Goal: Task Accomplishment & Management: Use online tool/utility

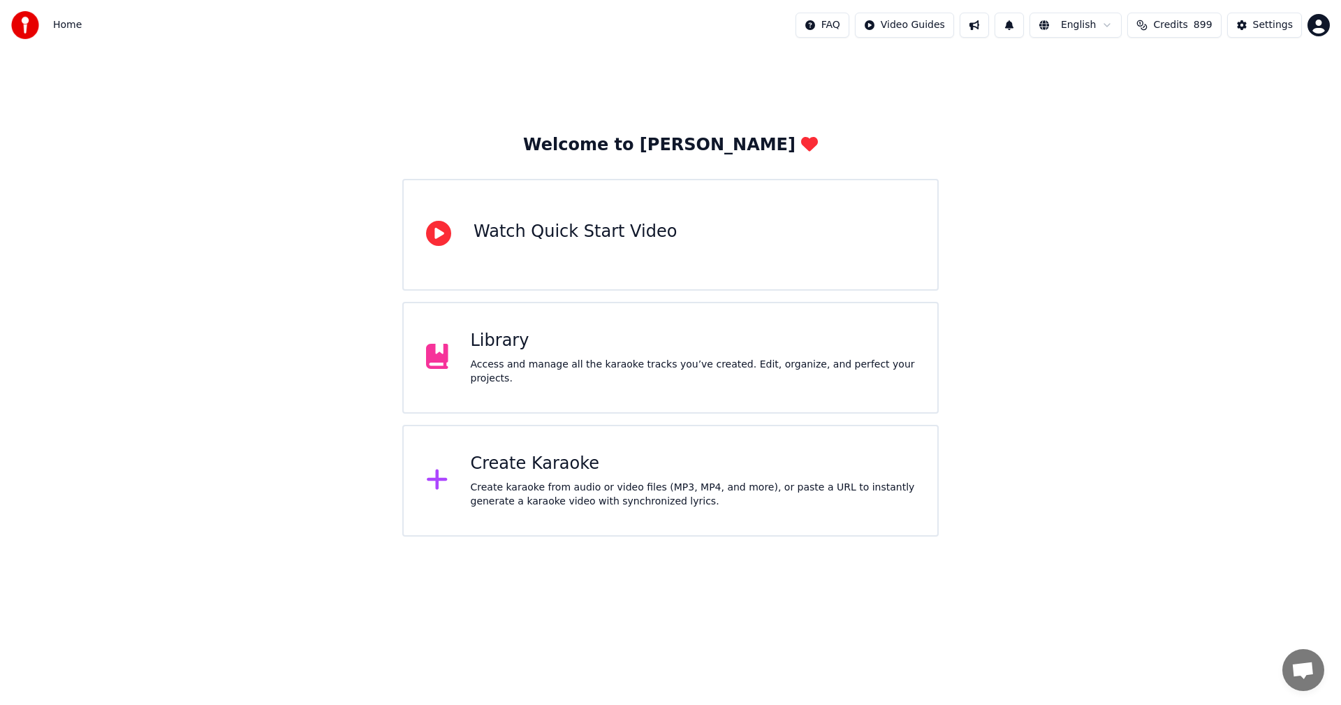
click at [528, 471] on div "Create Karaoke" at bounding box center [693, 464] width 445 height 22
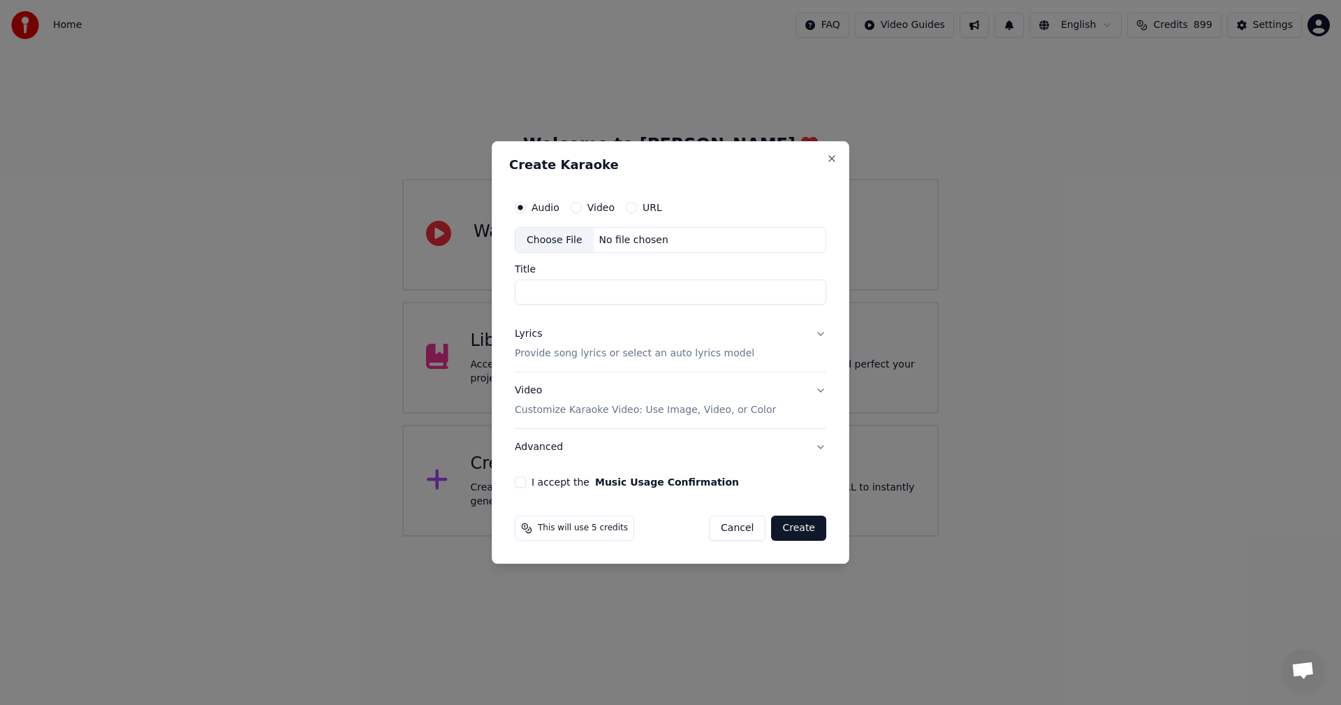
click at [538, 244] on div "Choose File" at bounding box center [554, 240] width 78 height 25
type input "**********"
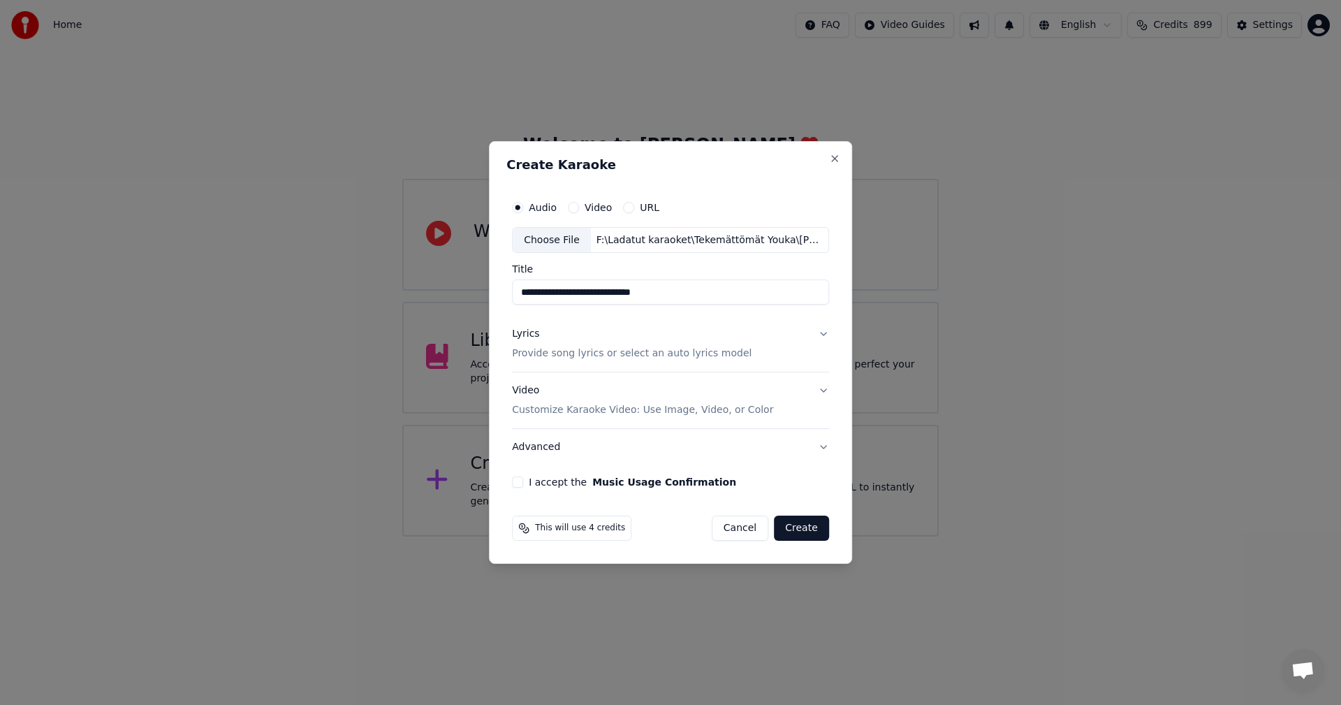
click at [819, 334] on button "Lyrics Provide song lyrics or select an auto lyrics model" at bounding box center [670, 344] width 317 height 56
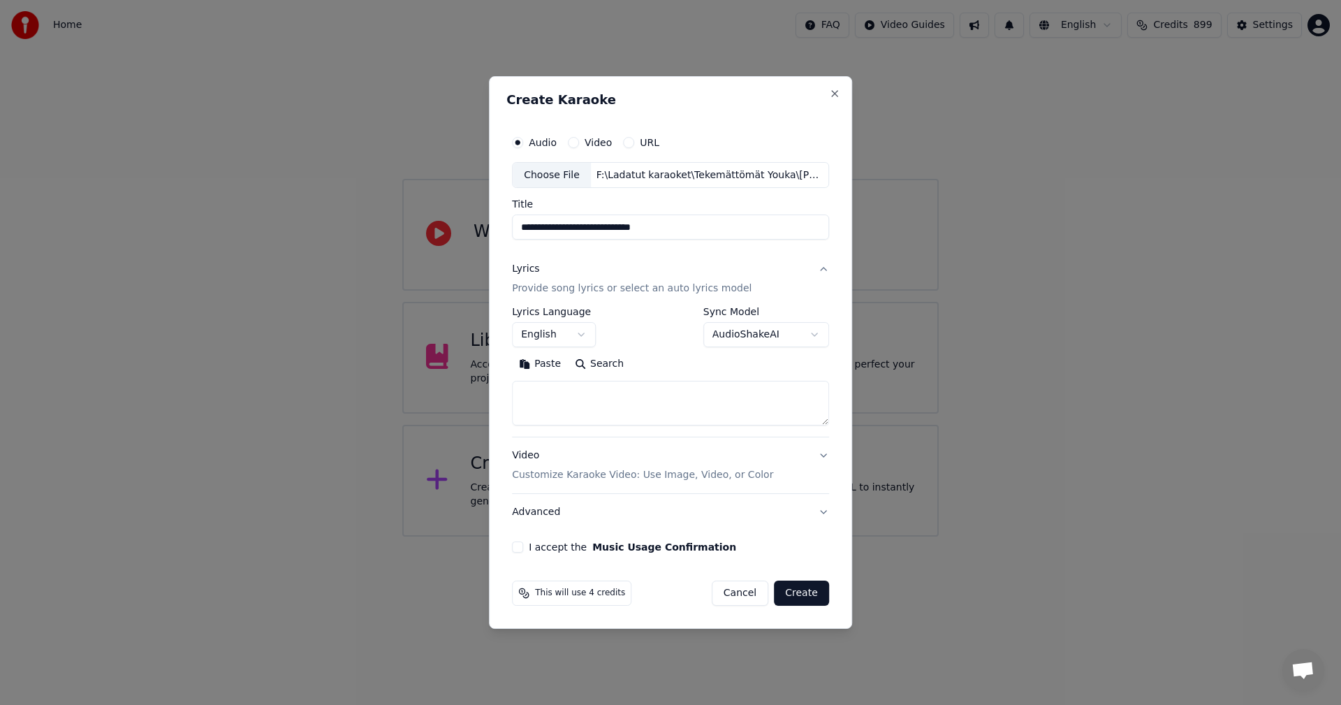
click at [557, 363] on button "Paste" at bounding box center [540, 364] width 56 height 22
click at [581, 335] on body "**********" at bounding box center [670, 268] width 1341 height 536
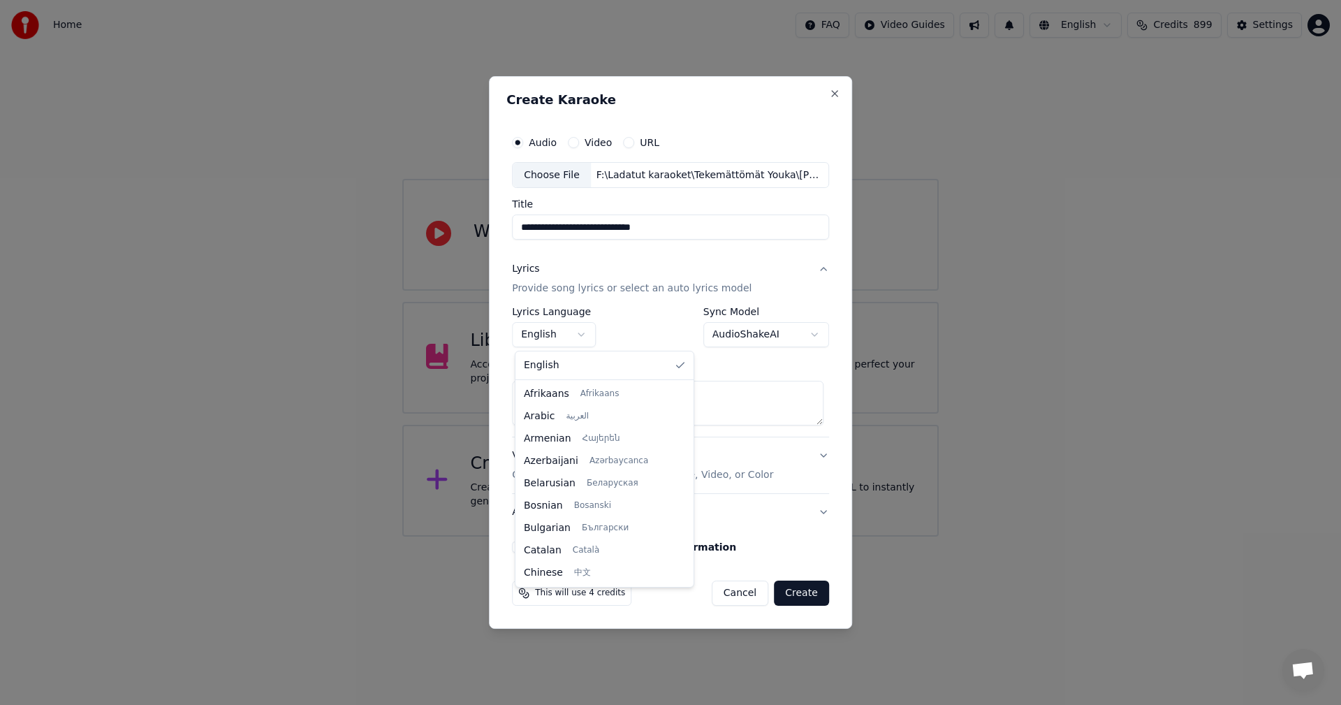
scroll to position [223, 0]
type textarea "**********"
select select "**"
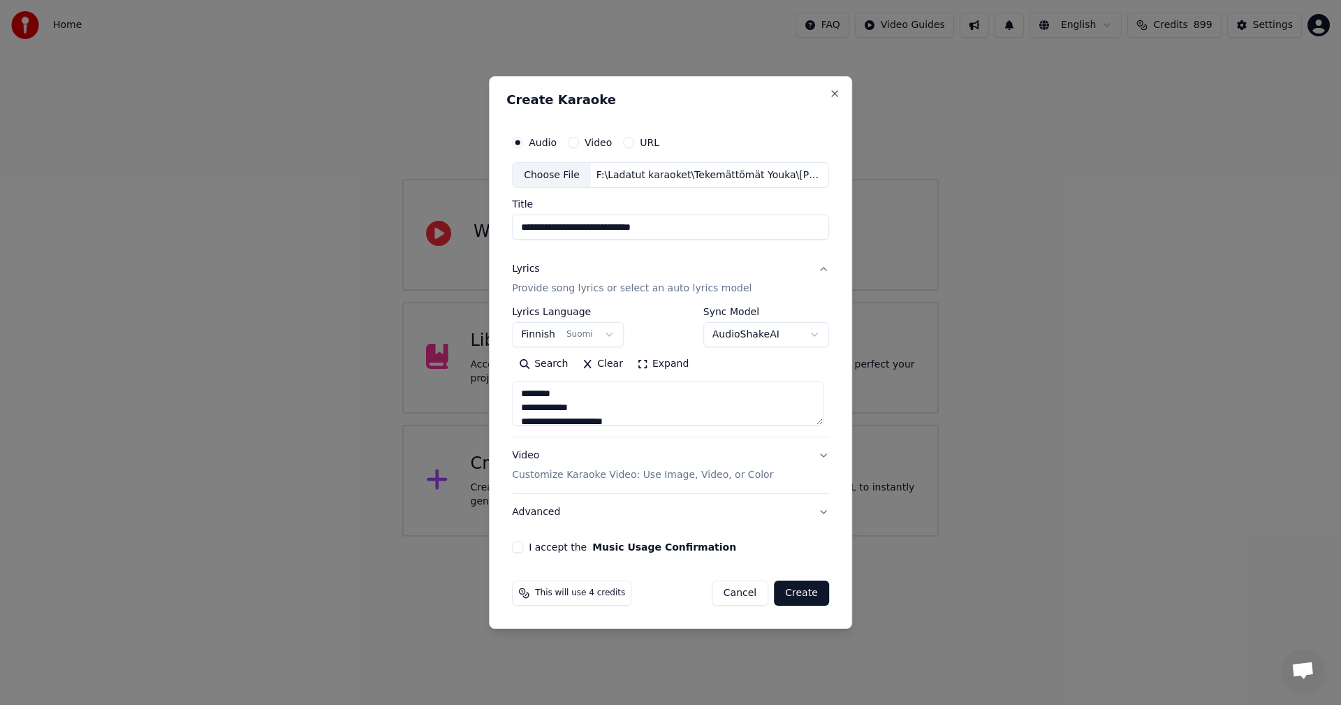
click at [518, 550] on button "I accept the Music Usage Confirmation" at bounding box center [517, 546] width 11 height 11
click at [808, 599] on button "Create" at bounding box center [801, 592] width 55 height 25
type textarea "**********"
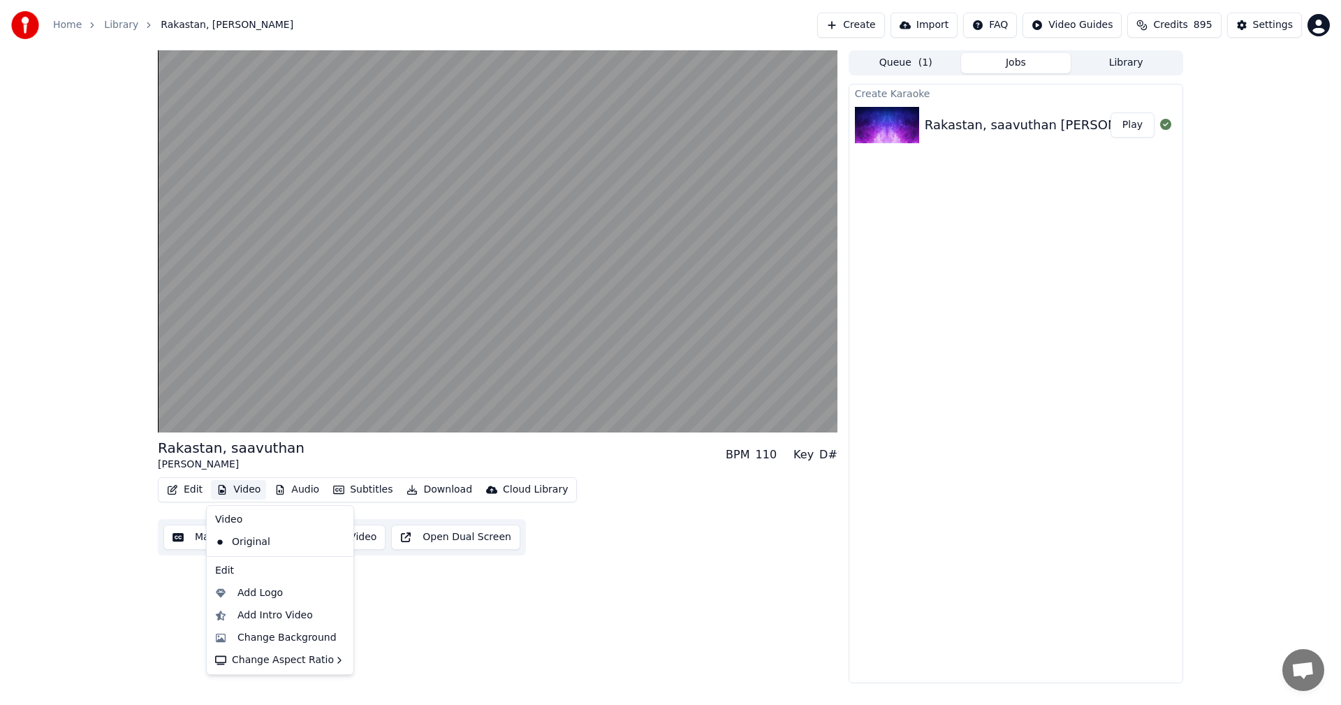
click at [238, 490] on button "Video" at bounding box center [238, 490] width 55 height 20
click at [267, 638] on div "Change Background" at bounding box center [286, 638] width 99 height 14
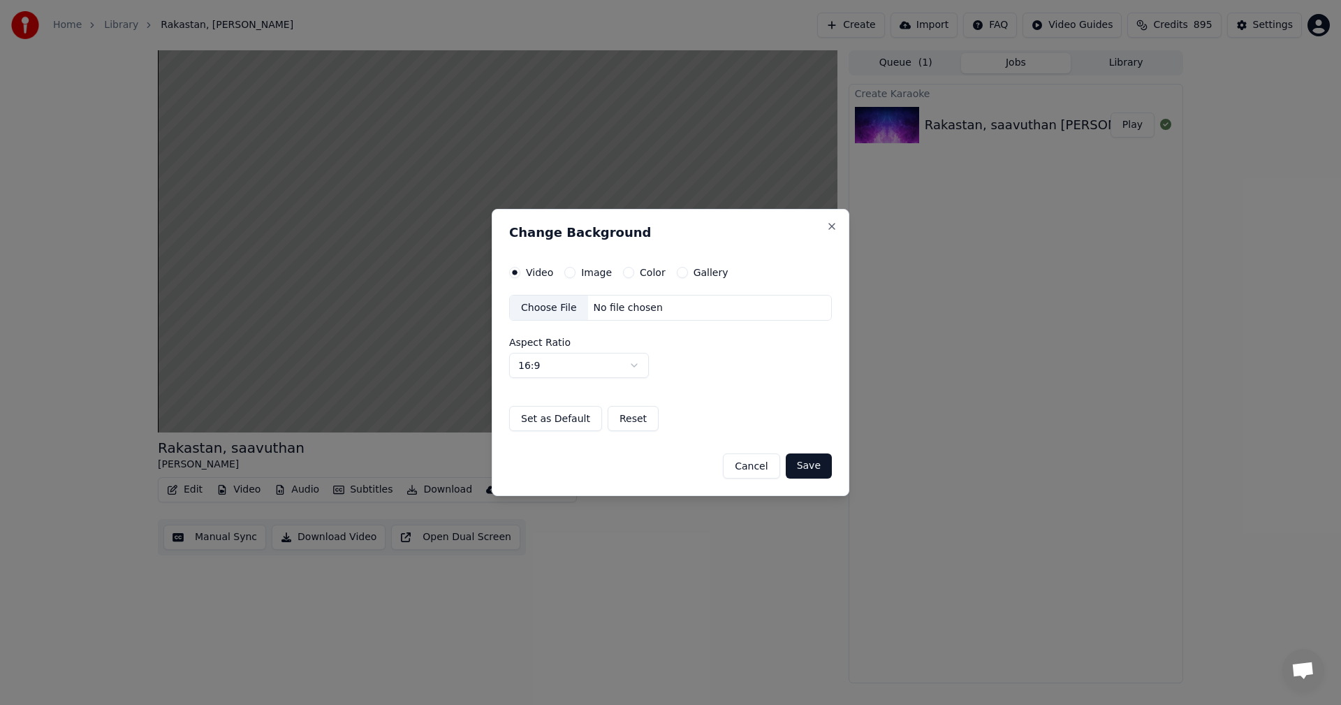
click at [568, 270] on button "Image" at bounding box center [569, 272] width 11 height 11
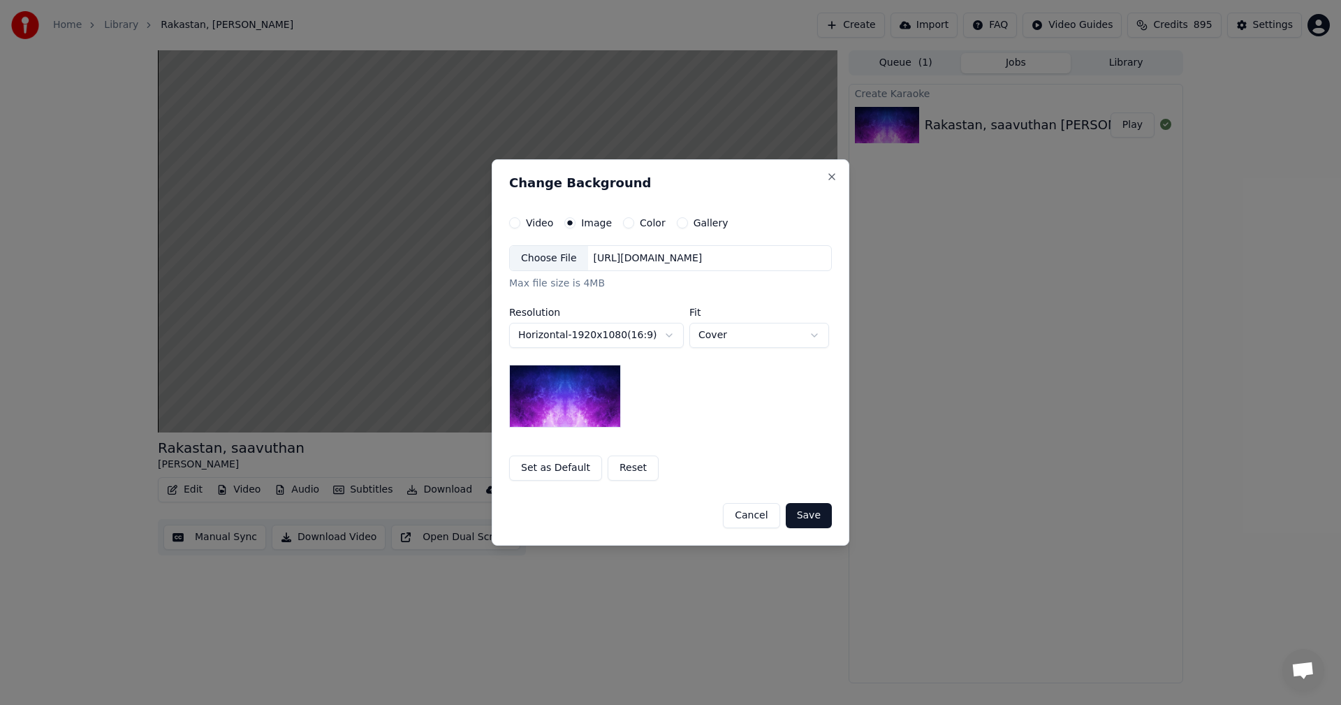
click at [556, 260] on div "Choose File" at bounding box center [549, 258] width 78 height 25
click at [815, 517] on button "Save" at bounding box center [809, 515] width 46 height 25
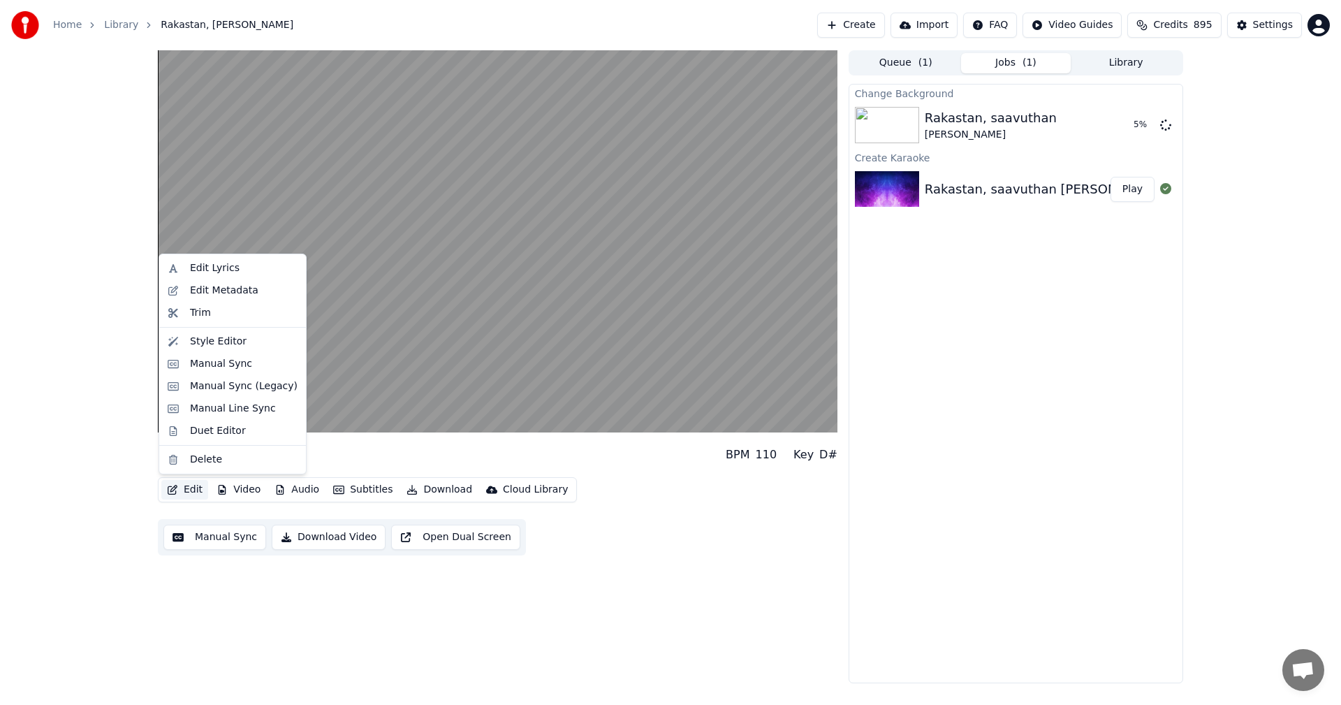
click at [190, 492] on button "Edit" at bounding box center [184, 490] width 47 height 20
click at [226, 390] on div "Manual Sync (Legacy)" at bounding box center [244, 386] width 108 height 14
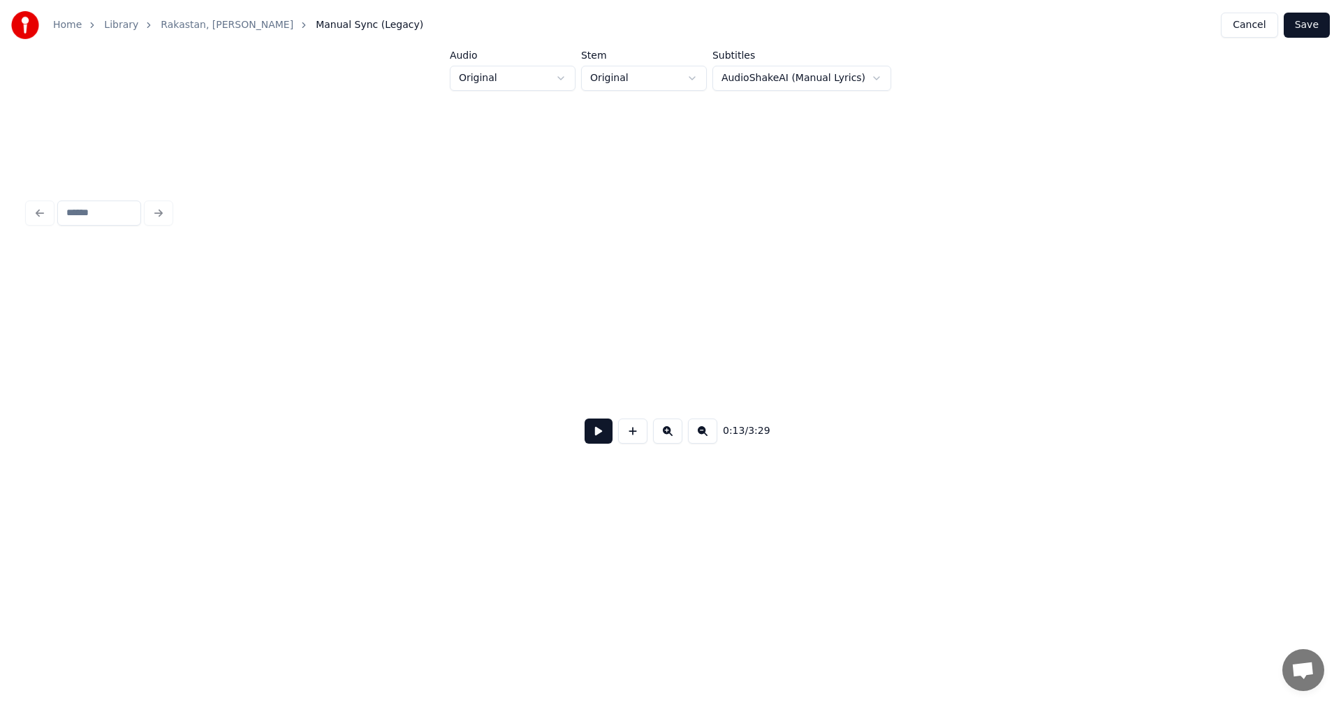
scroll to position [0, 3241]
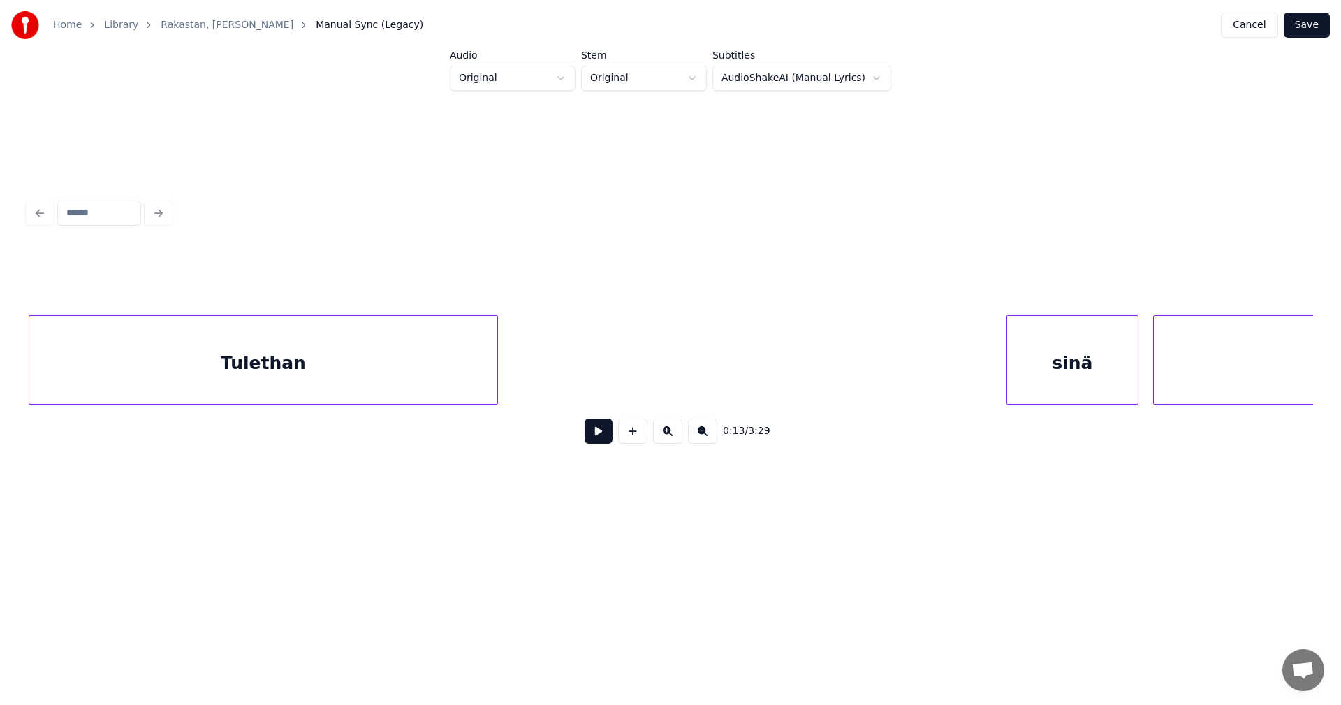
click at [594, 438] on button at bounding box center [599, 430] width 28 height 25
click at [593, 439] on button at bounding box center [599, 430] width 28 height 25
click at [1033, 369] on div "sinä" at bounding box center [1059, 363] width 131 height 95
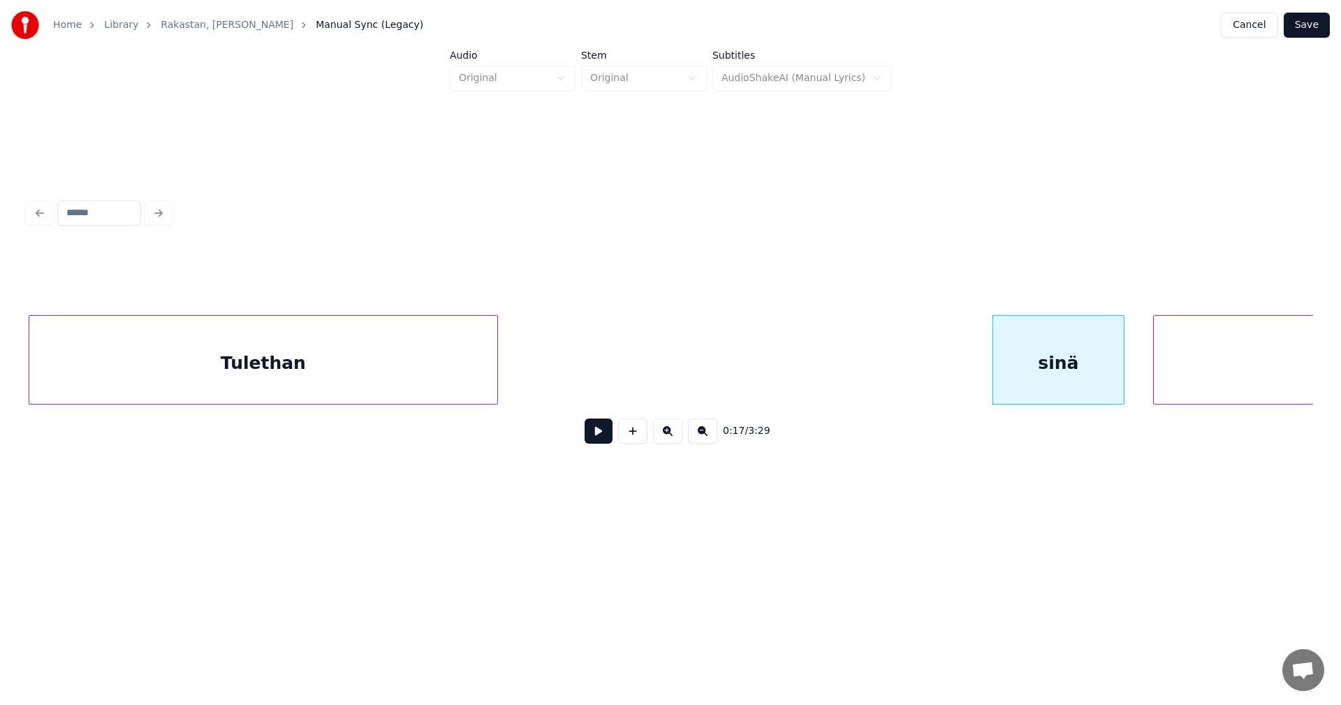
click at [448, 385] on div "Tulethan" at bounding box center [263, 363] width 468 height 95
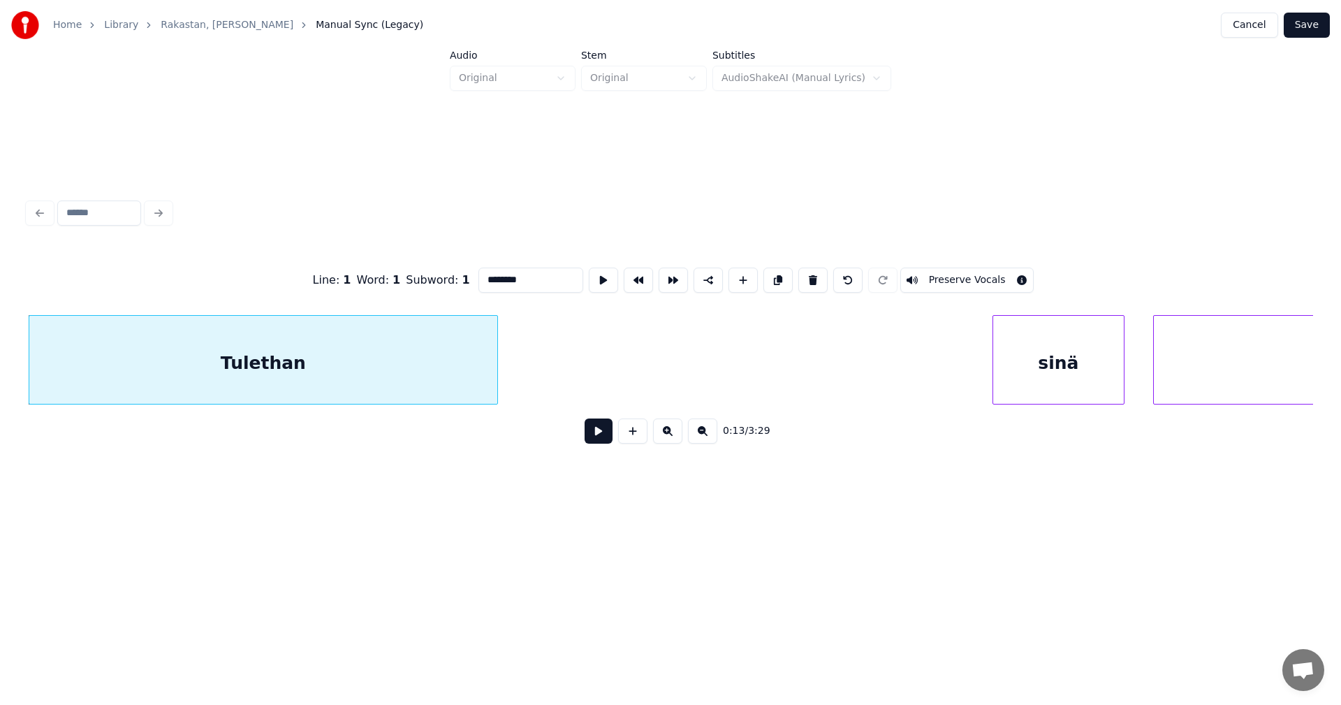
drag, startPoint x: 602, startPoint y: 432, endPoint x: 588, endPoint y: 439, distance: 15.6
click at [600, 433] on button at bounding box center [599, 430] width 28 height 25
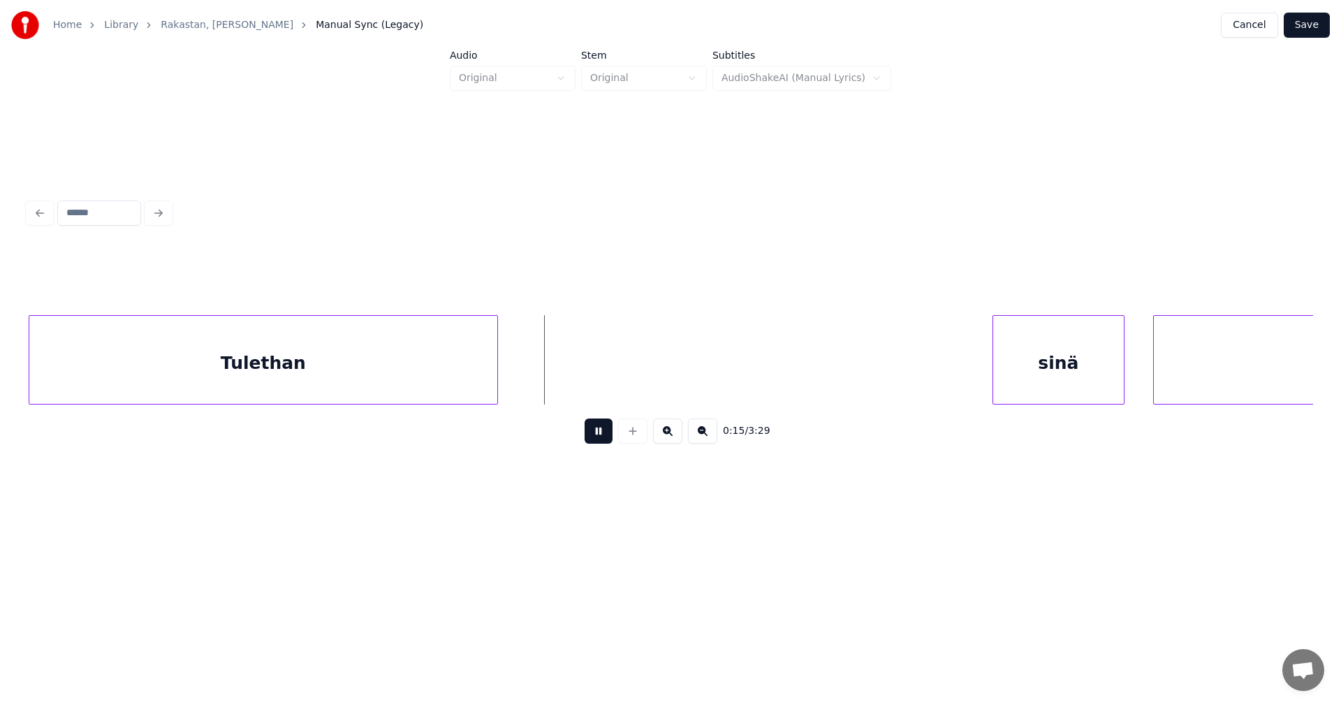
click at [594, 437] on button at bounding box center [599, 430] width 28 height 25
click at [545, 386] on div at bounding box center [544, 360] width 4 height 88
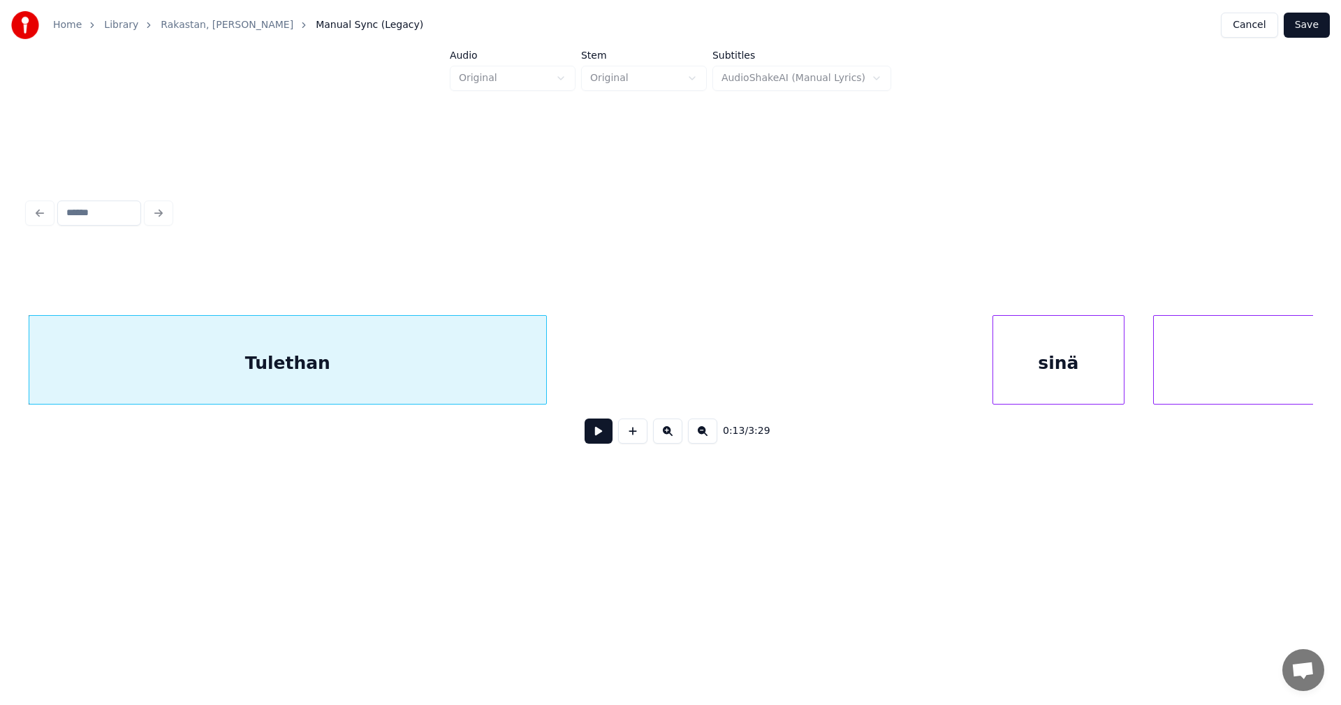
click at [1317, 25] on button "Save" at bounding box center [1307, 25] width 46 height 25
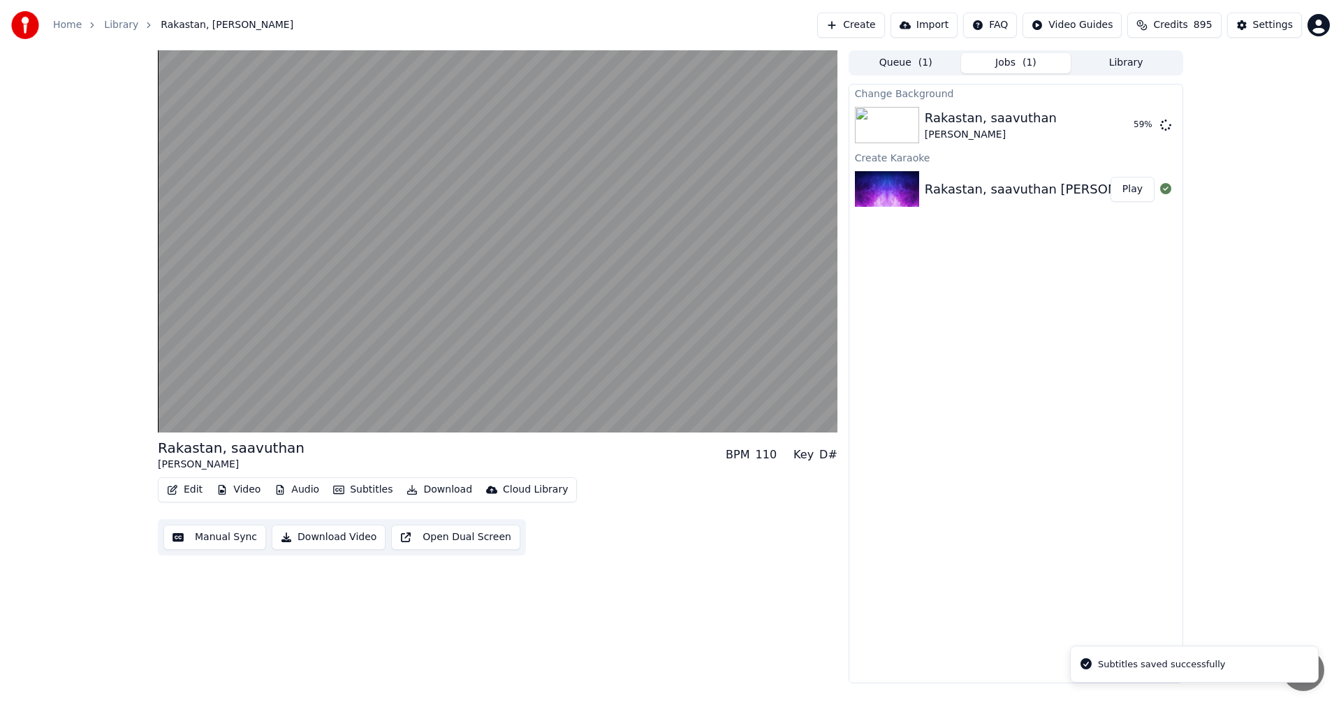
click at [191, 494] on button "Edit" at bounding box center [184, 490] width 47 height 20
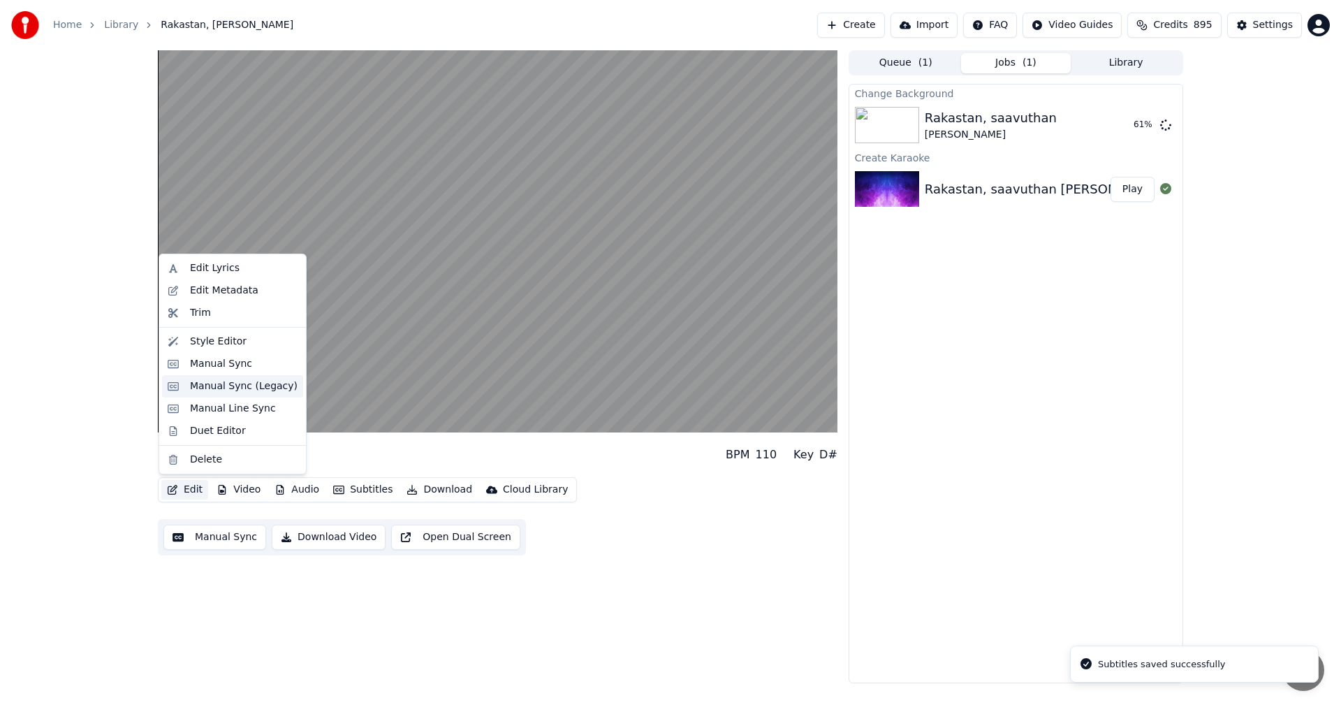
click at [237, 390] on div "Manual Sync (Legacy)" at bounding box center [244, 386] width 108 height 14
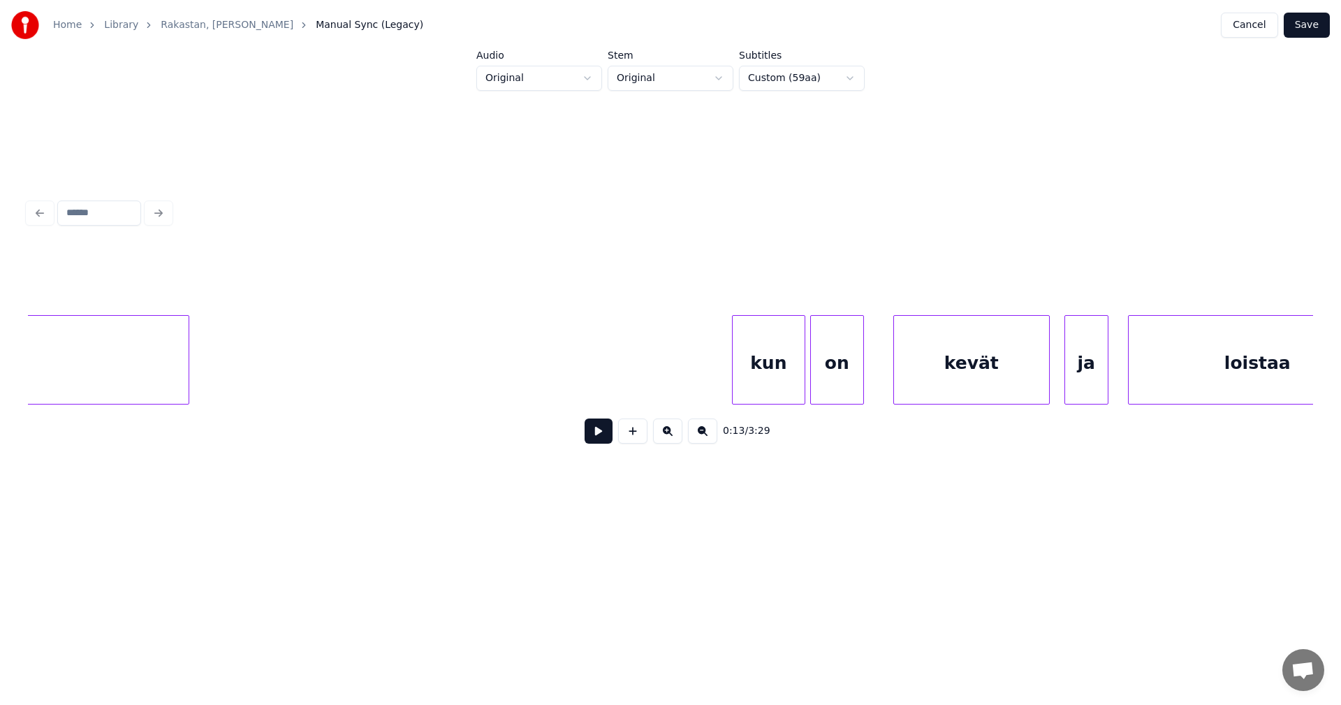
scroll to position [0, 5131]
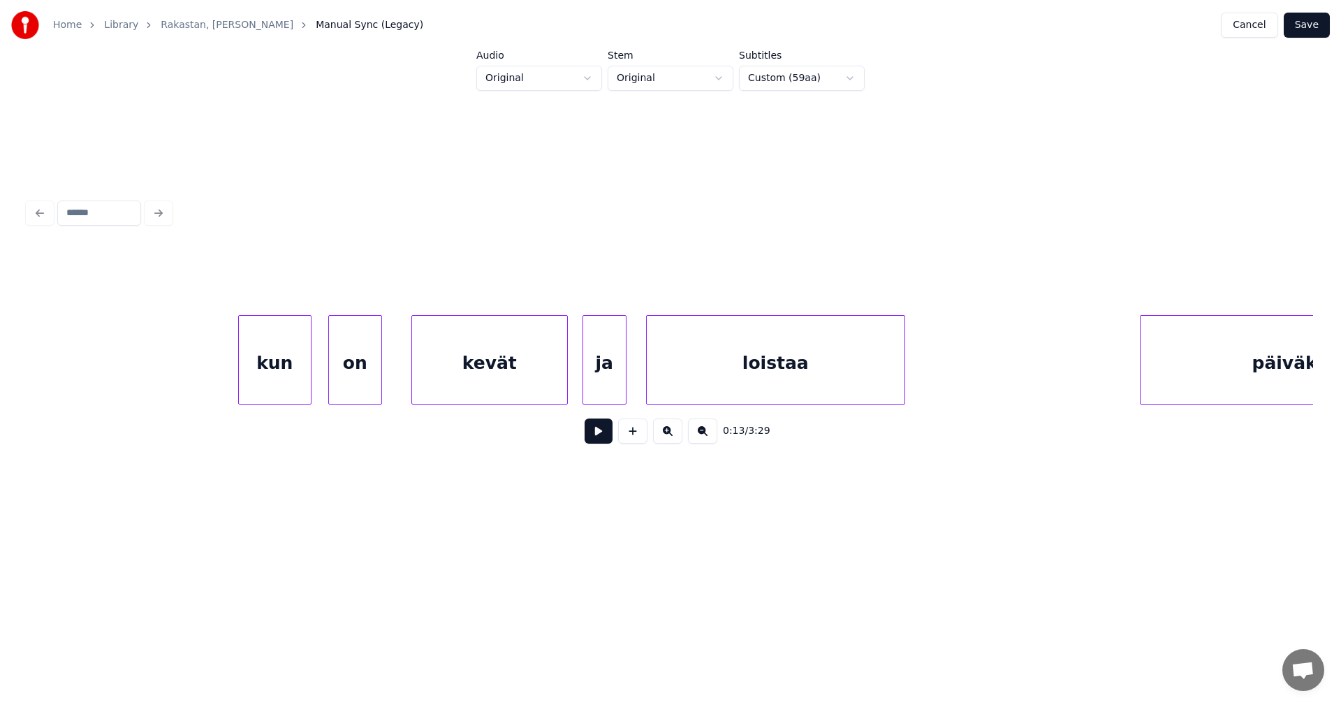
click at [265, 384] on div "kun" at bounding box center [275, 363] width 72 height 95
click at [347, 379] on div "on" at bounding box center [351, 363] width 52 height 95
click at [599, 437] on button at bounding box center [599, 430] width 28 height 25
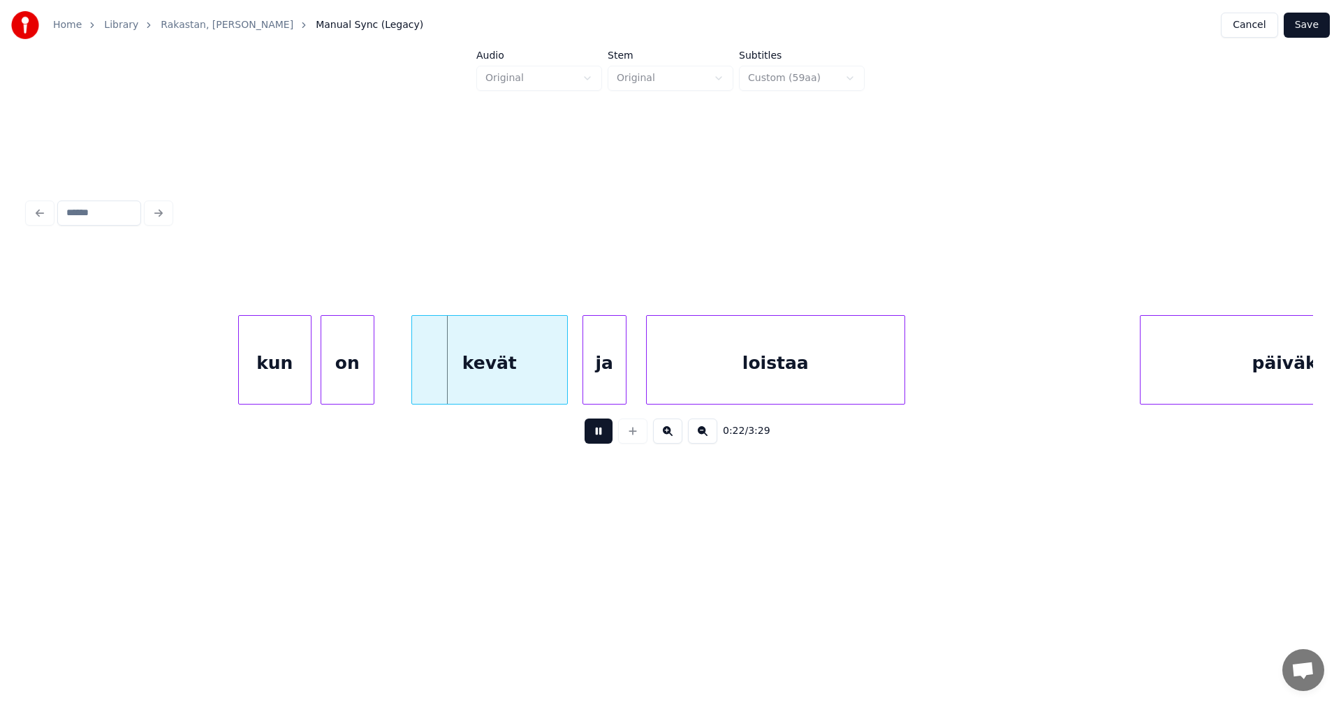
drag, startPoint x: 599, startPoint y: 437, endPoint x: 308, endPoint y: 413, distance: 292.3
click at [580, 437] on div "0:22 / 3:29" at bounding box center [670, 431] width 1263 height 31
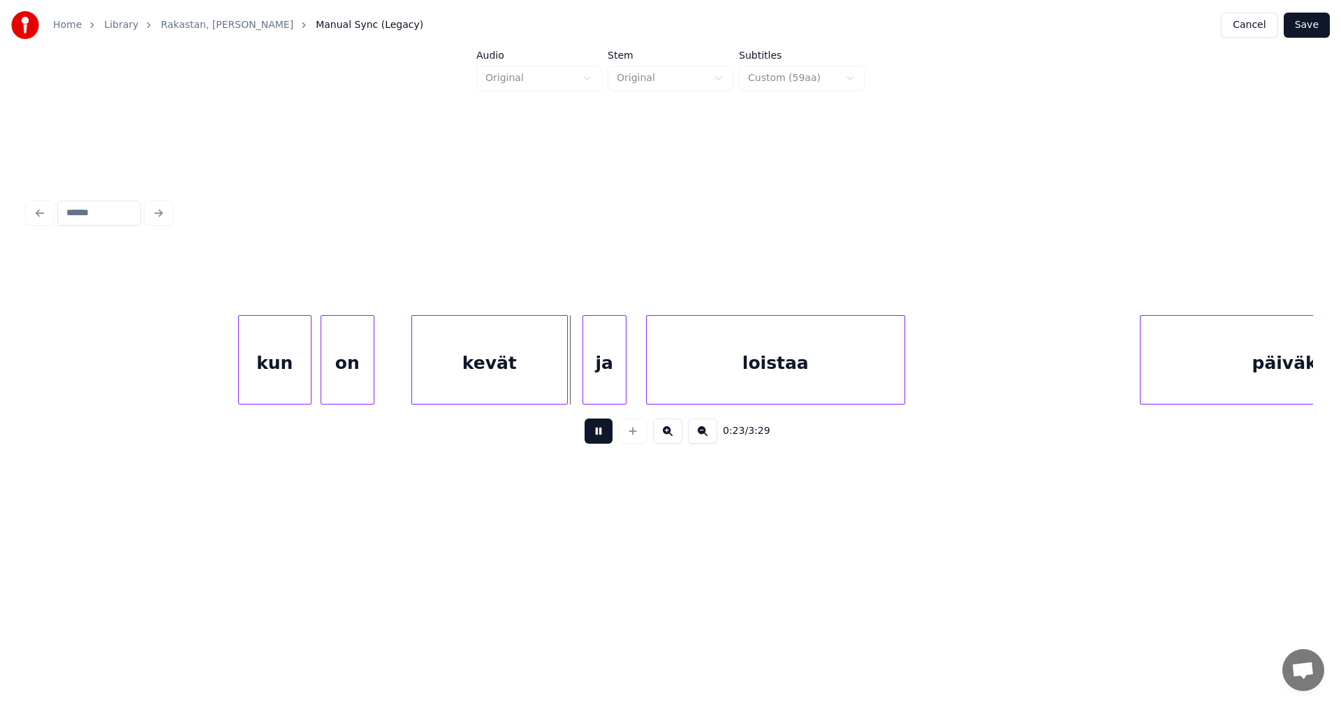
scroll to position [0, 5697]
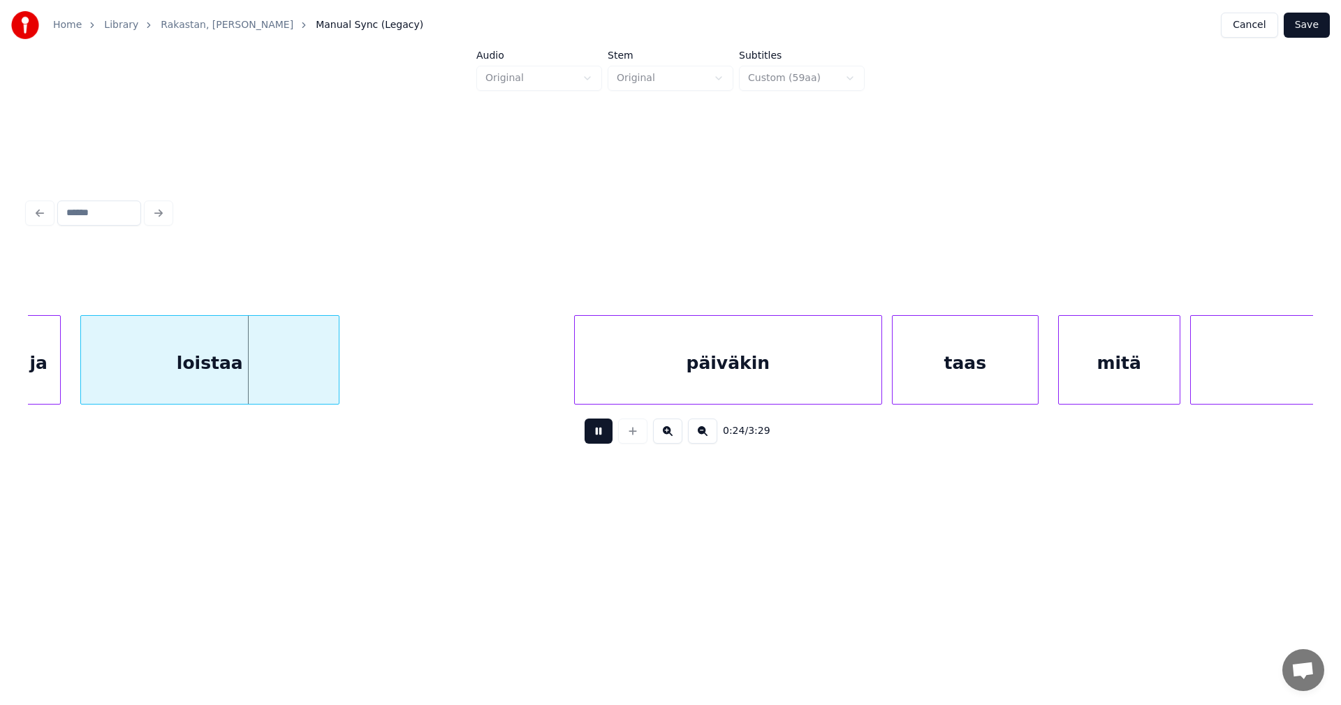
click at [601, 429] on button at bounding box center [599, 430] width 28 height 25
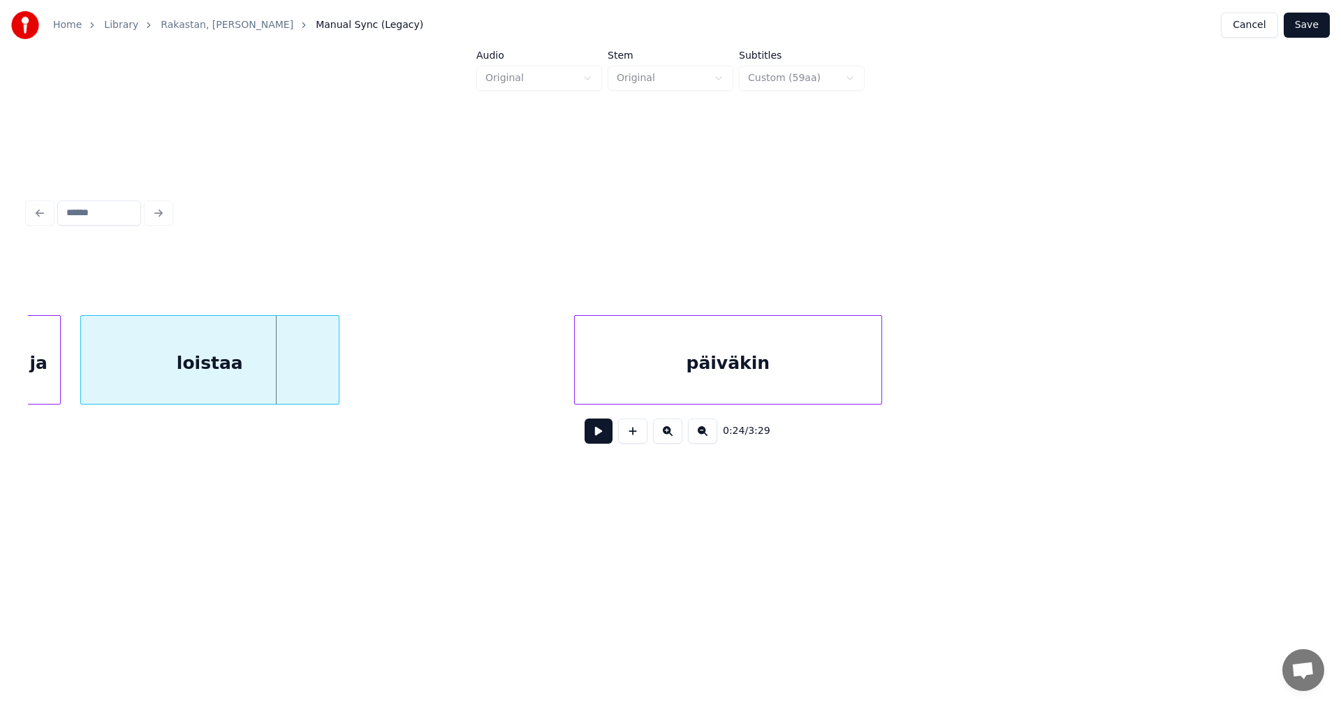
scroll to position [0, 4572]
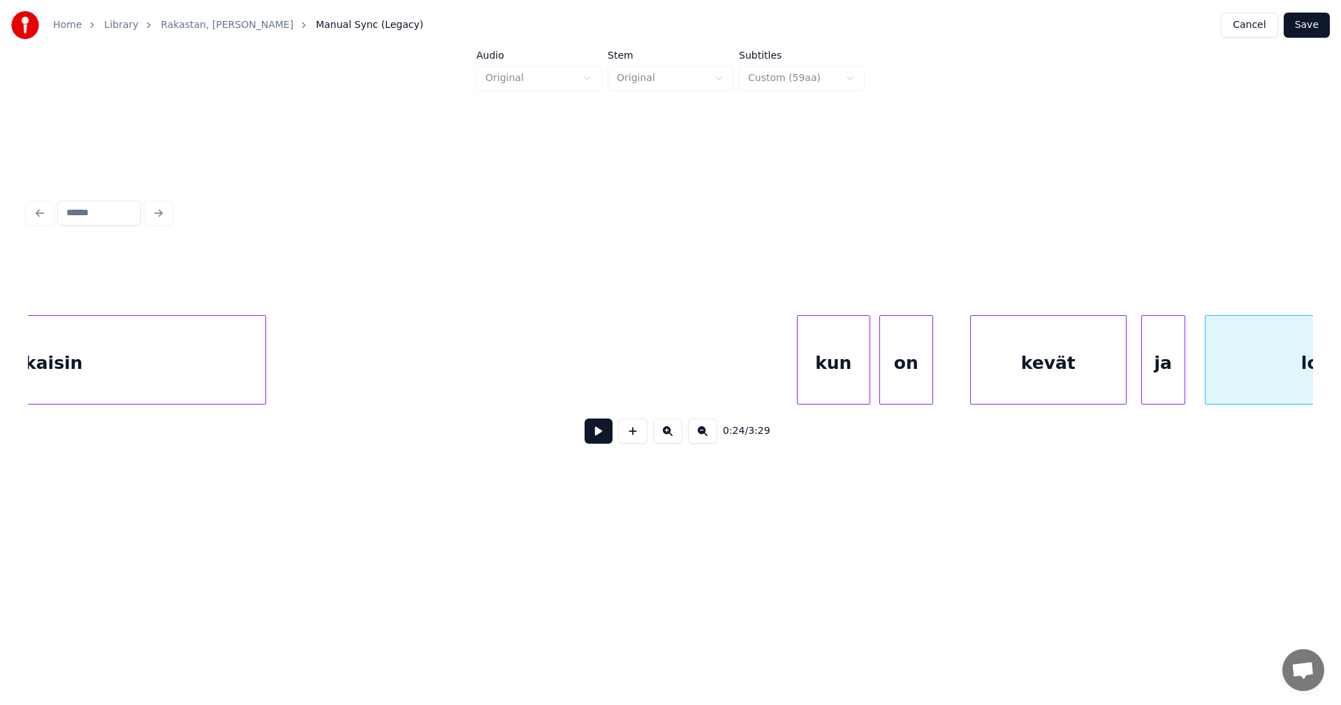
click at [812, 370] on div "kun" at bounding box center [834, 363] width 72 height 95
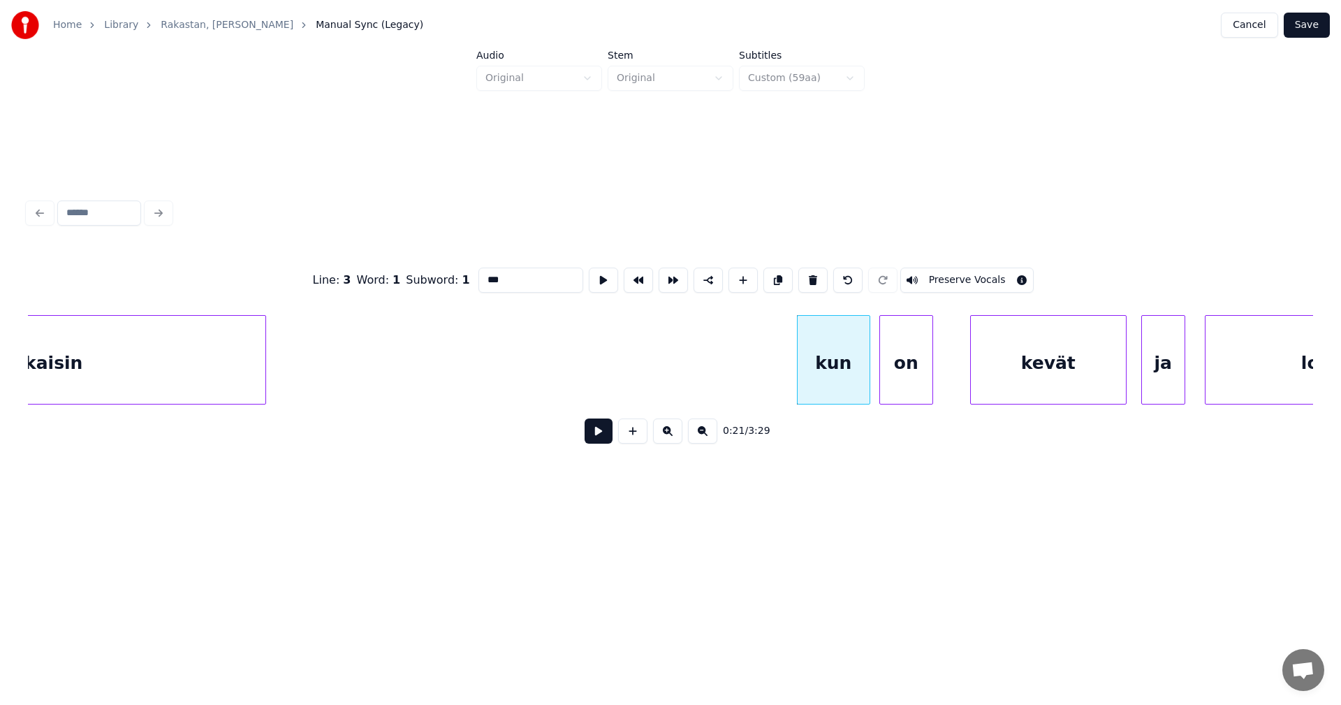
click at [603, 429] on button at bounding box center [599, 430] width 28 height 25
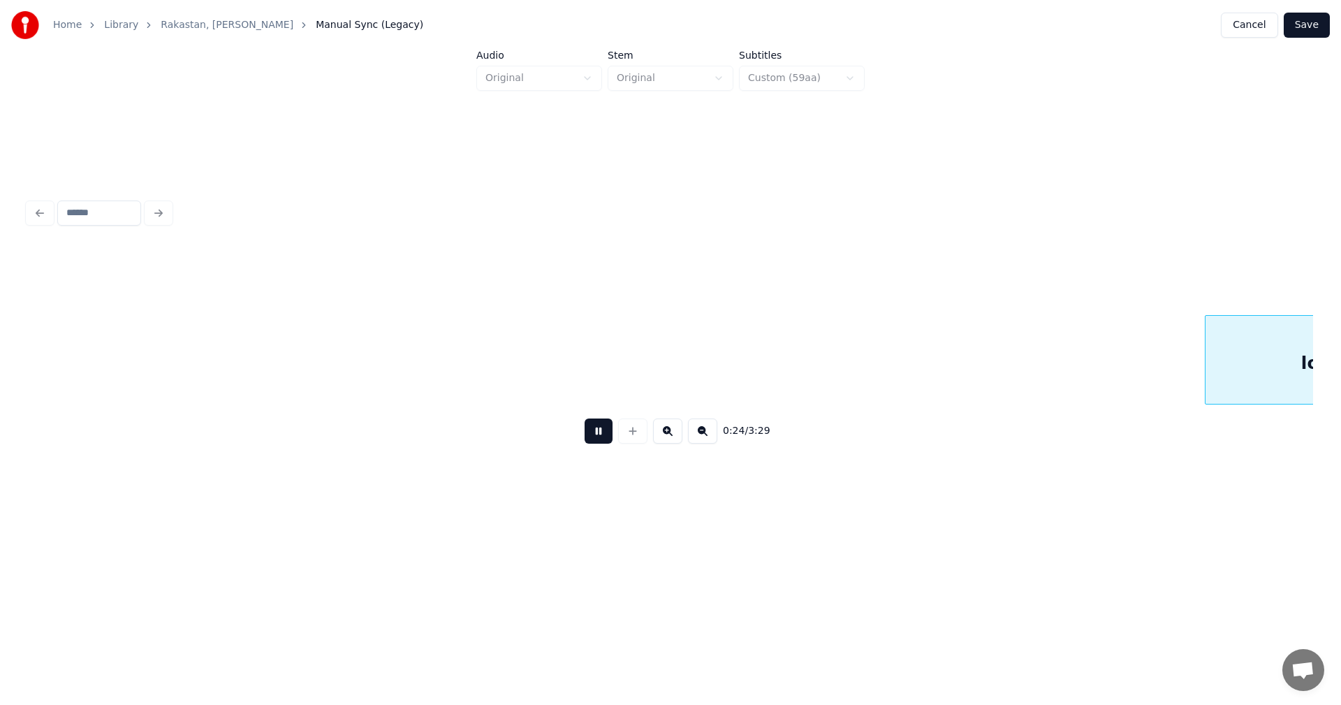
scroll to position [0, 5859]
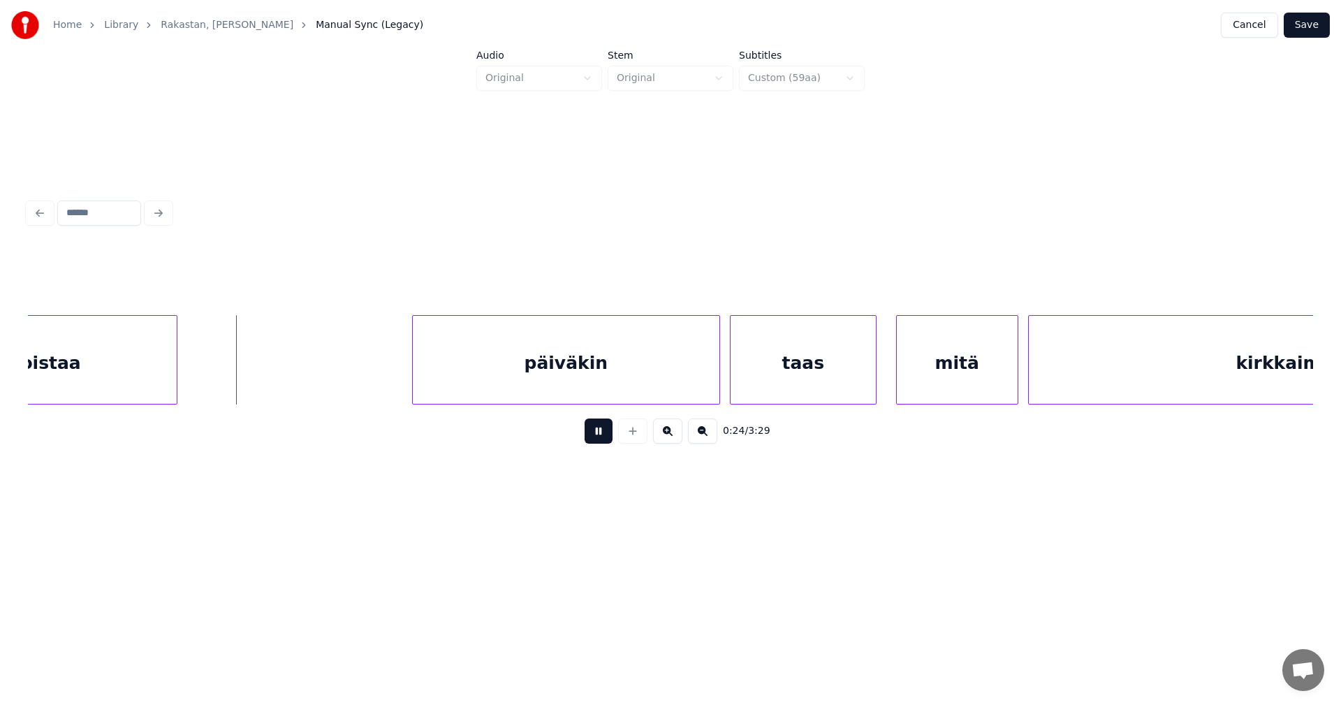
drag, startPoint x: 605, startPoint y: 429, endPoint x: 563, endPoint y: 427, distance: 41.9
click at [606, 429] on button at bounding box center [599, 430] width 28 height 25
click at [168, 386] on div "loistaa" at bounding box center [48, 363] width 258 height 95
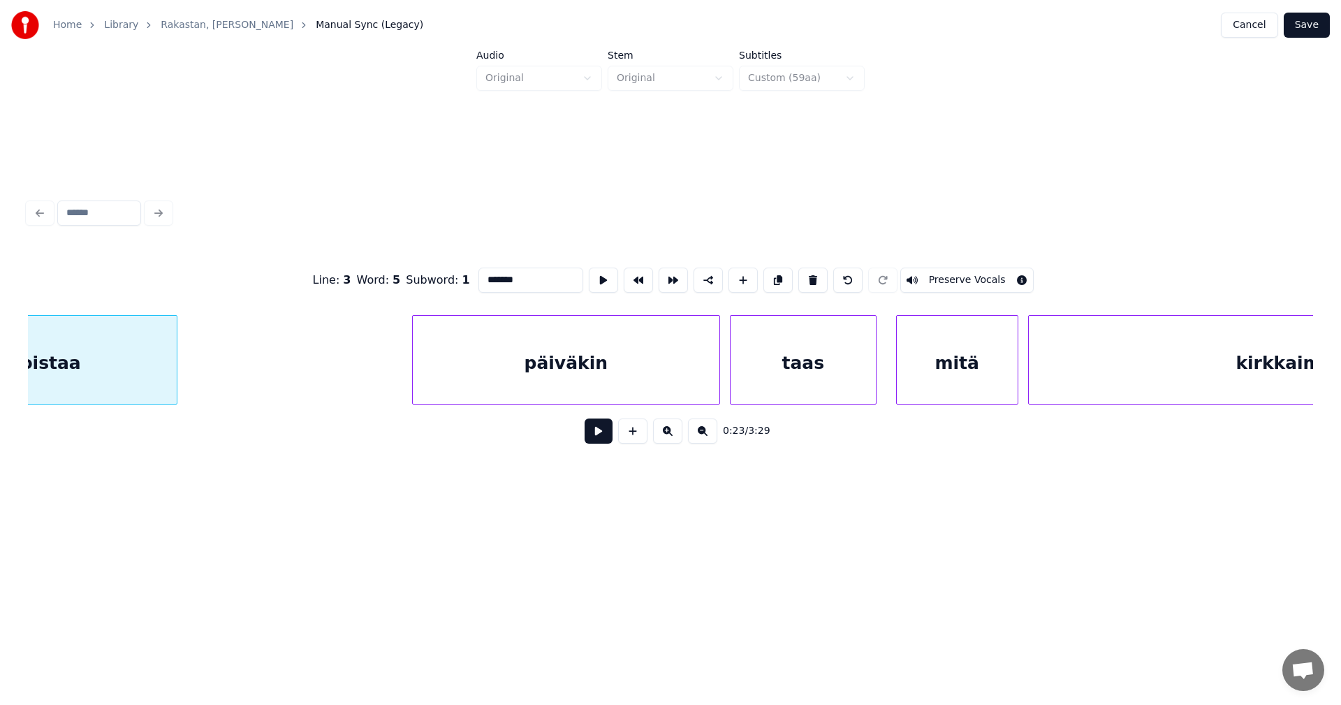
scroll to position [0, 5749]
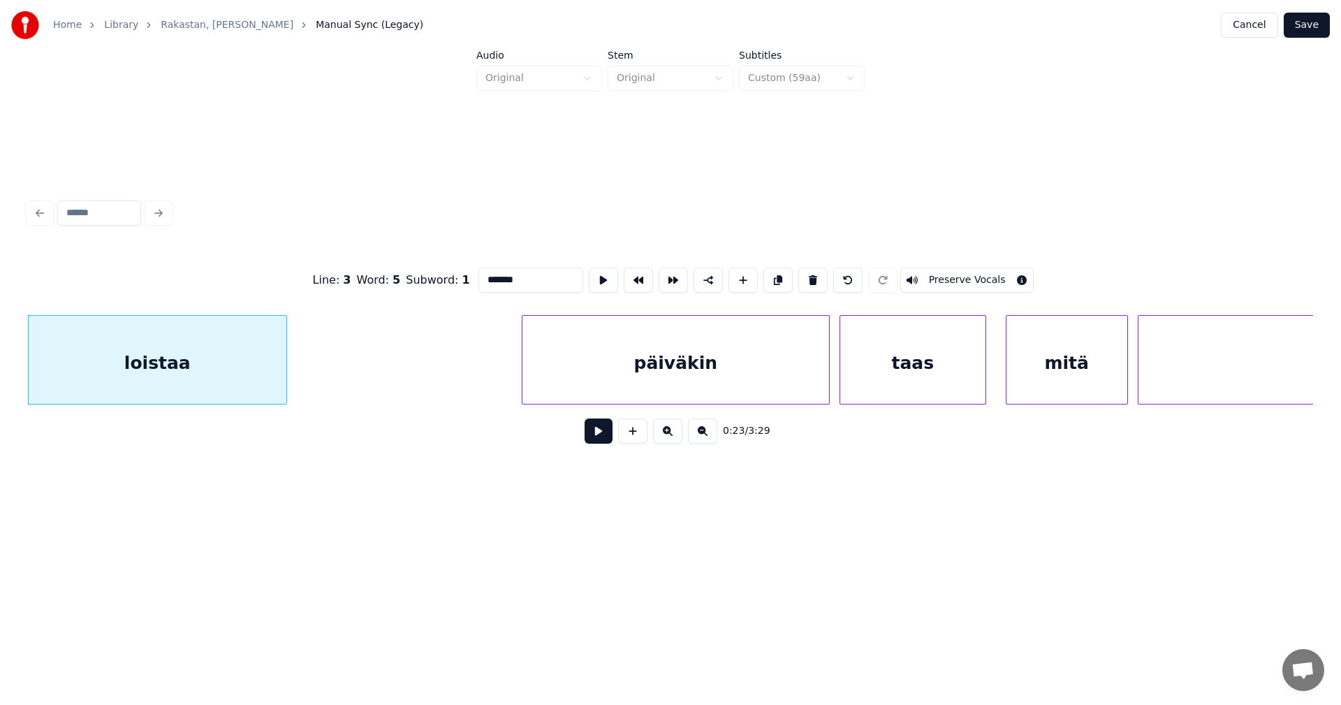
click at [596, 432] on button at bounding box center [599, 430] width 28 height 25
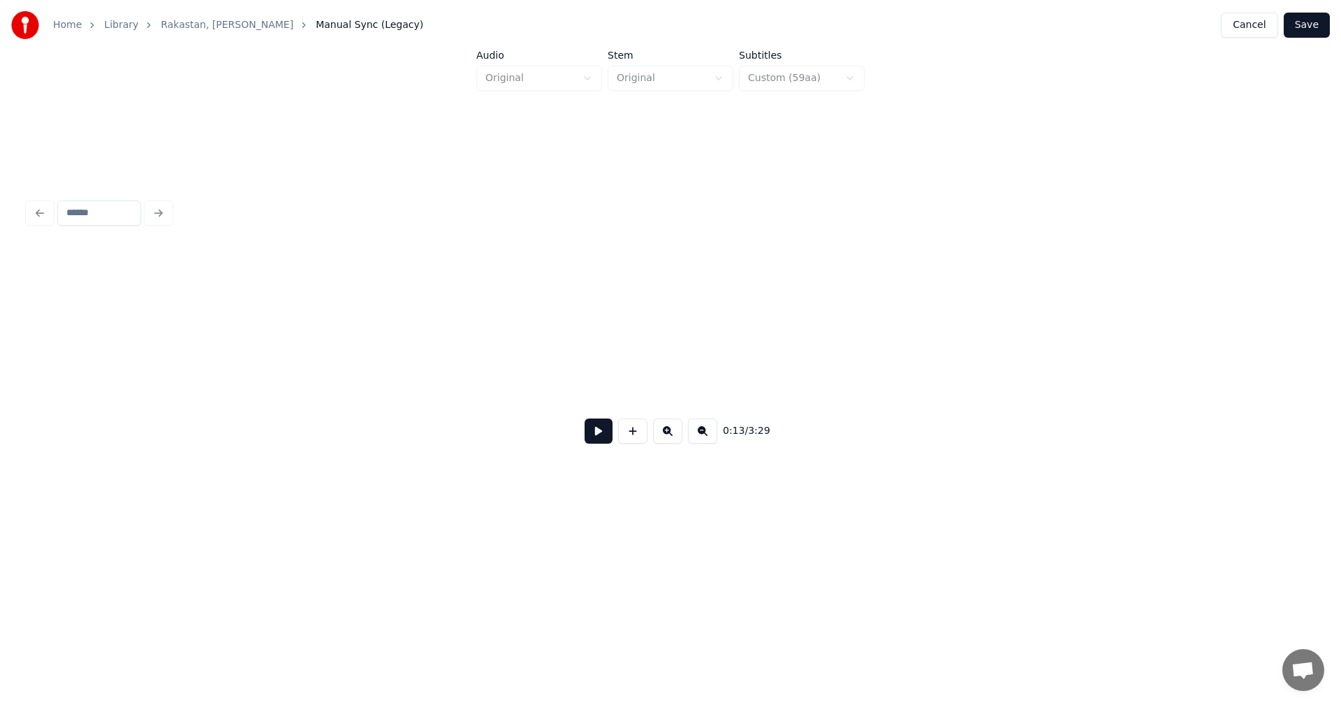
scroll to position [0, 3241]
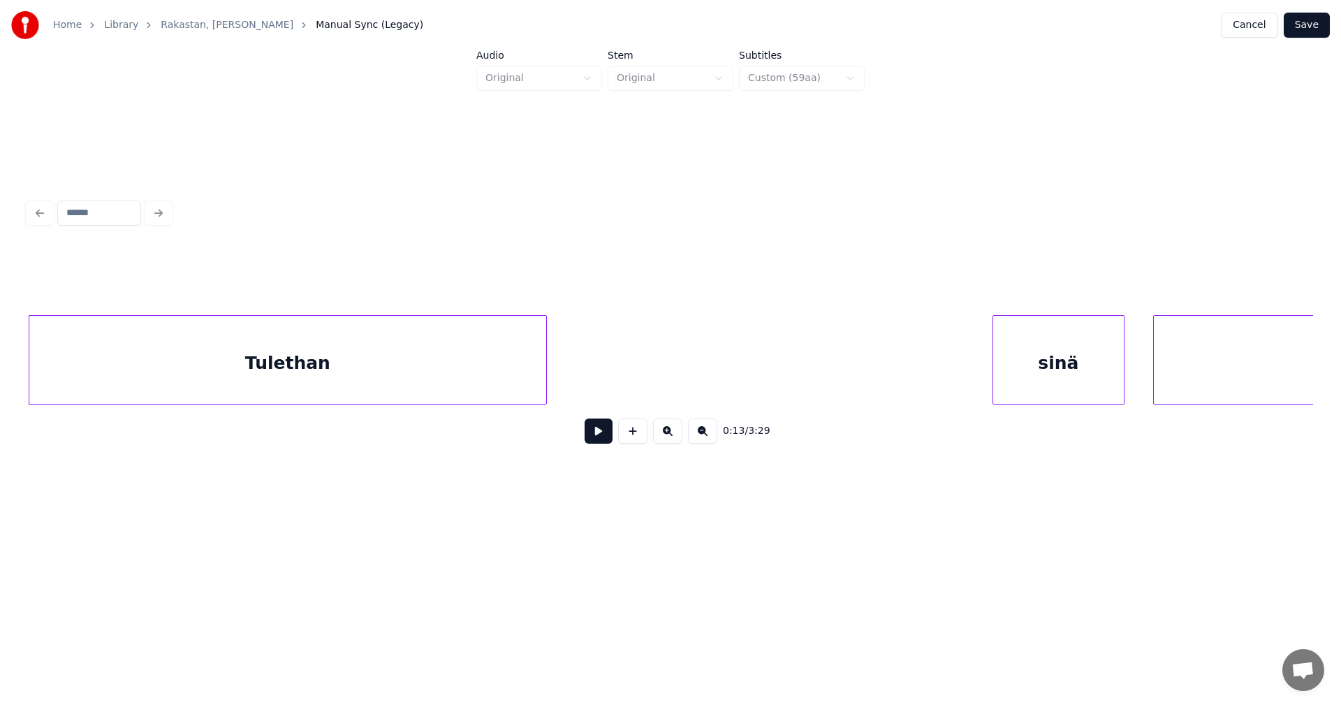
click at [1312, 26] on button "Save" at bounding box center [1307, 25] width 46 height 25
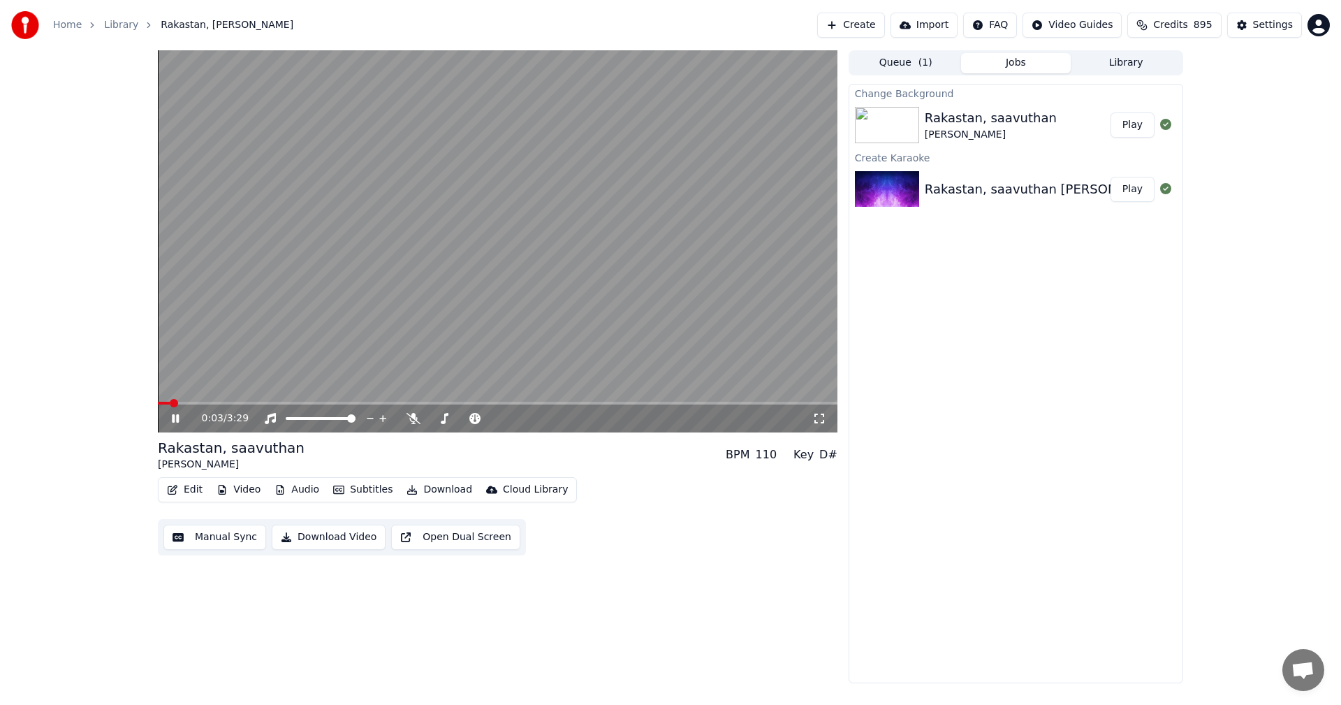
click at [173, 422] on icon at bounding box center [175, 418] width 7 height 8
click at [200, 489] on button "Edit" at bounding box center [184, 490] width 47 height 20
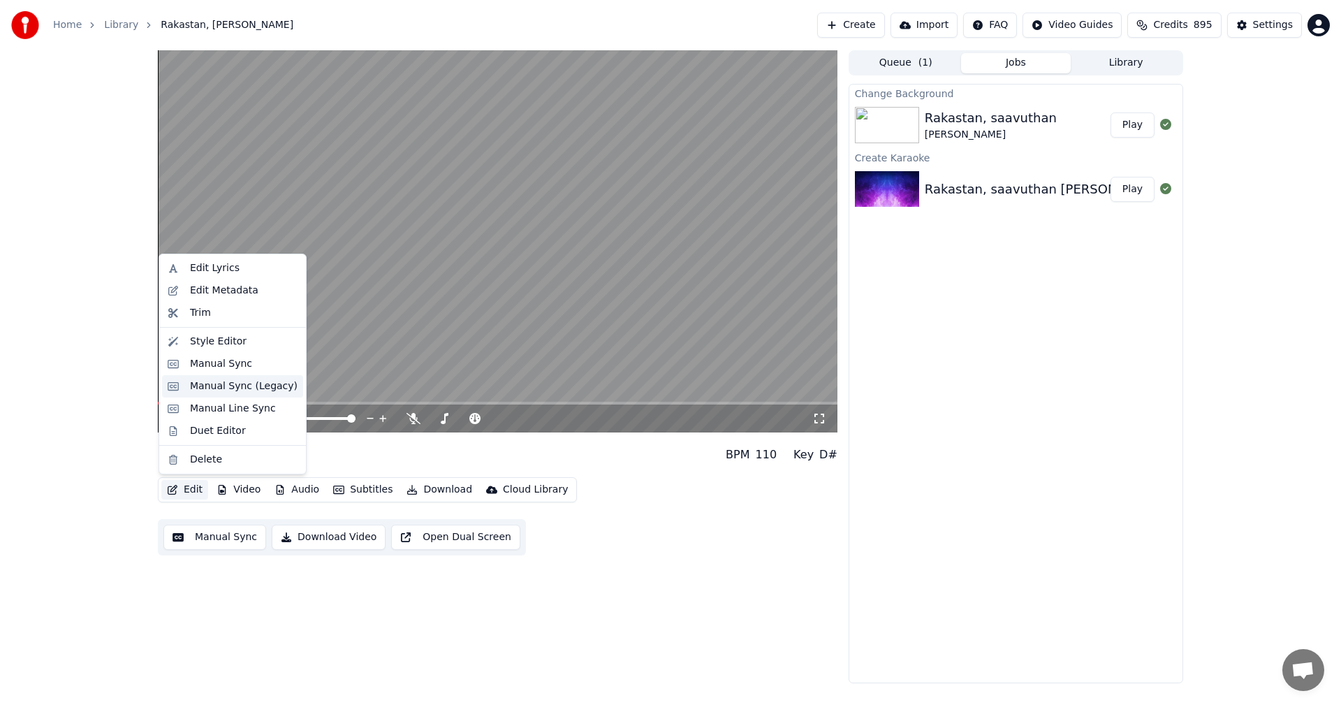
click at [241, 388] on div "Manual Sync (Legacy)" at bounding box center [244, 386] width 108 height 14
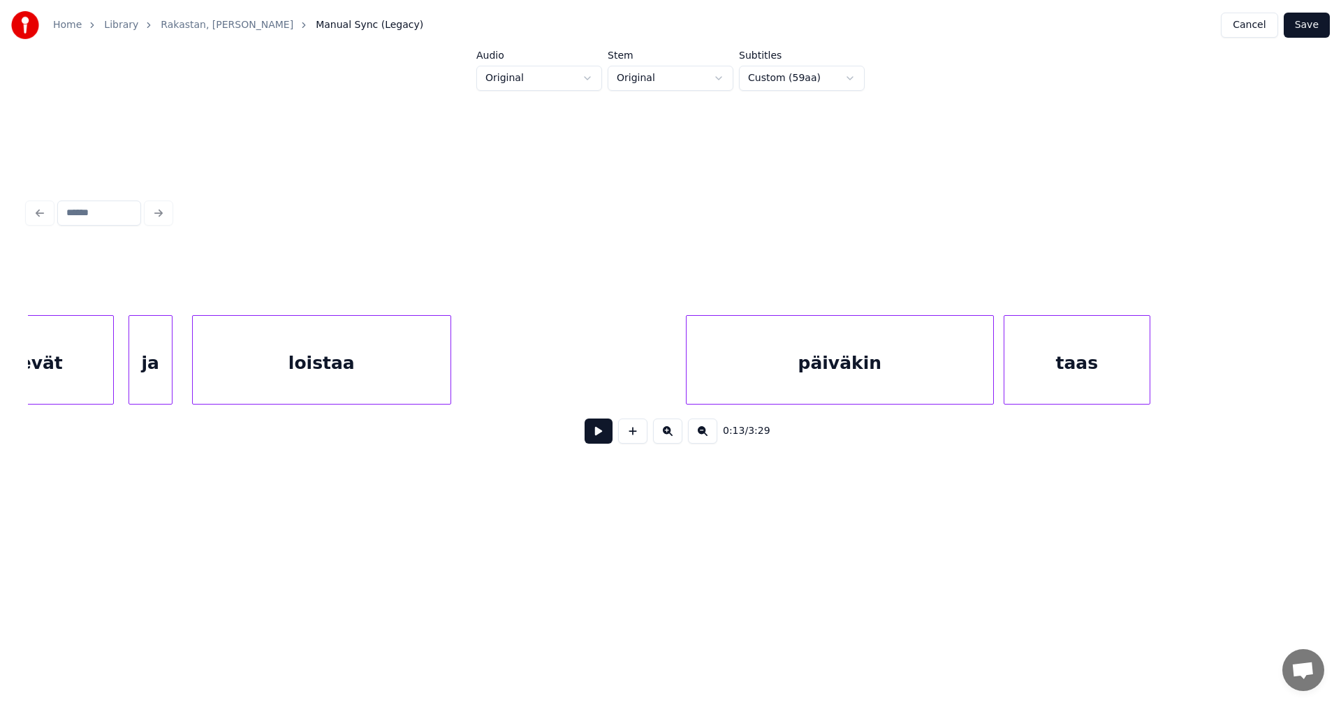
scroll to position [0, 5301]
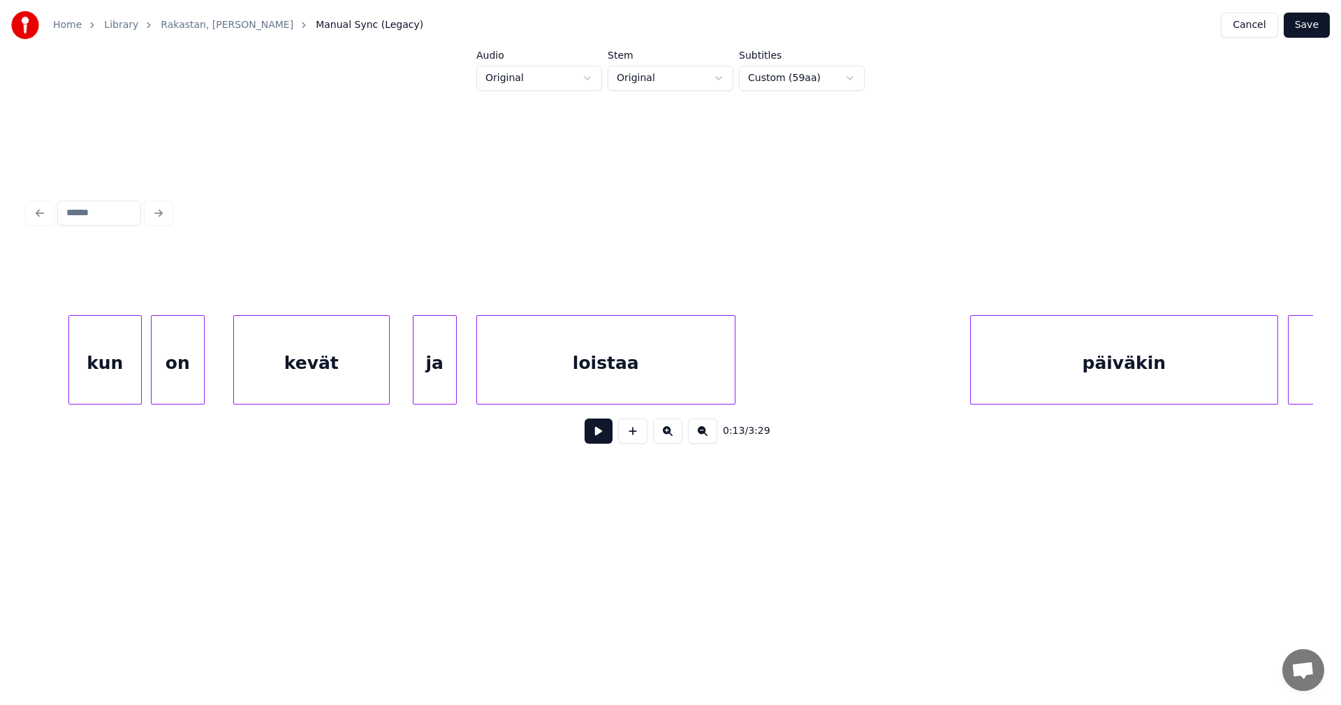
click at [285, 379] on div "kevät" at bounding box center [311, 363] width 155 height 95
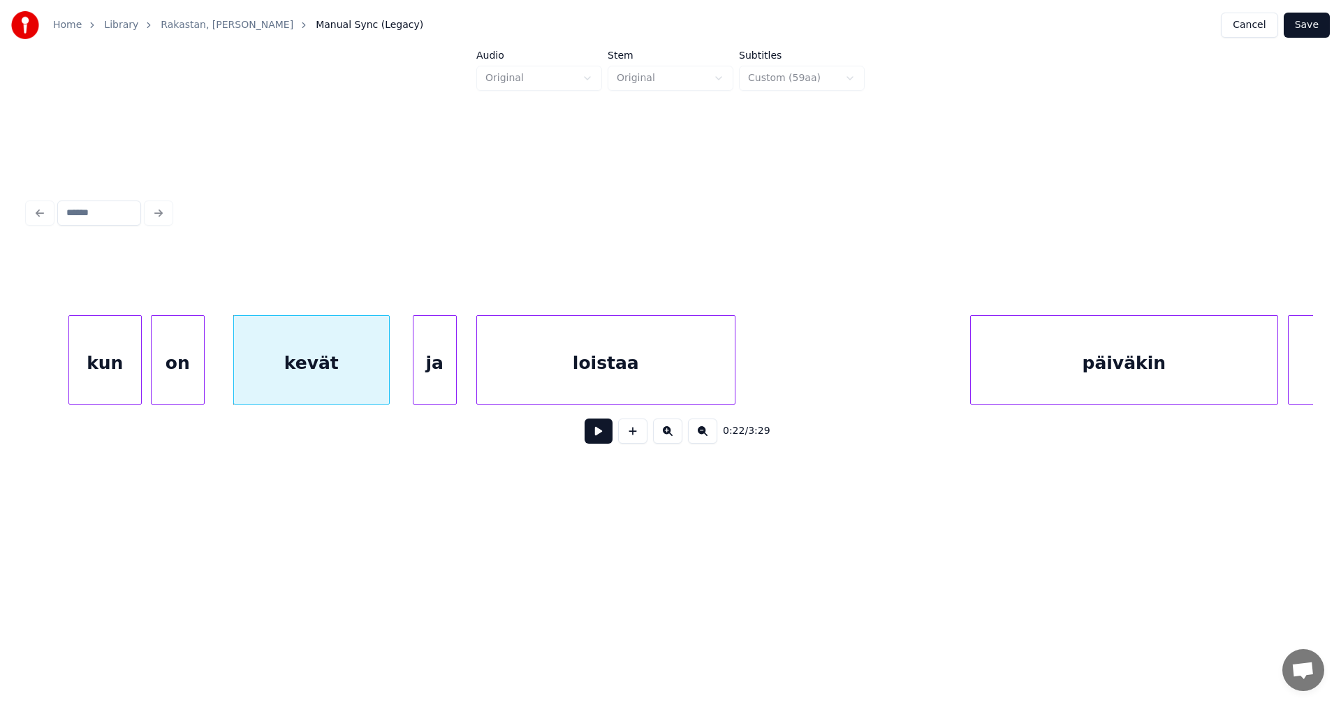
click at [595, 436] on button at bounding box center [599, 430] width 28 height 25
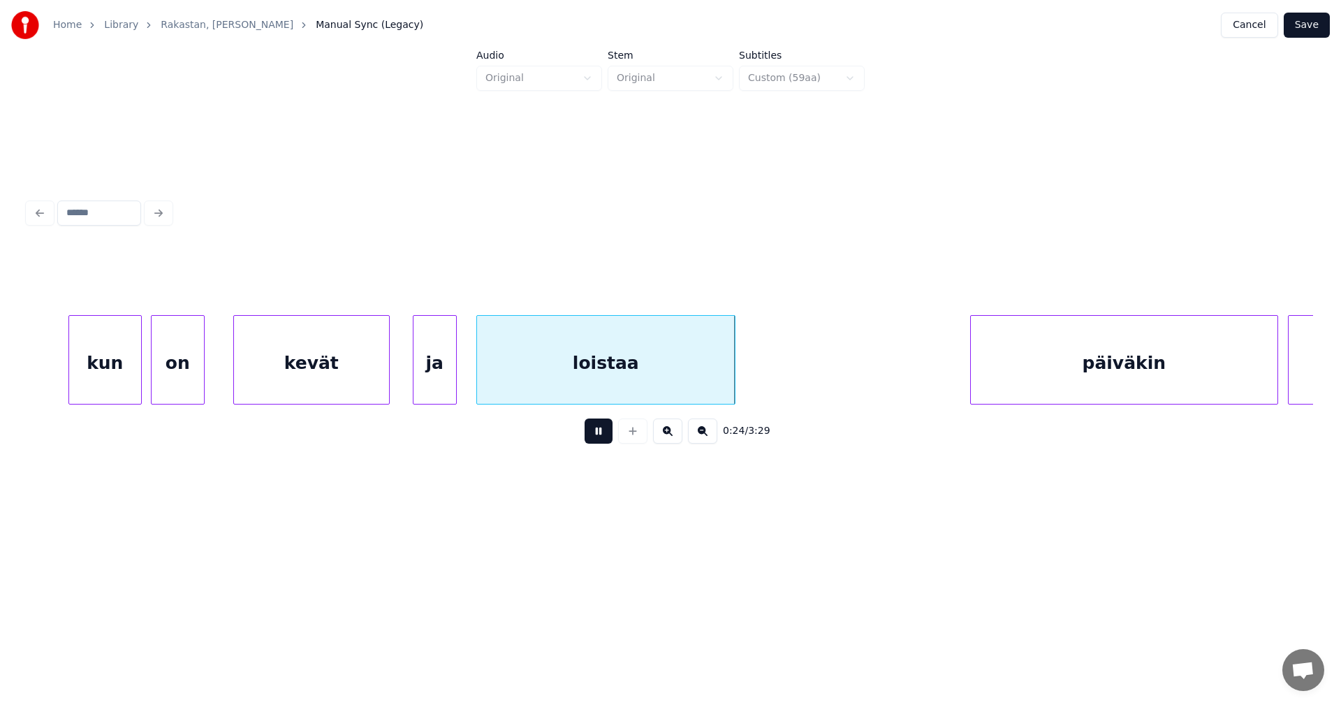
click at [595, 436] on button at bounding box center [599, 430] width 28 height 25
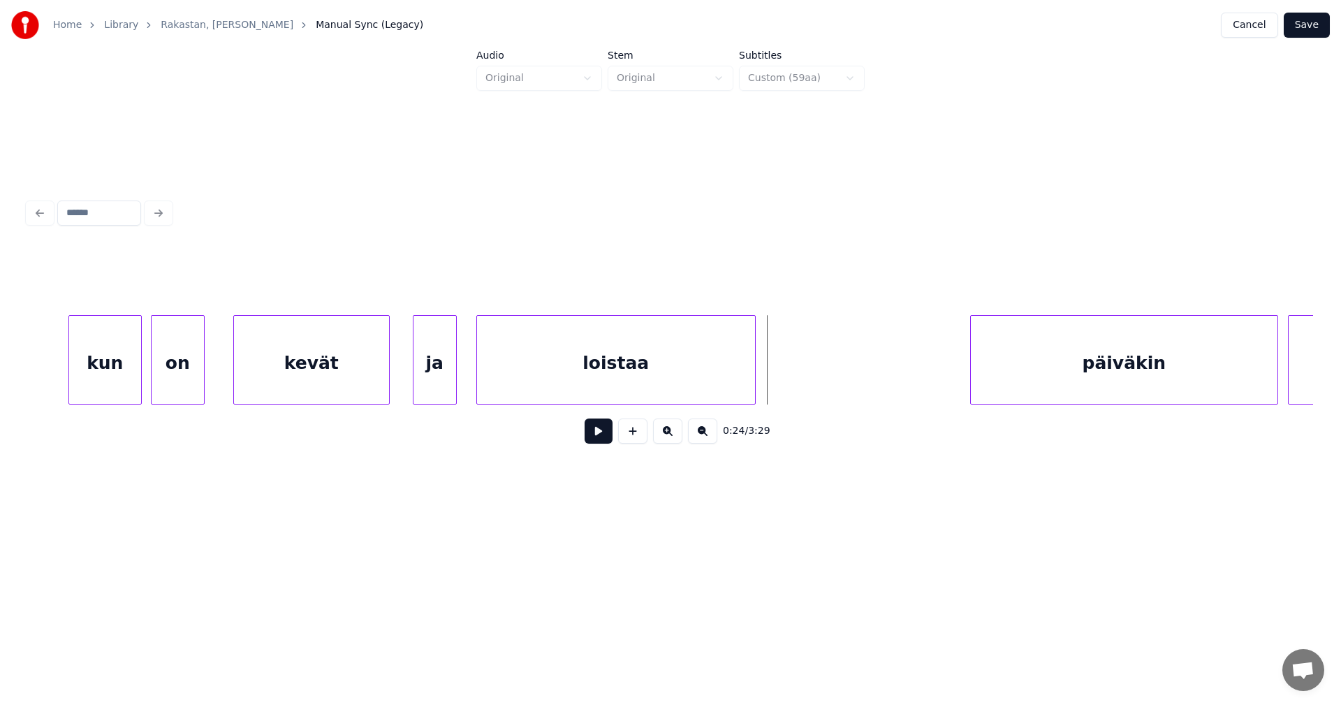
click at [753, 382] on div at bounding box center [753, 360] width 4 height 88
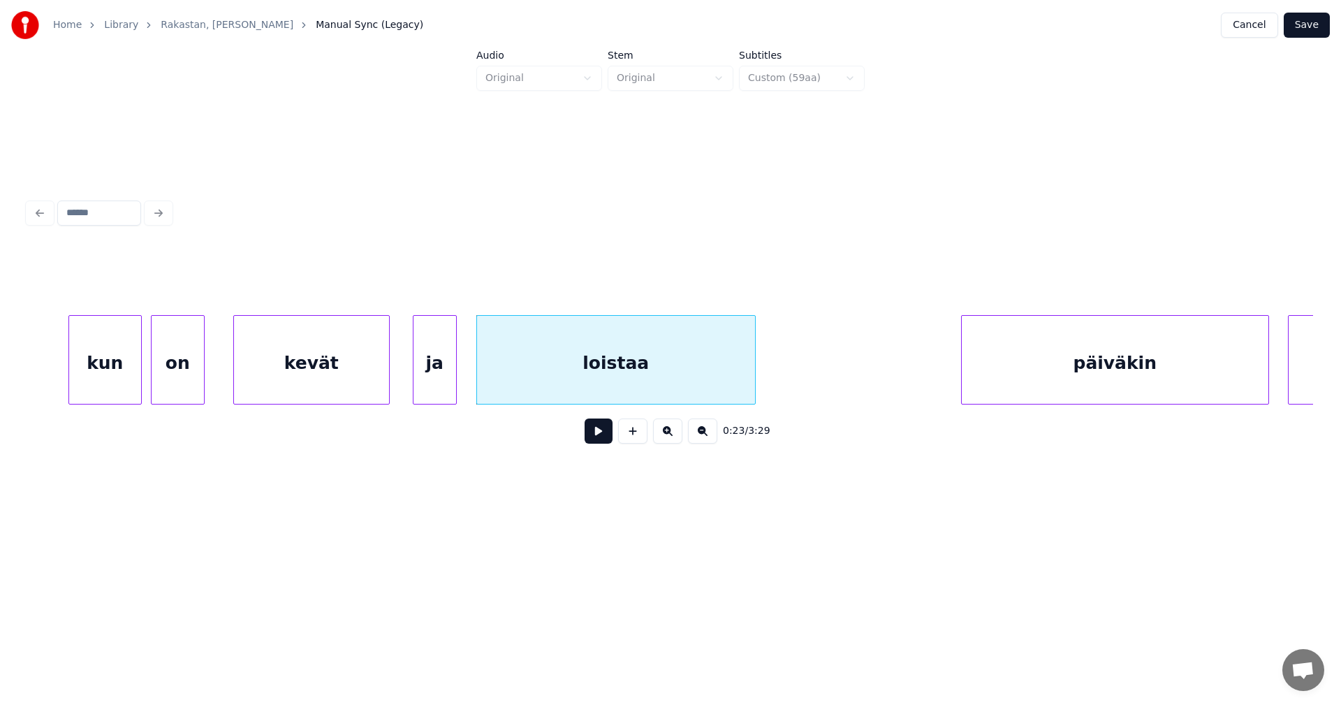
click at [1049, 368] on div "päiväkin" at bounding box center [1115, 363] width 307 height 95
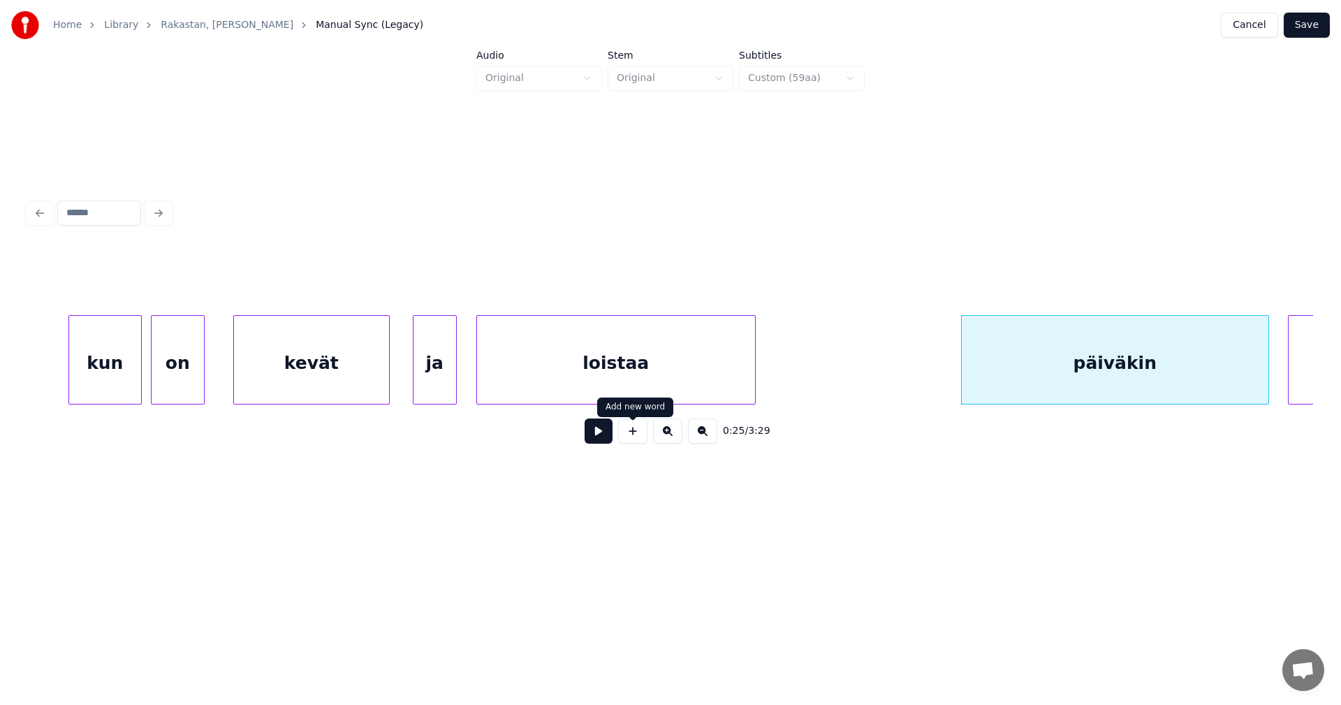
click at [602, 439] on button at bounding box center [599, 430] width 28 height 25
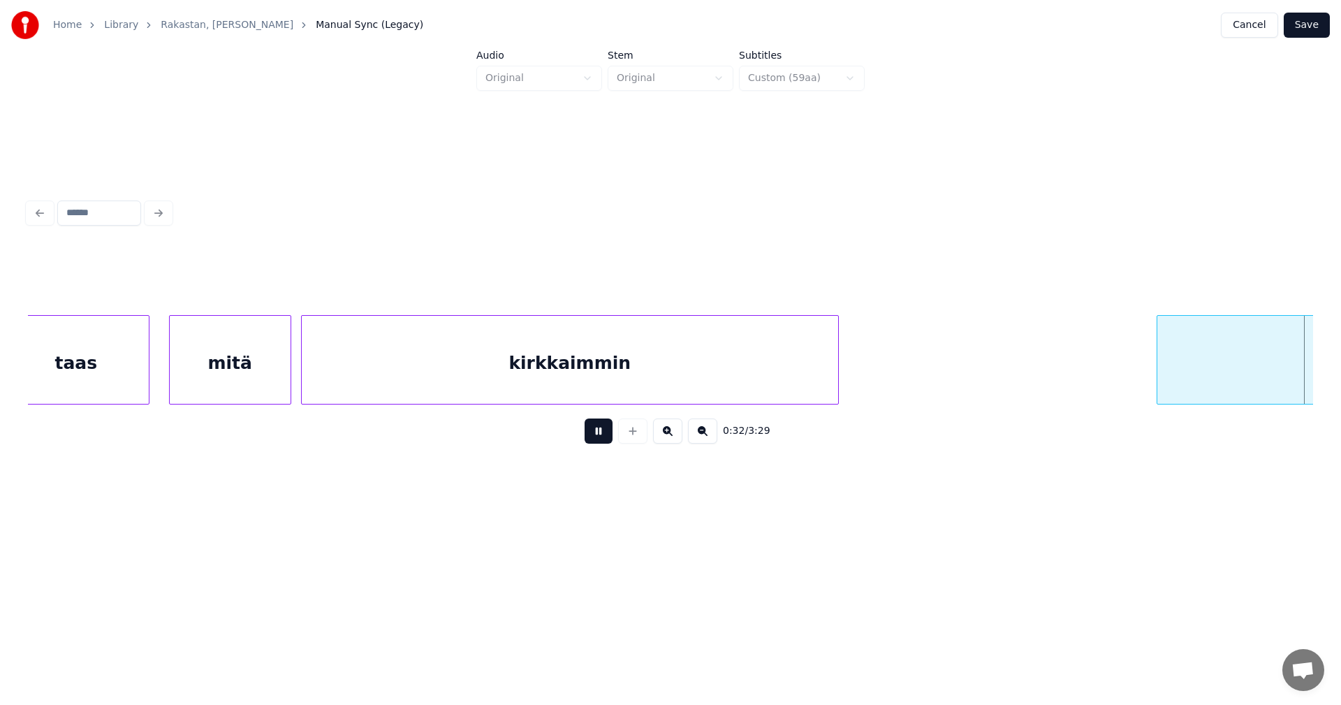
scroll to position [0, 7874]
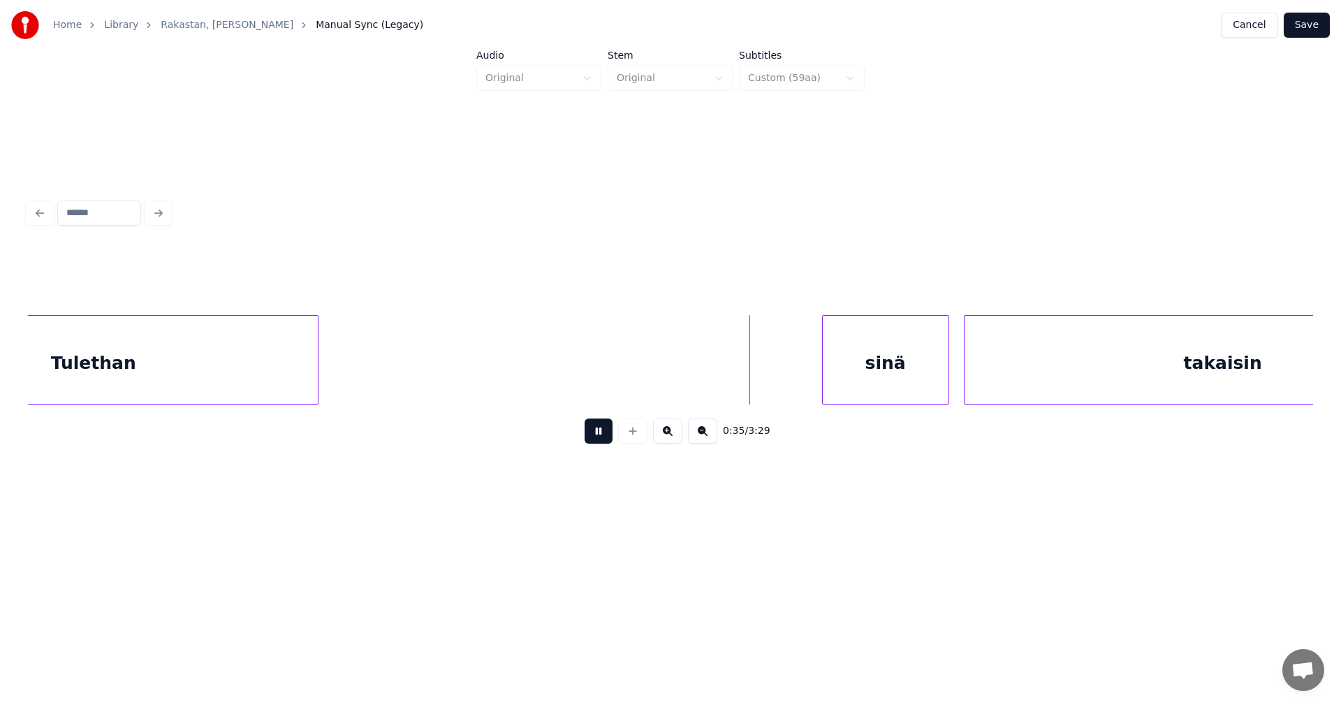
click at [603, 438] on button at bounding box center [599, 430] width 28 height 25
click at [894, 377] on div "sinä" at bounding box center [872, 363] width 126 height 95
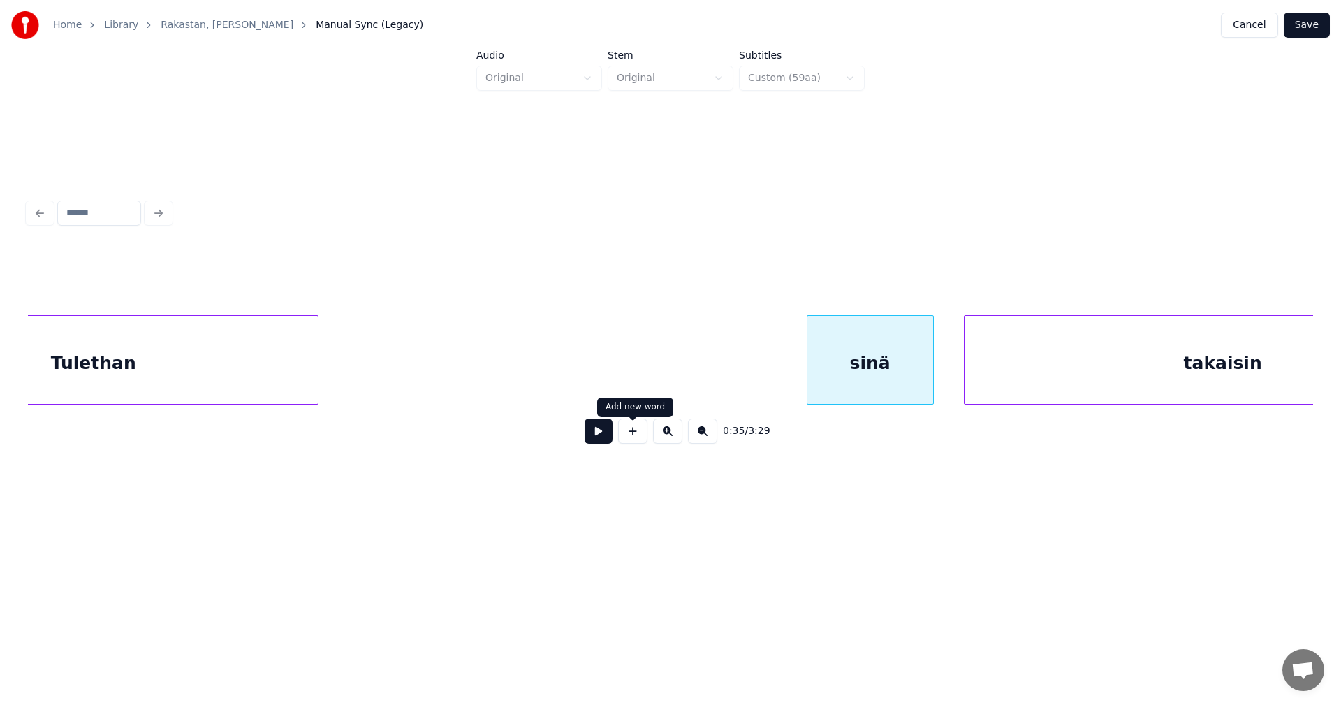
click at [608, 439] on button at bounding box center [599, 430] width 28 height 25
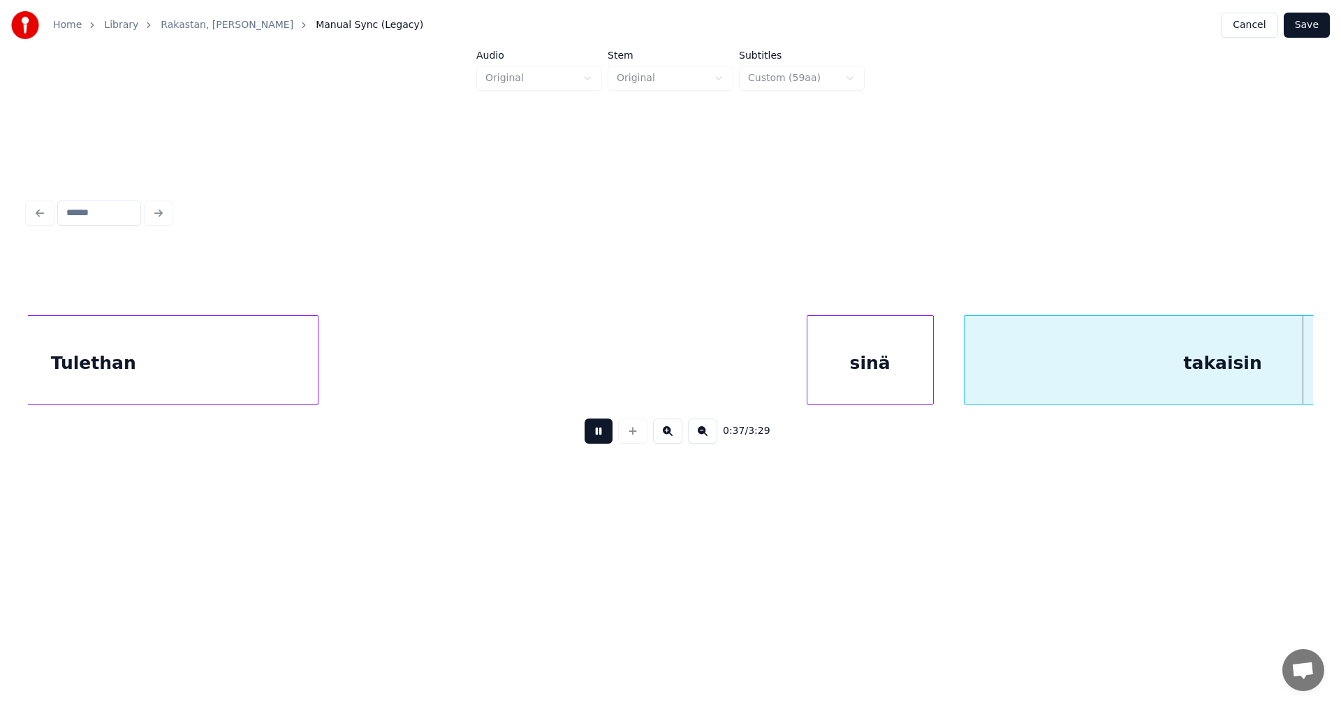
scroll to position [0, 9160]
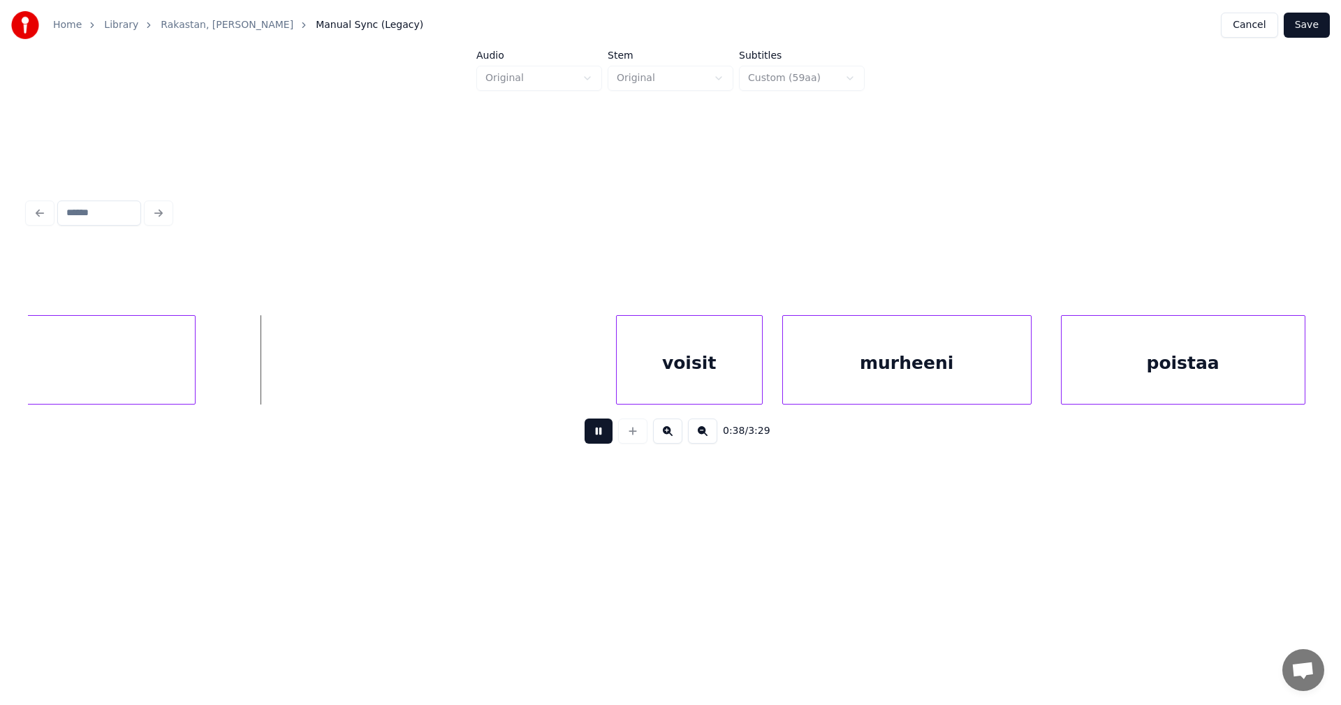
drag, startPoint x: 608, startPoint y: 439, endPoint x: 318, endPoint y: 418, distance: 290.6
click at [608, 439] on button at bounding box center [599, 430] width 28 height 25
click at [225, 374] on div at bounding box center [226, 360] width 4 height 88
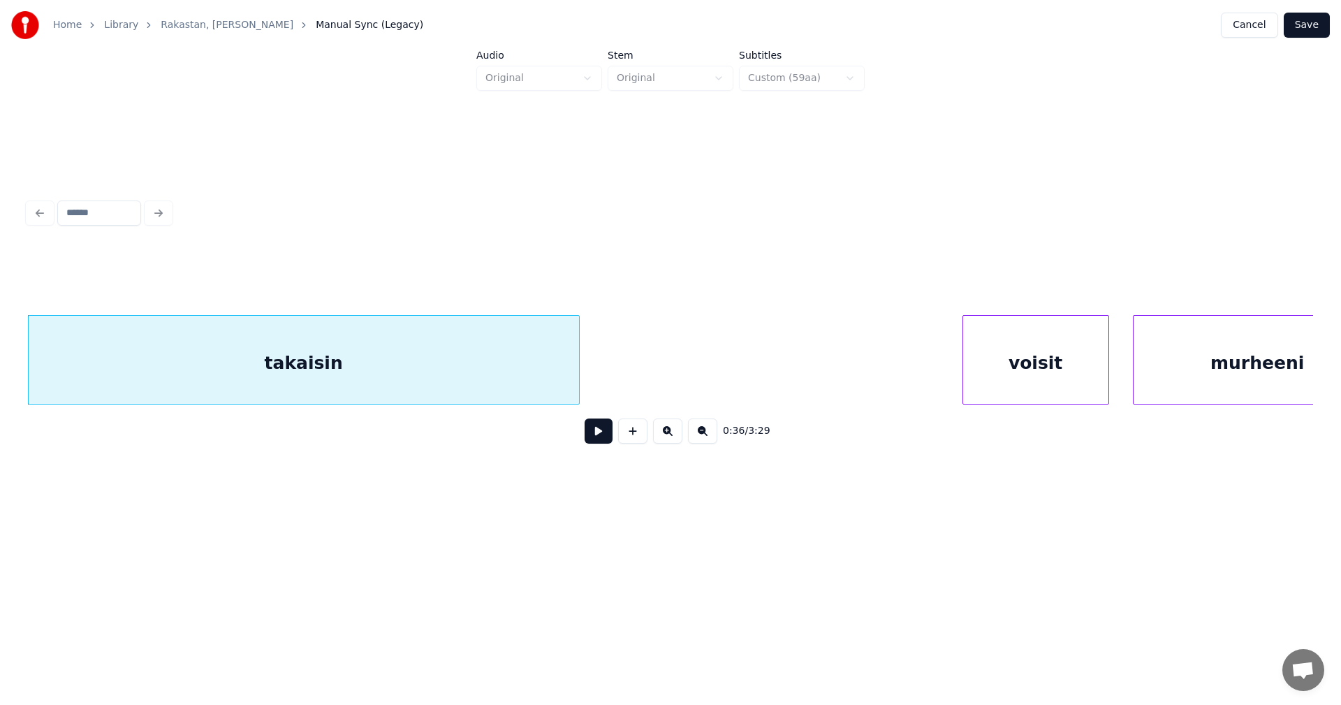
click at [984, 369] on div "voisit" at bounding box center [1035, 363] width 145 height 95
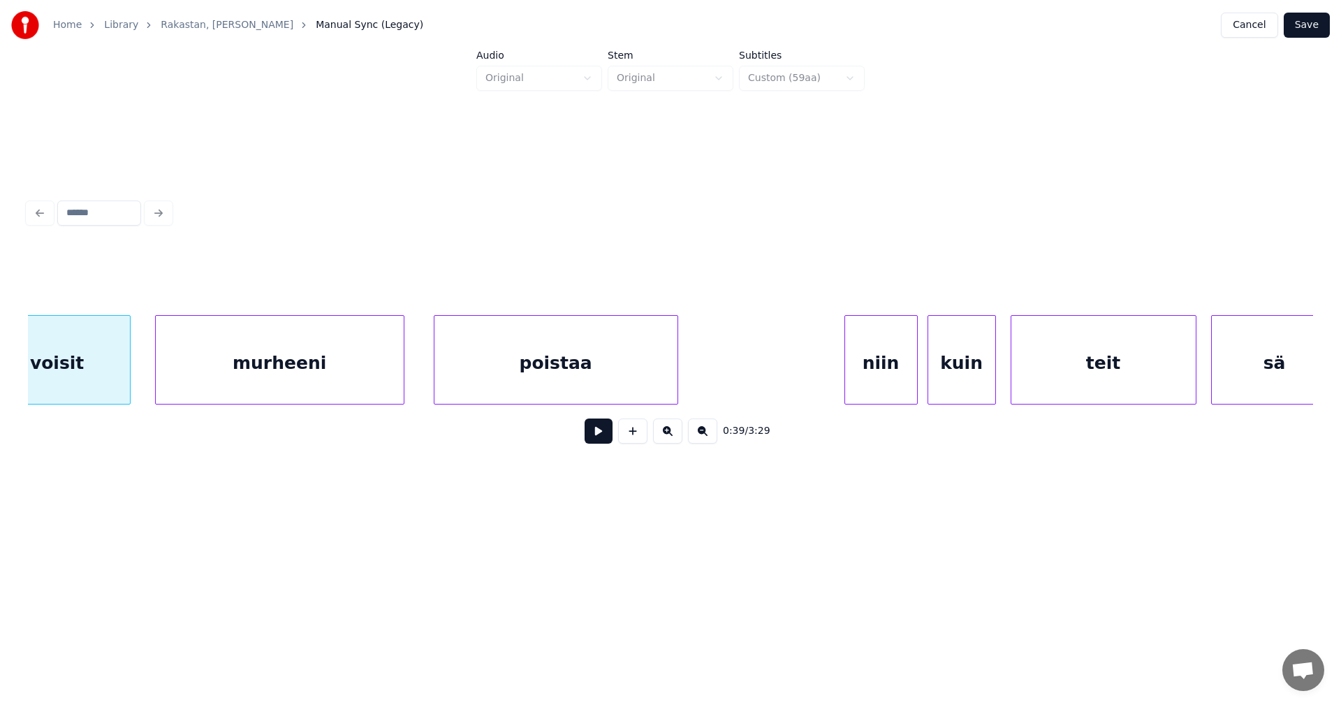
click at [118, 379] on div "voisit" at bounding box center [57, 363] width 145 height 95
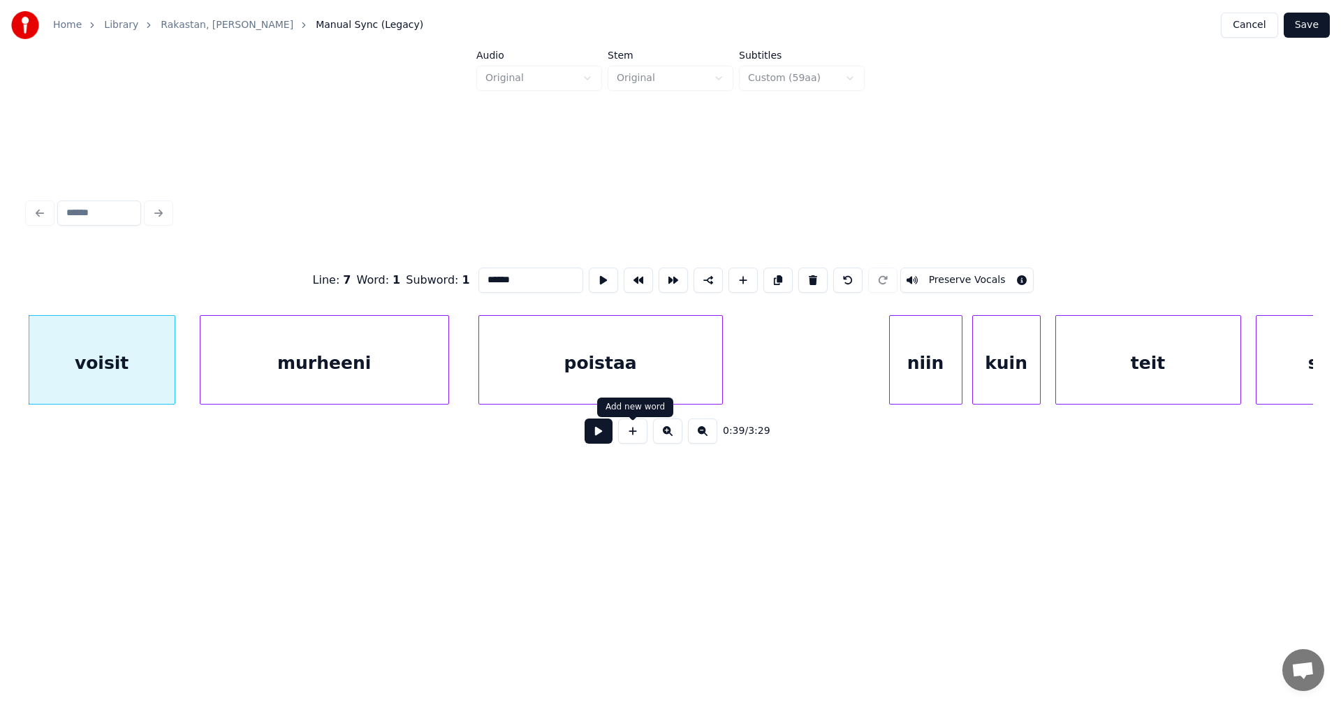
click at [600, 433] on button at bounding box center [599, 430] width 28 height 25
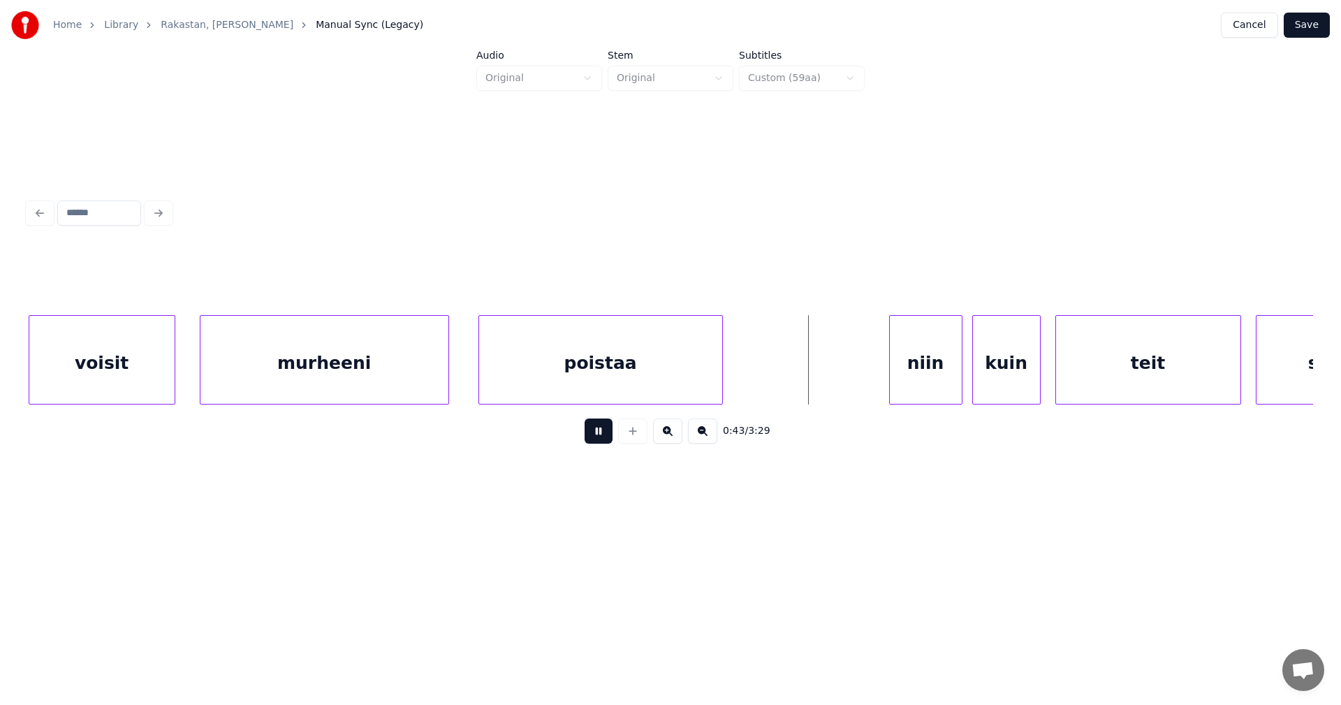
drag, startPoint x: 599, startPoint y: 434, endPoint x: 609, endPoint y: 430, distance: 10.4
click at [601, 433] on button at bounding box center [599, 430] width 28 height 25
click at [890, 376] on div "niin" at bounding box center [915, 363] width 72 height 95
click at [856, 379] on div at bounding box center [858, 360] width 4 height 88
click at [599, 439] on button at bounding box center [599, 430] width 28 height 25
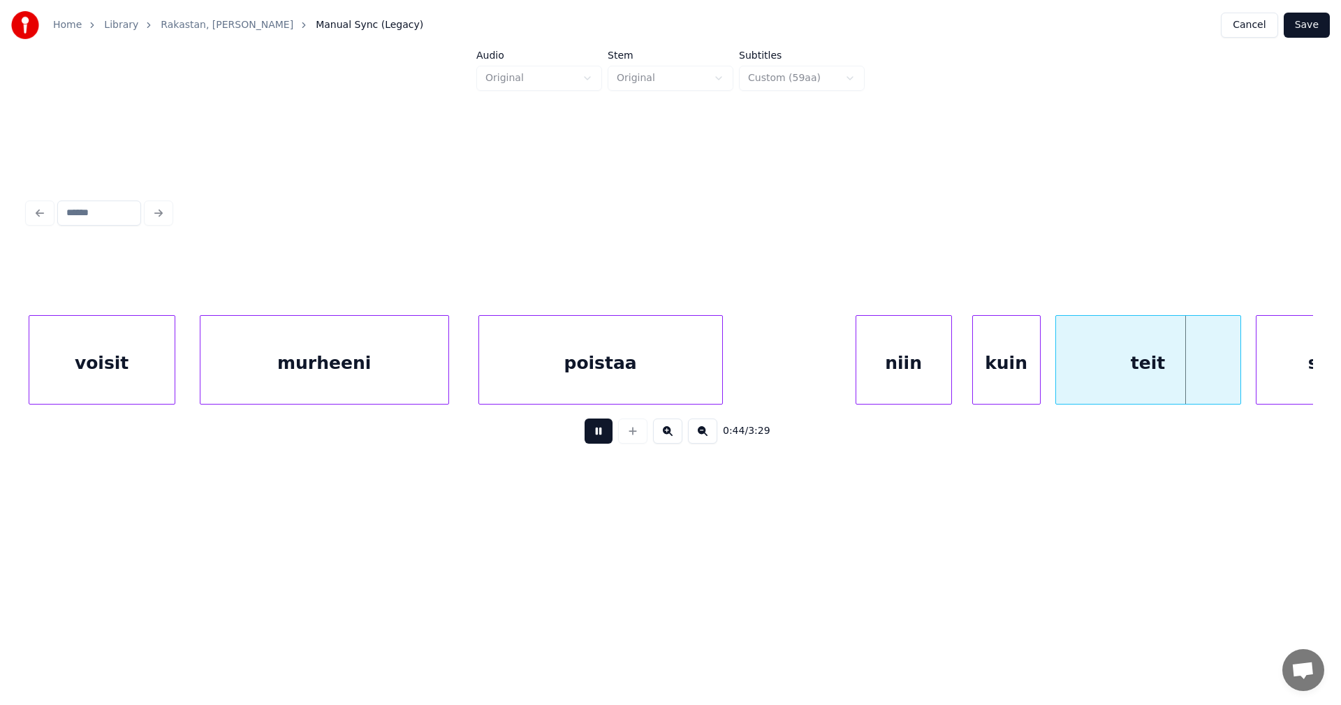
click at [603, 436] on button at bounding box center [599, 430] width 28 height 25
click at [1210, 387] on div at bounding box center [1210, 360] width 4 height 88
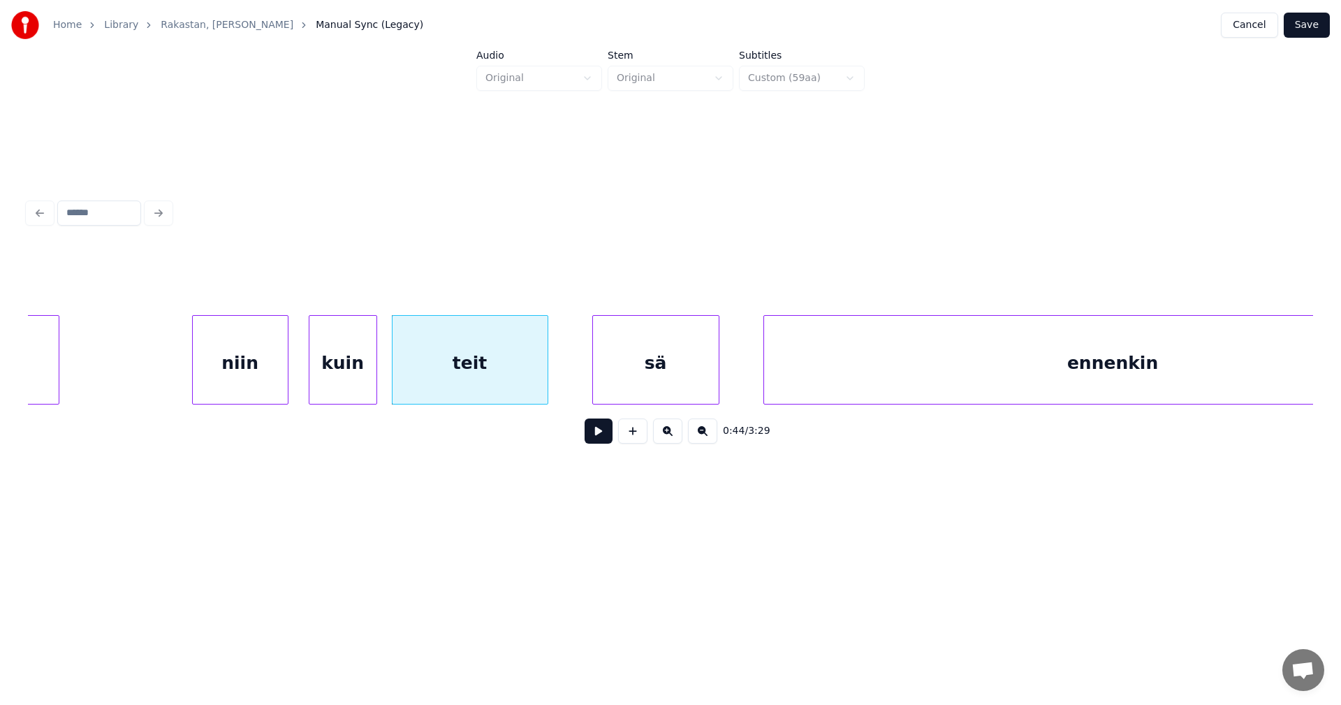
scroll to position [0, 10413]
click at [652, 383] on div "sä" at bounding box center [631, 363] width 126 height 95
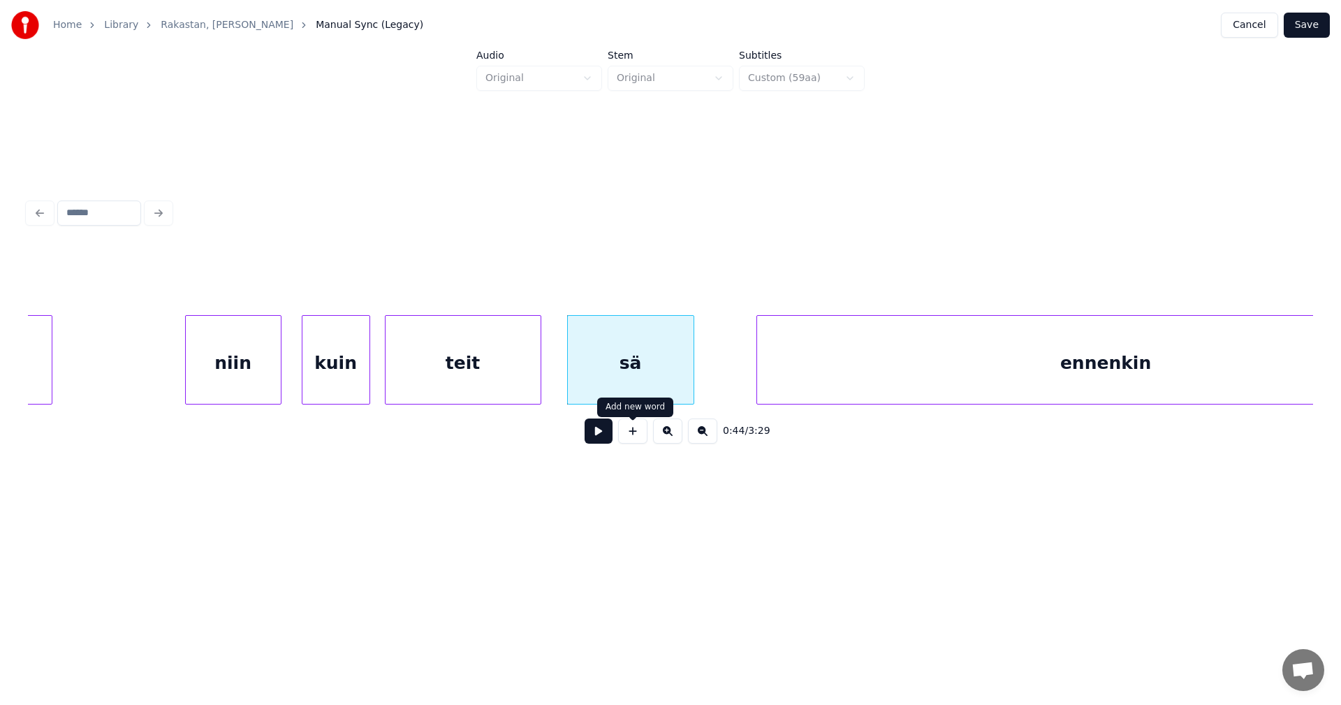
click at [603, 434] on button at bounding box center [599, 430] width 28 height 25
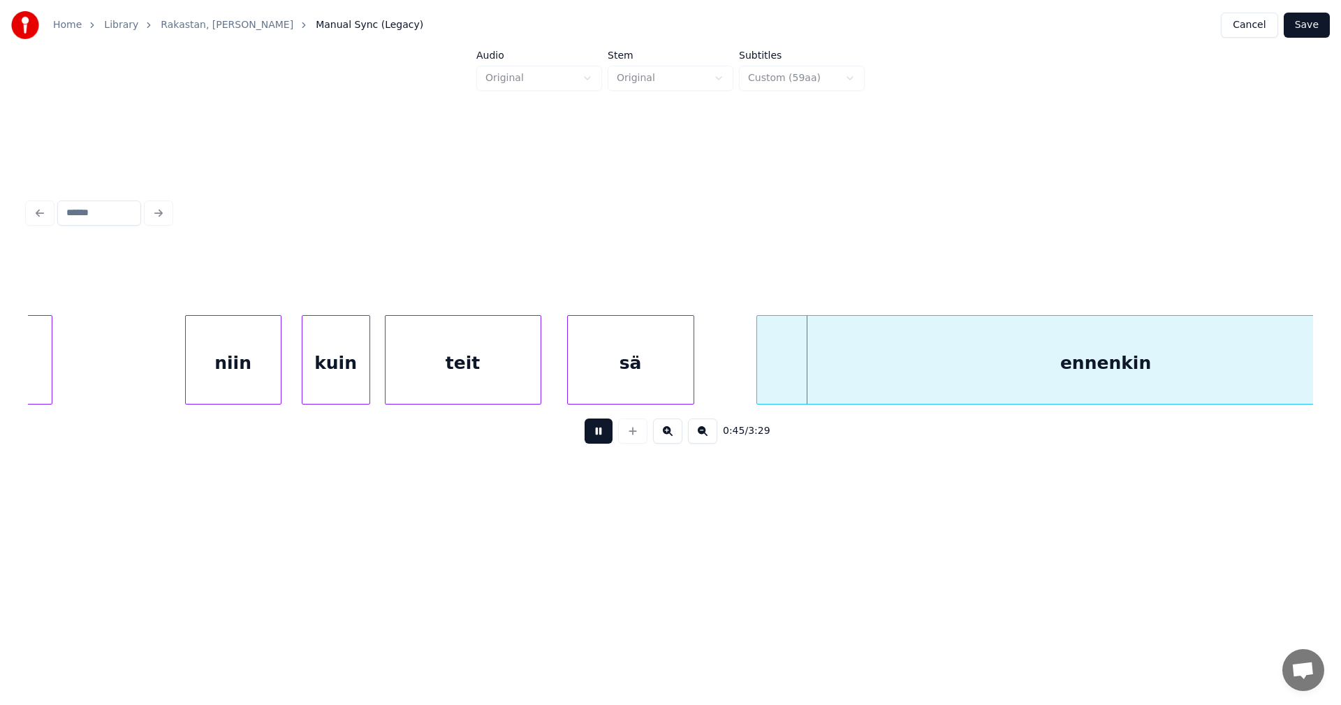
drag, startPoint x: 605, startPoint y: 433, endPoint x: 620, endPoint y: 426, distance: 16.9
click at [610, 430] on button at bounding box center [599, 430] width 28 height 25
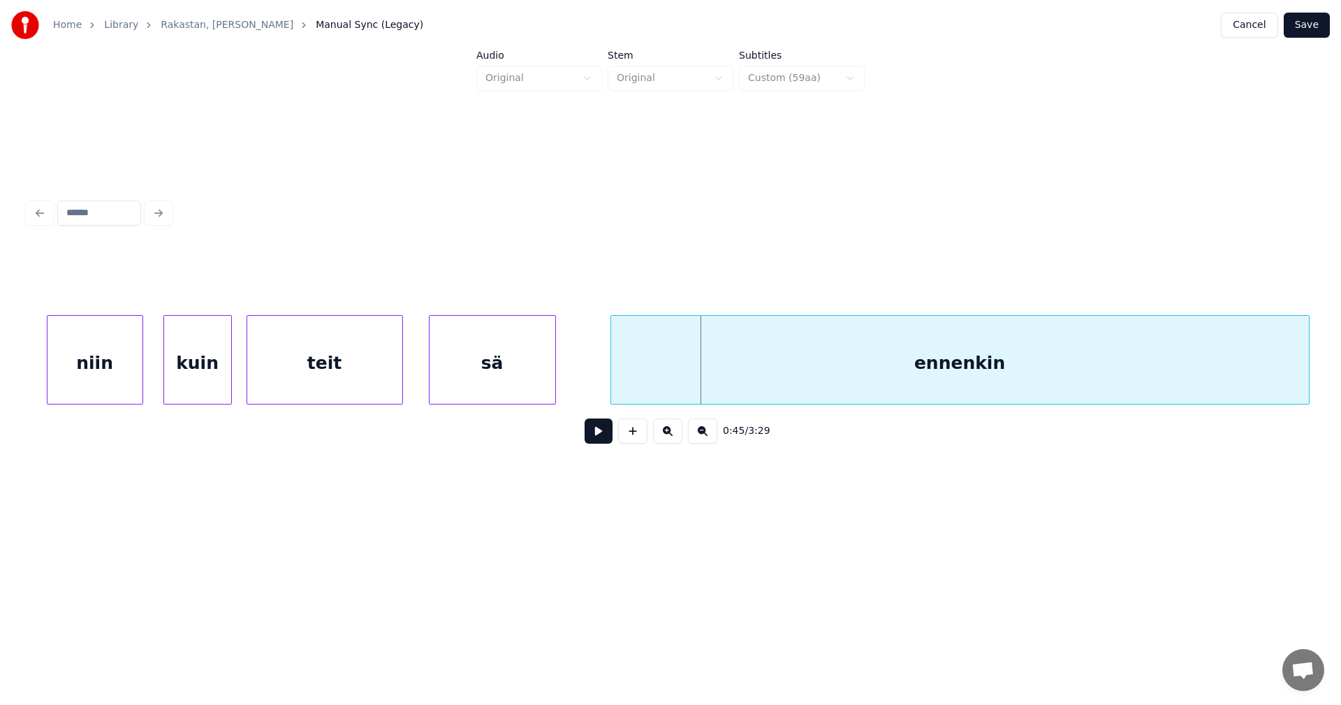
click at [802, 376] on div "ennenkin" at bounding box center [960, 363] width 698 height 95
click at [789, 381] on div "ennenkin" at bounding box center [953, 363] width 698 height 95
click at [606, 436] on button at bounding box center [599, 430] width 28 height 25
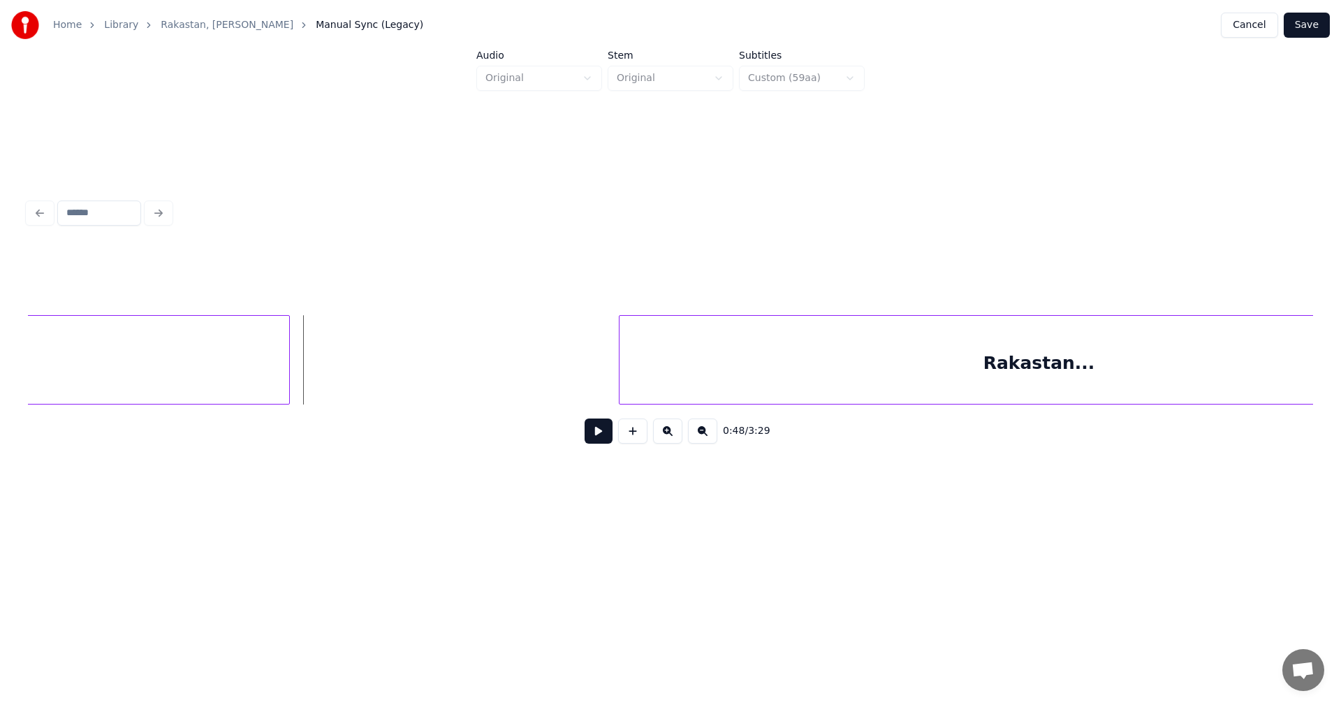
scroll to position [0, 11558]
click at [338, 374] on div at bounding box center [336, 360] width 4 height 88
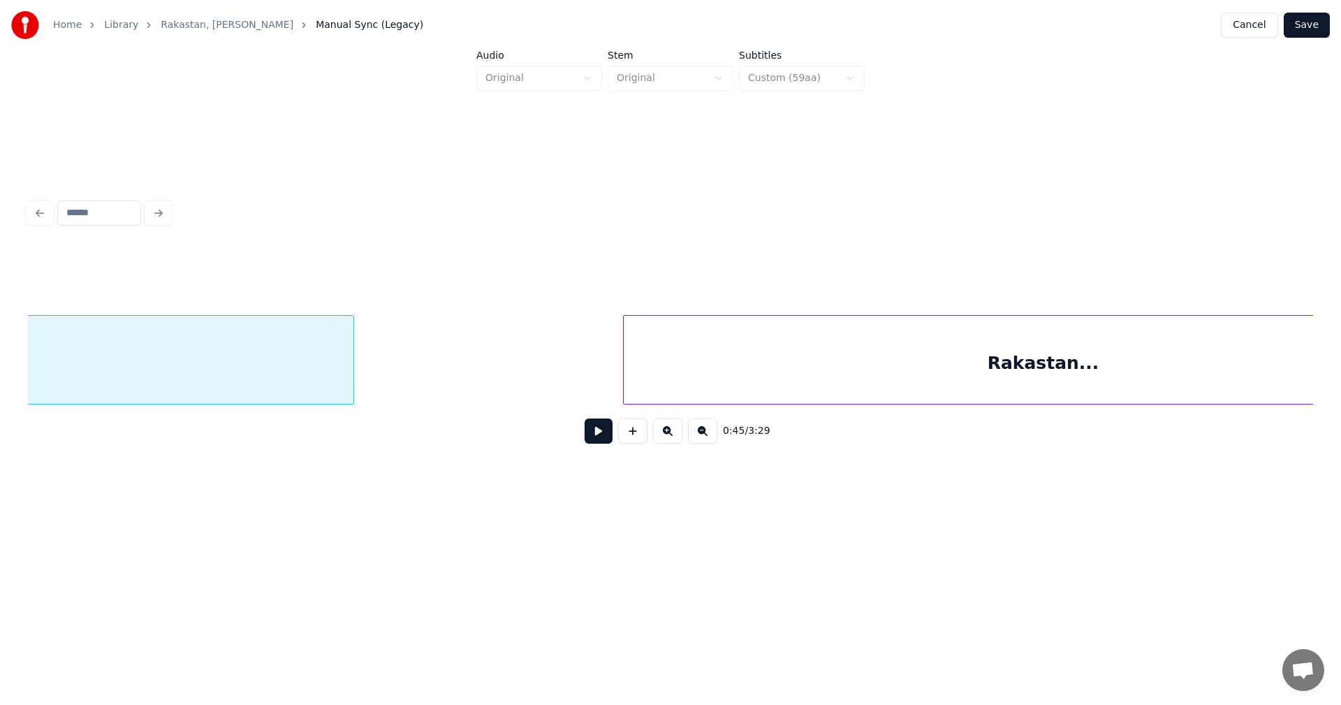
scroll to position [0, 11125]
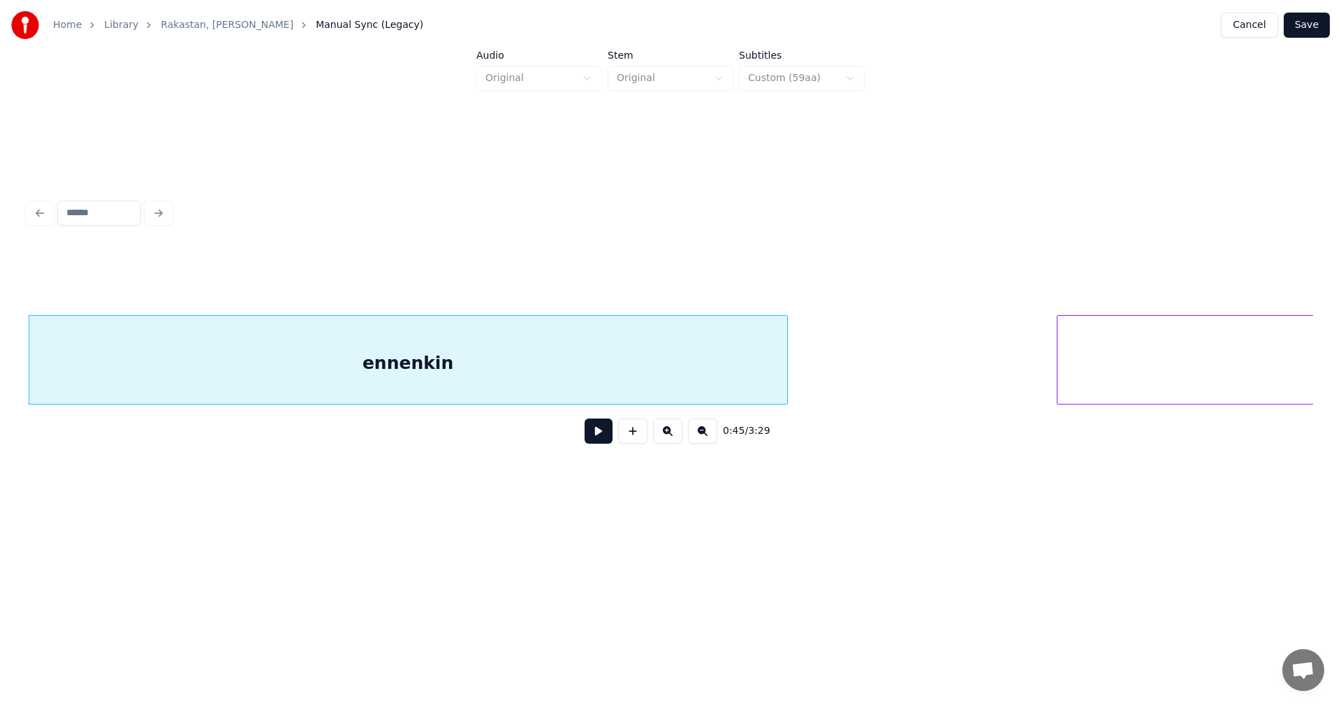
click at [331, 376] on div "ennenkin" at bounding box center [408, 363] width 758 height 95
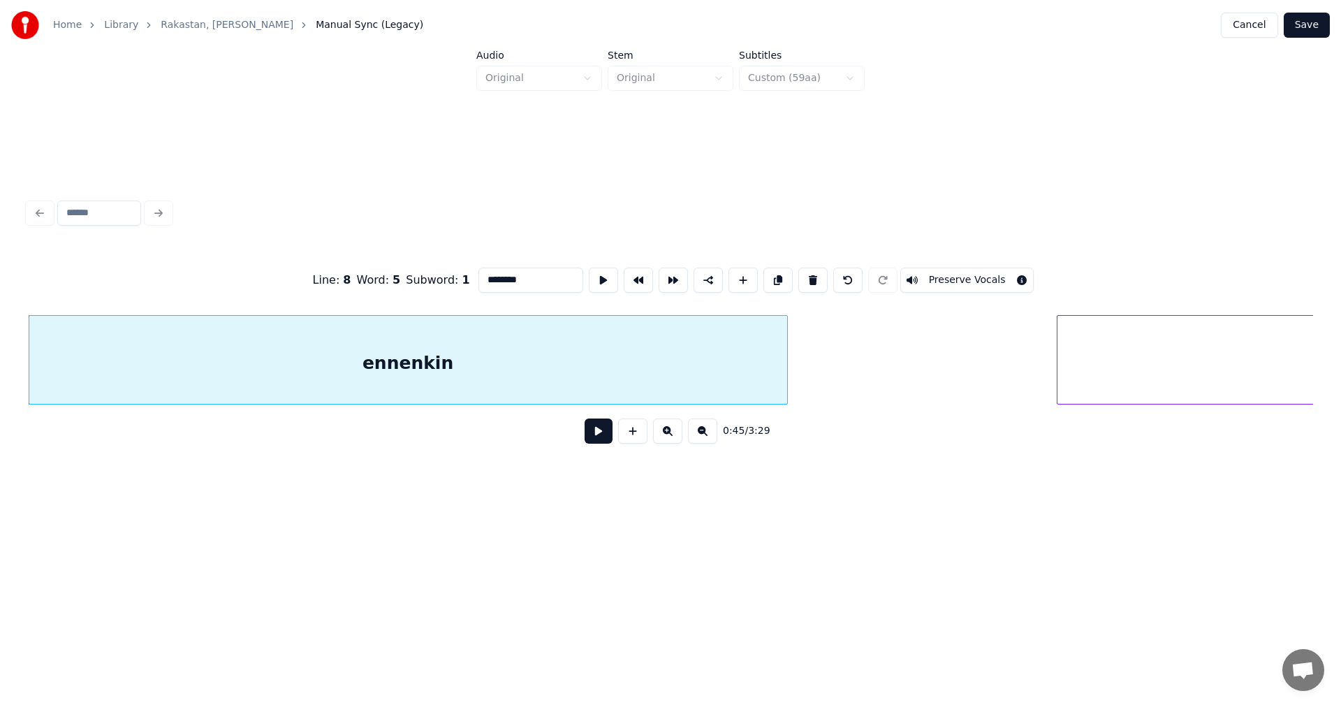
click at [600, 441] on button at bounding box center [599, 430] width 28 height 25
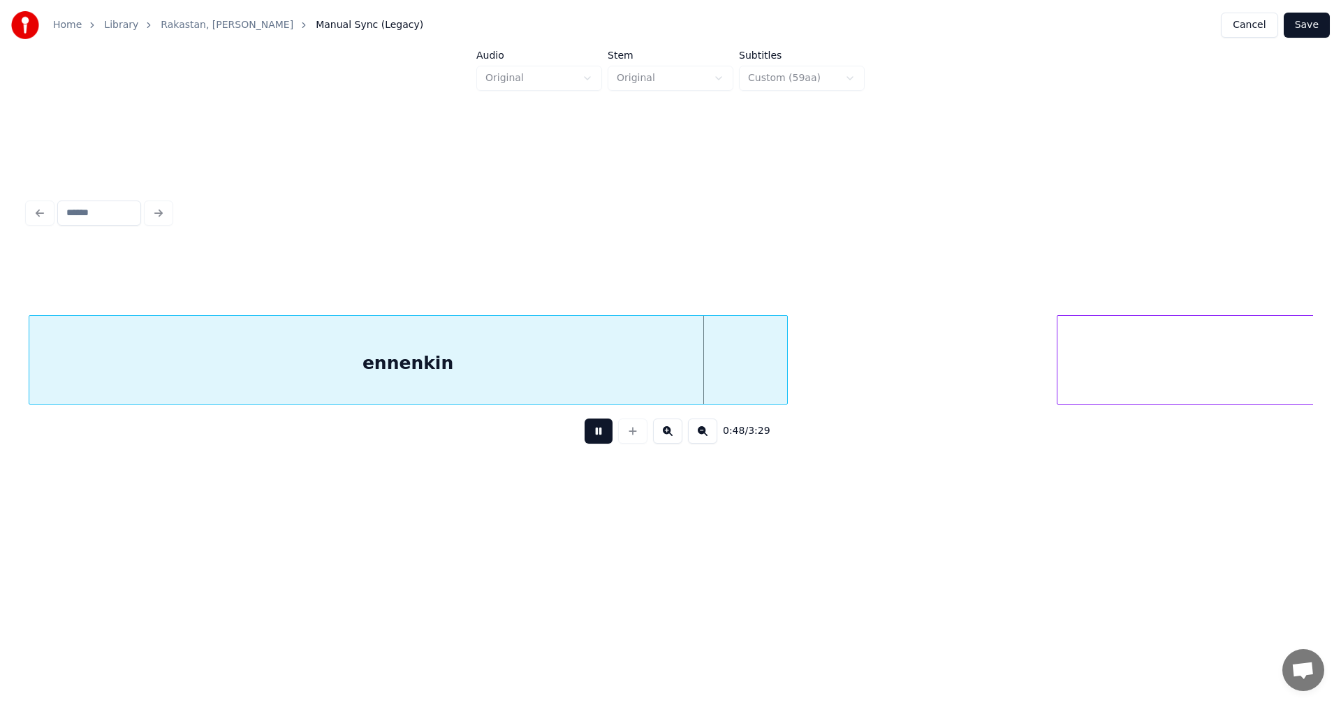
click at [599, 441] on button at bounding box center [599, 430] width 28 height 25
click at [772, 390] on div at bounding box center [770, 360] width 4 height 88
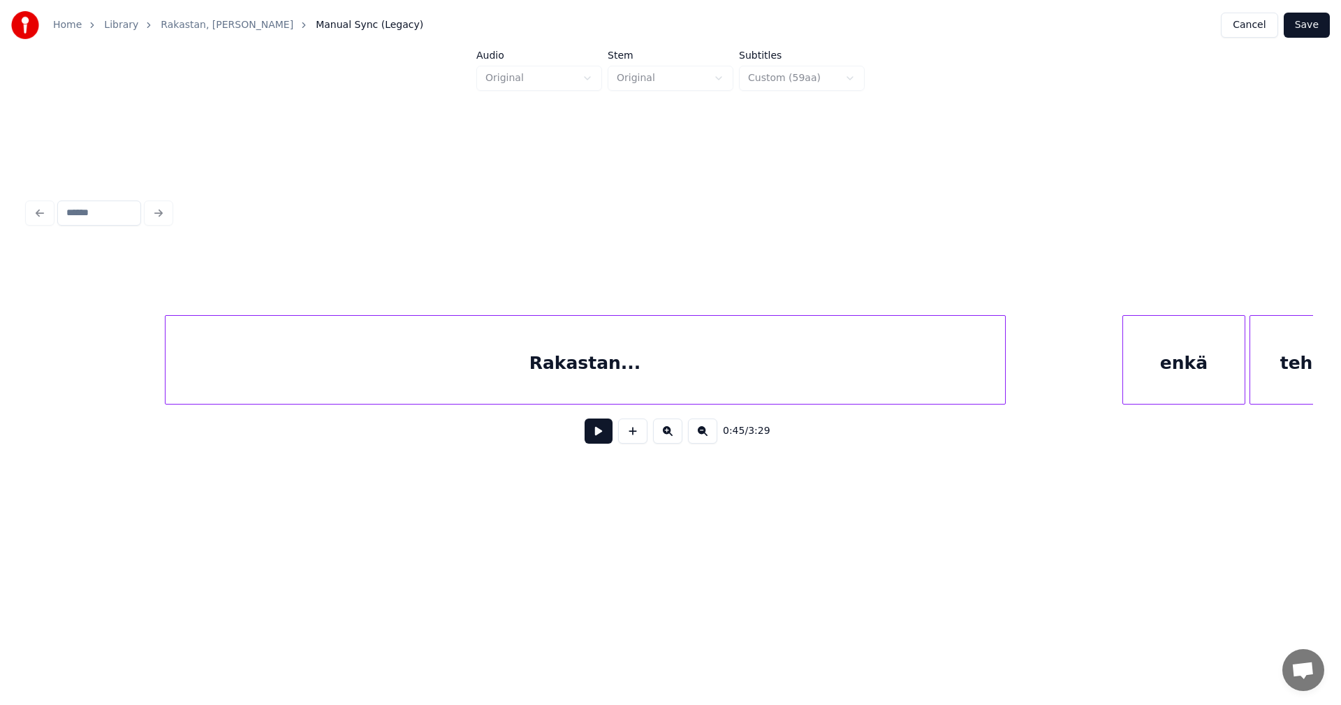
scroll to position [0, 12019]
click at [690, 379] on div "Rakastan..." at bounding box center [552, 363] width 839 height 95
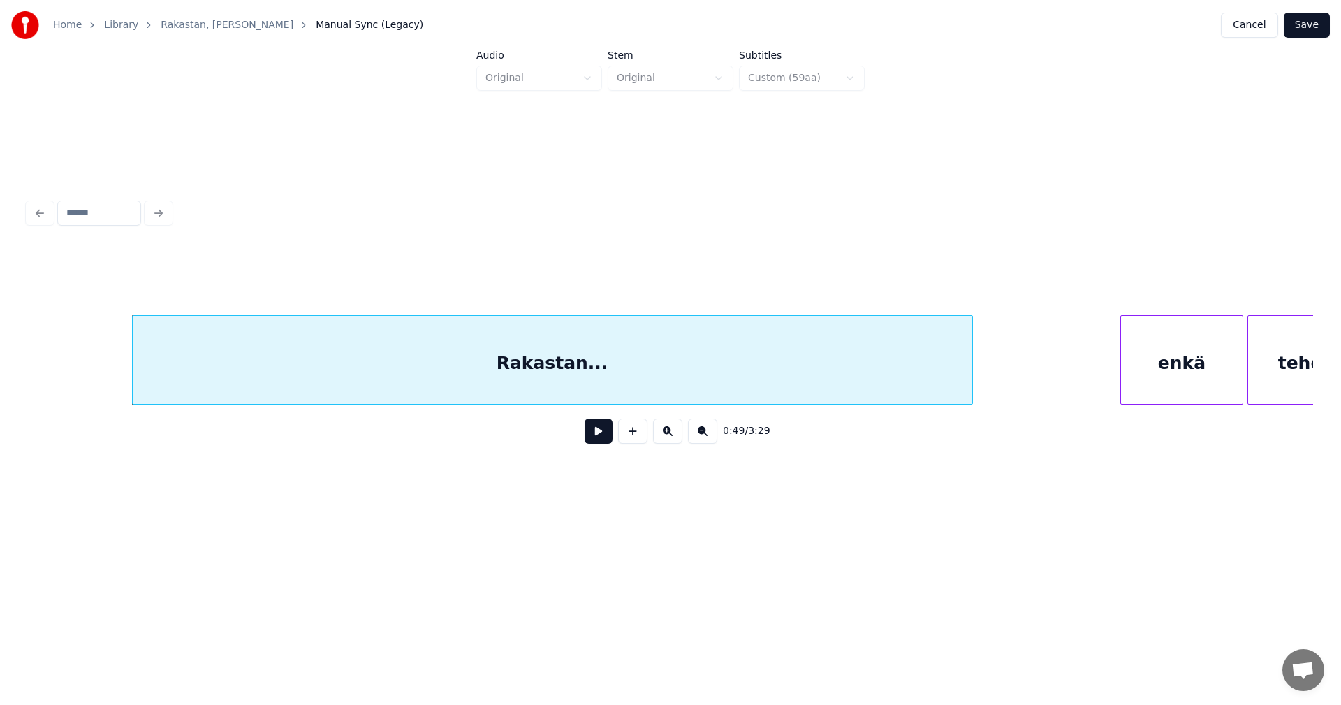
click at [604, 439] on button at bounding box center [599, 430] width 28 height 25
click at [606, 437] on button at bounding box center [599, 430] width 28 height 25
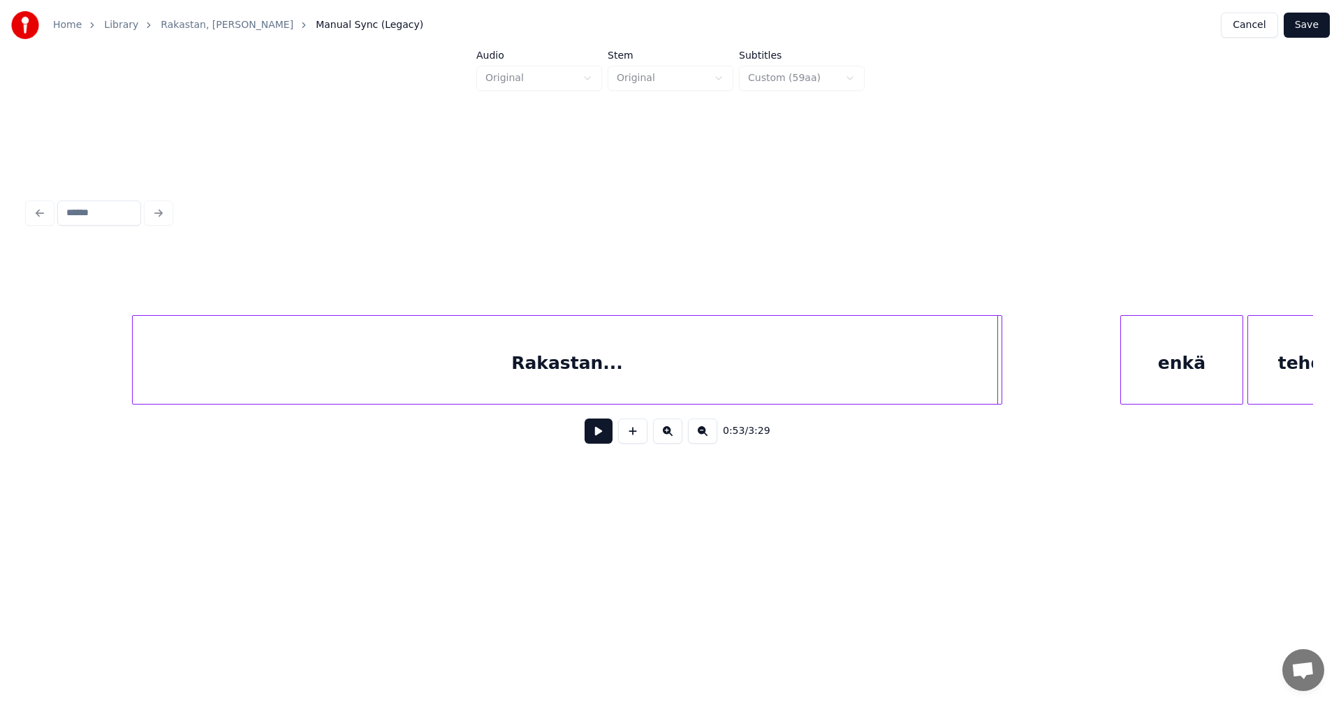
click at [999, 377] on div at bounding box center [999, 360] width 4 height 88
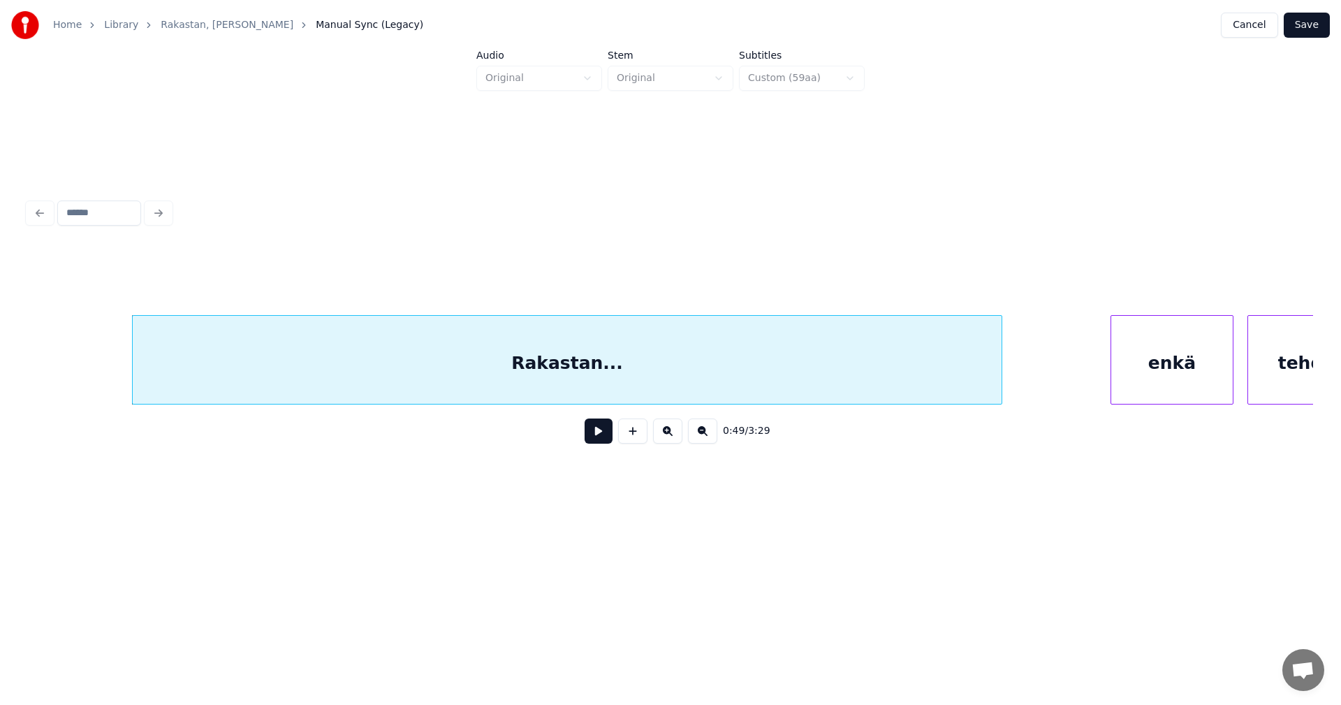
click at [1138, 378] on div "enkä" at bounding box center [1171, 363] width 121 height 95
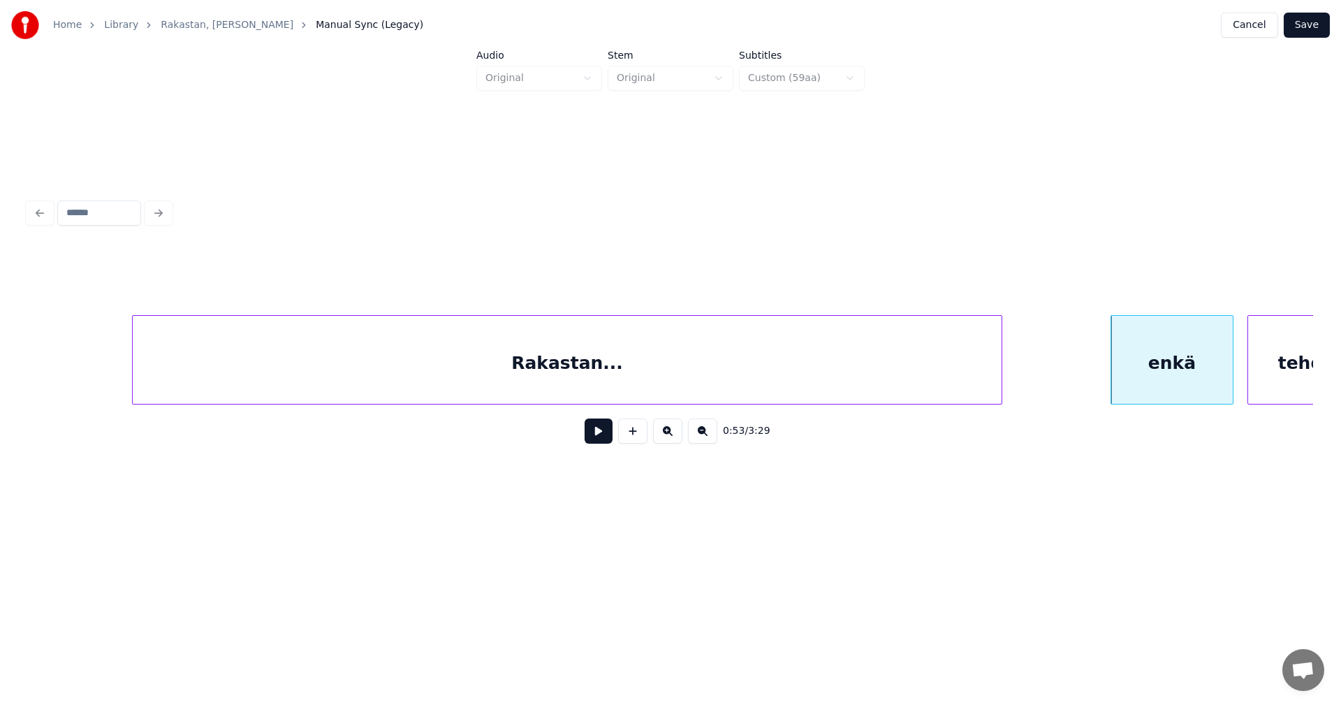
click at [600, 439] on button at bounding box center [599, 430] width 28 height 25
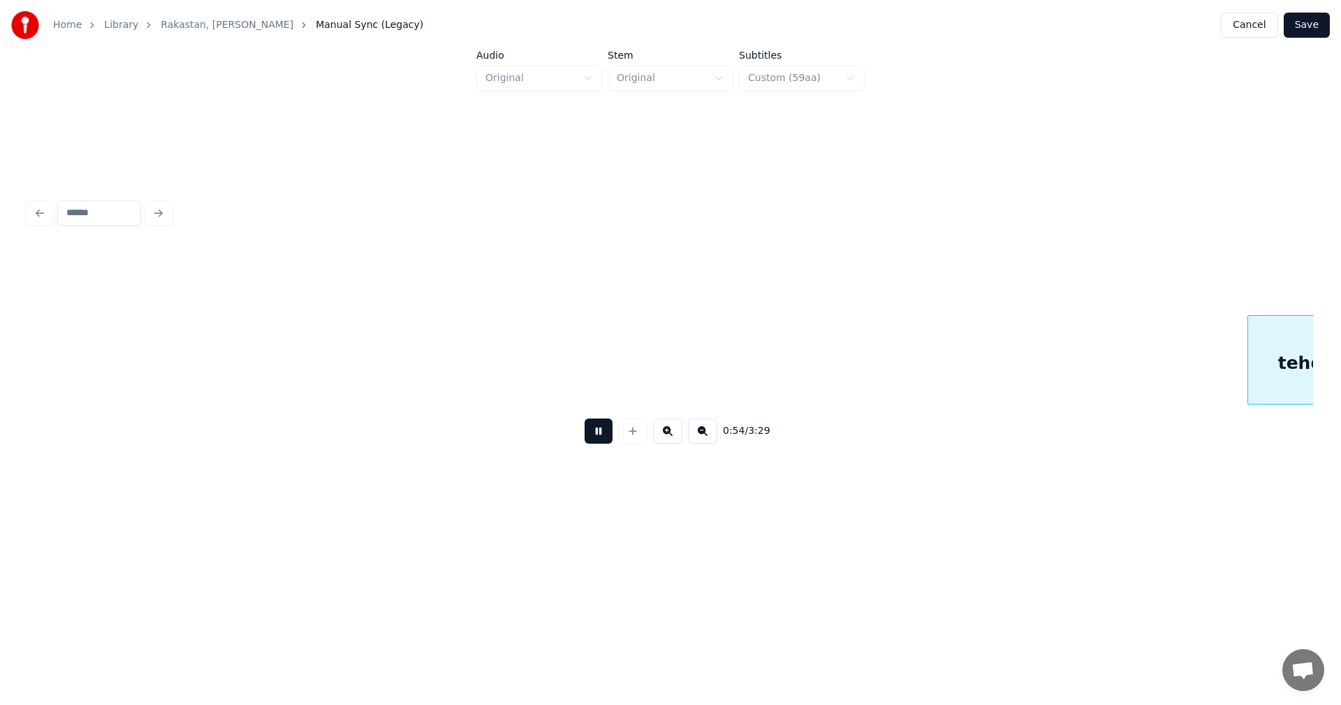
scroll to position [0, 13304]
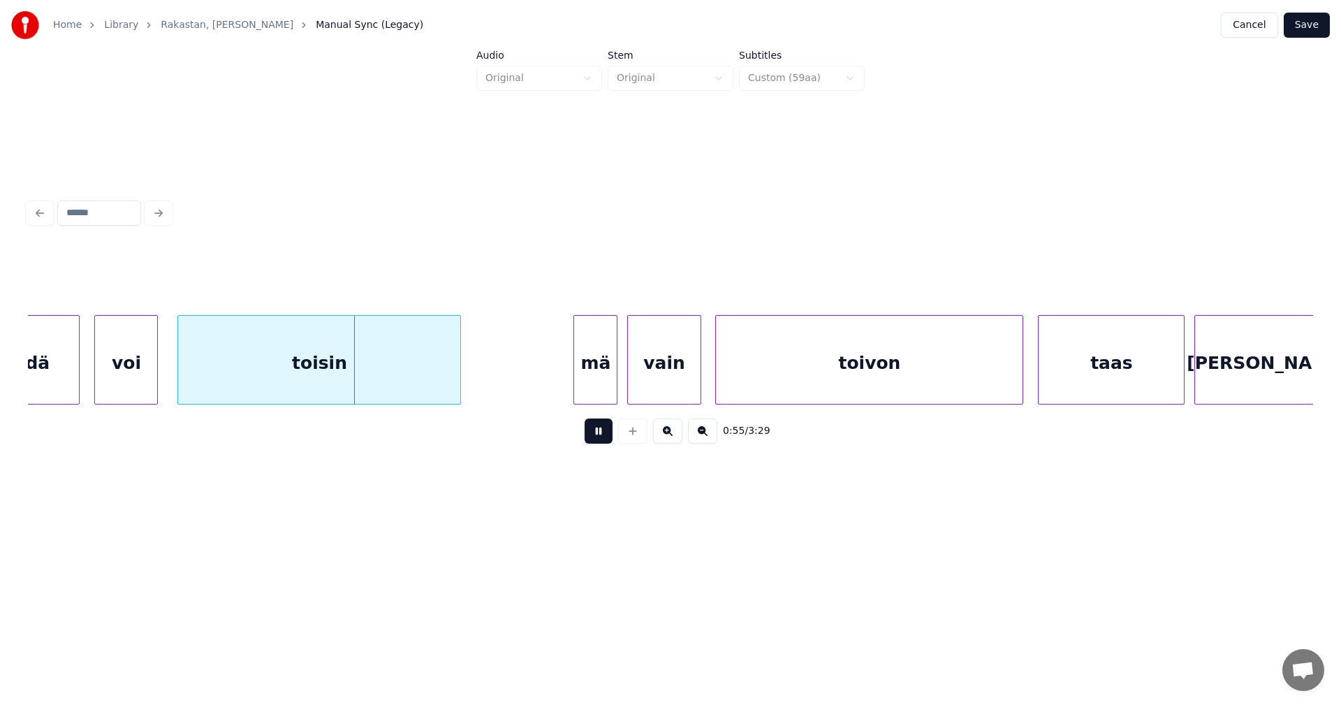
drag, startPoint x: 600, startPoint y: 439, endPoint x: 566, endPoint y: 436, distance: 33.6
click at [599, 439] on button at bounding box center [599, 430] width 28 height 25
click at [594, 392] on div "mä" at bounding box center [595, 363] width 43 height 95
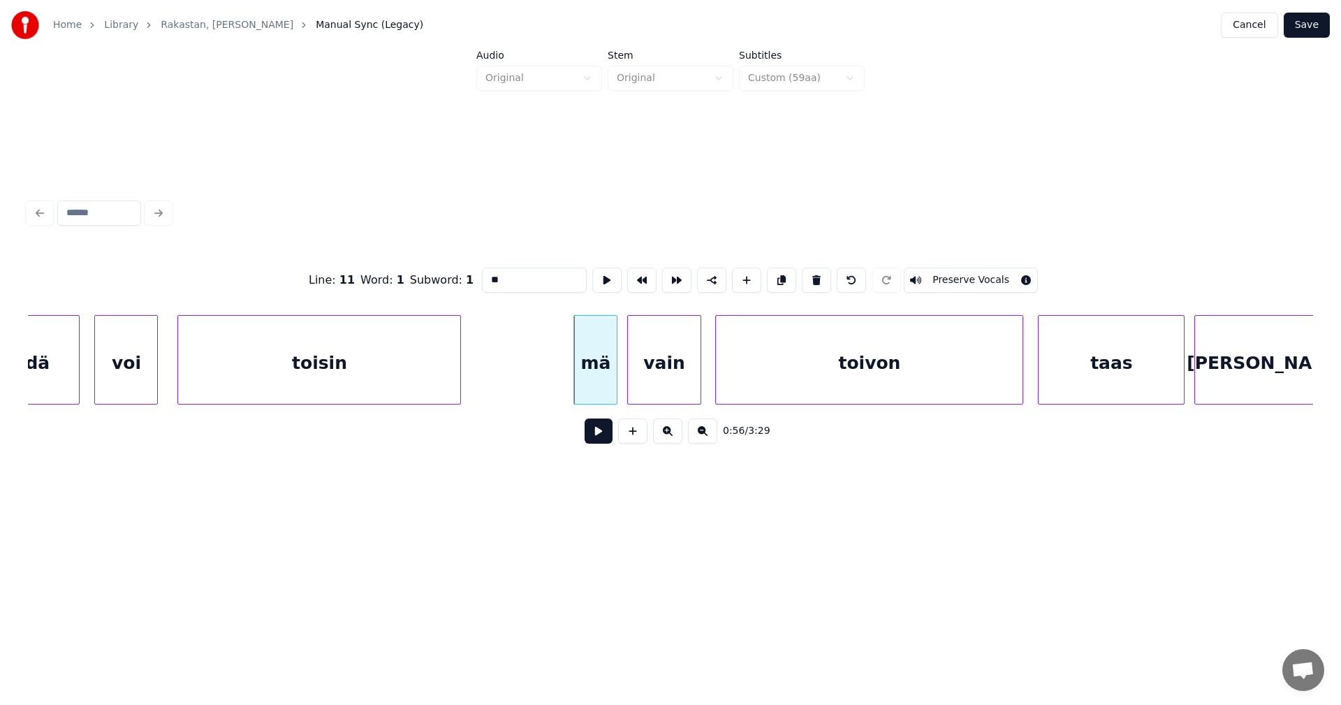
click at [596, 437] on button at bounding box center [599, 430] width 28 height 25
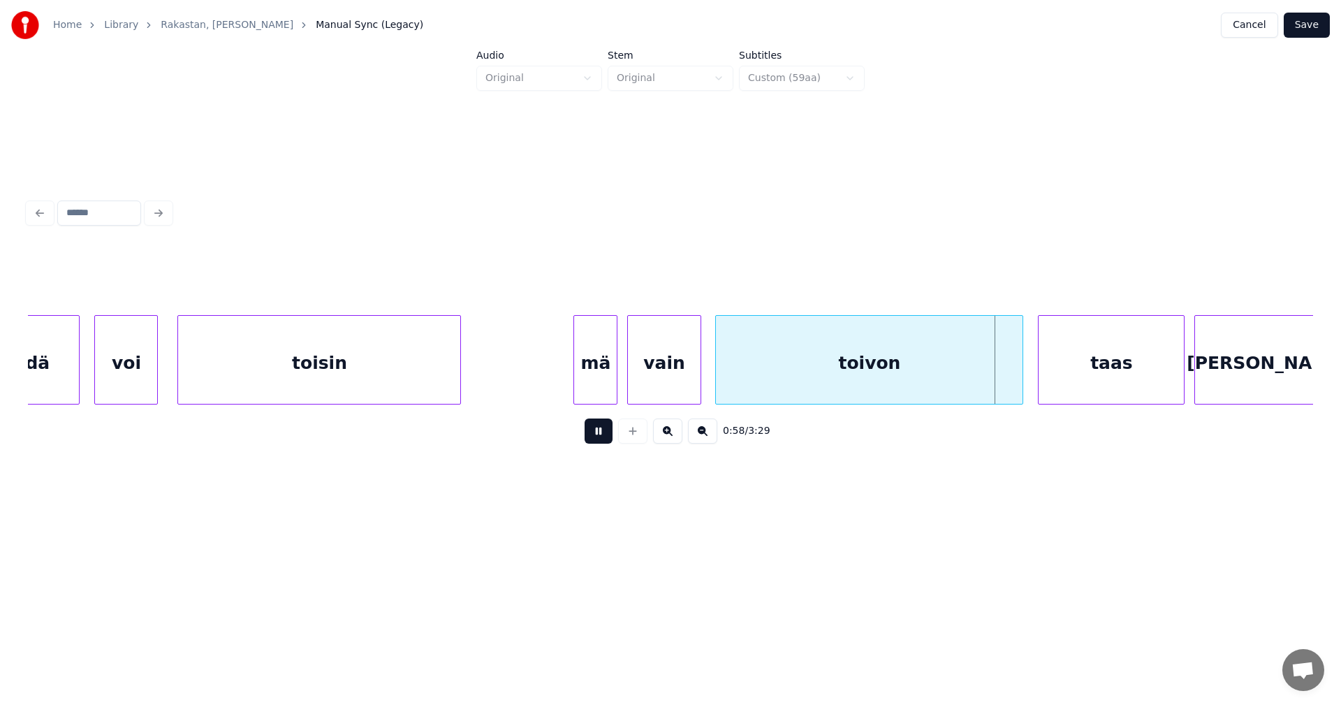
click at [596, 437] on button at bounding box center [599, 430] width 28 height 25
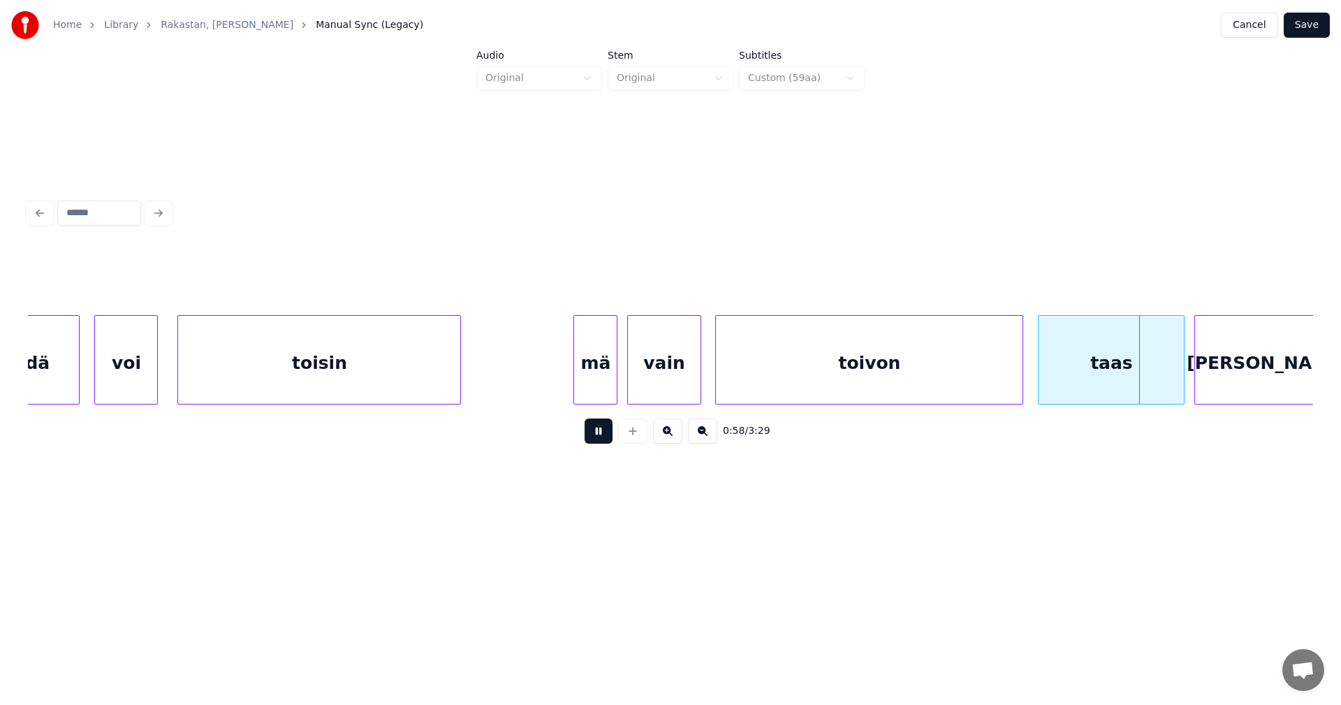
drag, startPoint x: 596, startPoint y: 437, endPoint x: 611, endPoint y: 437, distance: 14.7
click at [598, 437] on button at bounding box center [599, 430] width 28 height 25
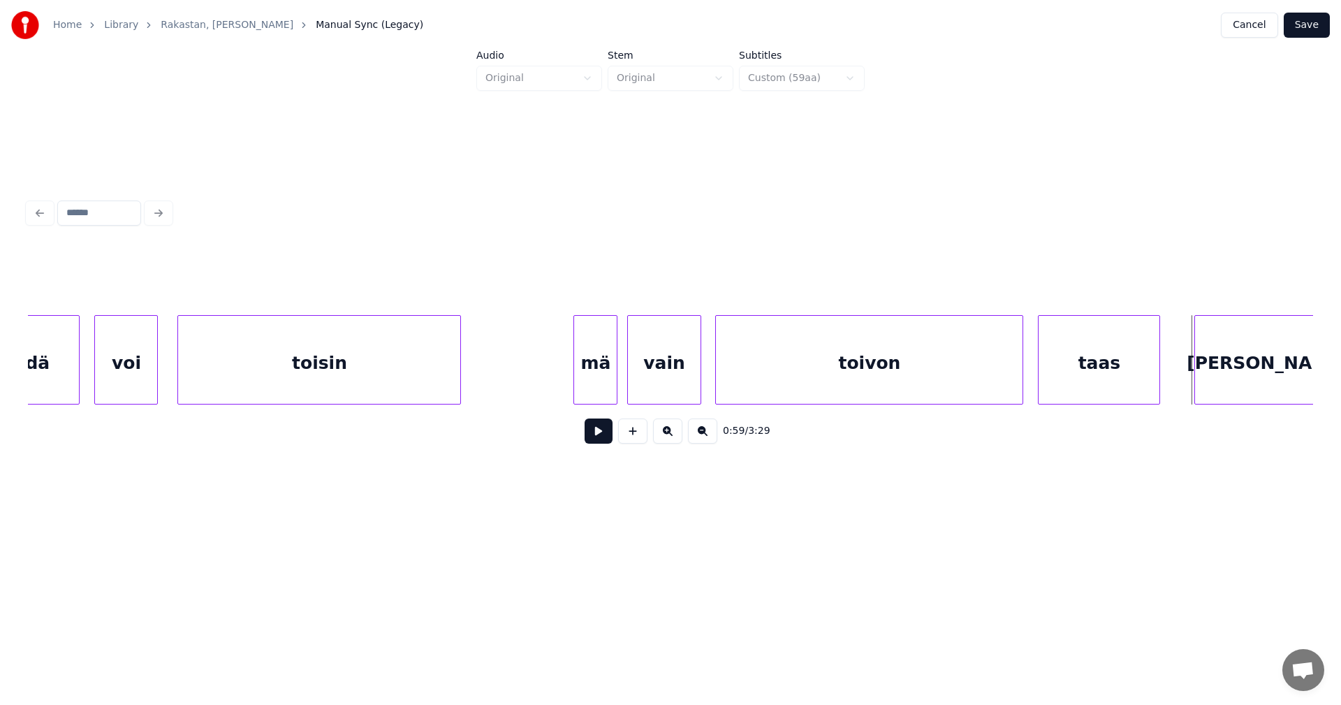
click at [1159, 381] on div at bounding box center [1157, 360] width 4 height 88
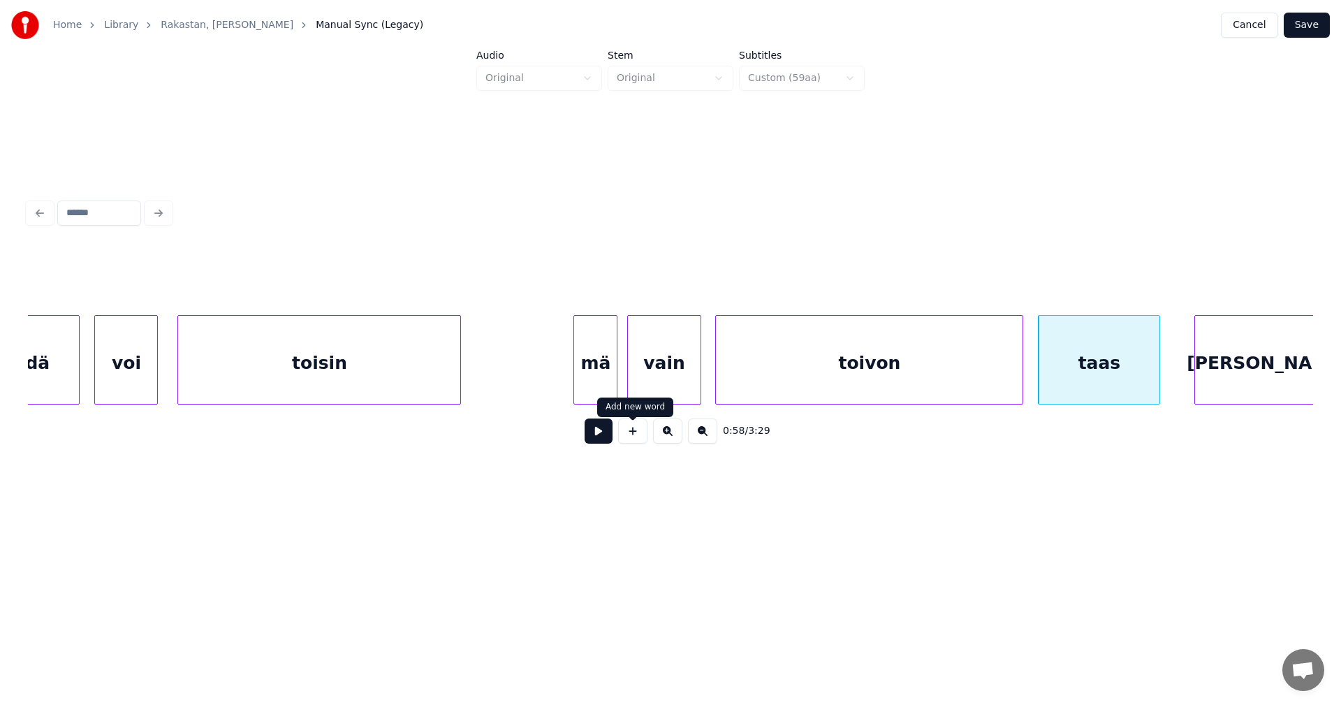
click at [596, 438] on button at bounding box center [599, 430] width 28 height 25
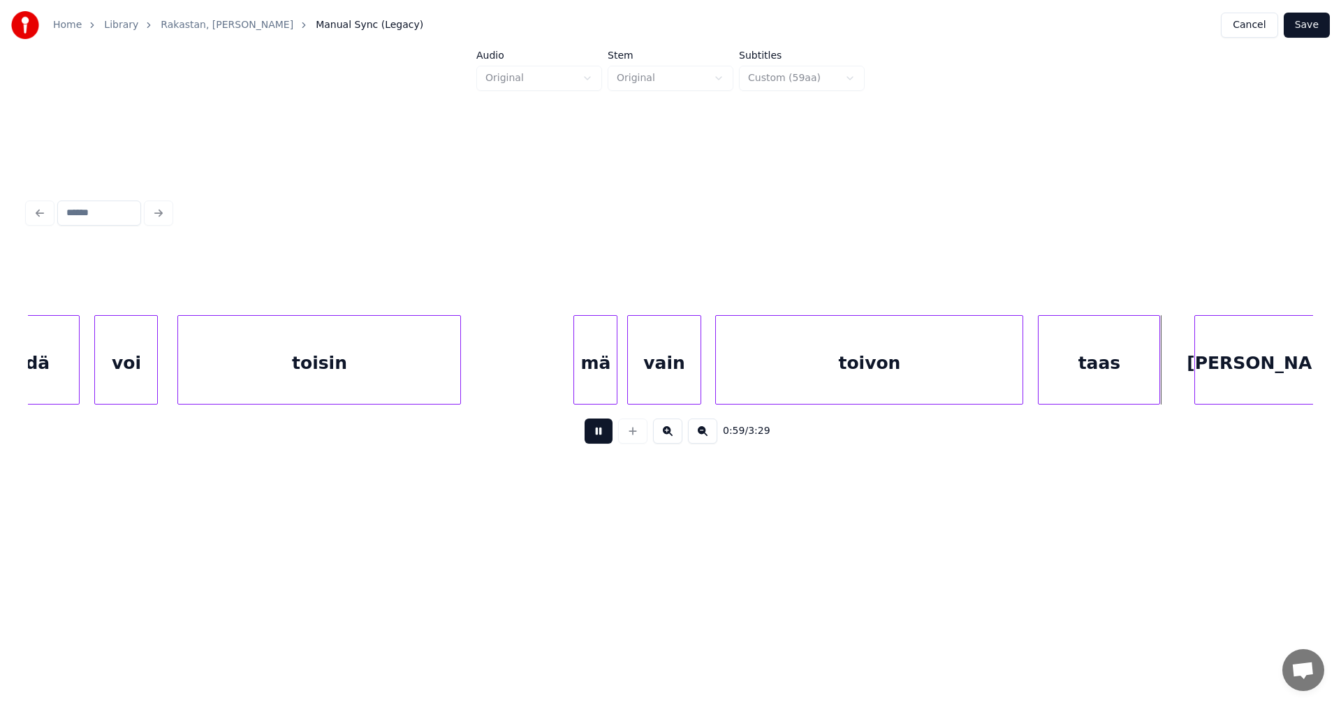
click at [596, 437] on button at bounding box center [599, 430] width 28 height 25
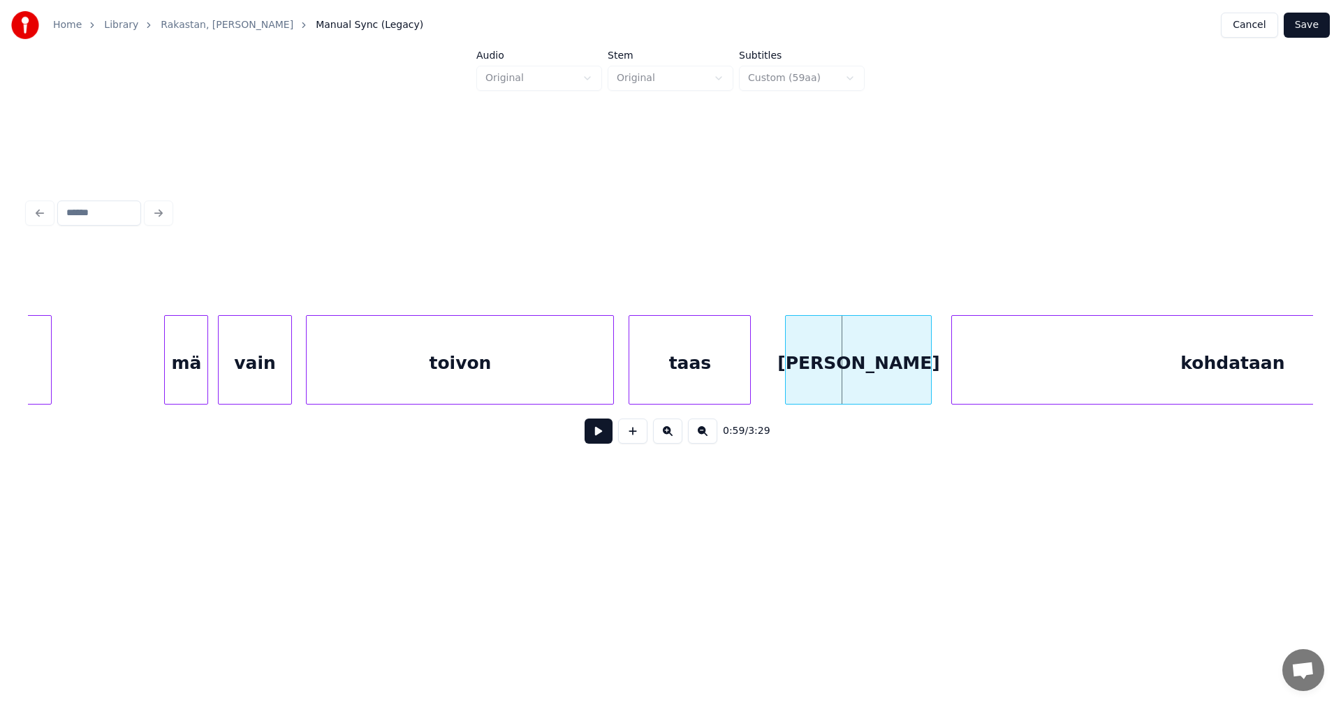
scroll to position [0, 13723]
click at [881, 395] on div "[PERSON_NAME]" at bounding box center [837, 363] width 145 height 95
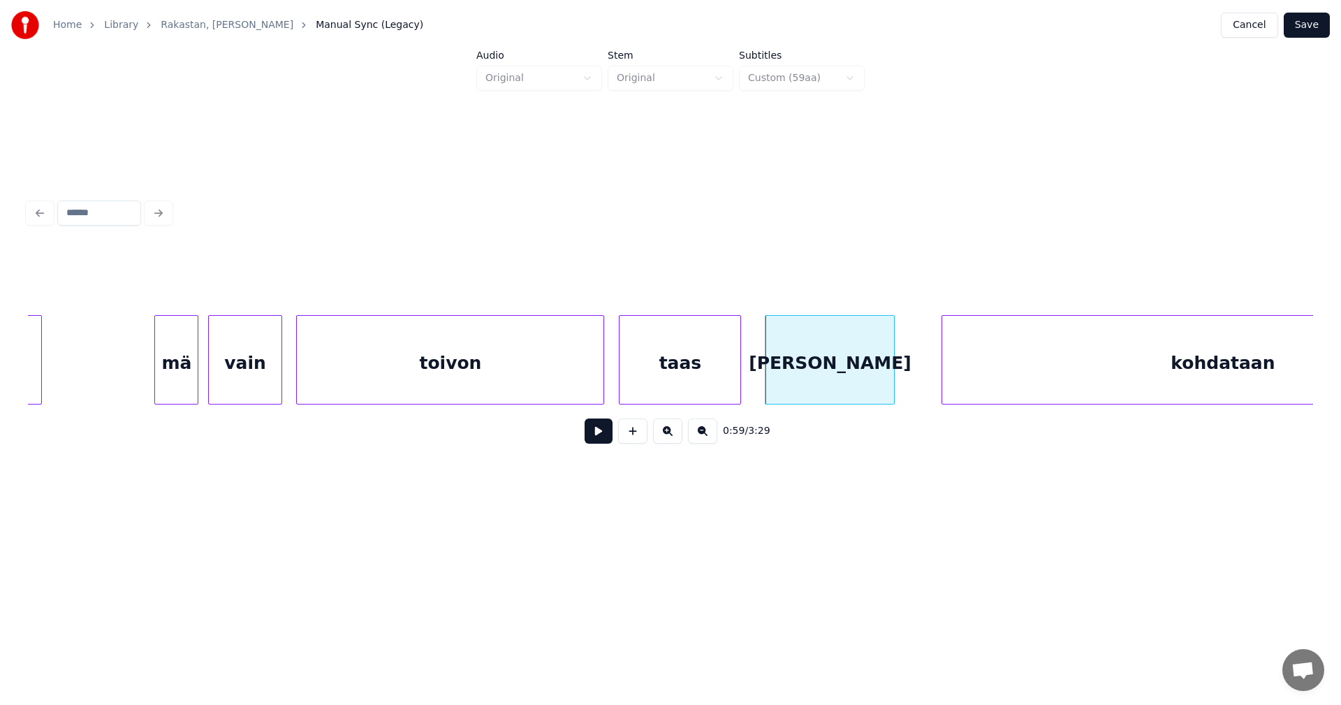
click at [890, 388] on div at bounding box center [892, 360] width 4 height 88
click at [592, 440] on button at bounding box center [599, 430] width 28 height 25
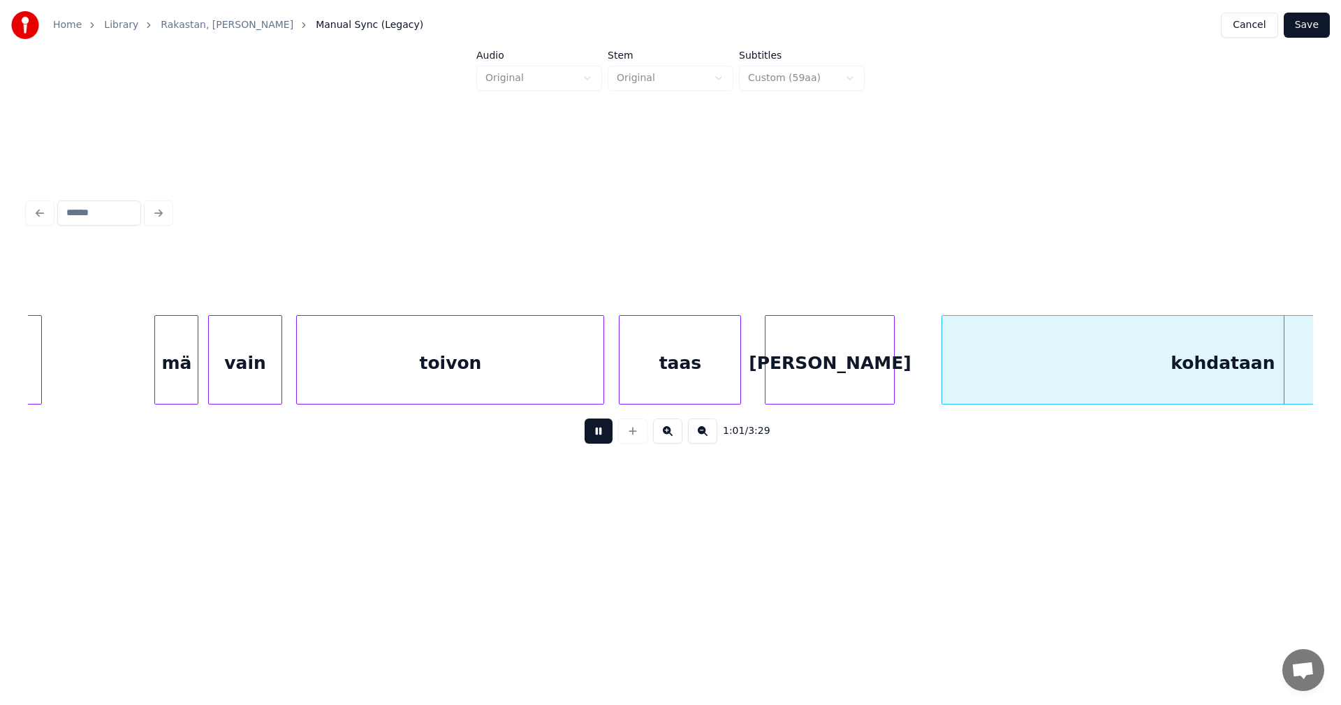
scroll to position [0, 15011]
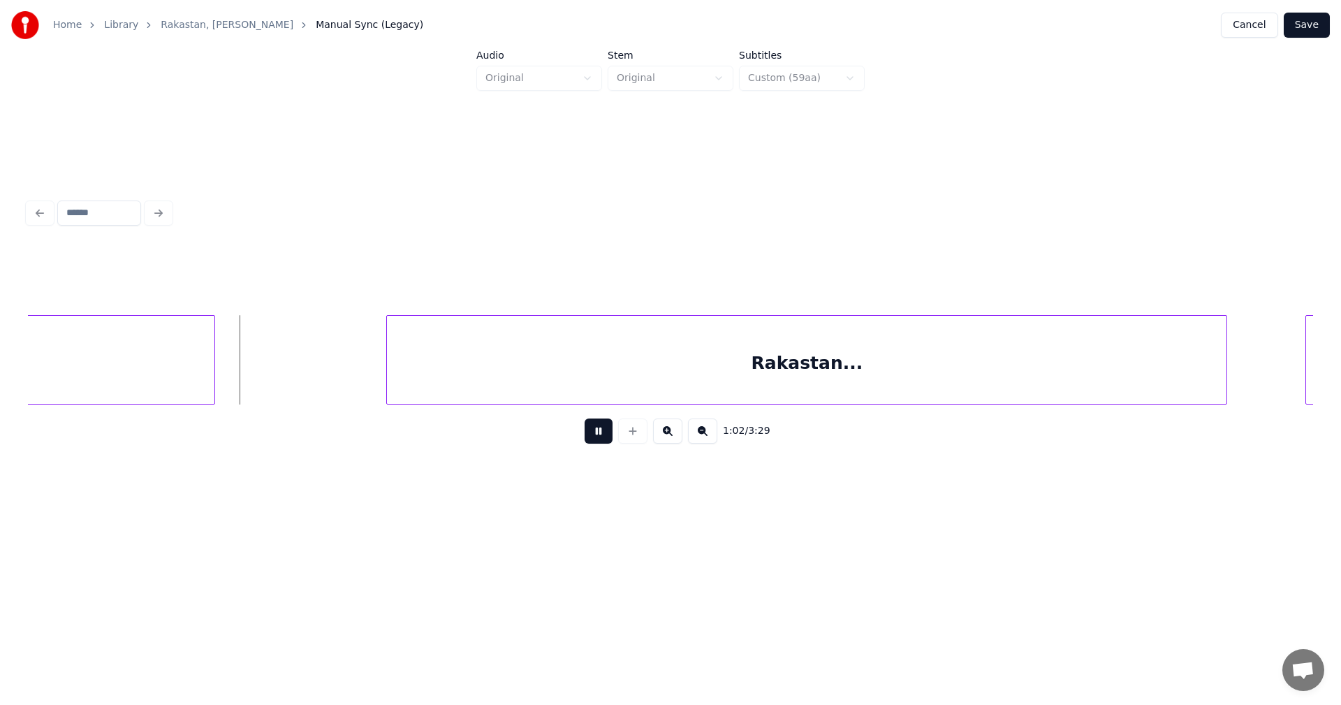
click at [592, 439] on button at bounding box center [599, 430] width 28 height 25
click at [243, 385] on div at bounding box center [244, 360] width 4 height 88
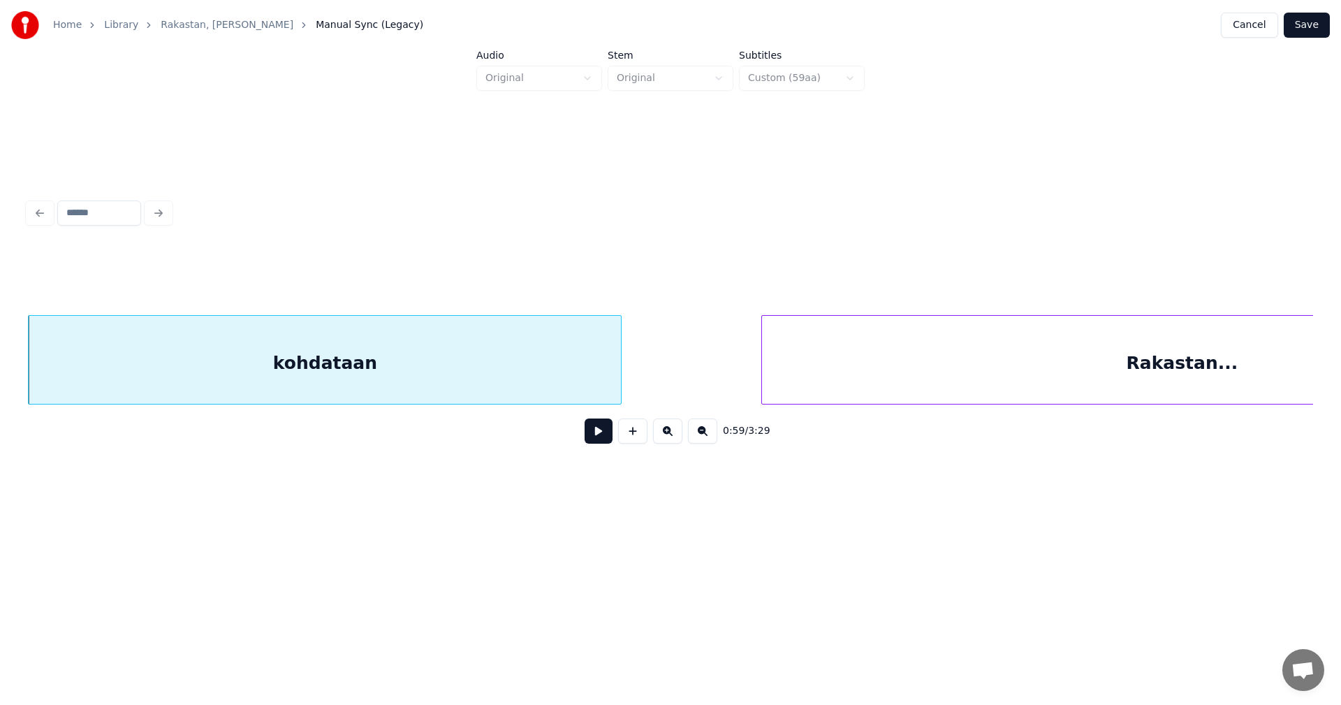
click at [588, 436] on button at bounding box center [599, 430] width 28 height 25
drag, startPoint x: 592, startPoint y: 436, endPoint x: 615, endPoint y: 366, distance: 73.3
click at [593, 435] on button at bounding box center [599, 430] width 28 height 25
click at [611, 360] on div "kohdataan" at bounding box center [325, 363] width 592 height 95
click at [772, 379] on div "Rakastan..." at bounding box center [1181, 363] width 839 height 95
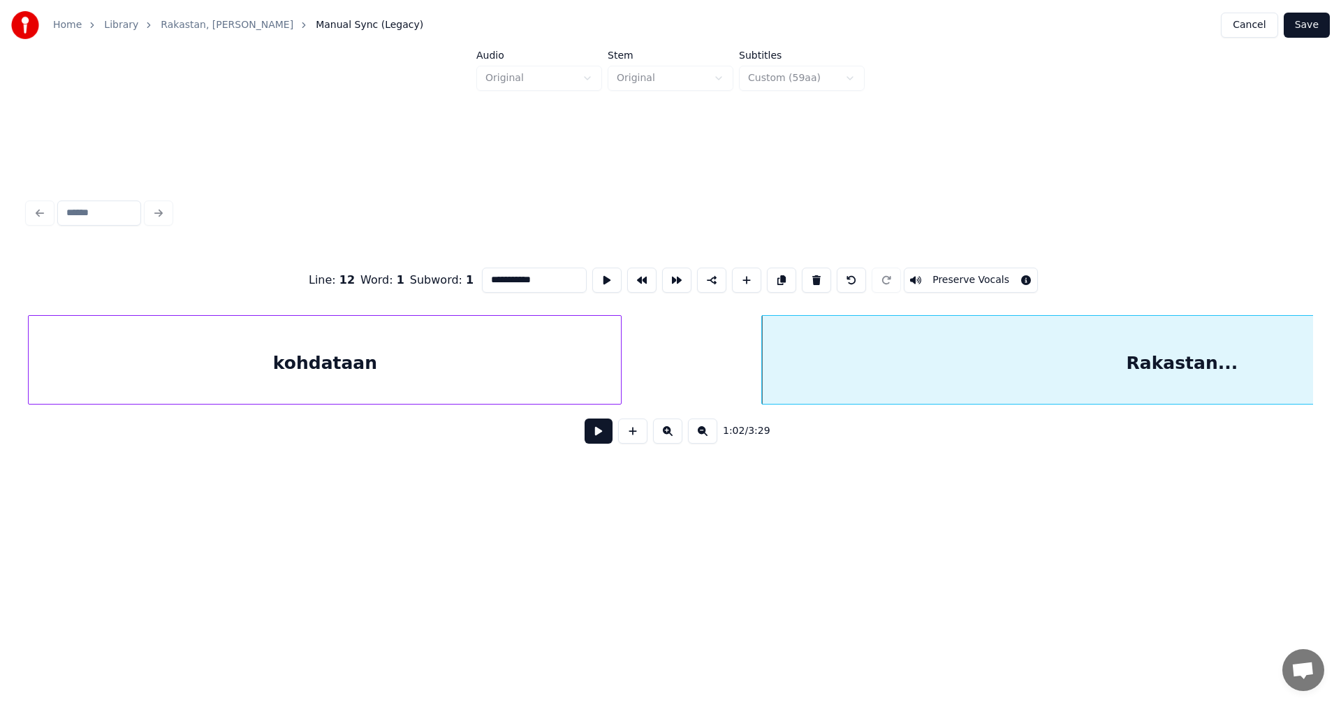
type input "**********"
click at [589, 439] on button at bounding box center [599, 430] width 28 height 25
click at [598, 439] on button at bounding box center [599, 430] width 28 height 25
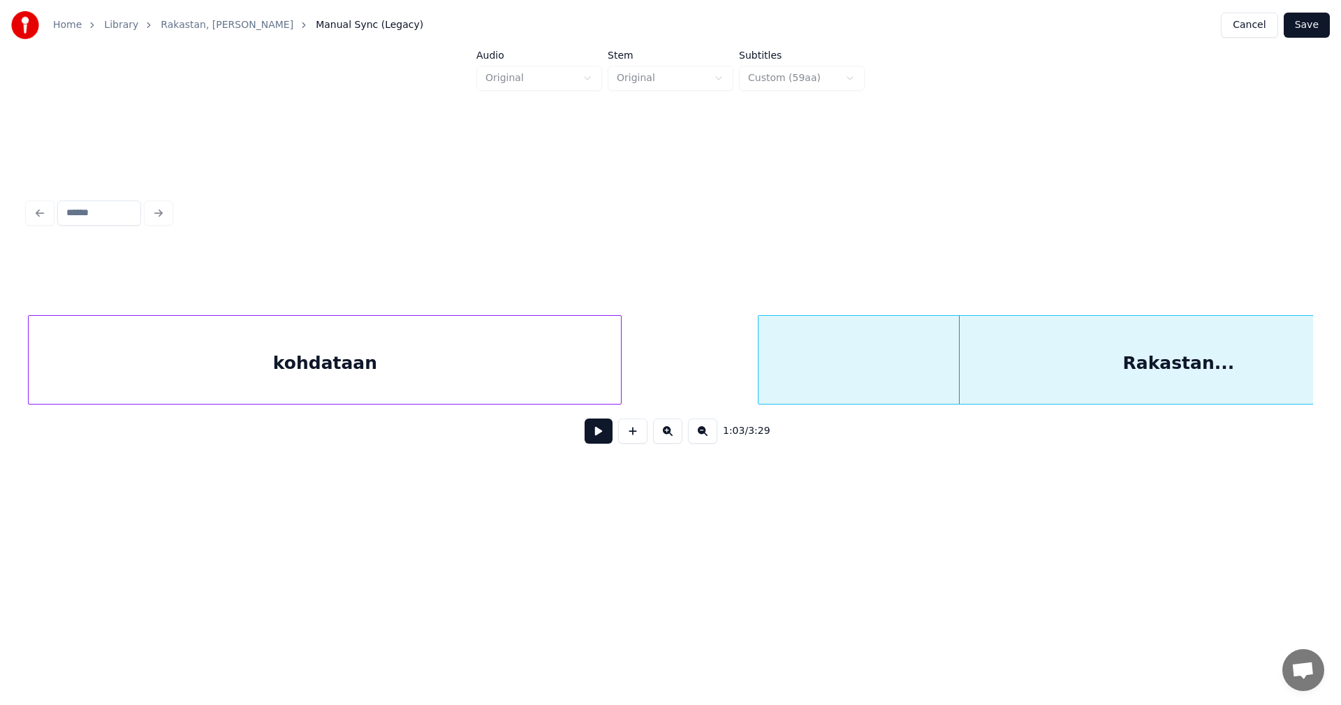
scroll to position [0, 14922]
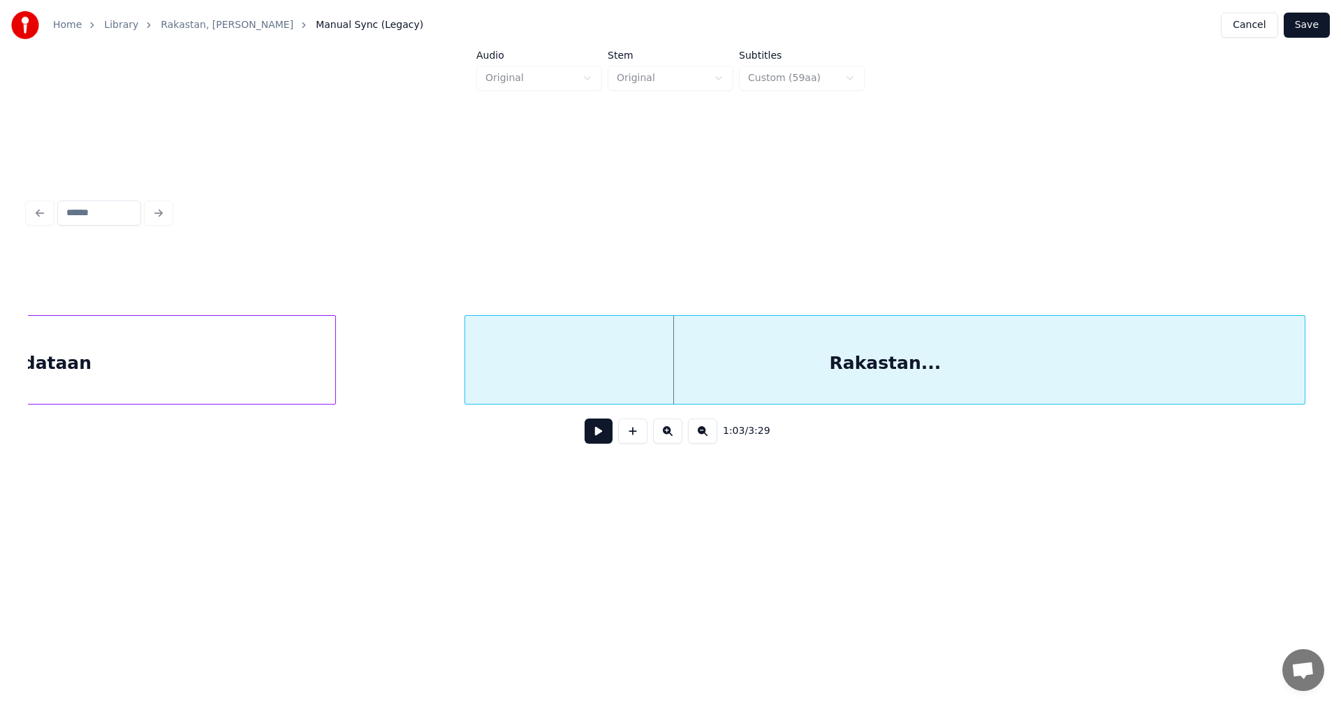
click at [862, 376] on div "Rakastan..." at bounding box center [884, 363] width 839 height 95
click at [606, 442] on button at bounding box center [599, 430] width 28 height 25
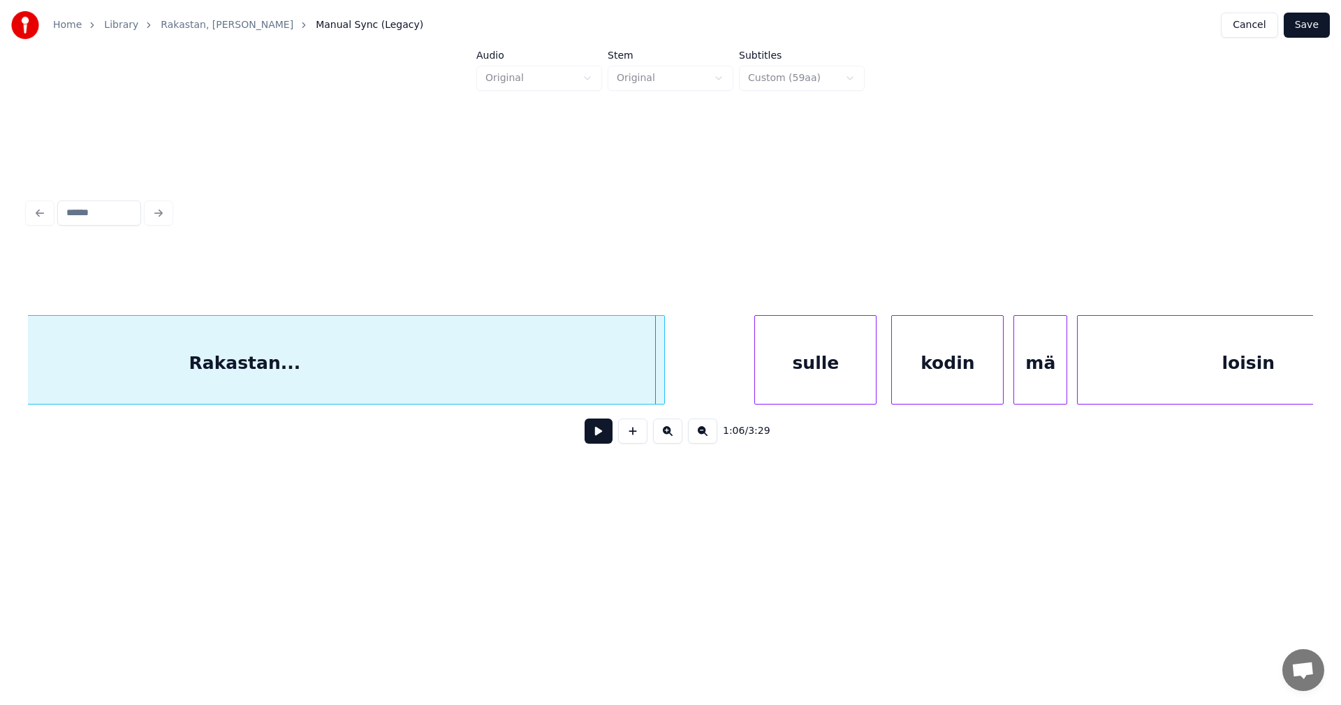
scroll to position [0, 15592]
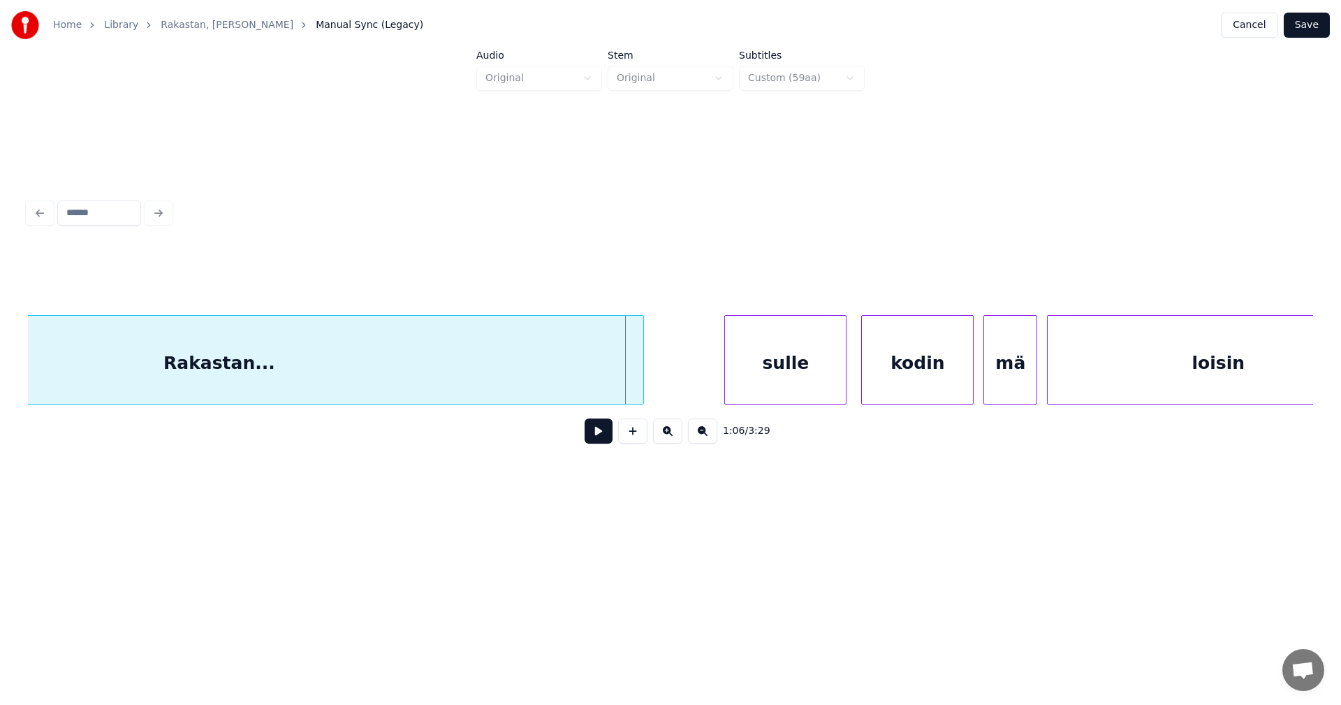
click at [643, 385] on div at bounding box center [641, 360] width 4 height 88
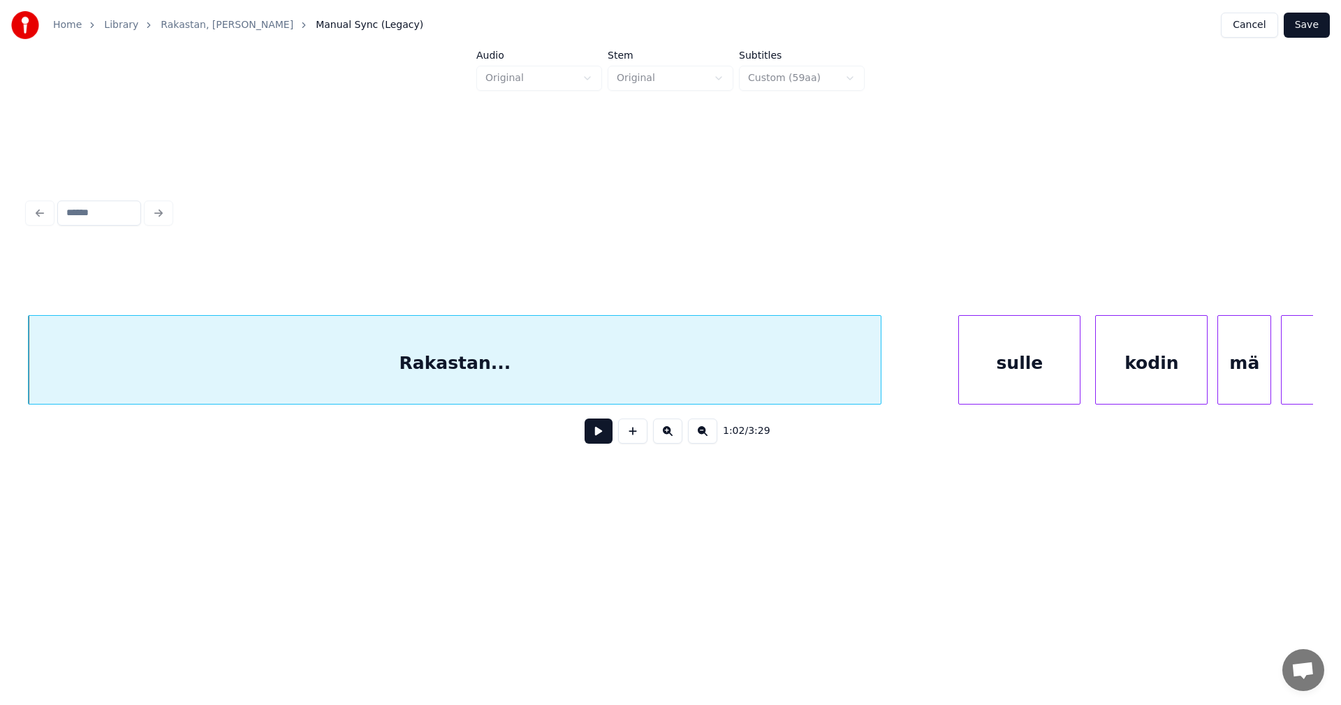
click at [995, 376] on div "sulle" at bounding box center [1019, 363] width 121 height 95
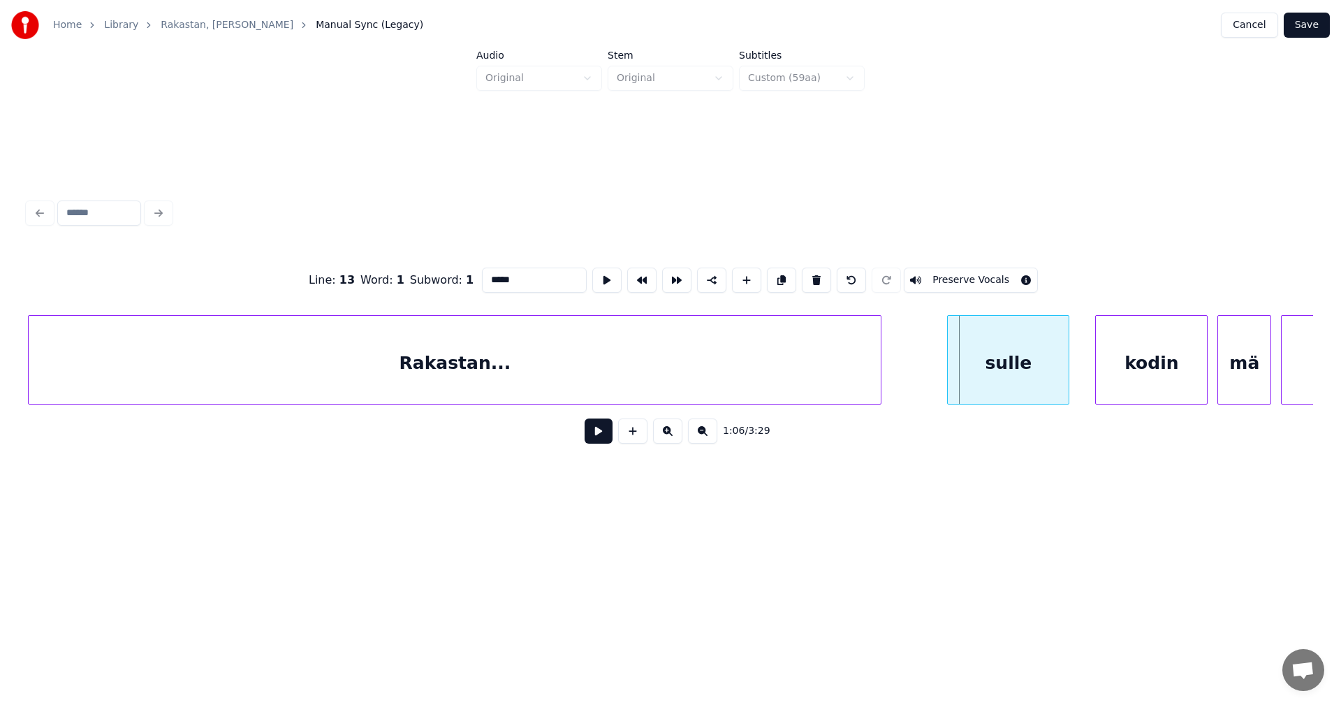
click at [973, 383] on div "sulle" at bounding box center [1008, 363] width 121 height 95
click at [601, 438] on button at bounding box center [599, 430] width 28 height 25
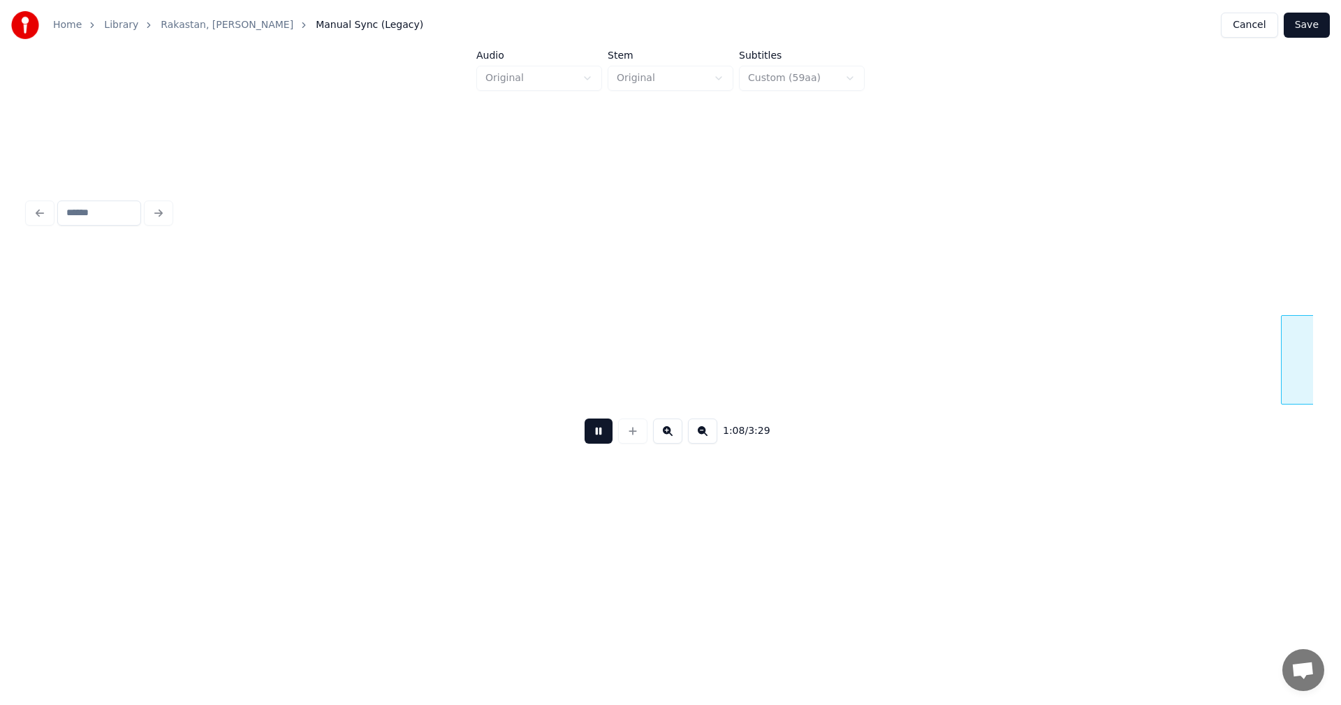
scroll to position [0, 16646]
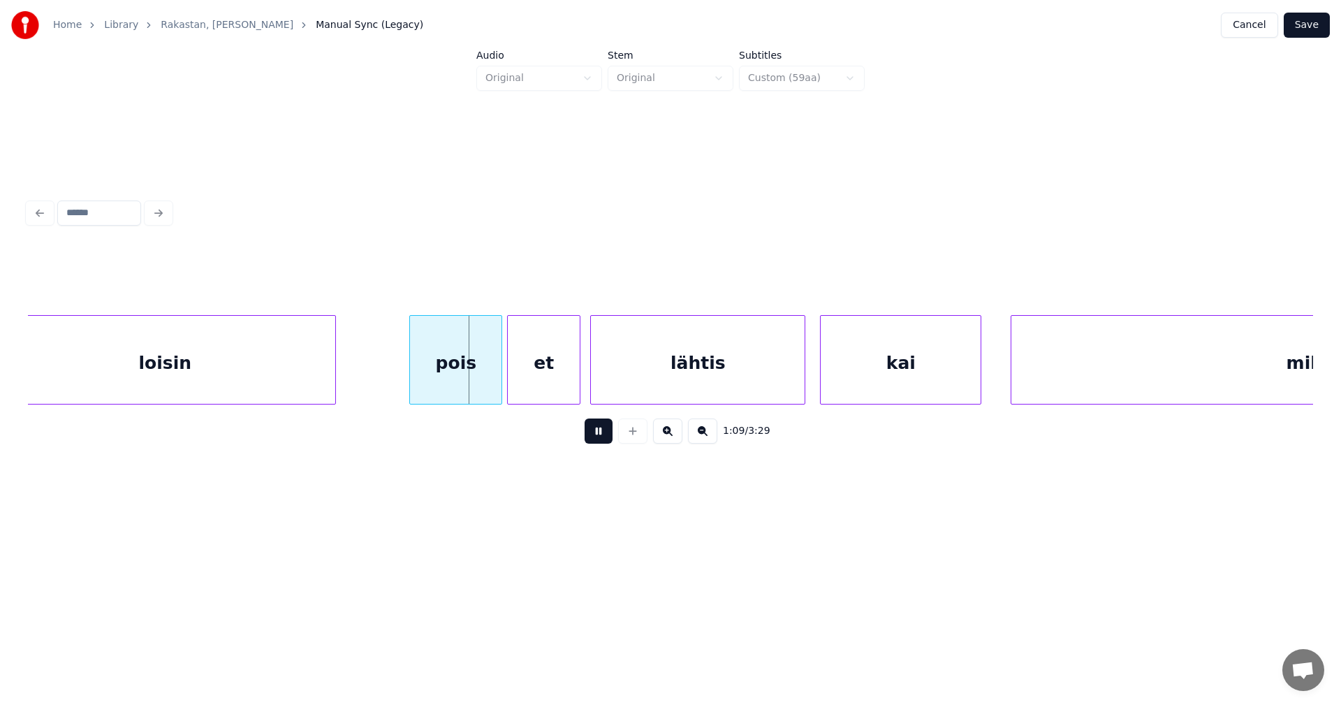
click at [601, 438] on button at bounding box center [599, 430] width 28 height 25
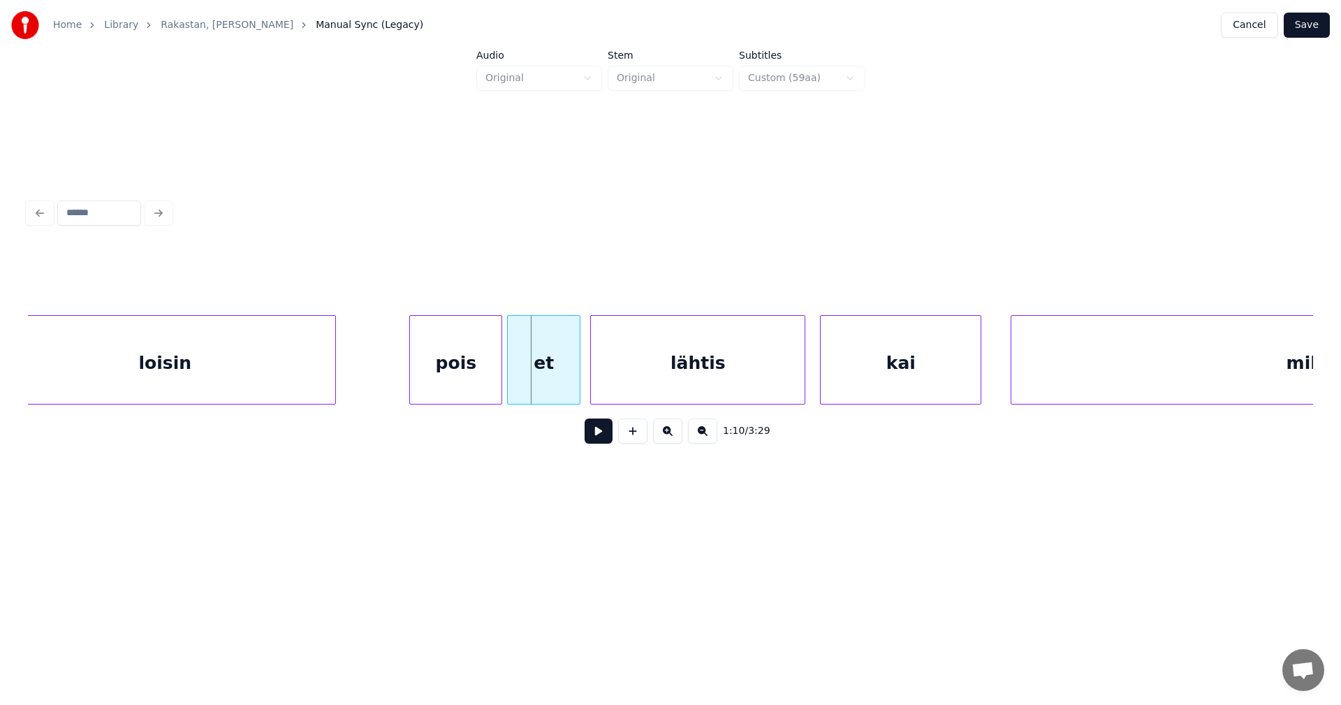
click at [471, 392] on div "pois" at bounding box center [455, 363] width 91 height 95
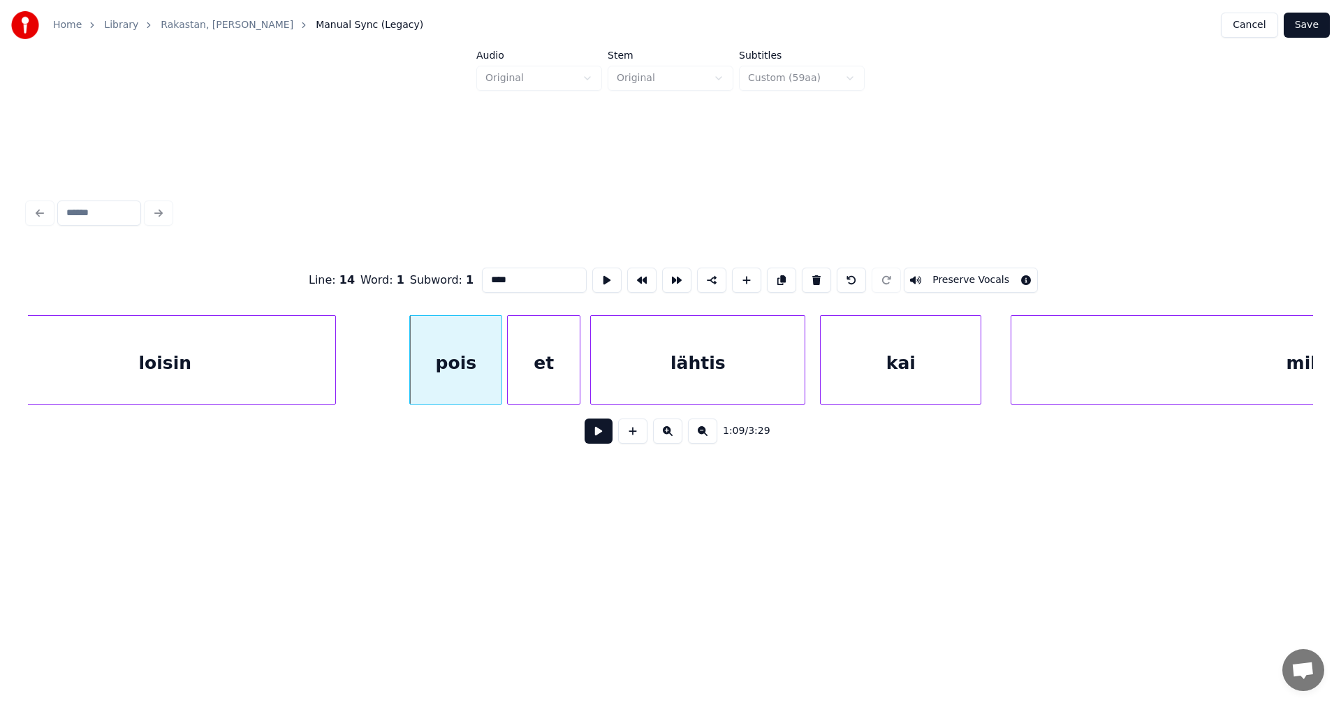
click at [598, 430] on button at bounding box center [599, 430] width 28 height 25
click at [605, 439] on button at bounding box center [599, 430] width 28 height 25
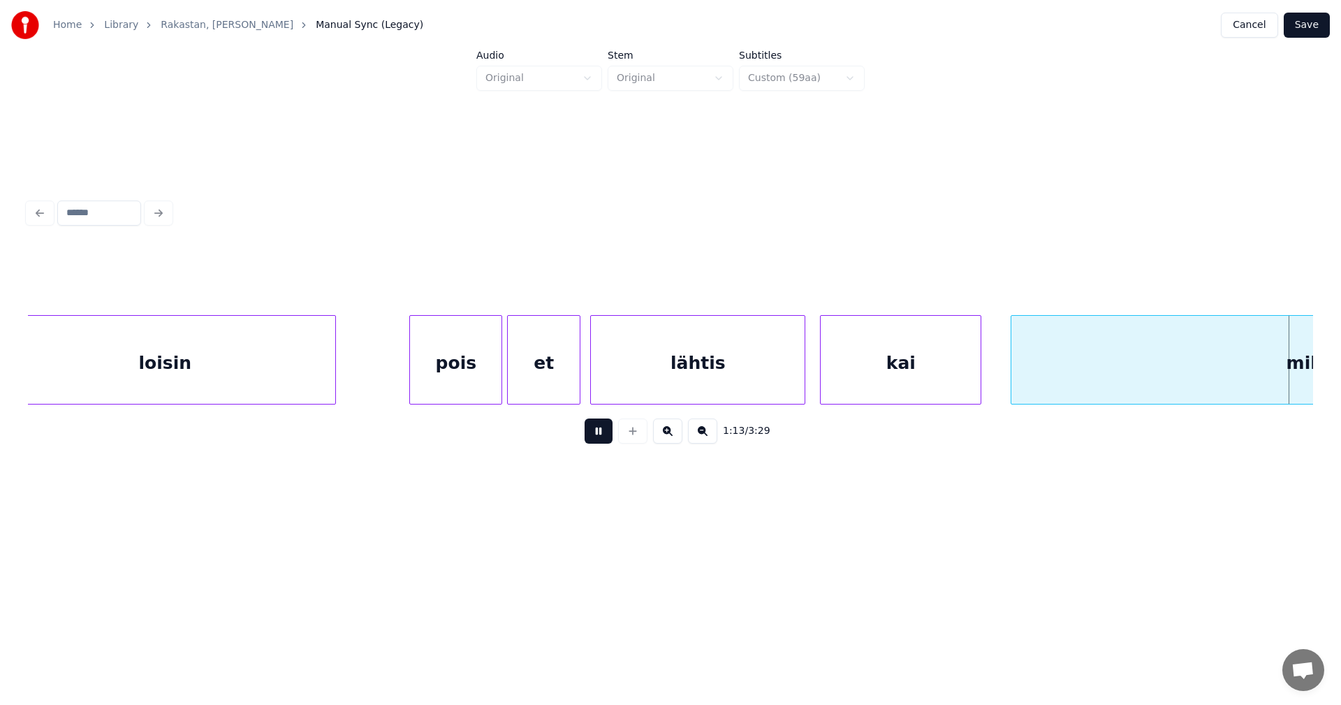
scroll to position [0, 17931]
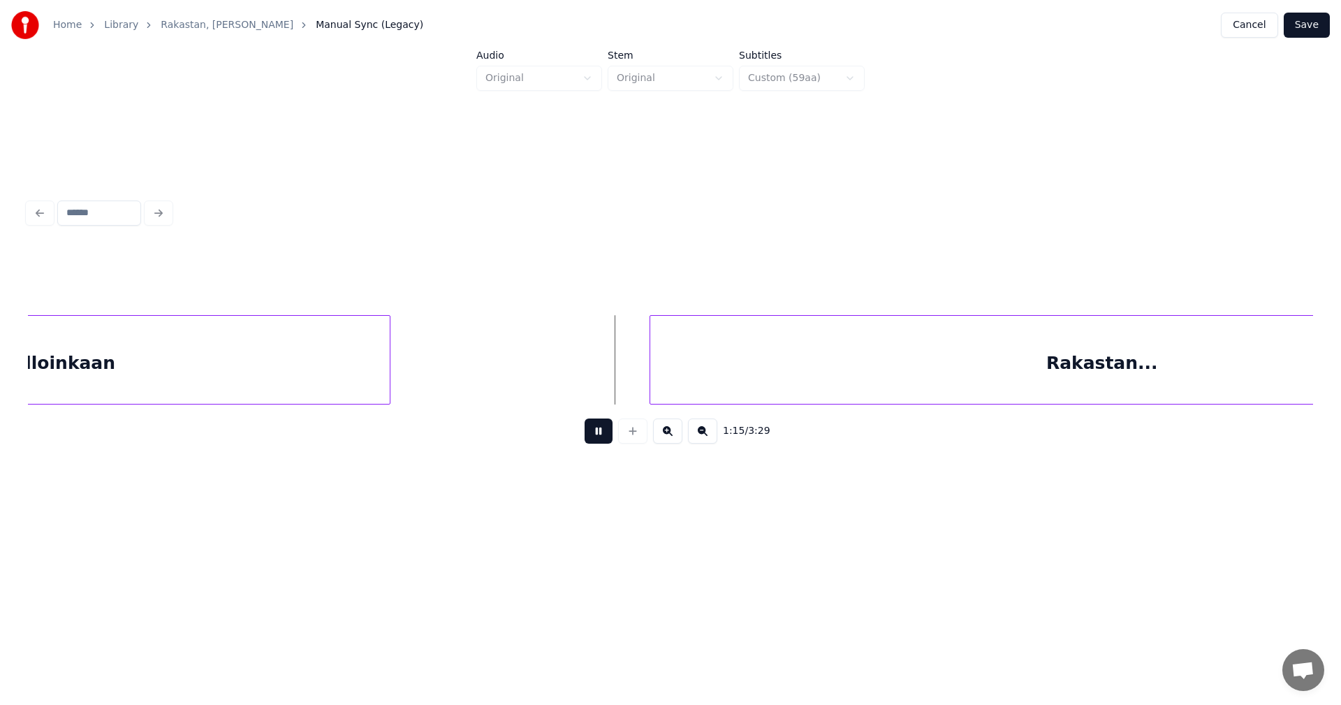
click at [604, 440] on button at bounding box center [599, 430] width 28 height 25
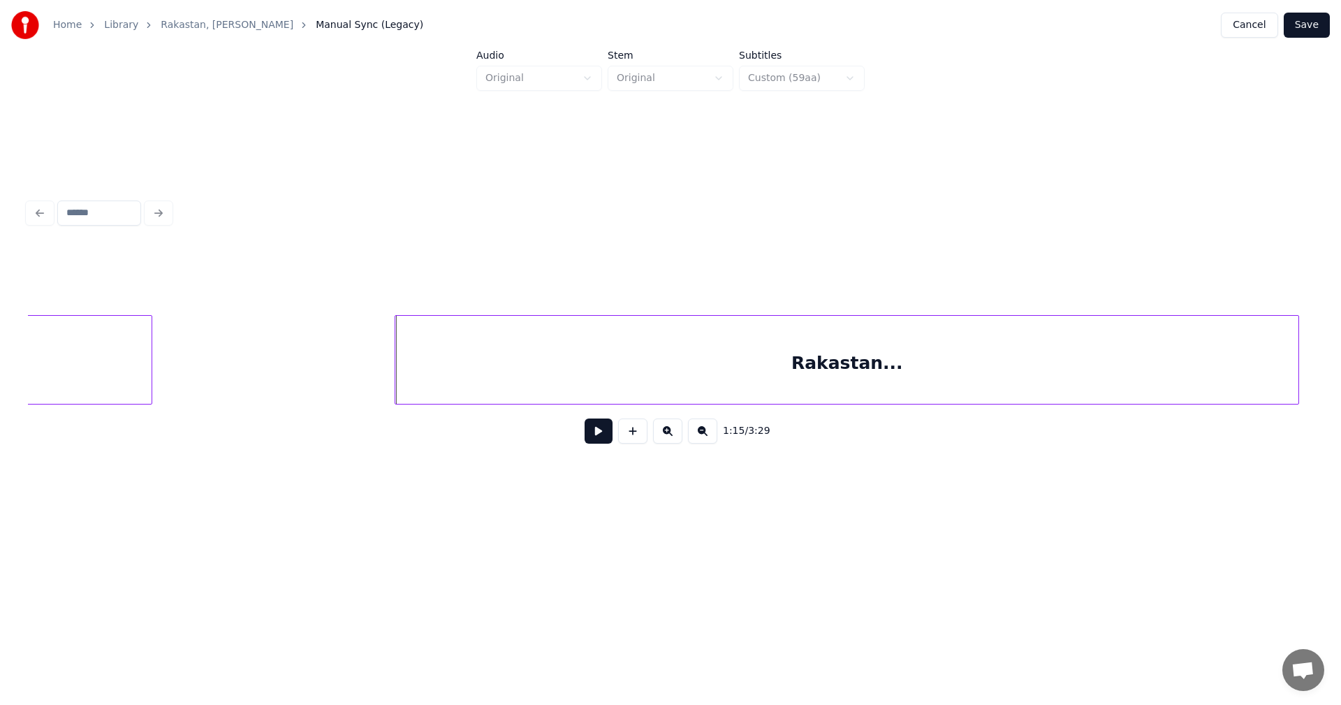
click at [730, 395] on div "Rakastan..." at bounding box center [846, 363] width 903 height 95
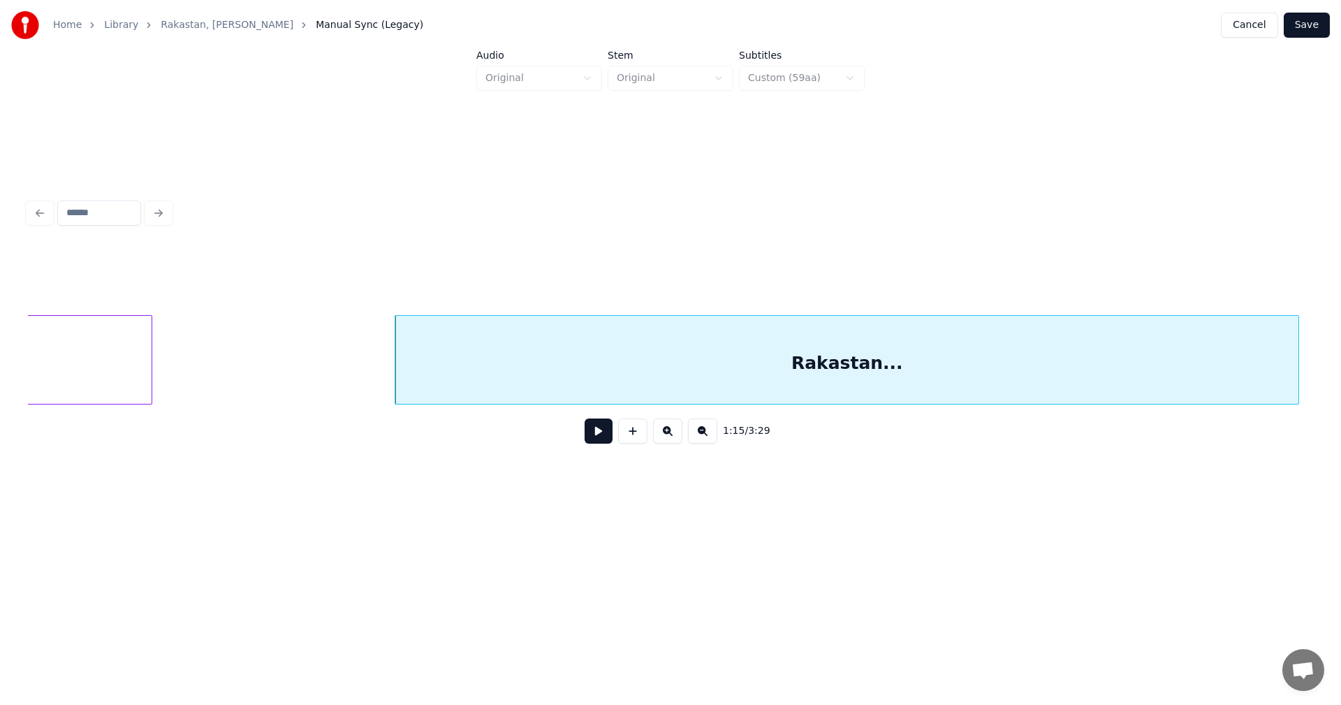
click at [606, 434] on button at bounding box center [599, 430] width 28 height 25
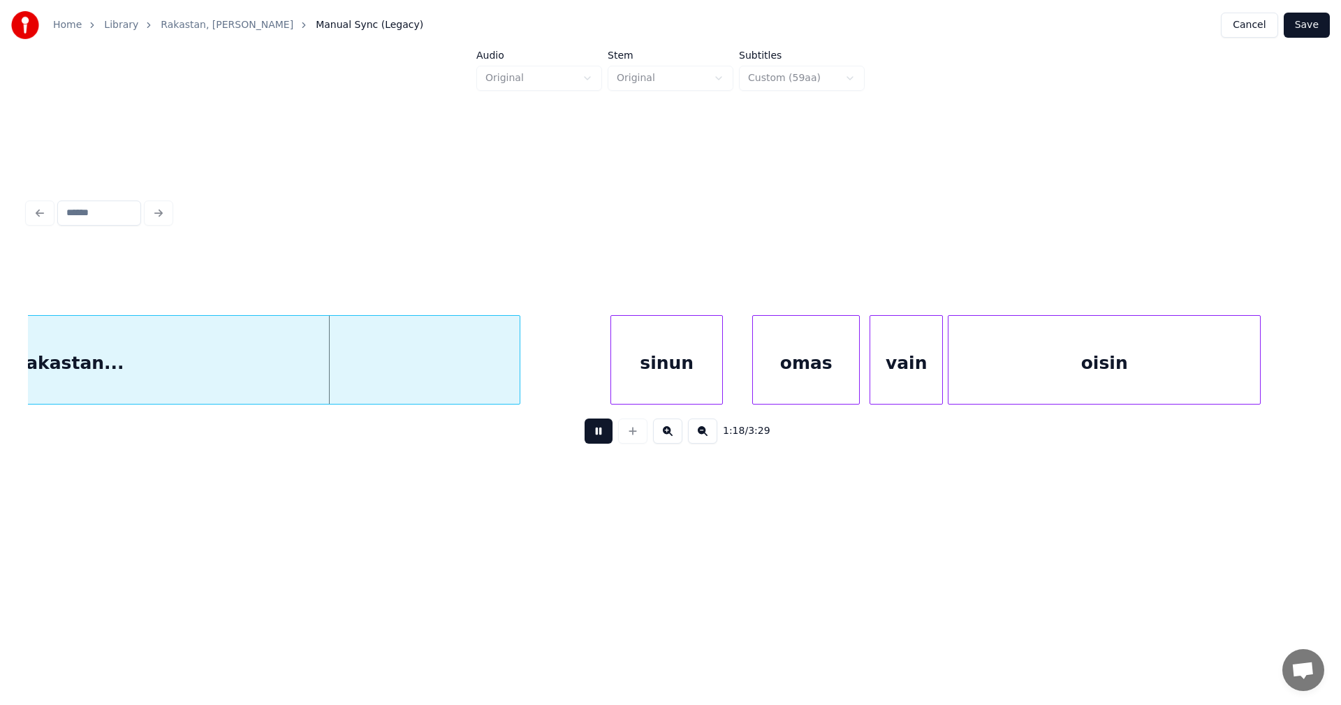
scroll to position [0, 18951]
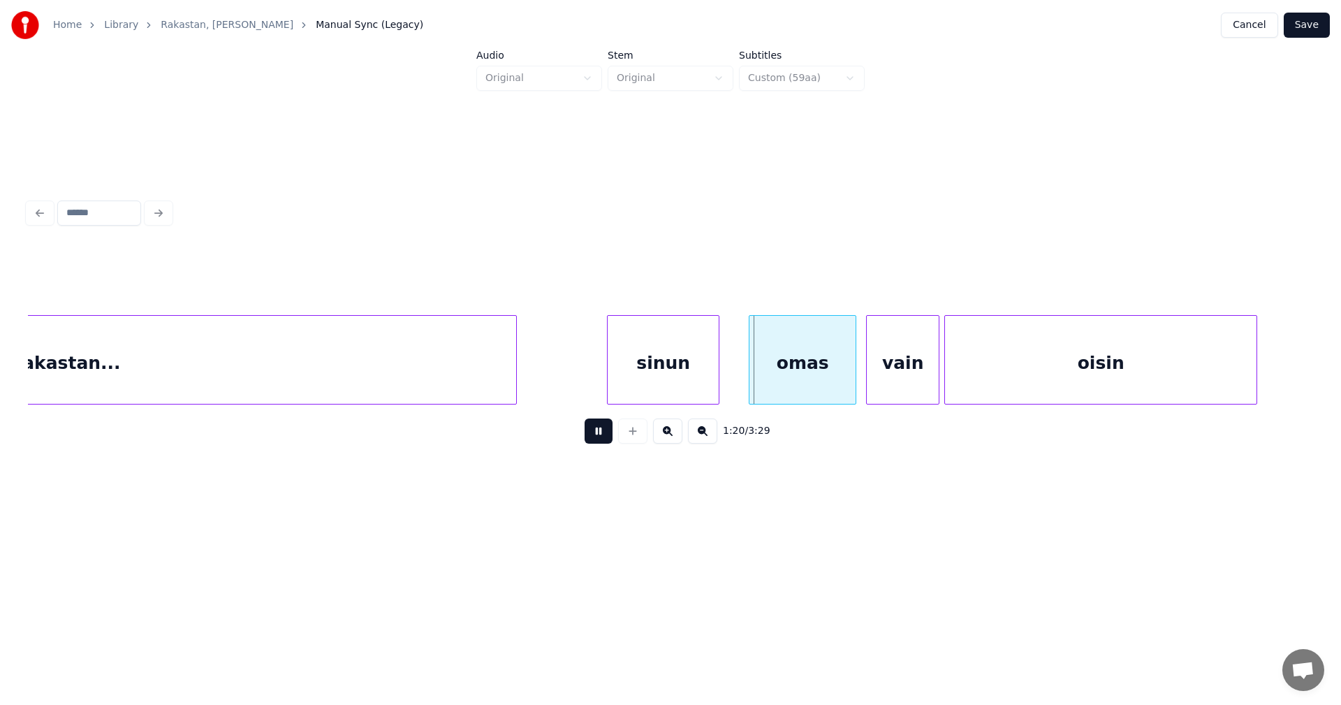
drag, startPoint x: 597, startPoint y: 436, endPoint x: 616, endPoint y: 424, distance: 22.3
click at [600, 434] on button at bounding box center [599, 430] width 28 height 25
click at [650, 392] on div "sinun" at bounding box center [651, 363] width 111 height 95
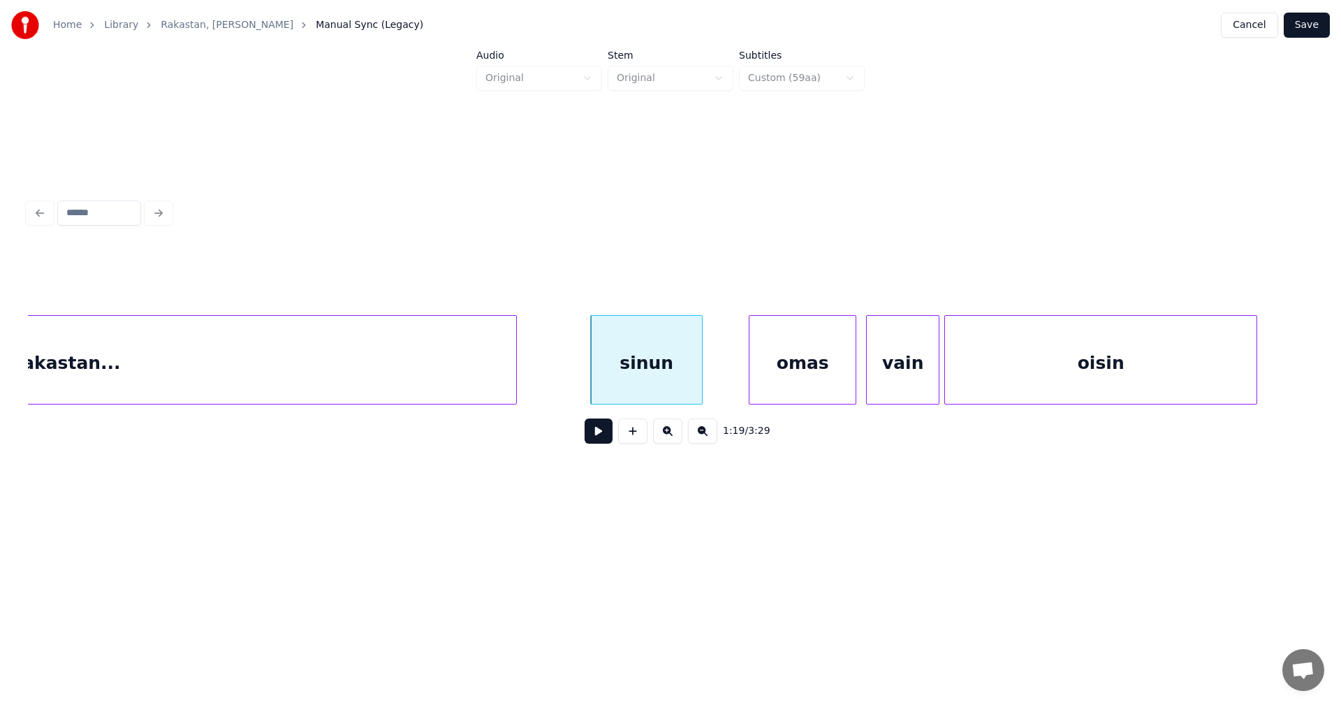
click at [609, 438] on button at bounding box center [599, 430] width 28 height 25
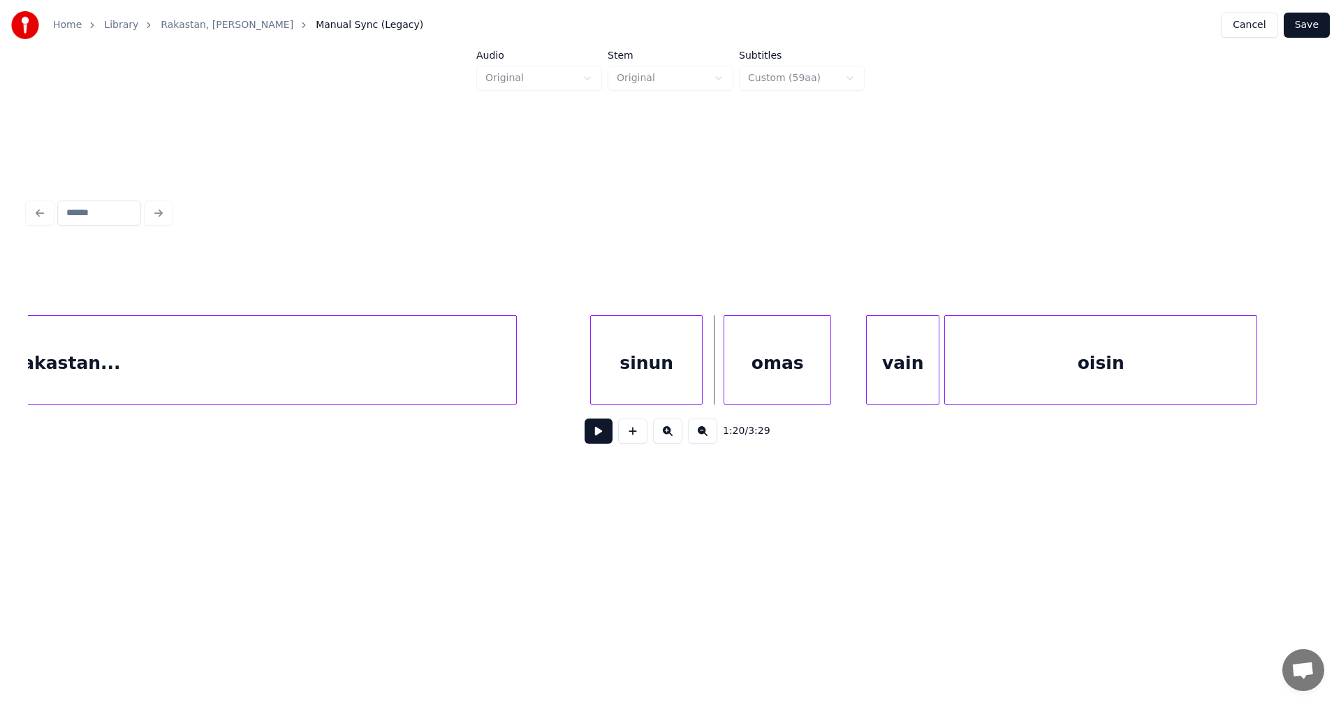
click at [765, 376] on div "omas" at bounding box center [777, 363] width 106 height 95
click at [601, 441] on button at bounding box center [599, 430] width 28 height 25
click at [608, 437] on button at bounding box center [599, 430] width 28 height 25
click at [879, 382] on div "vain" at bounding box center [898, 363] width 72 height 95
click at [612, 440] on button at bounding box center [599, 430] width 28 height 25
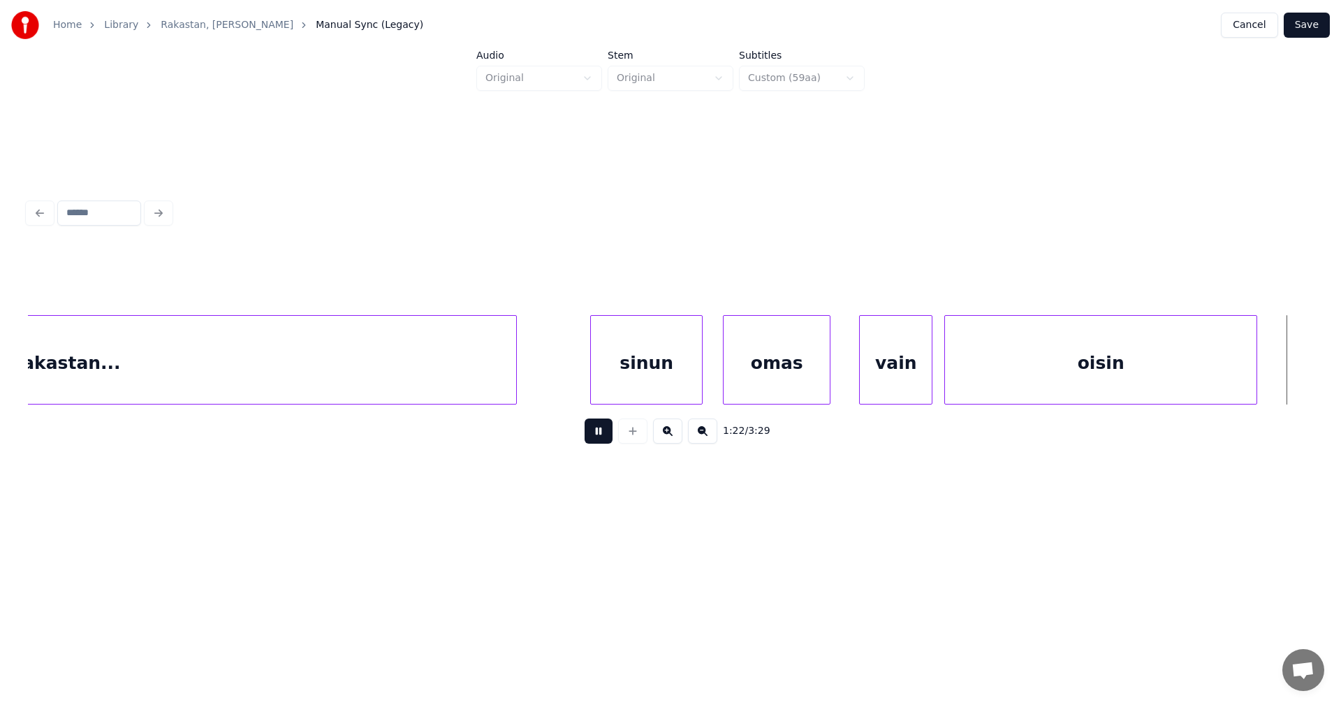
scroll to position [0, 20237]
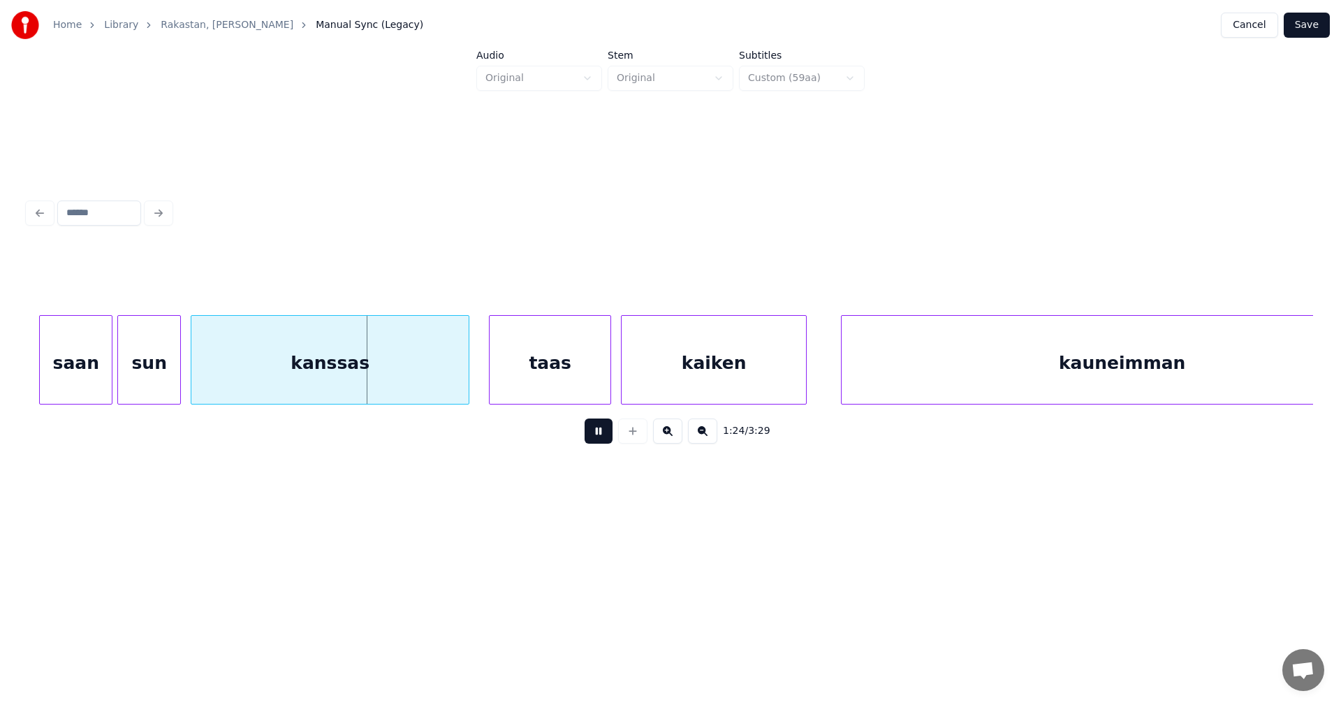
click at [612, 440] on button at bounding box center [599, 430] width 28 height 25
click at [87, 374] on div "saan" at bounding box center [66, 363] width 72 height 95
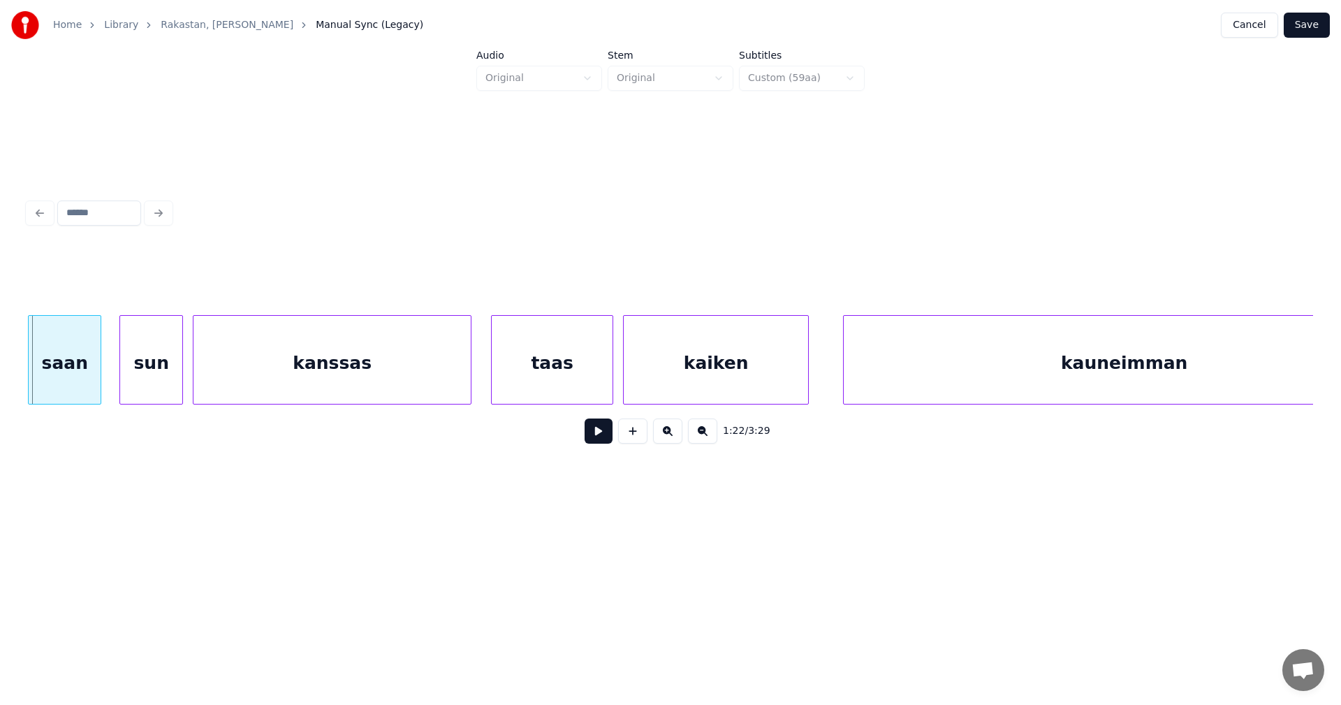
scroll to position [0, 20235]
click at [69, 364] on div "saan" at bounding box center [65, 363] width 72 height 95
click at [135, 369] on div "sun" at bounding box center [146, 363] width 62 height 95
click at [605, 436] on button at bounding box center [599, 430] width 28 height 25
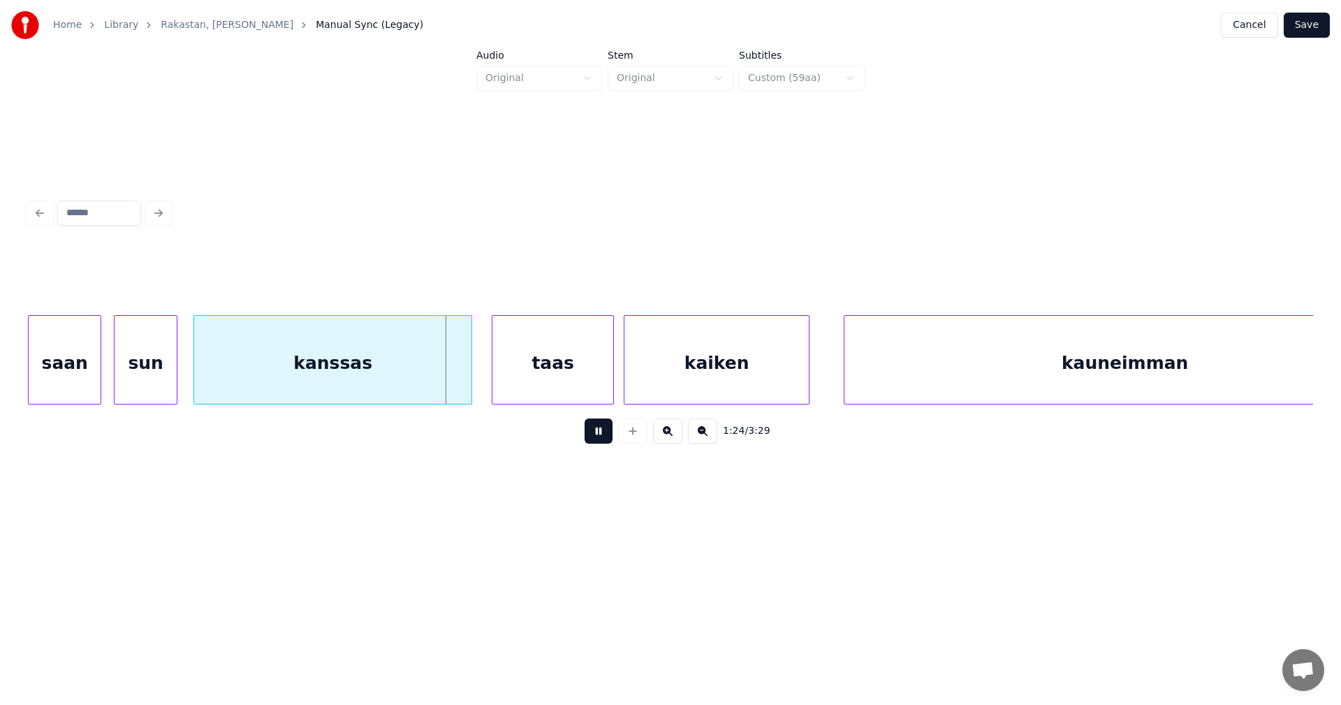
click at [596, 437] on button at bounding box center [599, 430] width 28 height 25
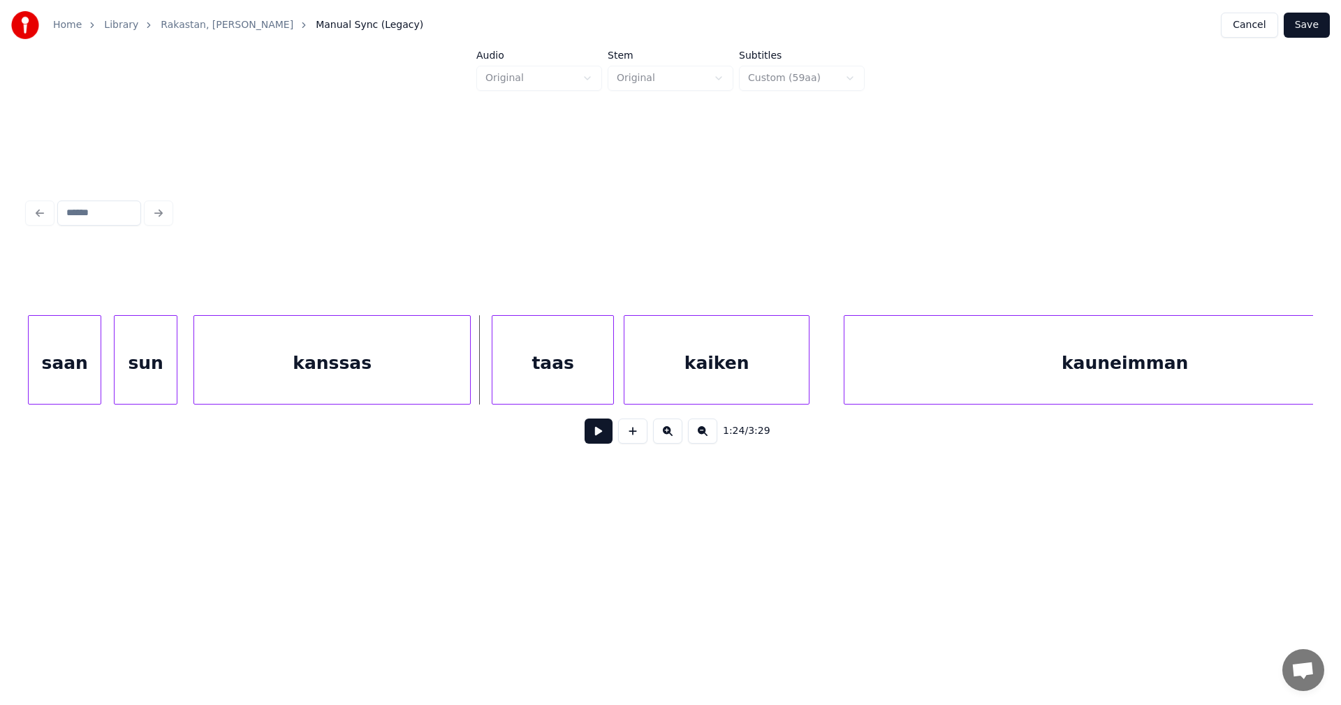
click at [469, 382] on div at bounding box center [468, 360] width 4 height 88
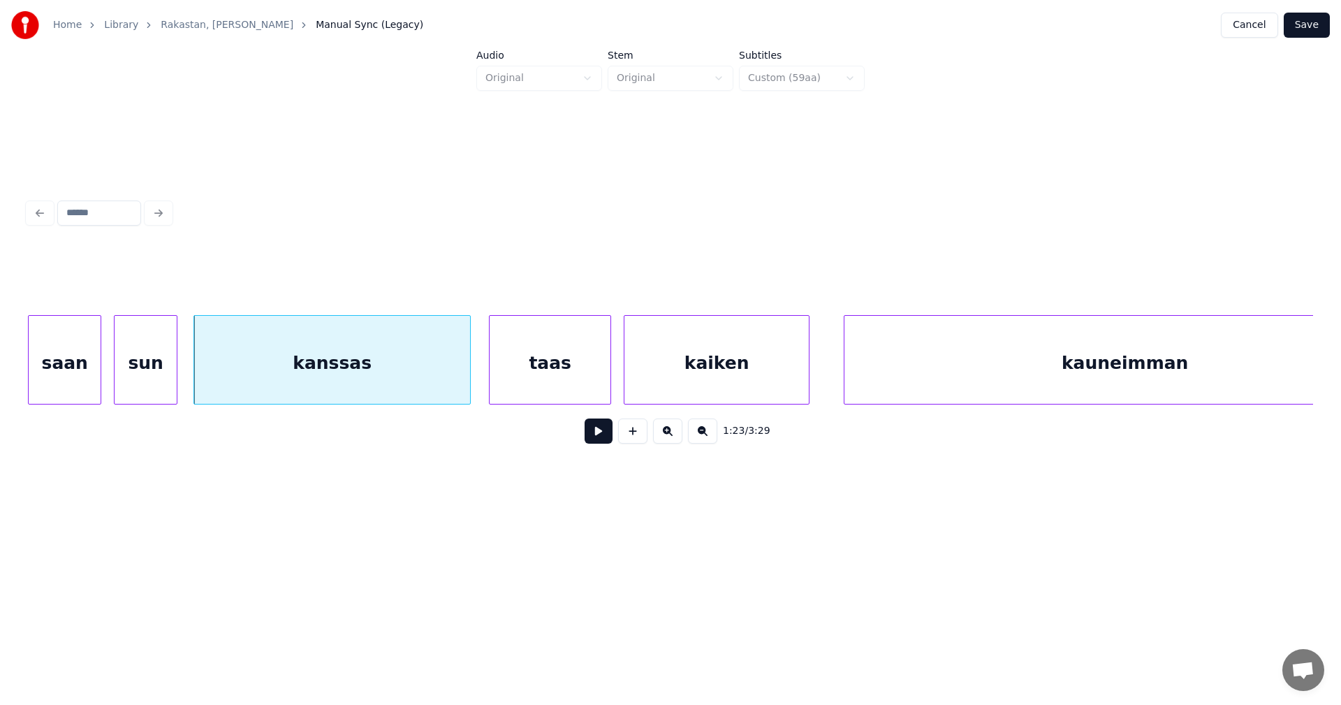
click at [518, 382] on div "taas" at bounding box center [550, 363] width 121 height 95
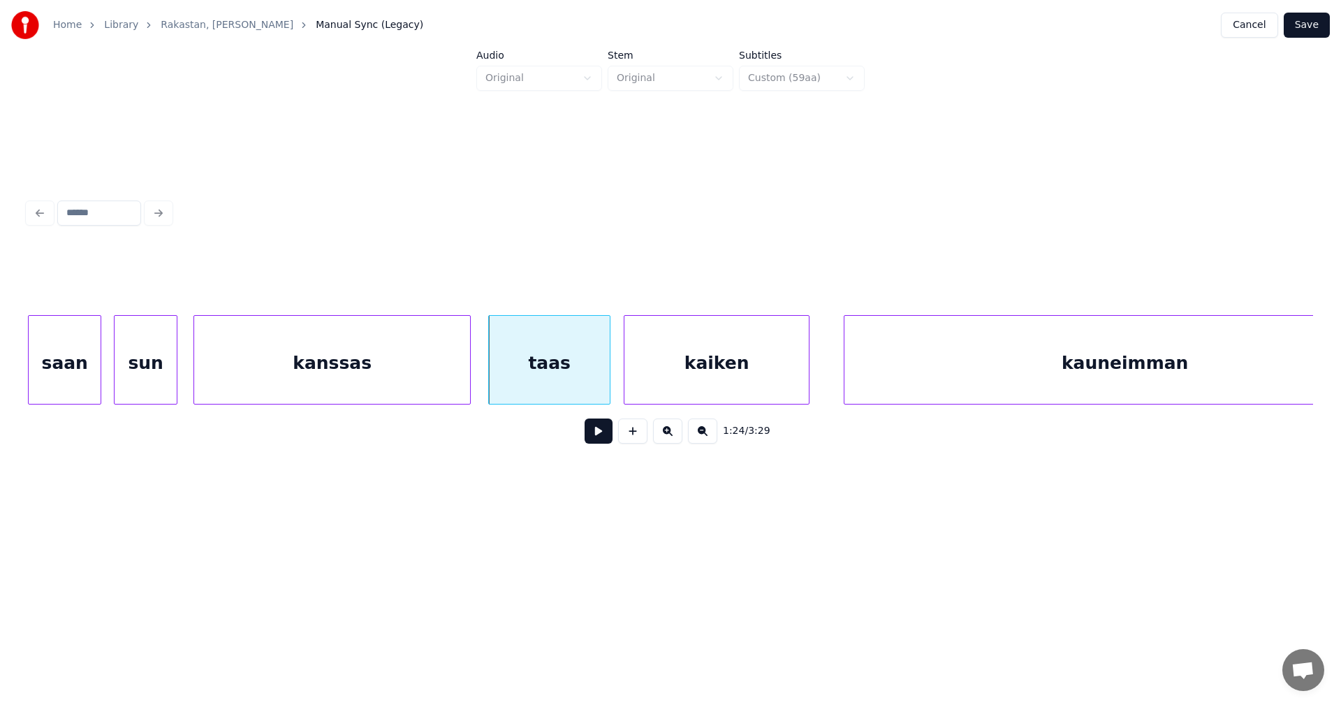
click at [596, 435] on button at bounding box center [599, 430] width 28 height 25
click at [605, 390] on div at bounding box center [605, 360] width 4 height 88
click at [596, 439] on button at bounding box center [599, 430] width 28 height 25
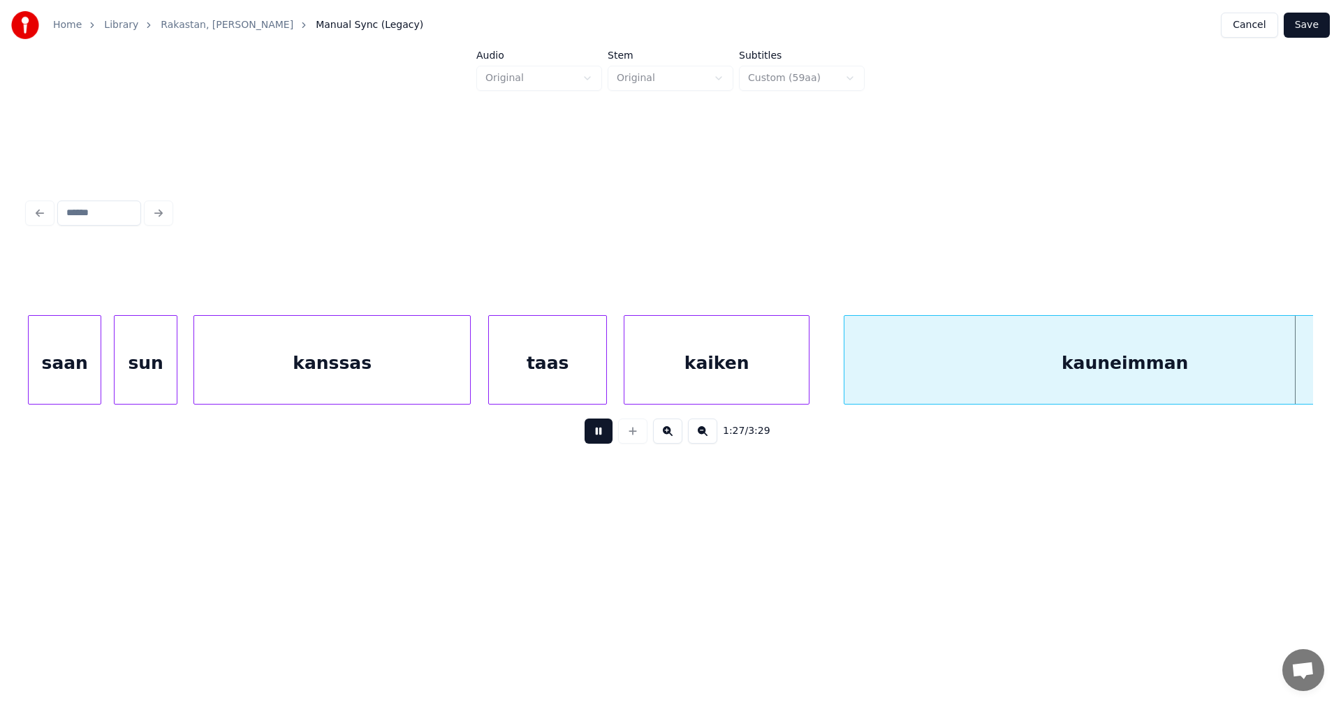
scroll to position [0, 21521]
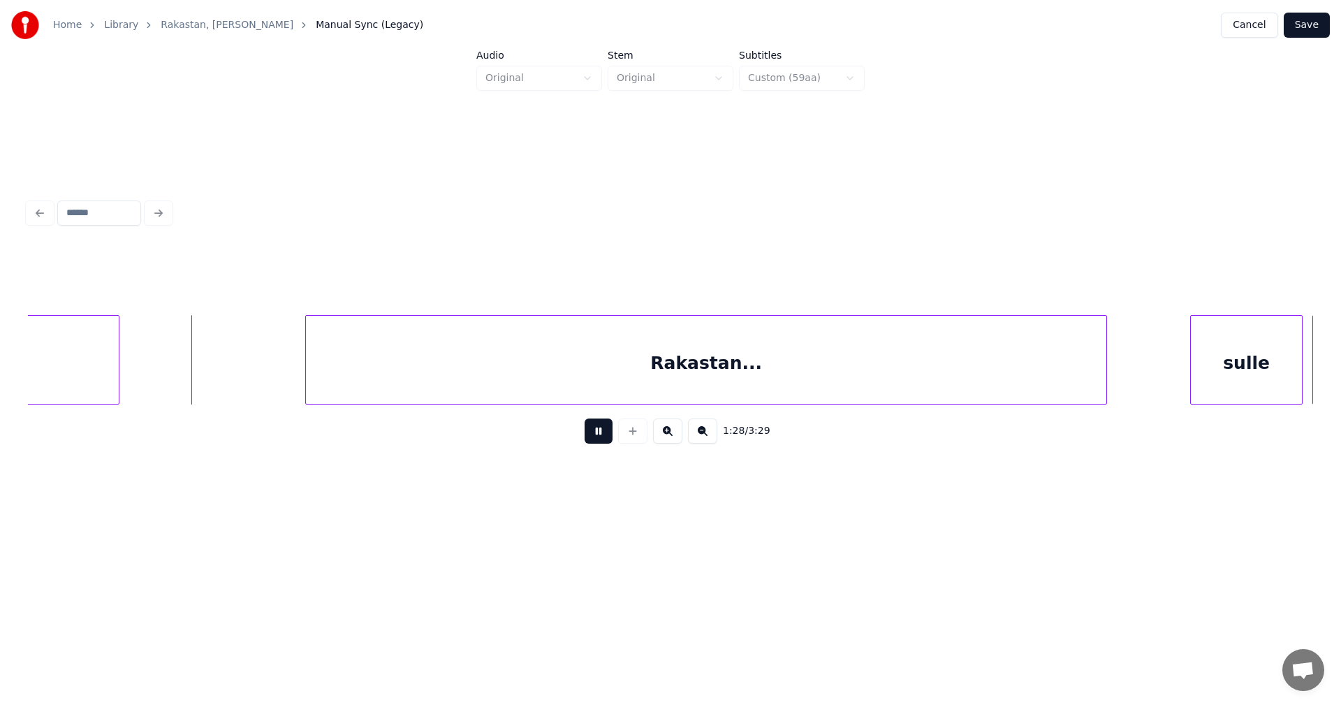
click at [596, 439] on button at bounding box center [599, 430] width 28 height 25
click at [598, 442] on button at bounding box center [599, 430] width 28 height 25
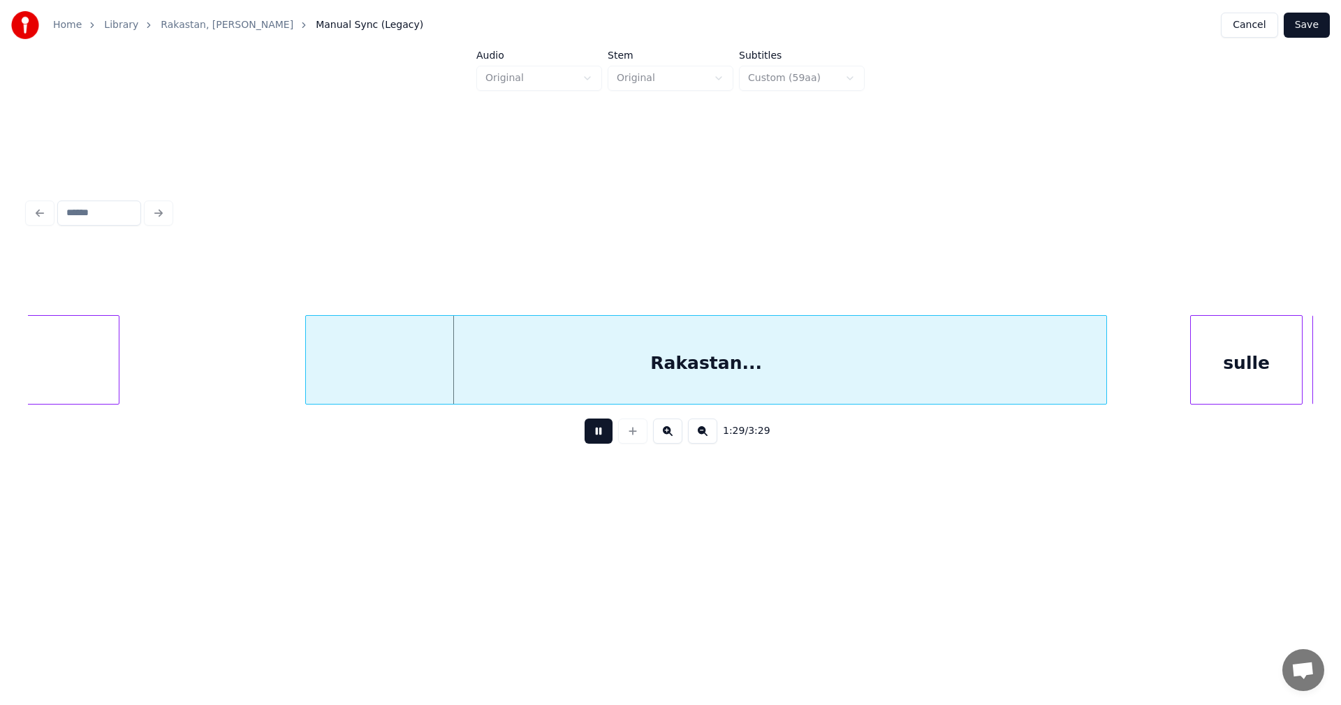
click at [598, 442] on button at bounding box center [599, 430] width 28 height 25
click at [628, 376] on div "Rakastan..." at bounding box center [706, 363] width 800 height 95
click at [294, 374] on div at bounding box center [293, 360] width 4 height 88
click at [596, 437] on button at bounding box center [599, 430] width 28 height 25
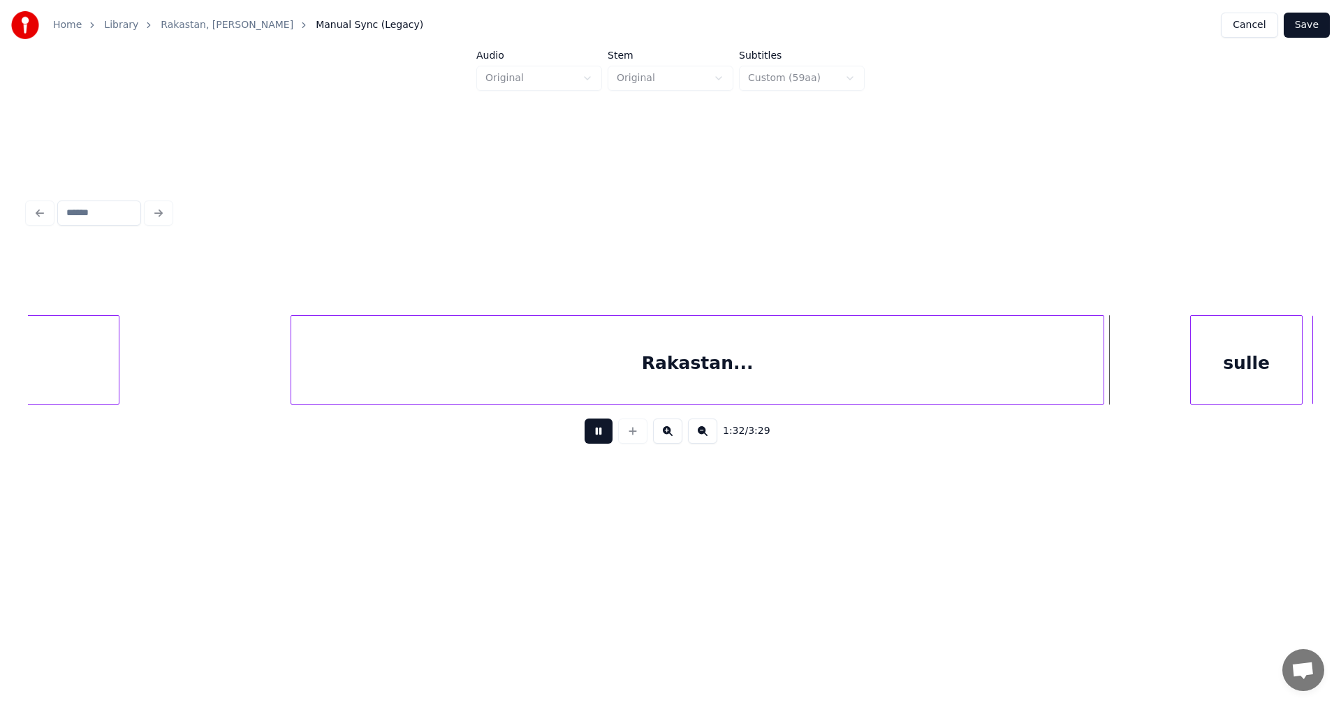
click at [596, 437] on button at bounding box center [599, 430] width 28 height 25
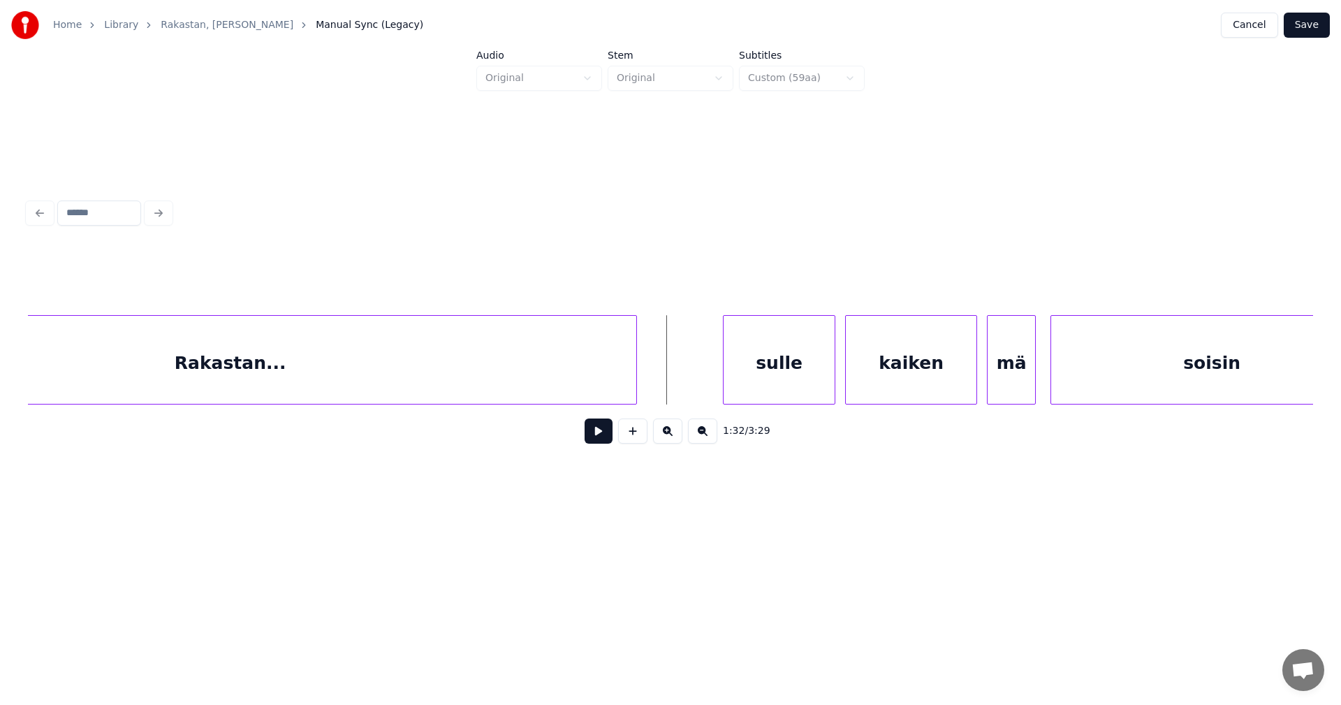
scroll to position [0, 21996]
click at [745, 381] on div "sulle" at bounding box center [756, 363] width 111 height 95
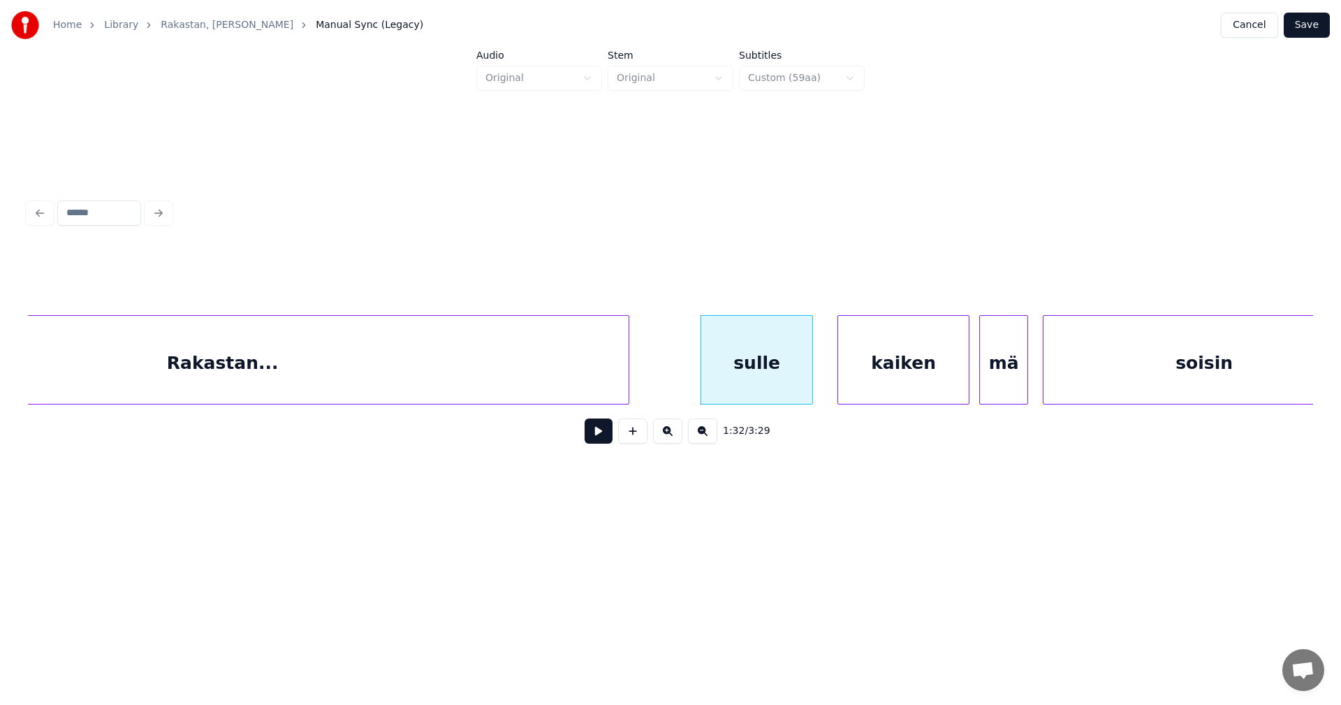
click at [603, 435] on button at bounding box center [599, 430] width 28 height 25
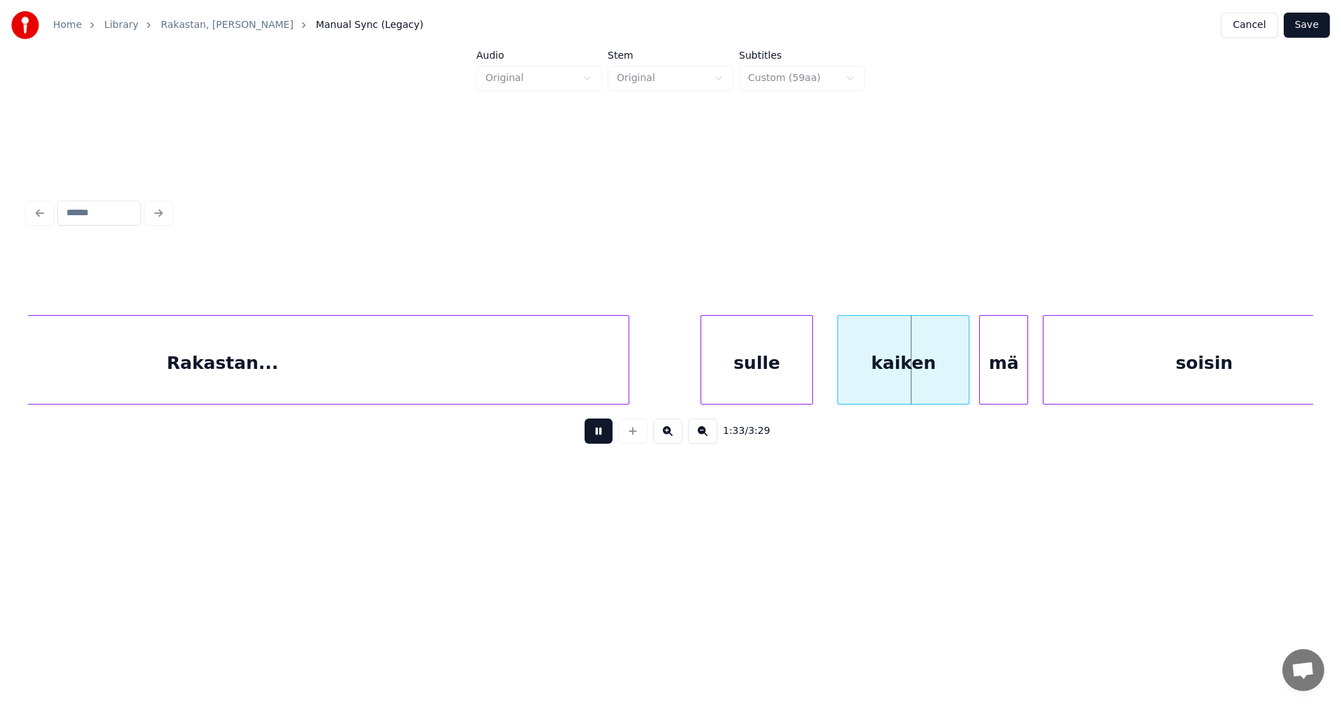
click at [603, 435] on button at bounding box center [599, 430] width 28 height 25
click at [959, 382] on div at bounding box center [958, 360] width 4 height 88
click at [603, 439] on button at bounding box center [599, 430] width 28 height 25
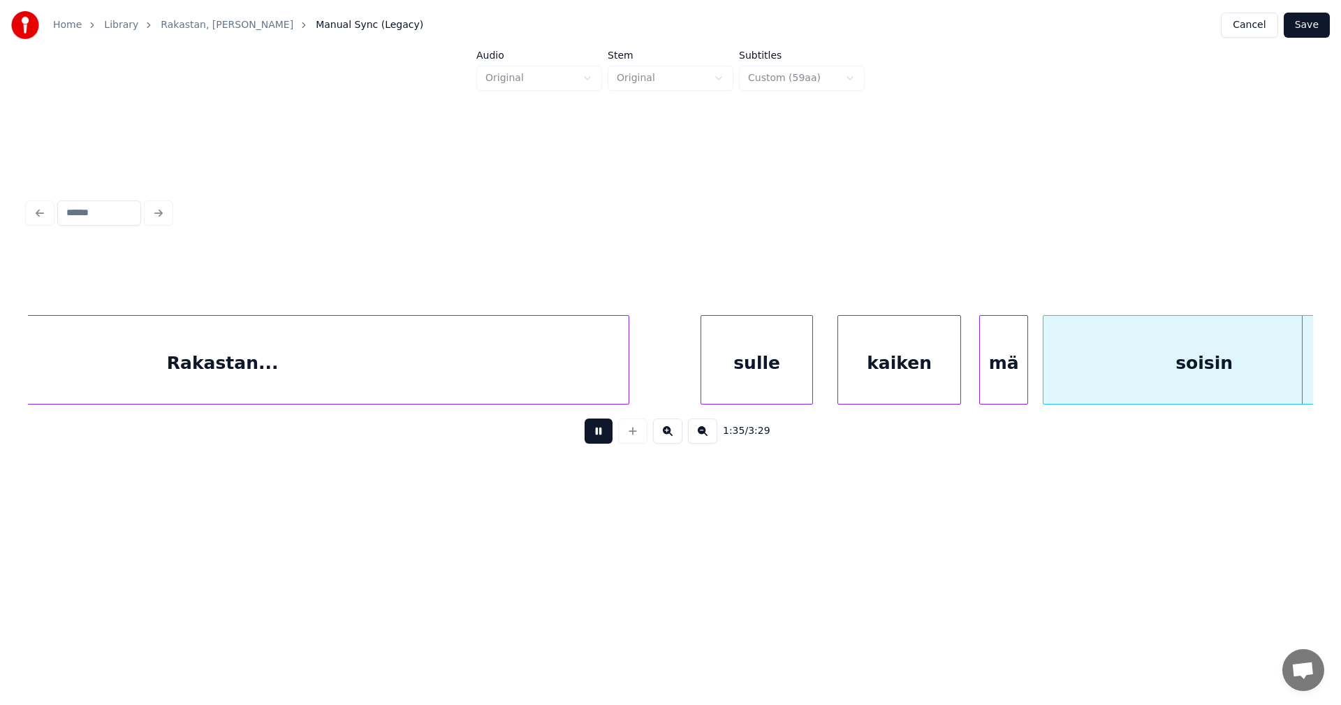
scroll to position [0, 23282]
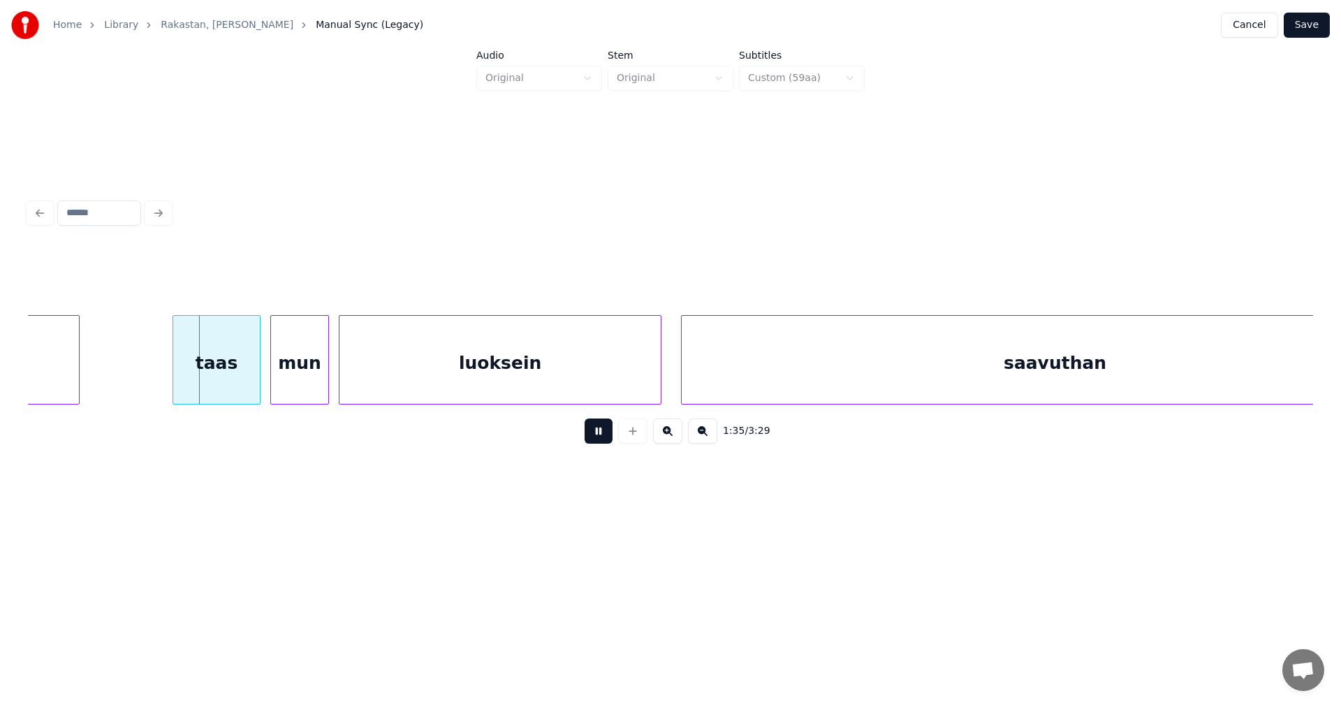
drag, startPoint x: 603, startPoint y: 439, endPoint x: 379, endPoint y: 423, distance: 224.7
click at [599, 439] on button at bounding box center [599, 430] width 28 height 25
click at [242, 381] on div "taas" at bounding box center [211, 363] width 87 height 95
click at [597, 432] on button at bounding box center [599, 430] width 28 height 25
click at [599, 432] on button at bounding box center [599, 430] width 28 height 25
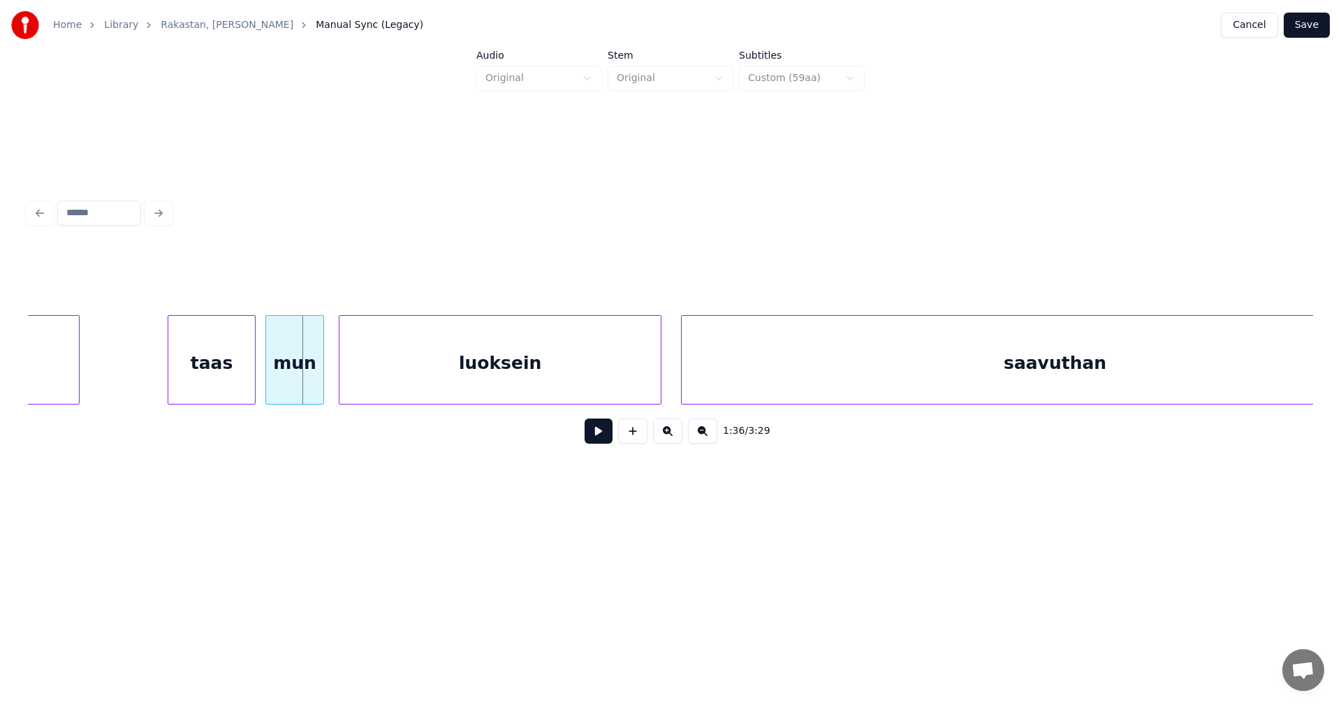
click at [312, 387] on div "mun" at bounding box center [294, 363] width 57 height 95
click at [600, 434] on button at bounding box center [599, 430] width 28 height 25
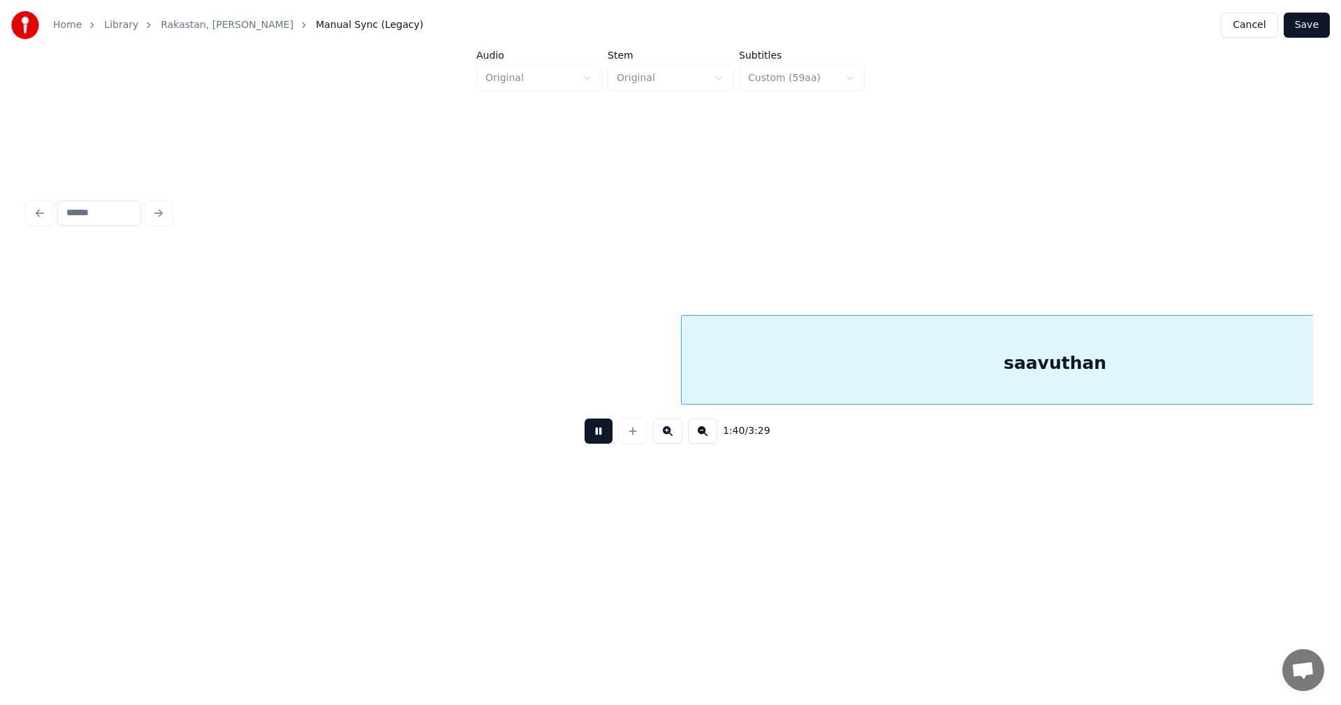
scroll to position [0, 24568]
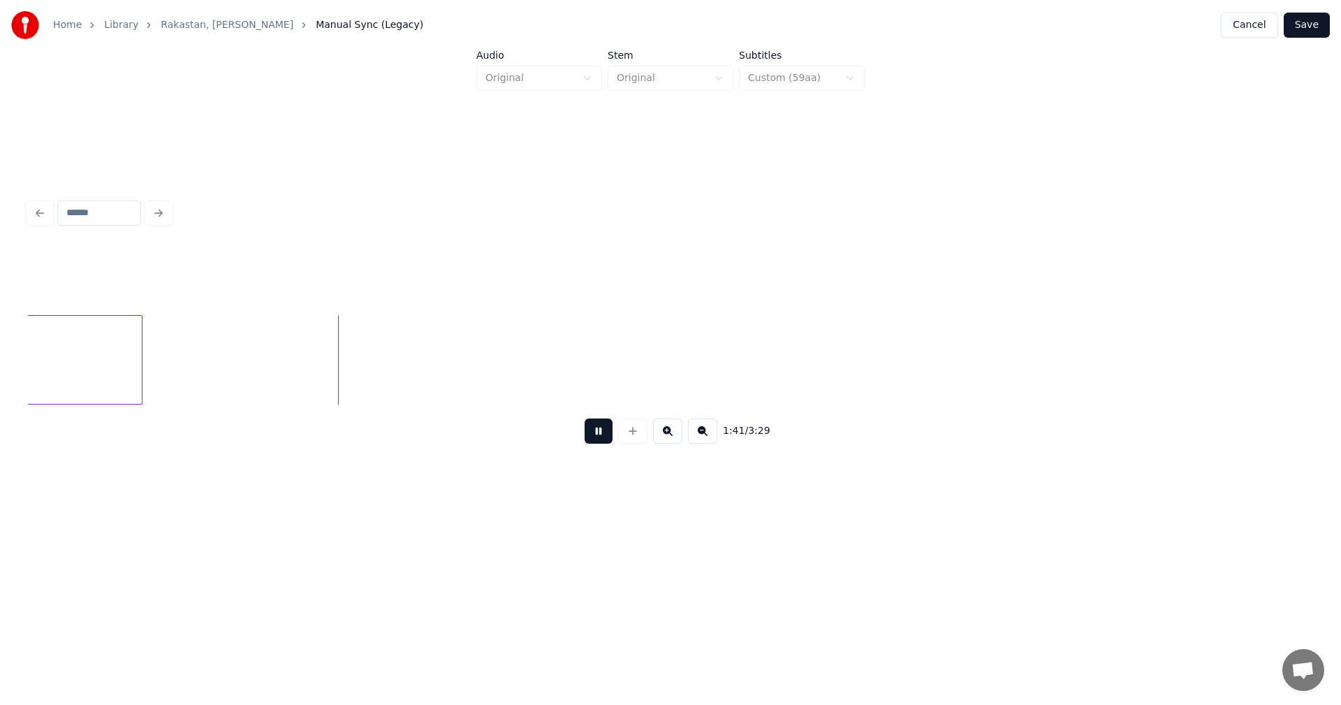
click at [600, 434] on button at bounding box center [599, 430] width 28 height 25
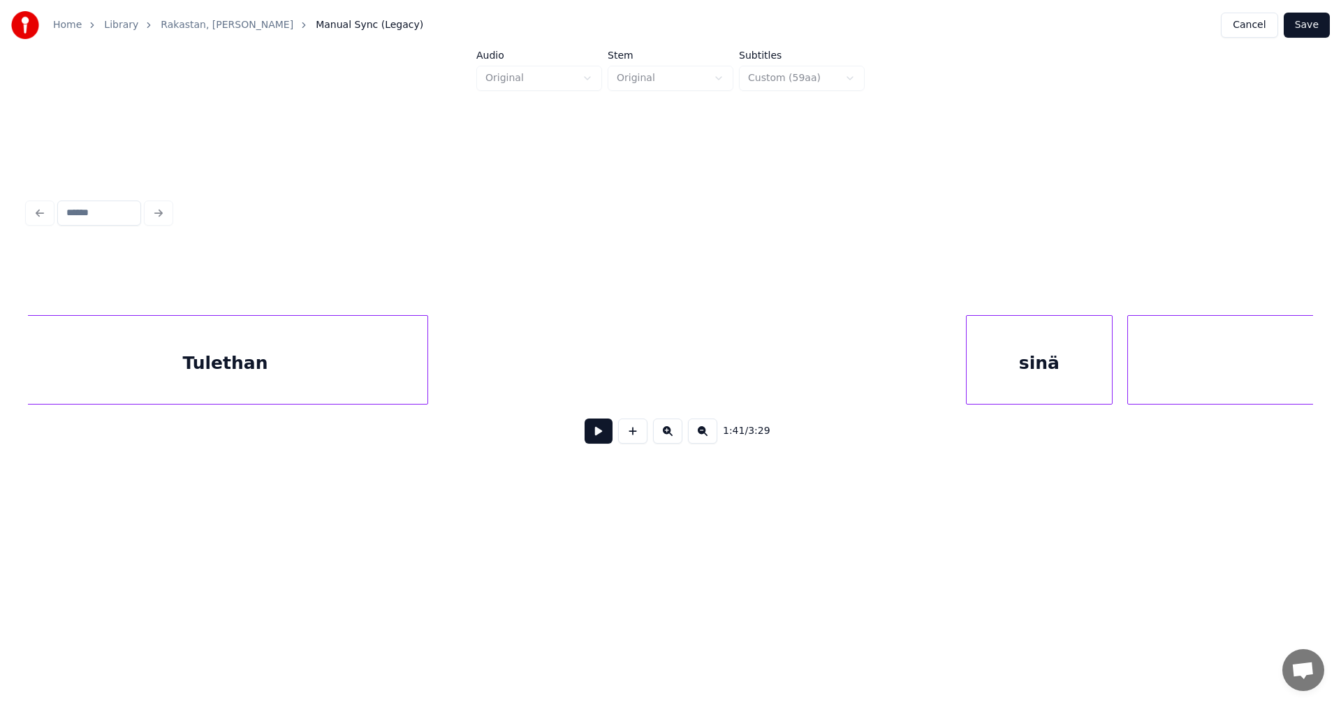
scroll to position [0, 26450]
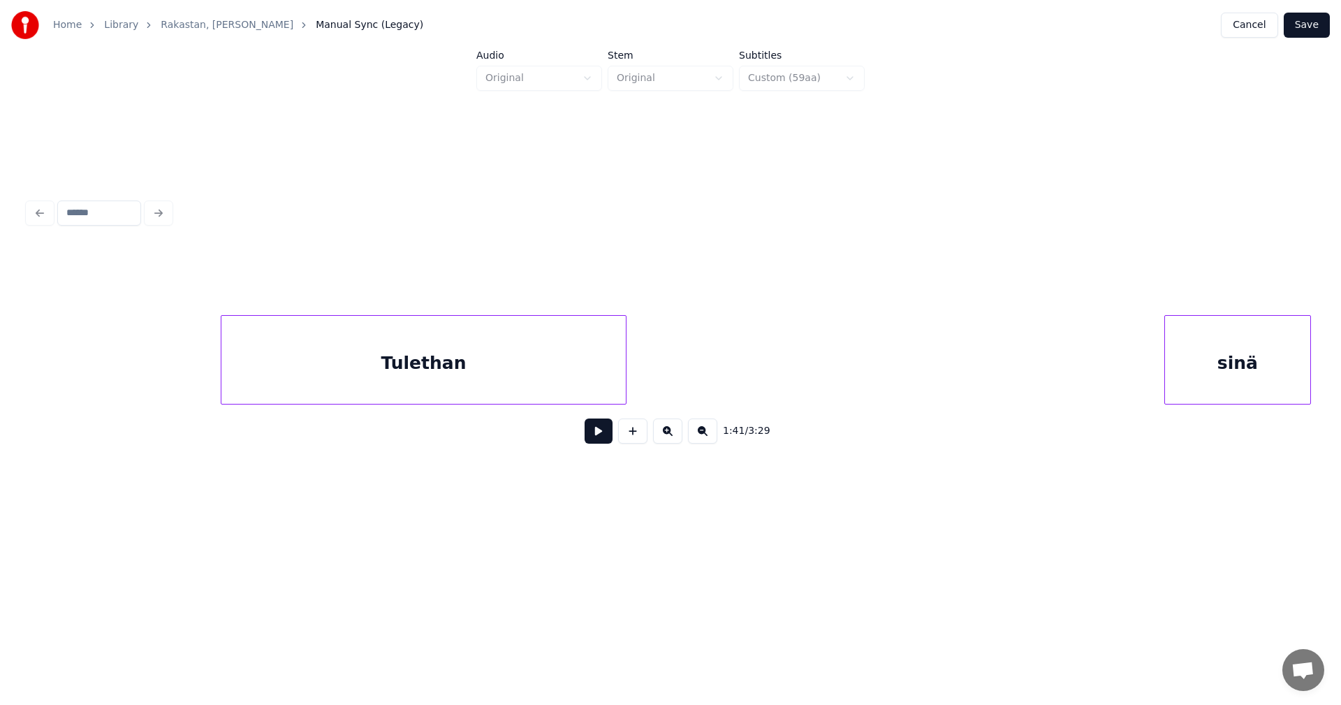
click at [603, 382] on div "Tulethan" at bounding box center [423, 363] width 404 height 95
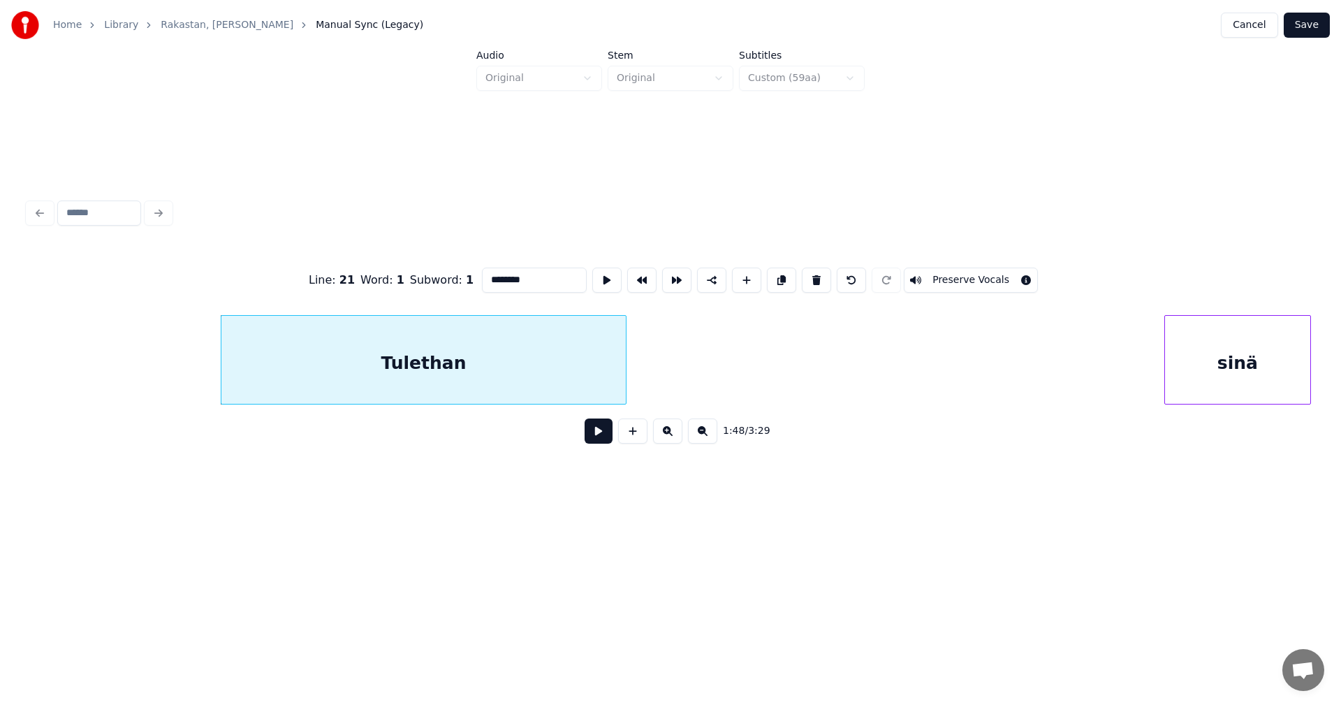
click at [600, 437] on button at bounding box center [599, 430] width 28 height 25
drag, startPoint x: 600, startPoint y: 437, endPoint x: 571, endPoint y: 406, distance: 42.5
click at [597, 434] on button at bounding box center [599, 430] width 28 height 25
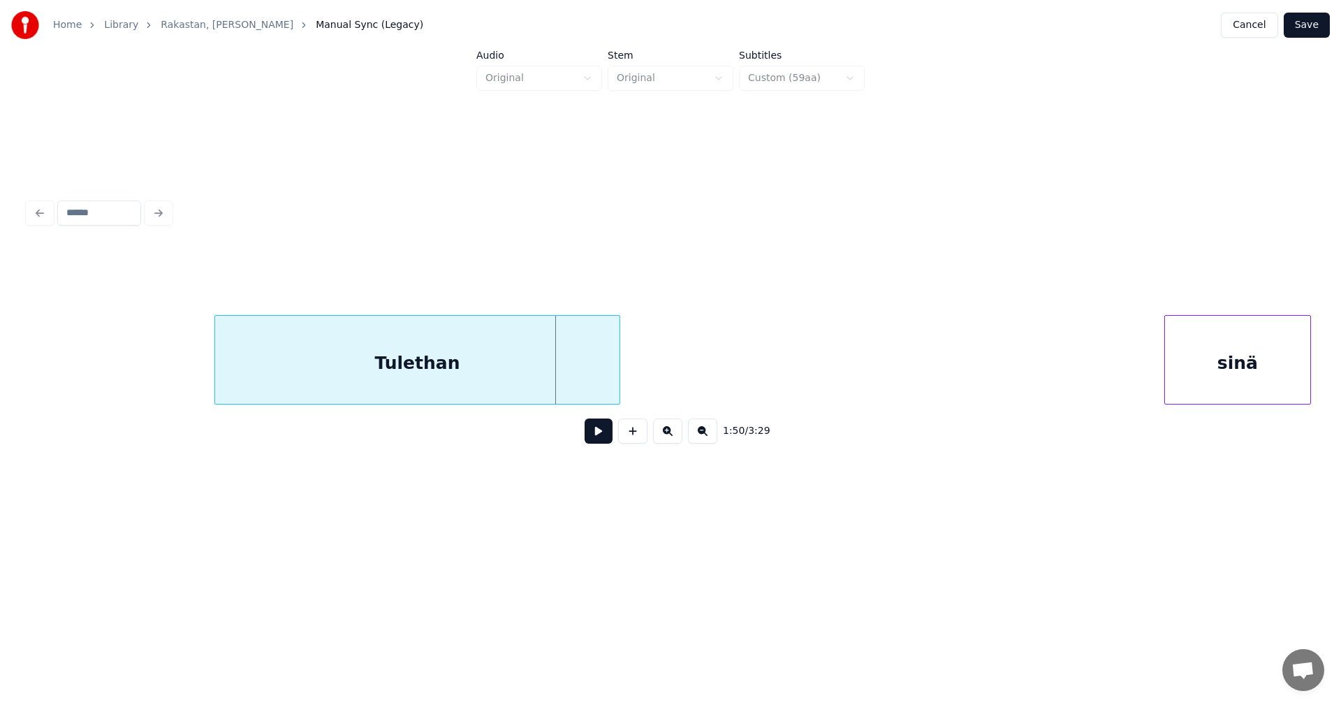
click at [551, 379] on div "Tulethan" at bounding box center [417, 363] width 404 height 95
click at [593, 436] on button at bounding box center [599, 430] width 28 height 25
click at [596, 436] on button at bounding box center [599, 430] width 28 height 25
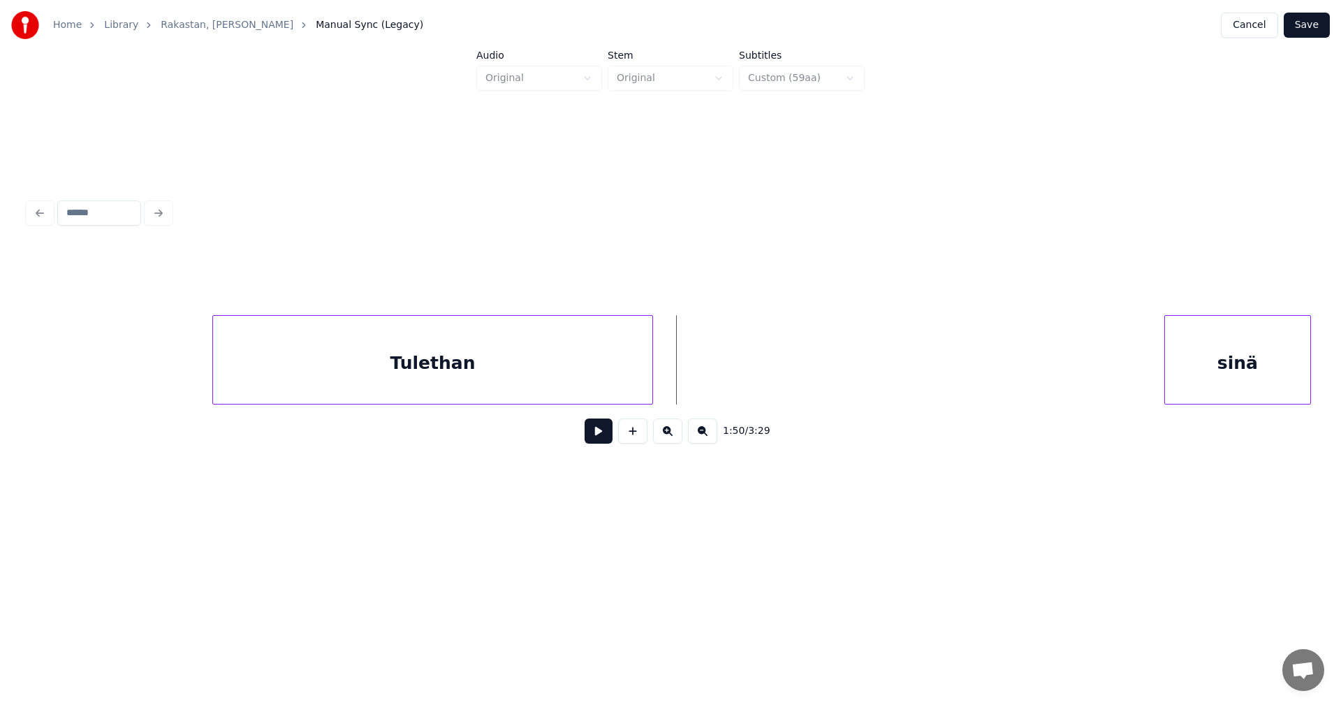
click at [650, 384] on div at bounding box center [650, 360] width 4 height 88
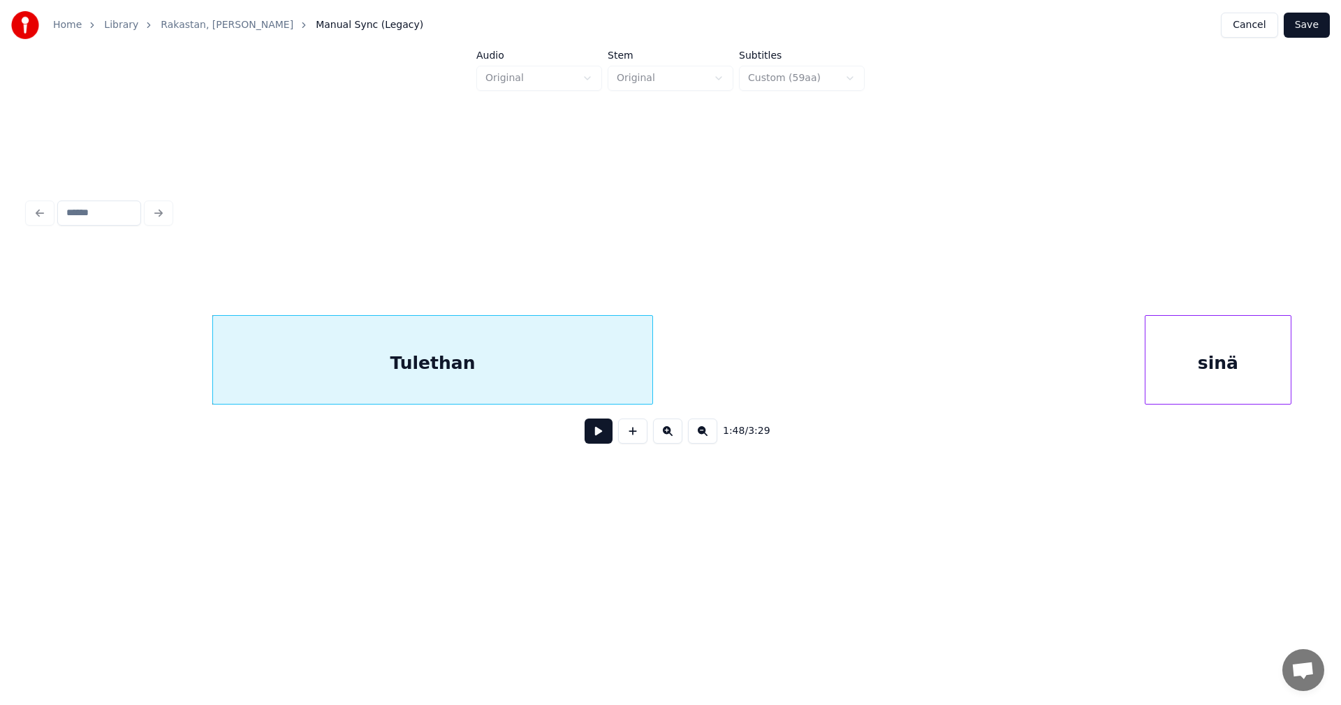
click at [1228, 392] on div "sinä" at bounding box center [1217, 363] width 145 height 95
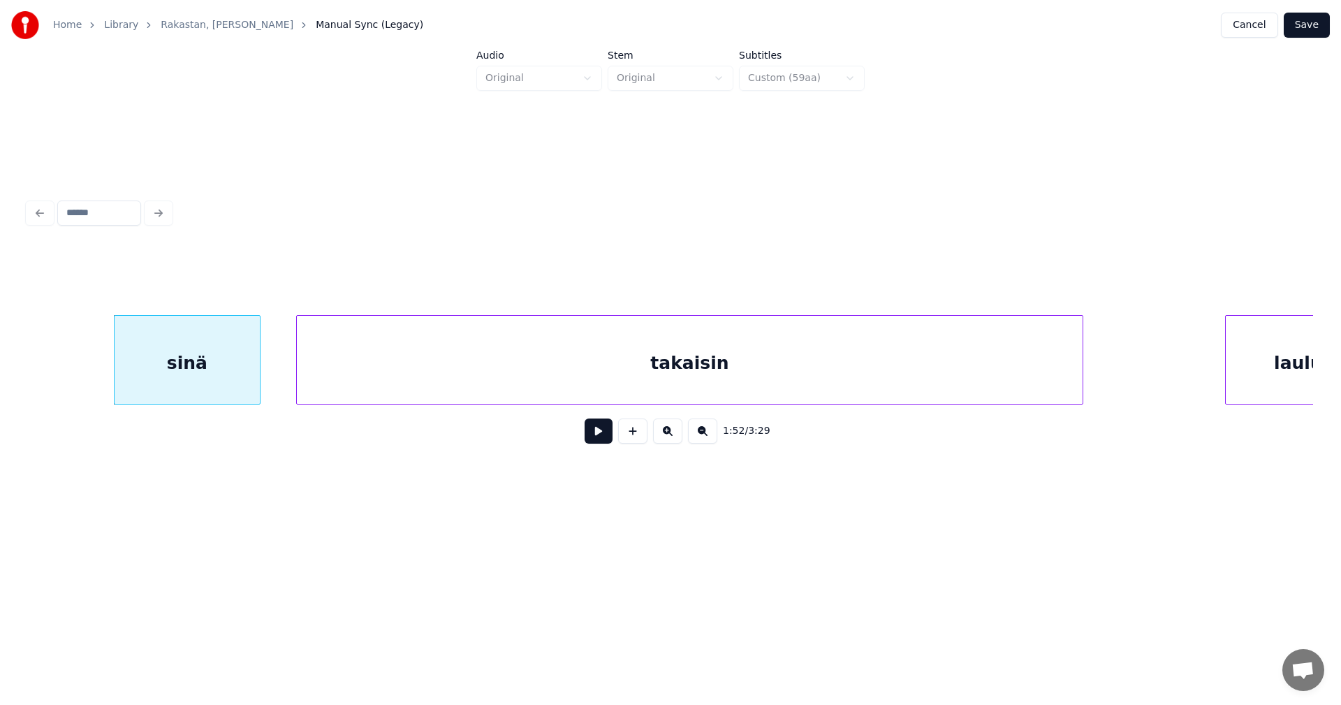
scroll to position [0, 27484]
click at [239, 375] on div "sinä" at bounding box center [182, 363] width 145 height 95
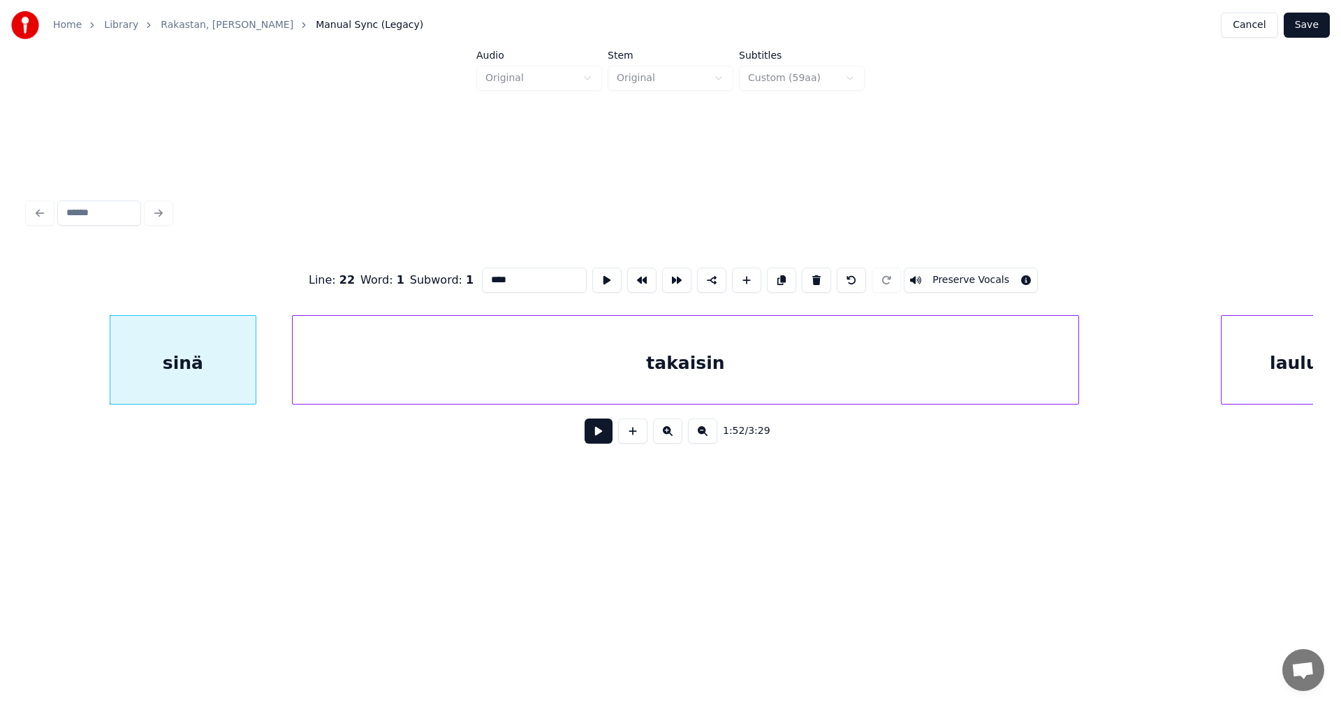
click at [591, 439] on button at bounding box center [599, 430] width 28 height 25
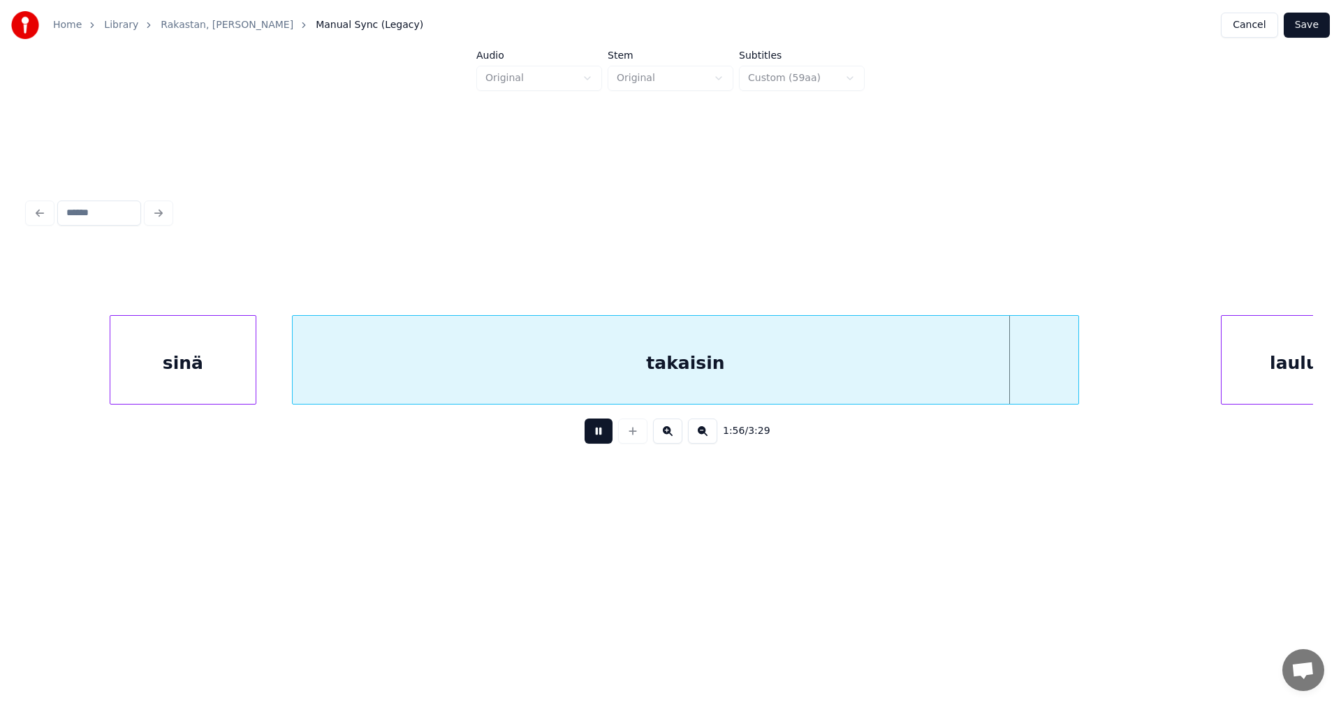
click at [592, 439] on button at bounding box center [599, 430] width 28 height 25
click at [689, 369] on div "takaisin" at bounding box center [686, 363] width 786 height 95
click at [541, 273] on input "********" at bounding box center [534, 279] width 105 height 25
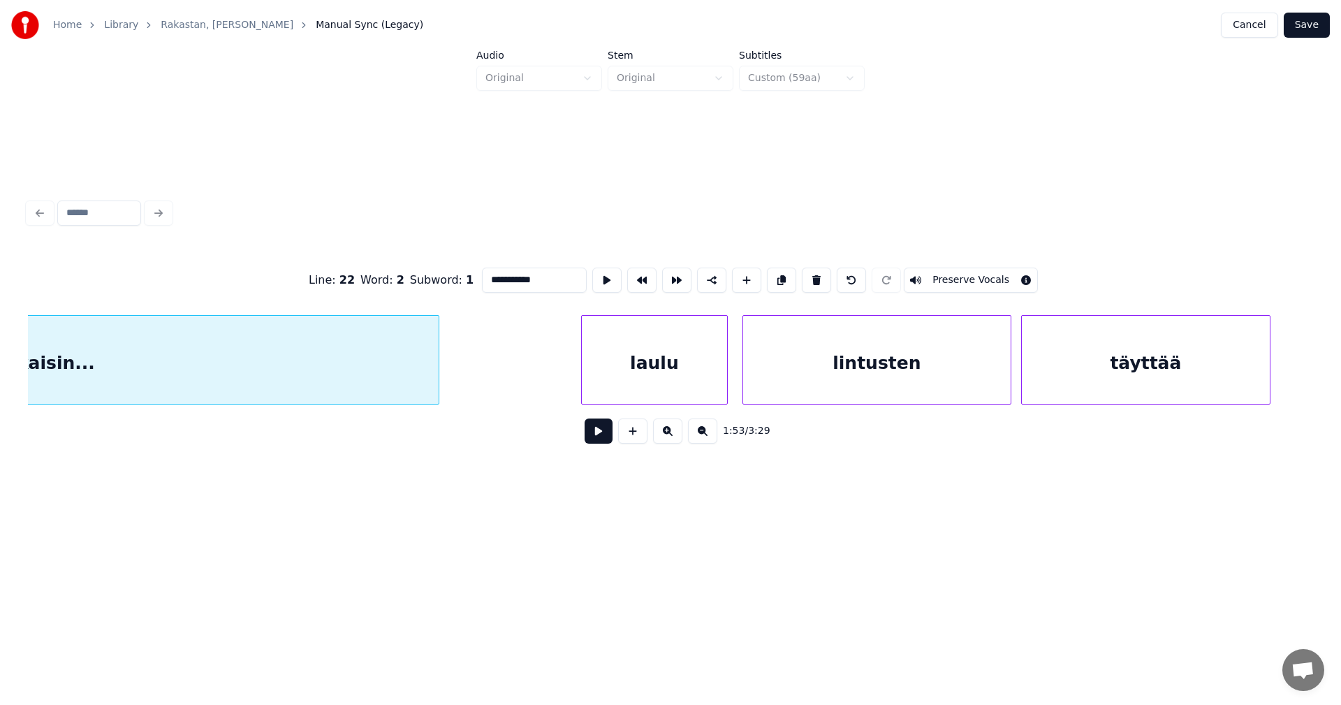
scroll to position [0, 28127]
click at [632, 386] on div "laulu" at bounding box center [620, 363] width 145 height 95
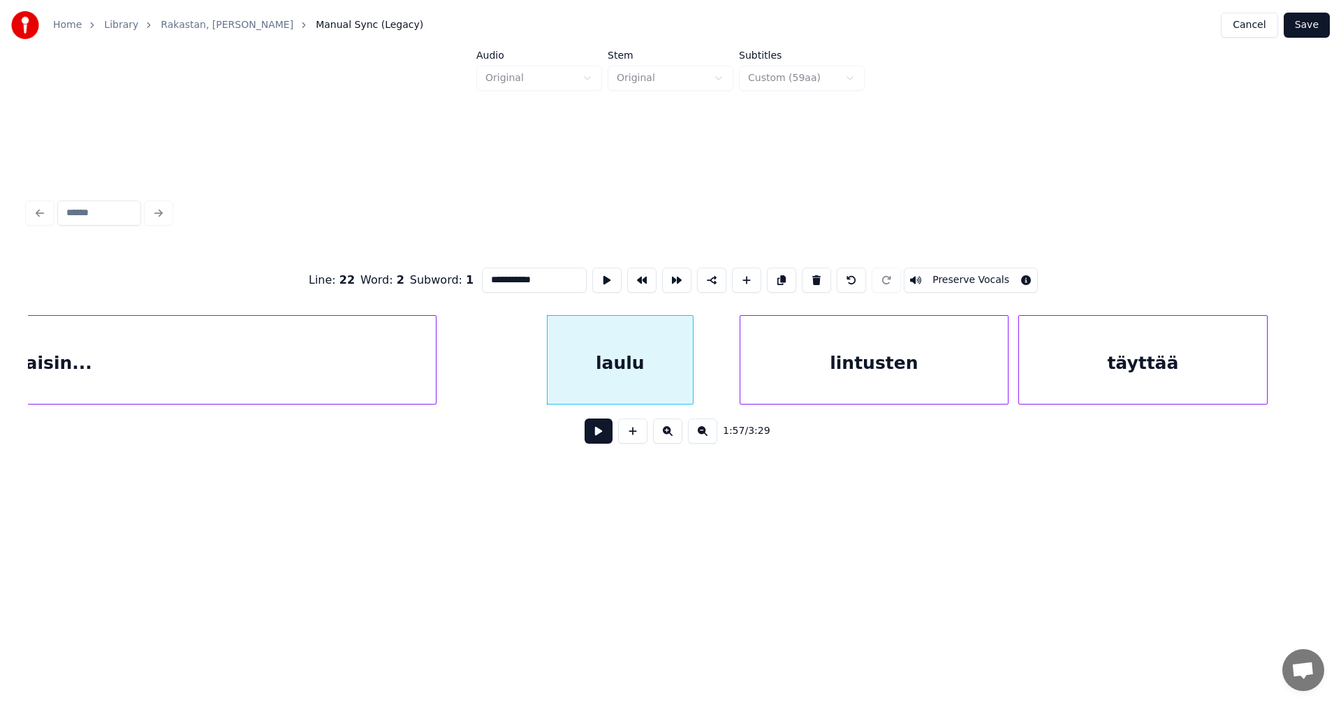
type input "**********"
click at [602, 443] on button at bounding box center [599, 430] width 28 height 25
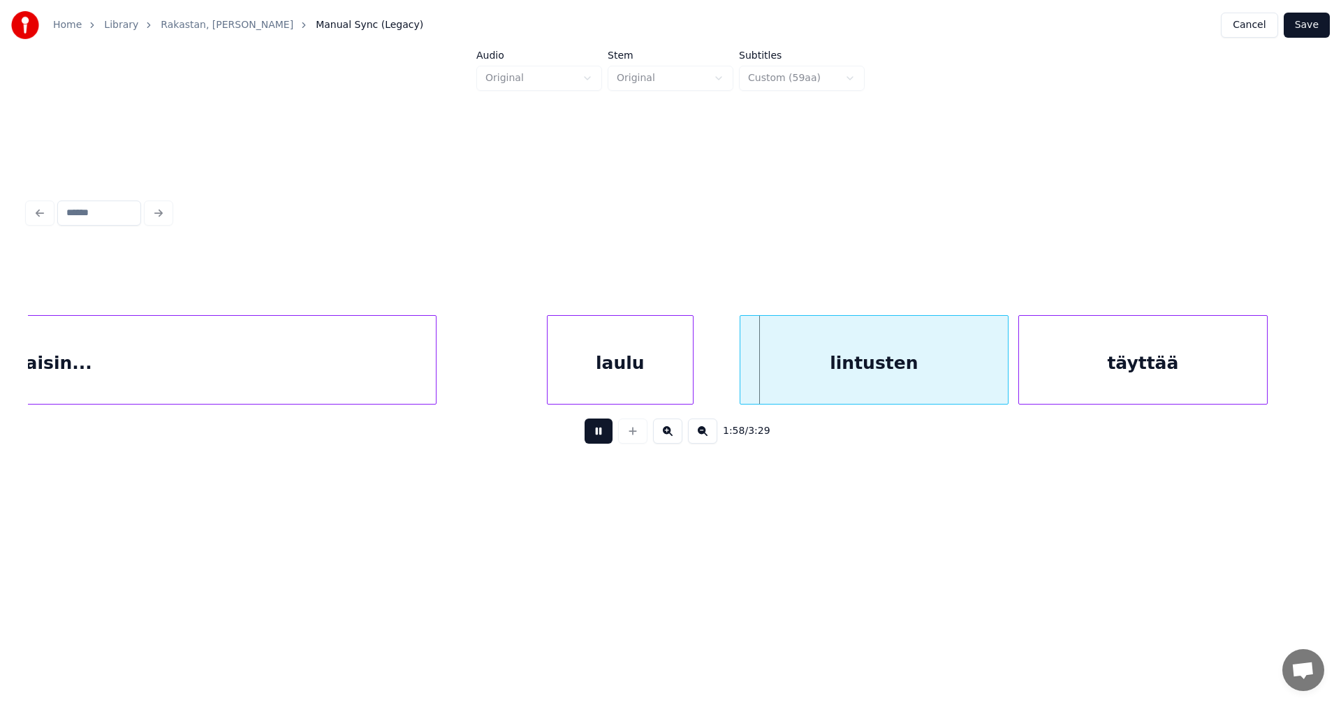
click at [608, 440] on button at bounding box center [599, 430] width 28 height 25
click at [826, 375] on div "lintusten" at bounding box center [863, 363] width 267 height 95
click at [608, 438] on button at bounding box center [599, 430] width 28 height 25
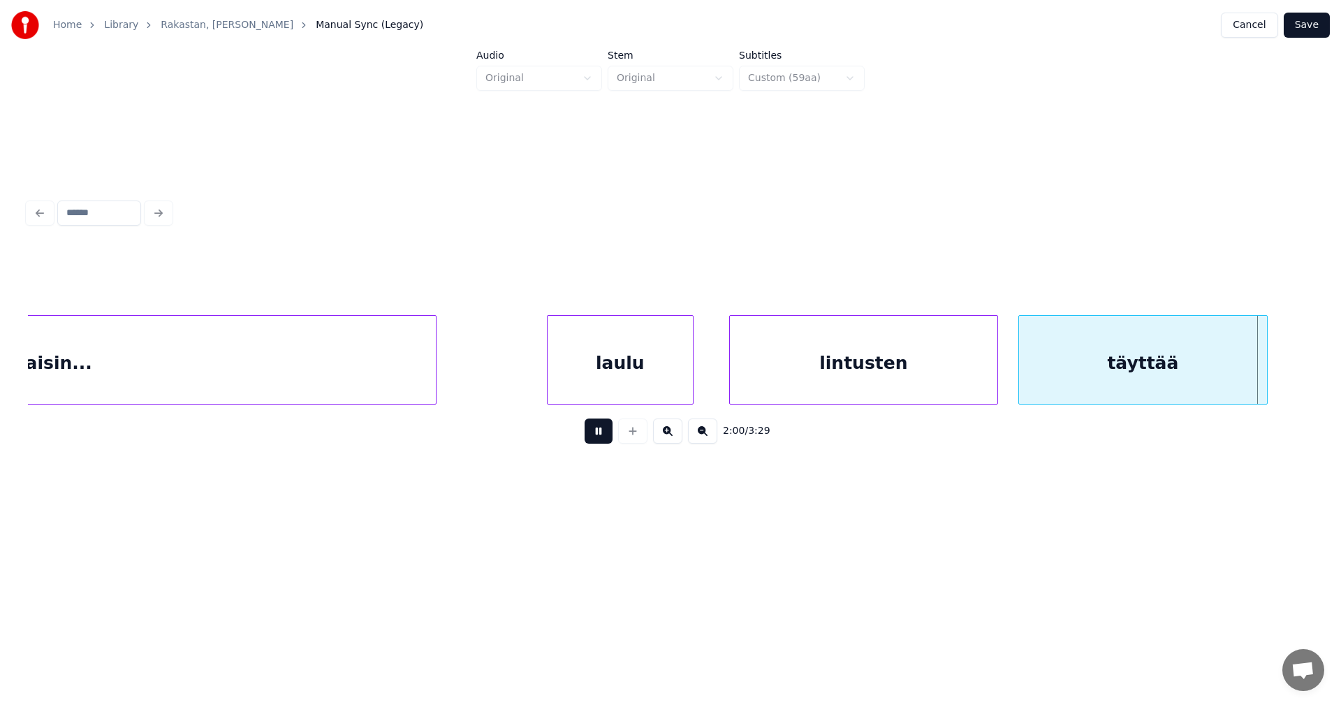
click at [608, 437] on button at bounding box center [599, 430] width 28 height 25
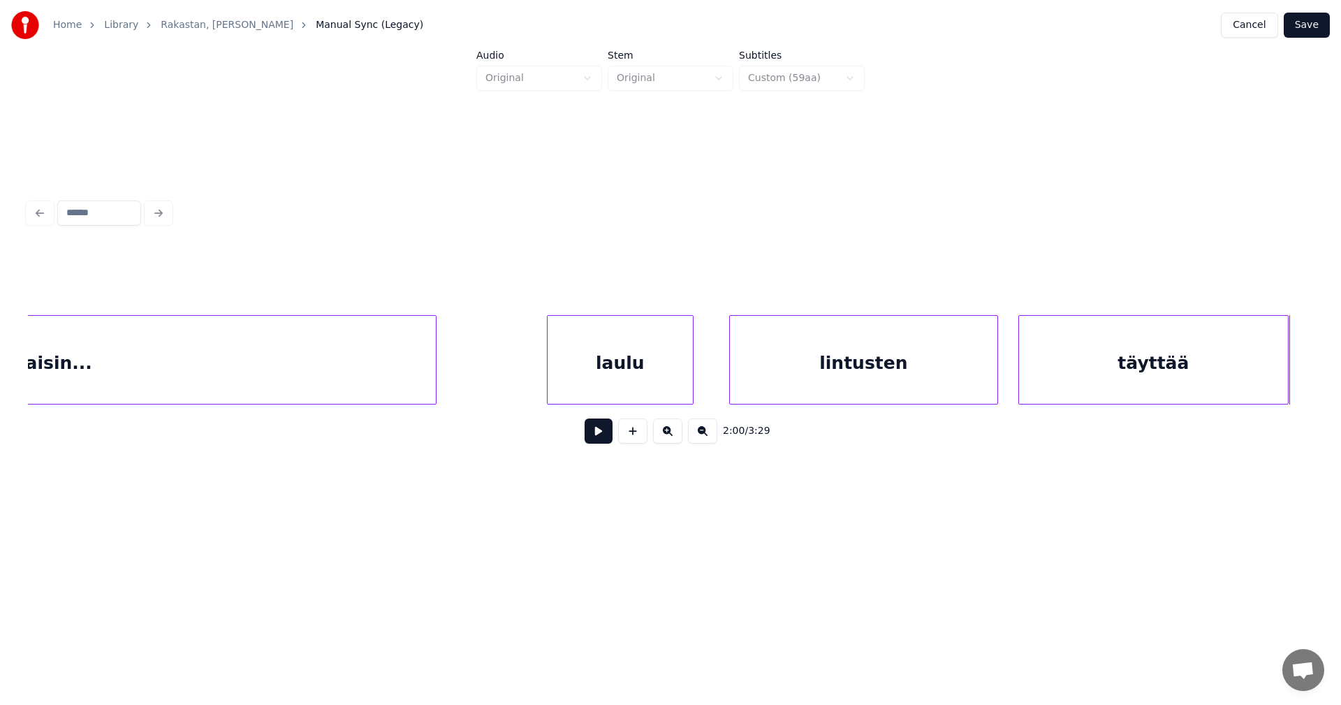
click at [1287, 379] on div at bounding box center [1286, 360] width 4 height 88
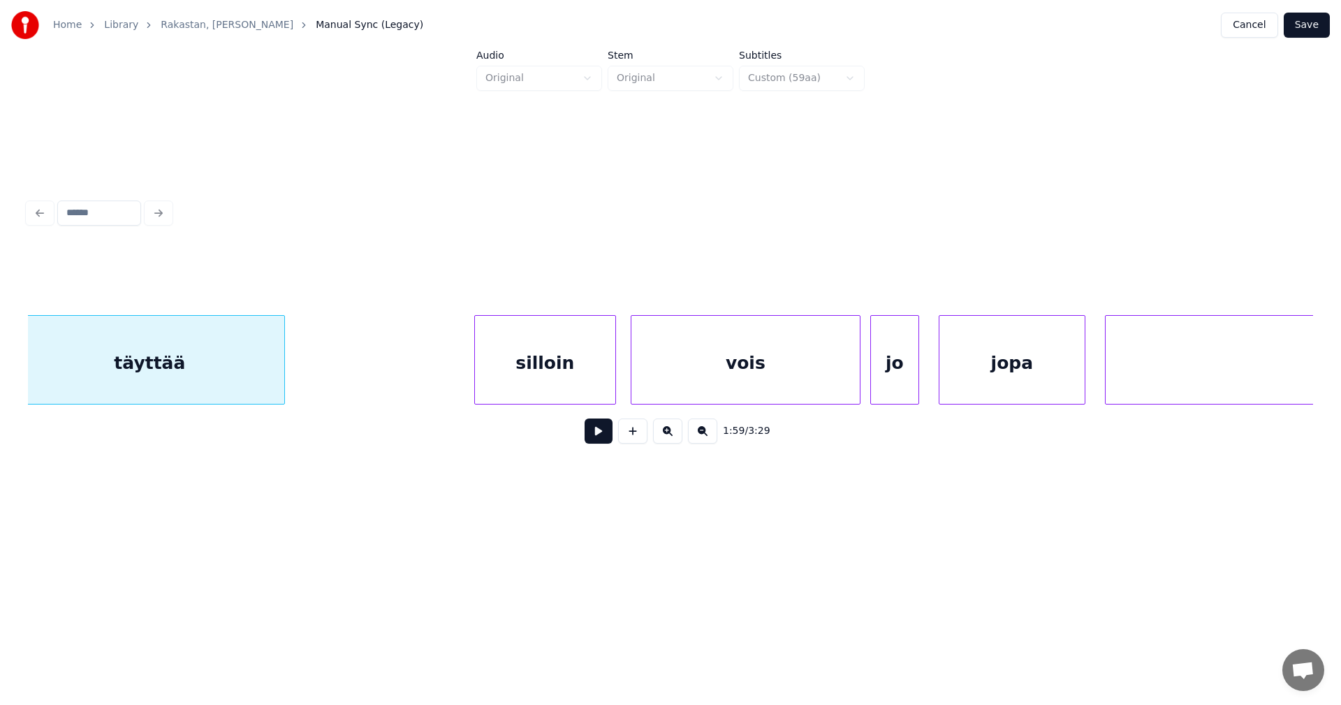
scroll to position [0, 29132]
click at [544, 374] on div "silloin" at bounding box center [522, 363] width 140 height 95
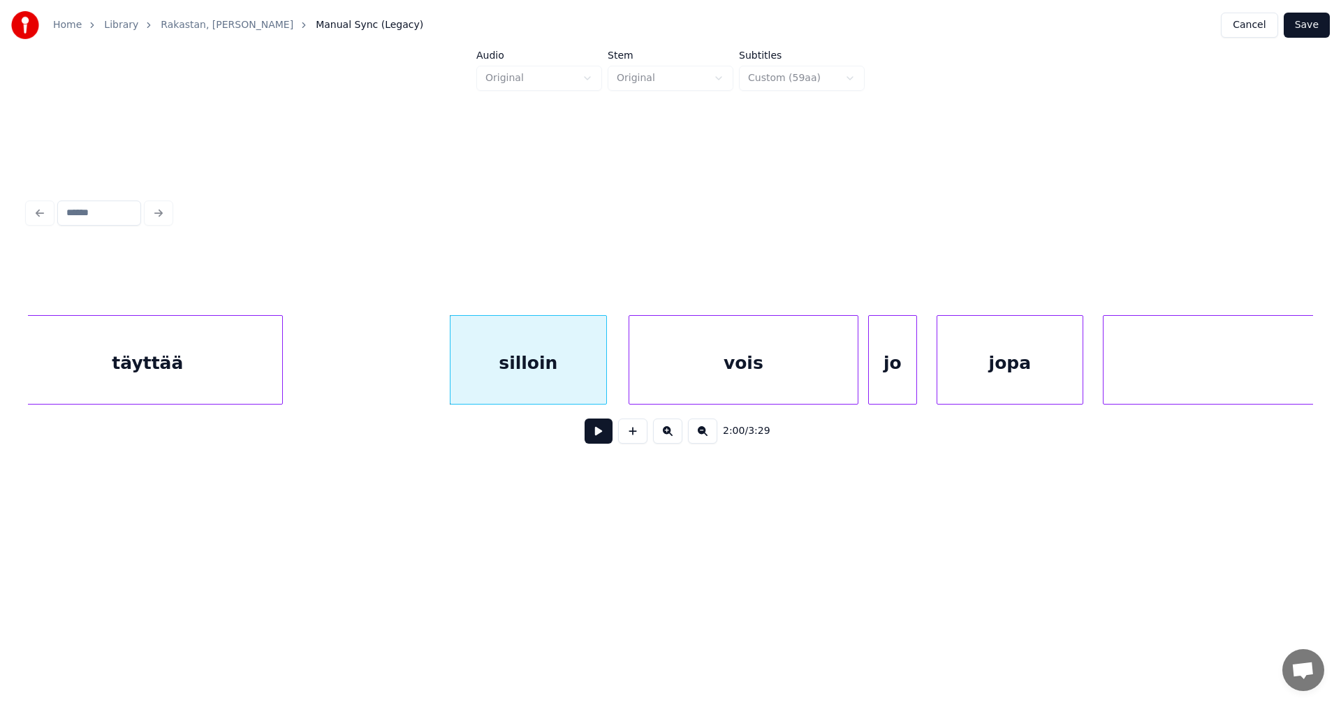
click at [604, 382] on div at bounding box center [604, 360] width 4 height 88
click at [544, 382] on div "silloin" at bounding box center [526, 363] width 156 height 95
click at [597, 437] on button at bounding box center [599, 430] width 28 height 25
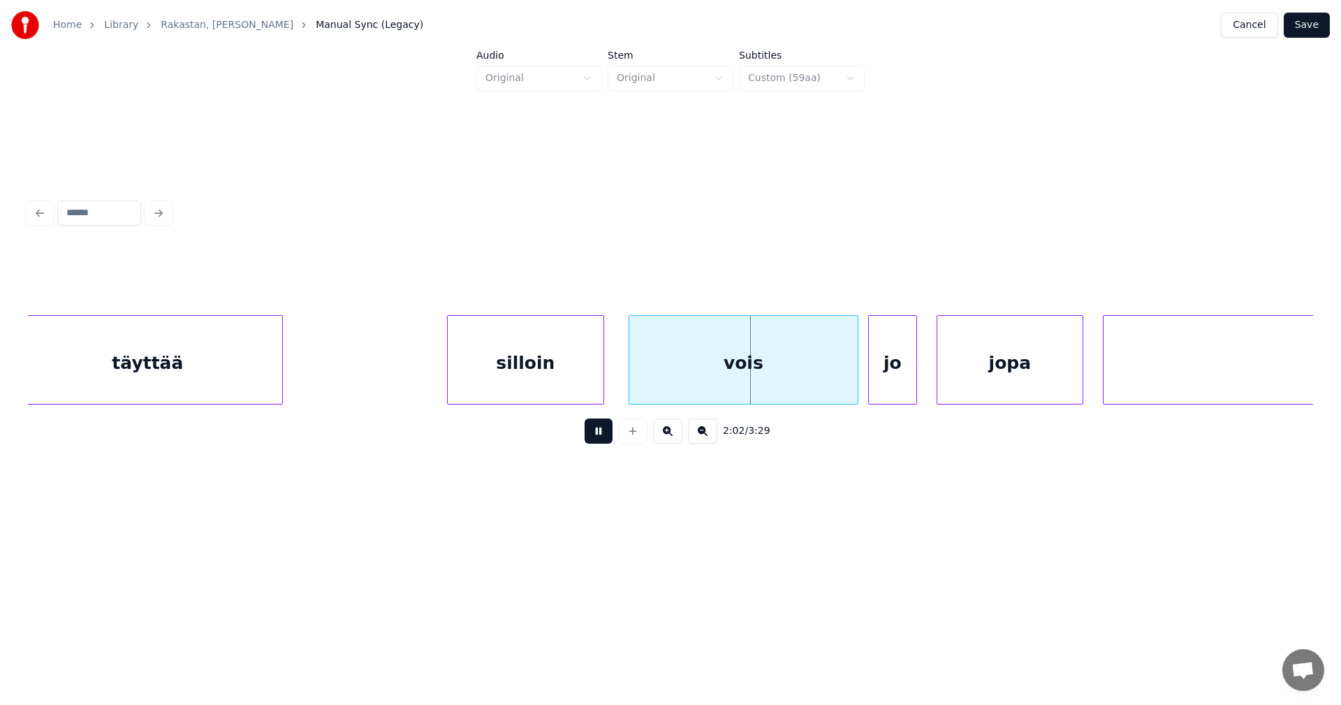
click at [599, 437] on button at bounding box center [599, 430] width 28 height 25
click at [844, 379] on div at bounding box center [844, 360] width 4 height 88
click at [606, 438] on button at bounding box center [599, 430] width 28 height 25
click at [606, 436] on button at bounding box center [599, 430] width 28 height 25
click at [604, 443] on button at bounding box center [599, 430] width 28 height 25
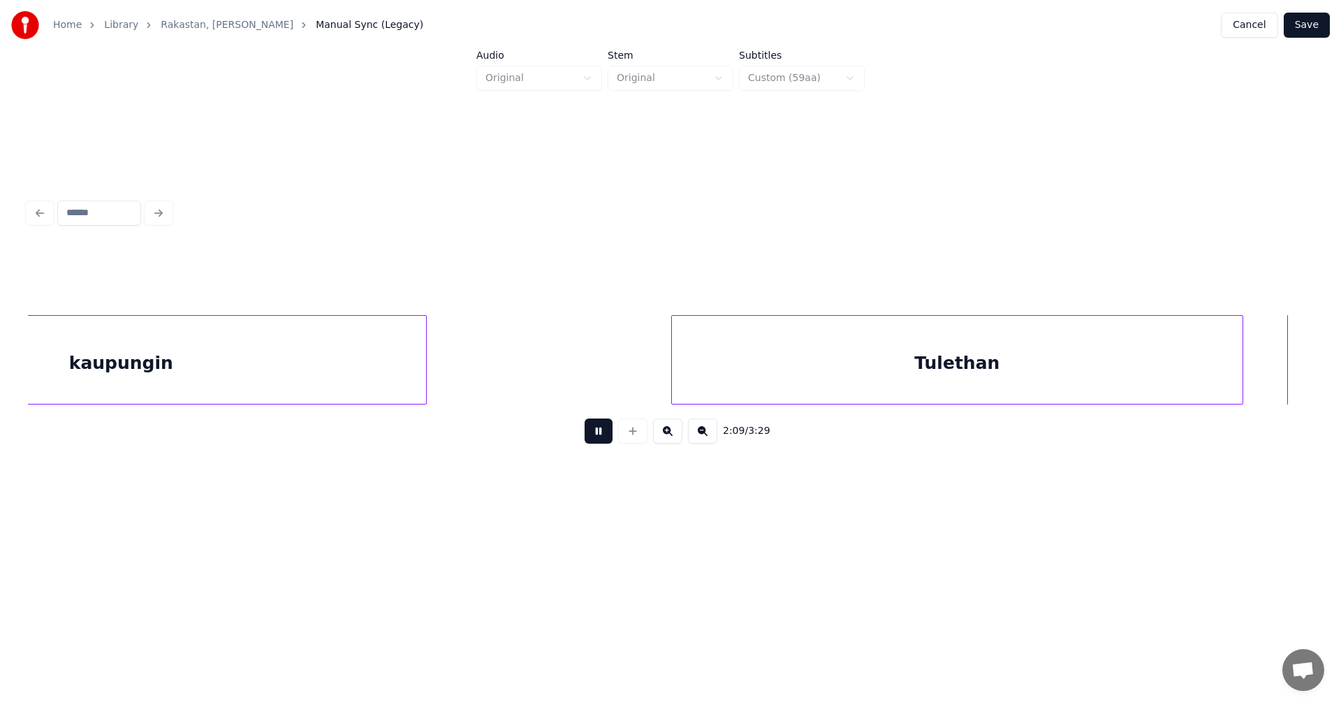
scroll to position [0, 31707]
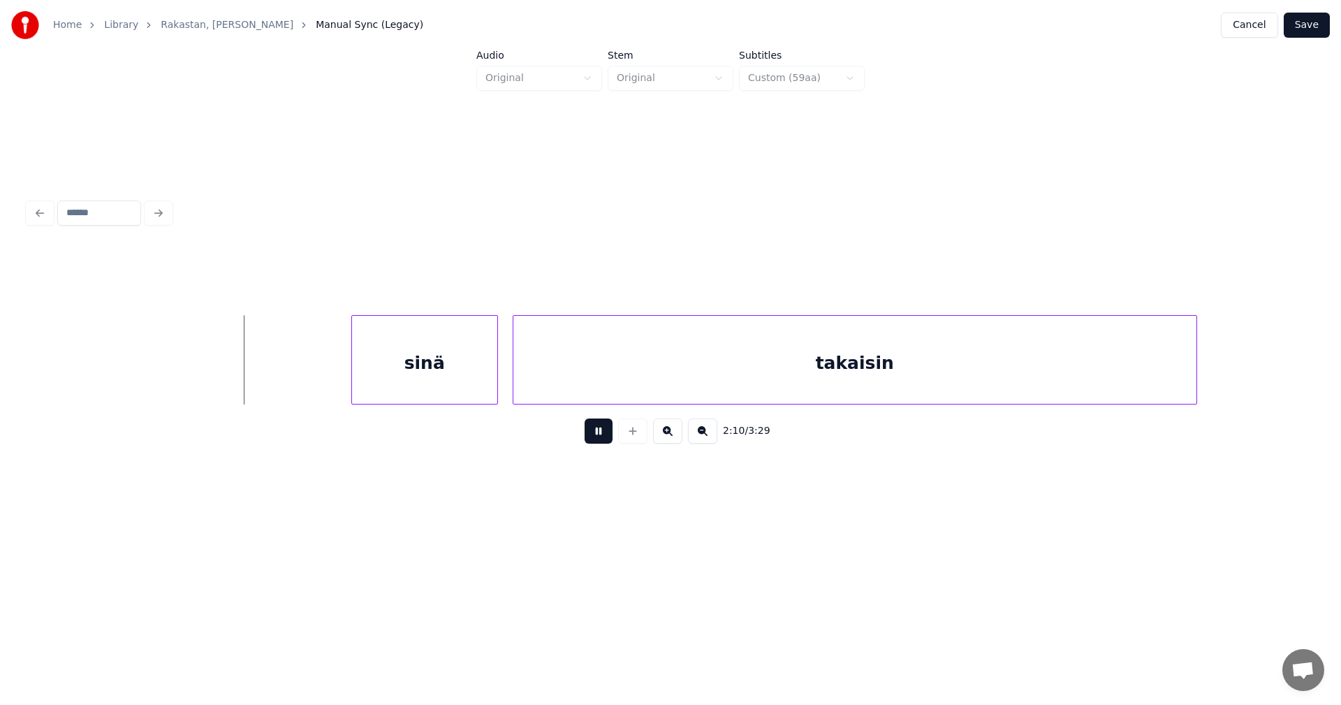
click at [604, 443] on button at bounding box center [599, 430] width 28 height 25
click at [442, 379] on div "sinä" at bounding box center [405, 363] width 145 height 95
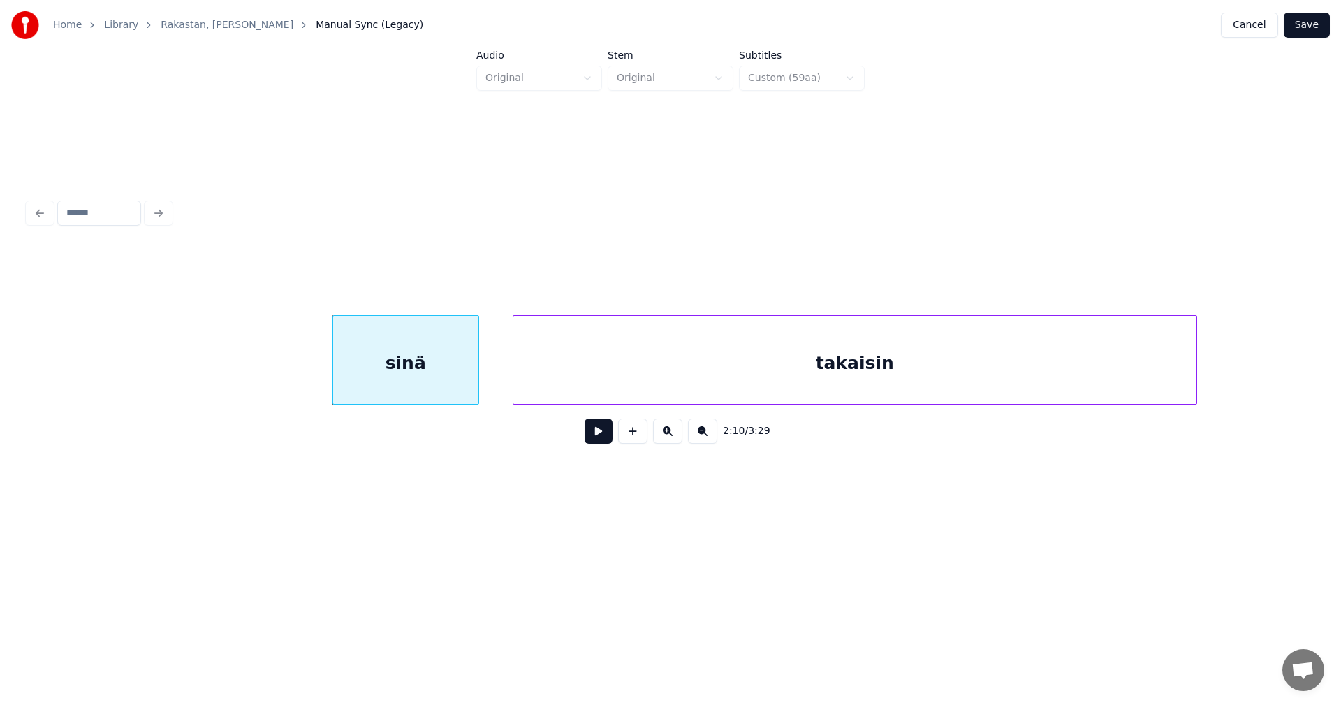
click at [595, 432] on button at bounding box center [599, 430] width 28 height 25
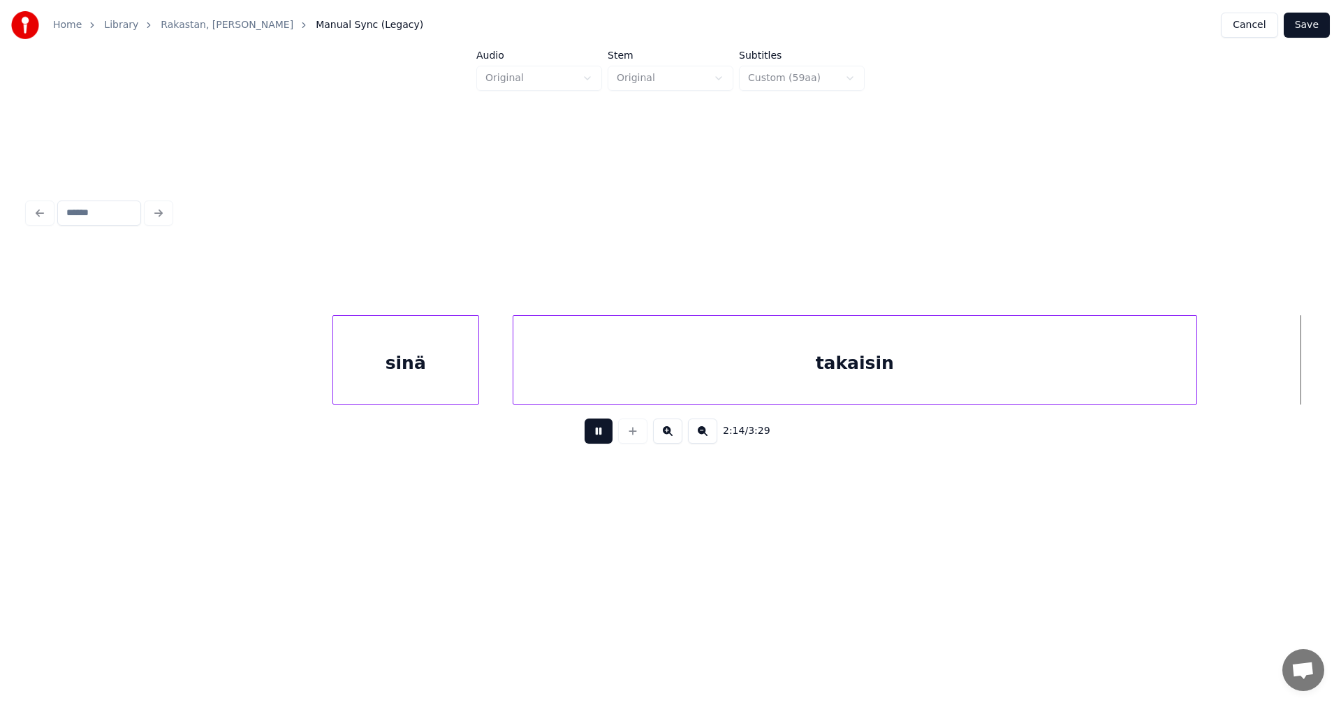
scroll to position [0, 32996]
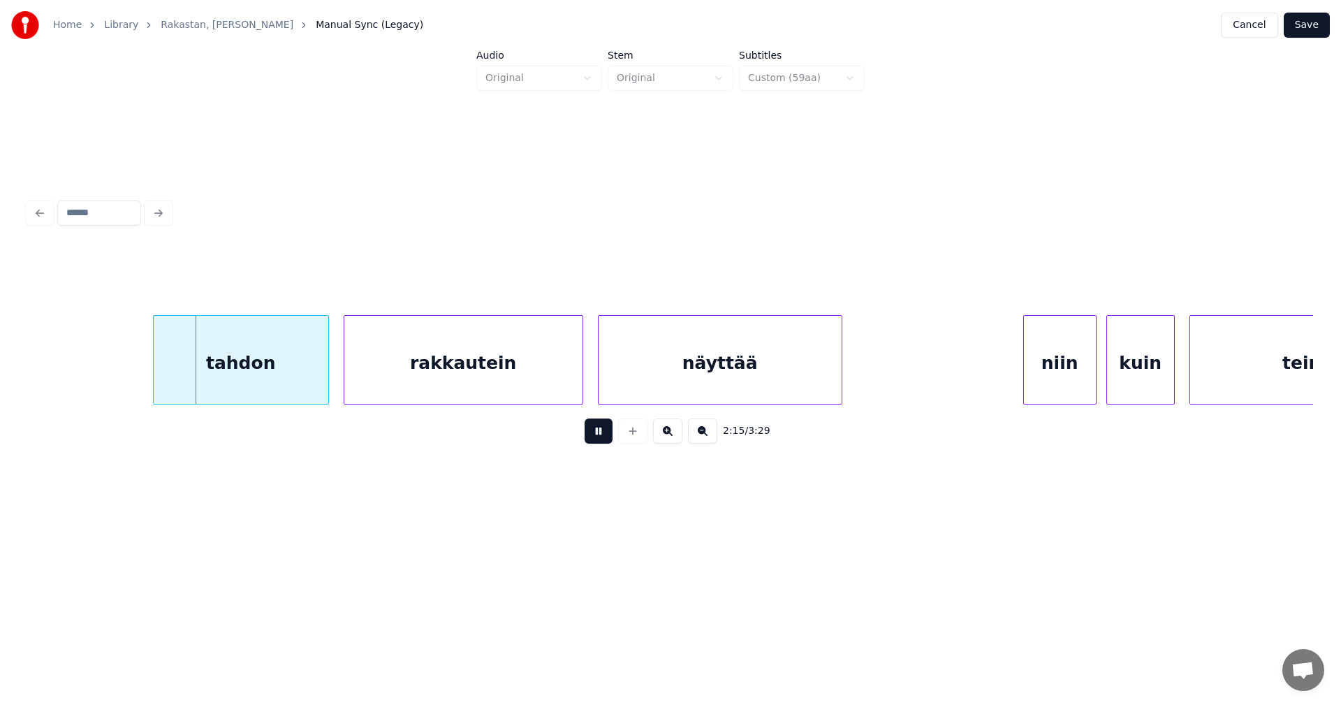
click at [596, 432] on button at bounding box center [599, 430] width 28 height 25
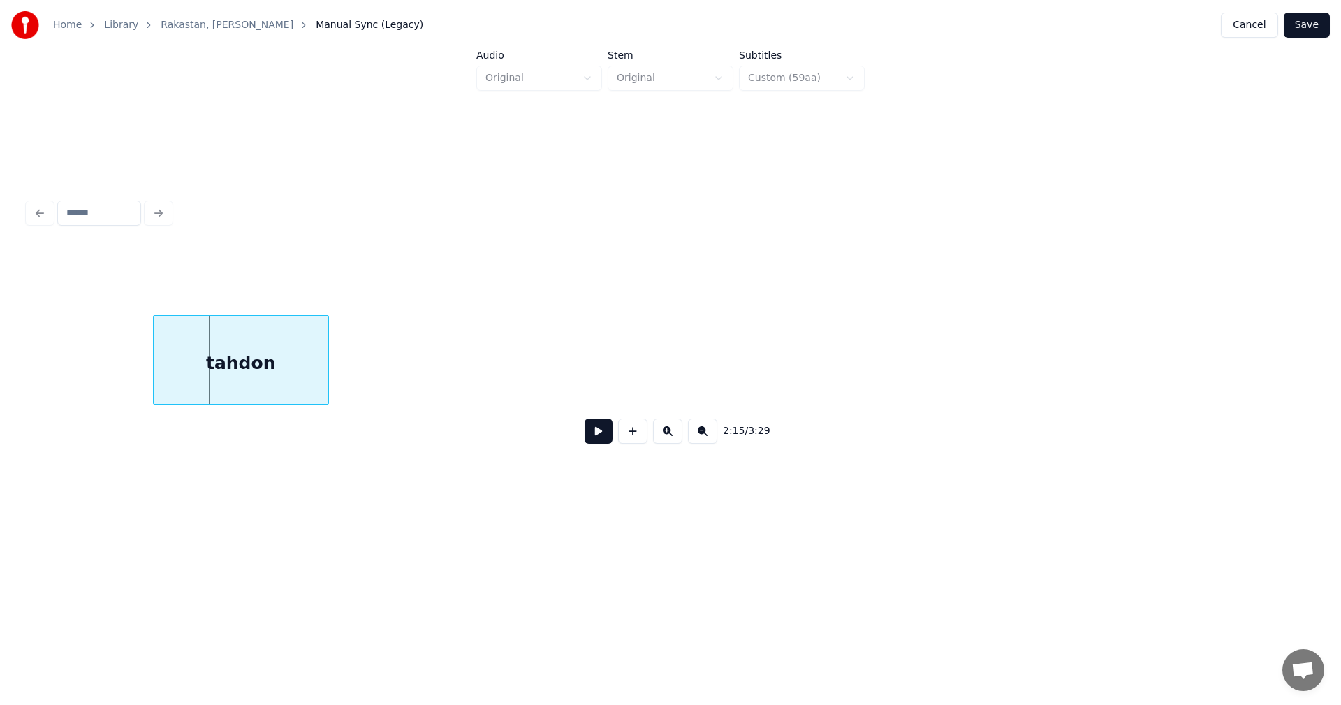
scroll to position [0, 31871]
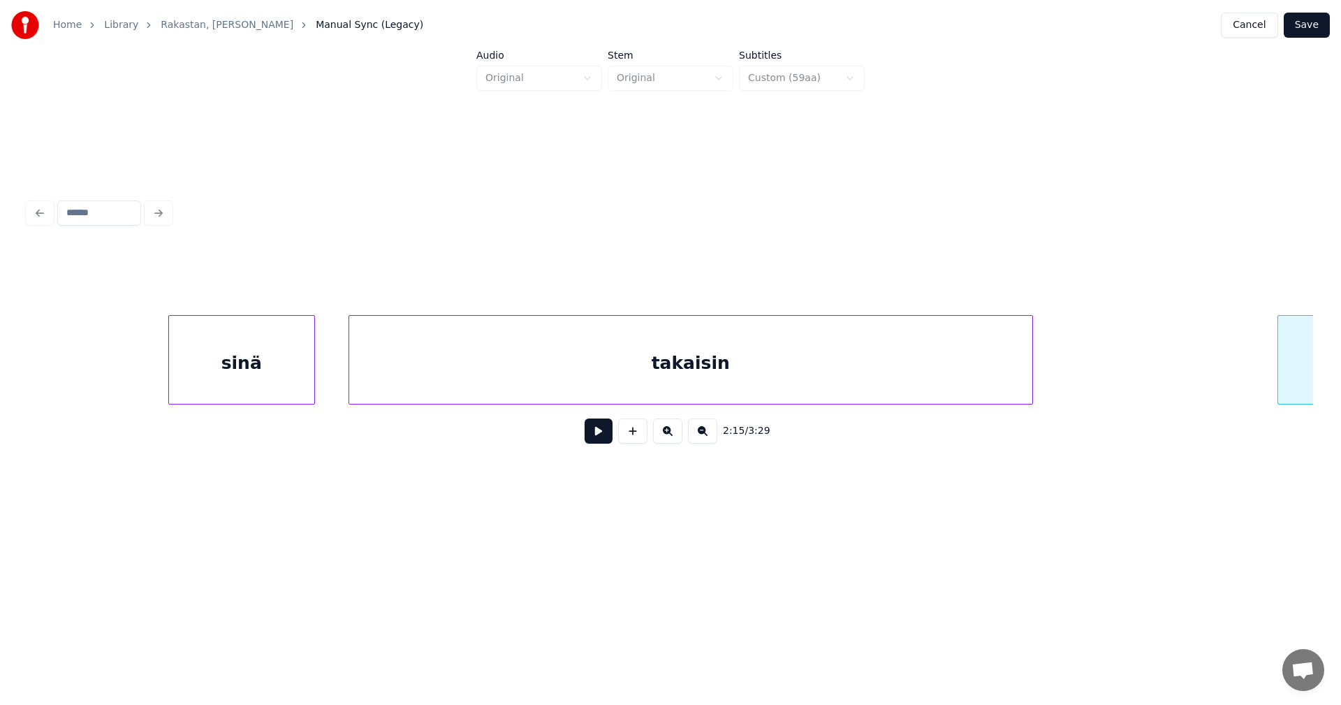
click at [474, 383] on div "takaisin" at bounding box center [690, 363] width 683 height 95
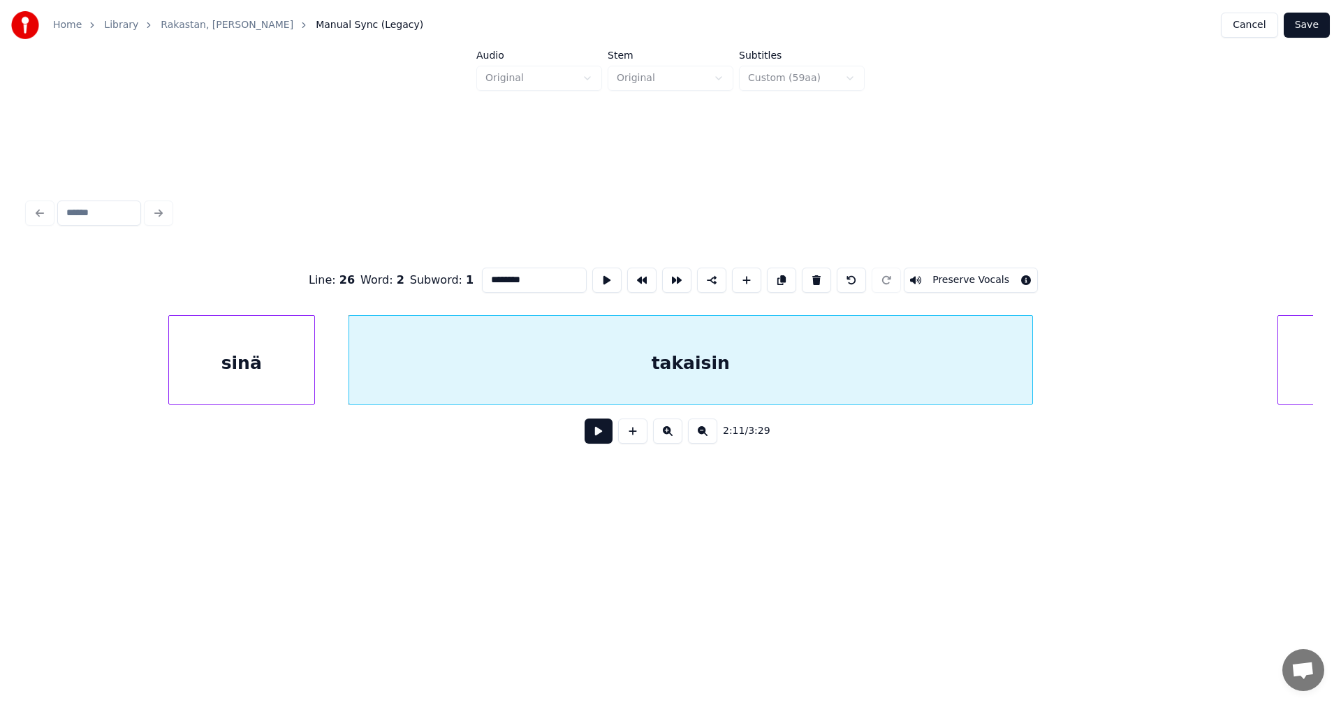
click at [537, 267] on input "********" at bounding box center [534, 279] width 105 height 25
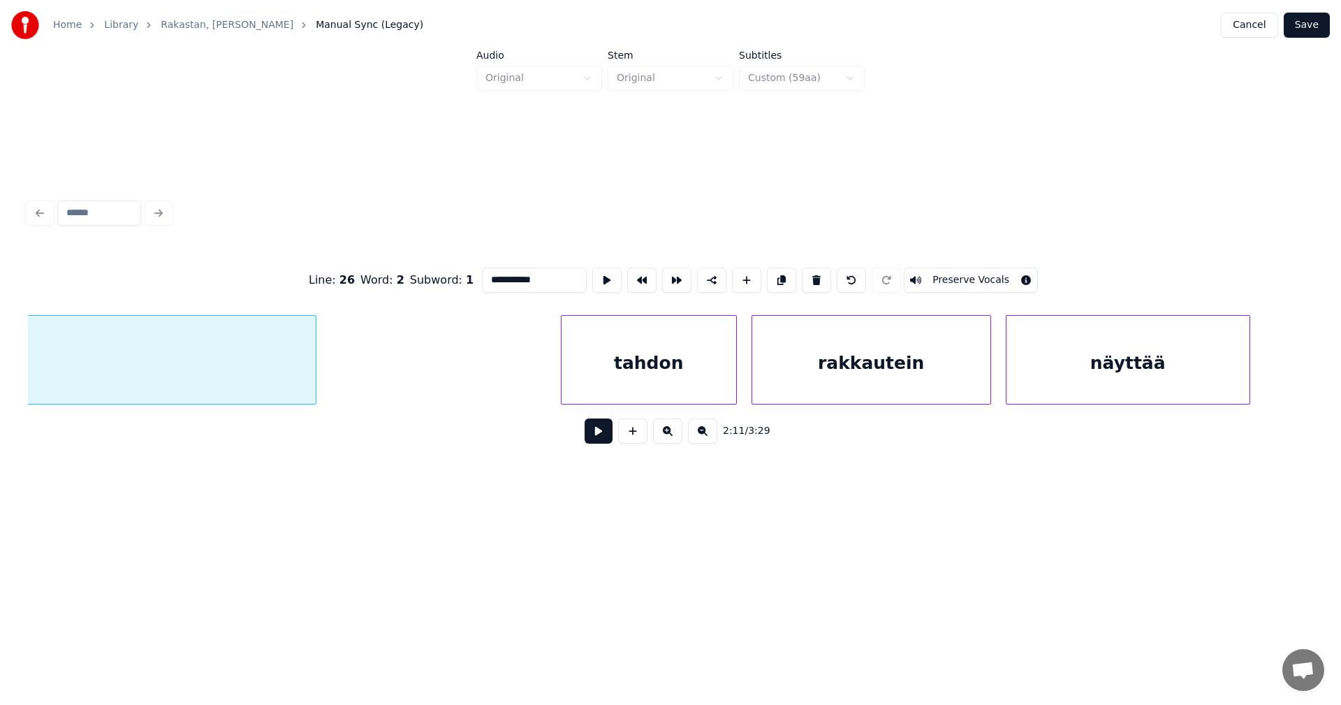
scroll to position [0, 32598]
click at [674, 367] on div "tahdon" at bounding box center [639, 363] width 175 height 95
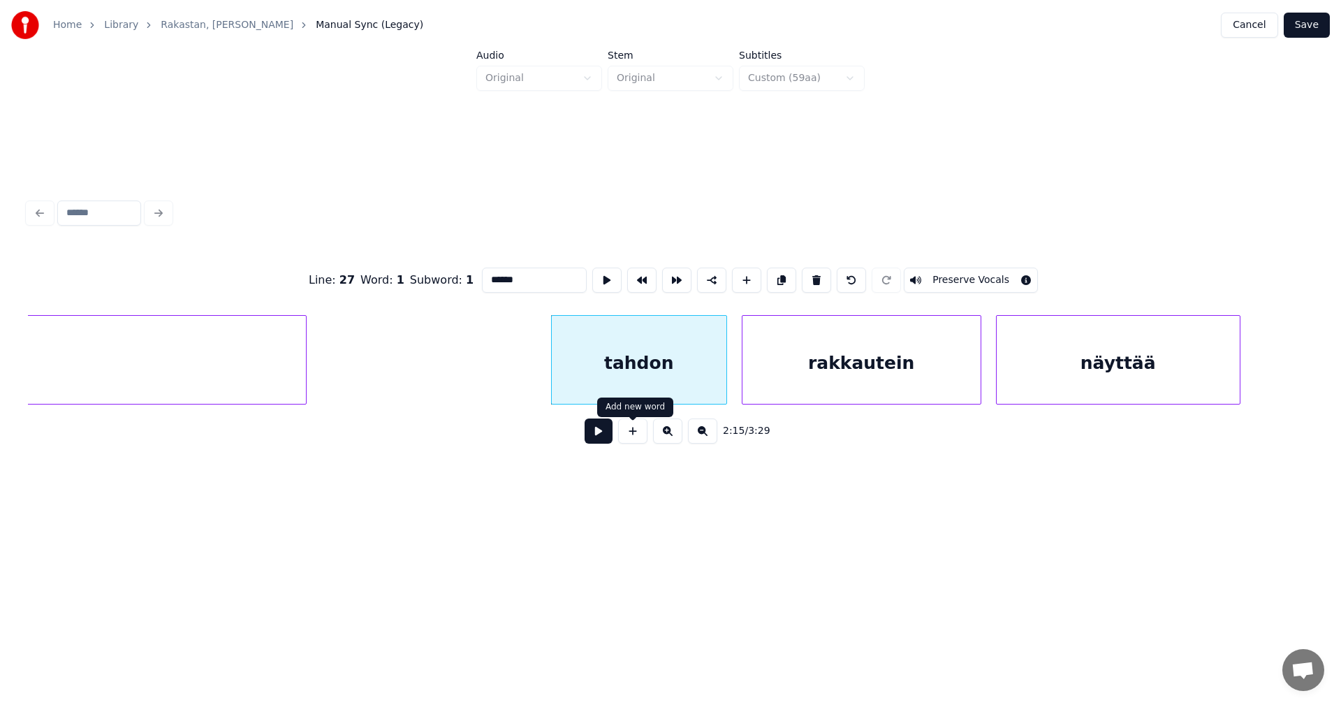
type input "******"
click at [608, 435] on button at bounding box center [599, 430] width 28 height 25
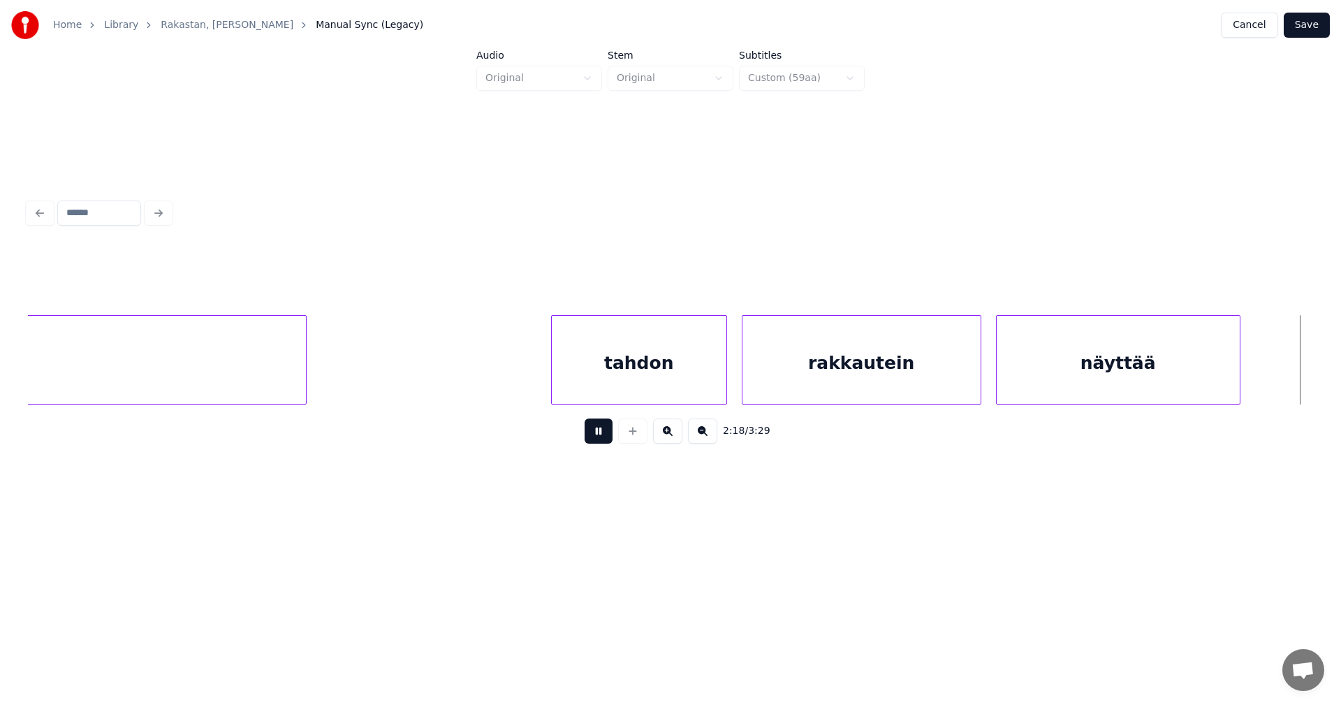
scroll to position [0, 33885]
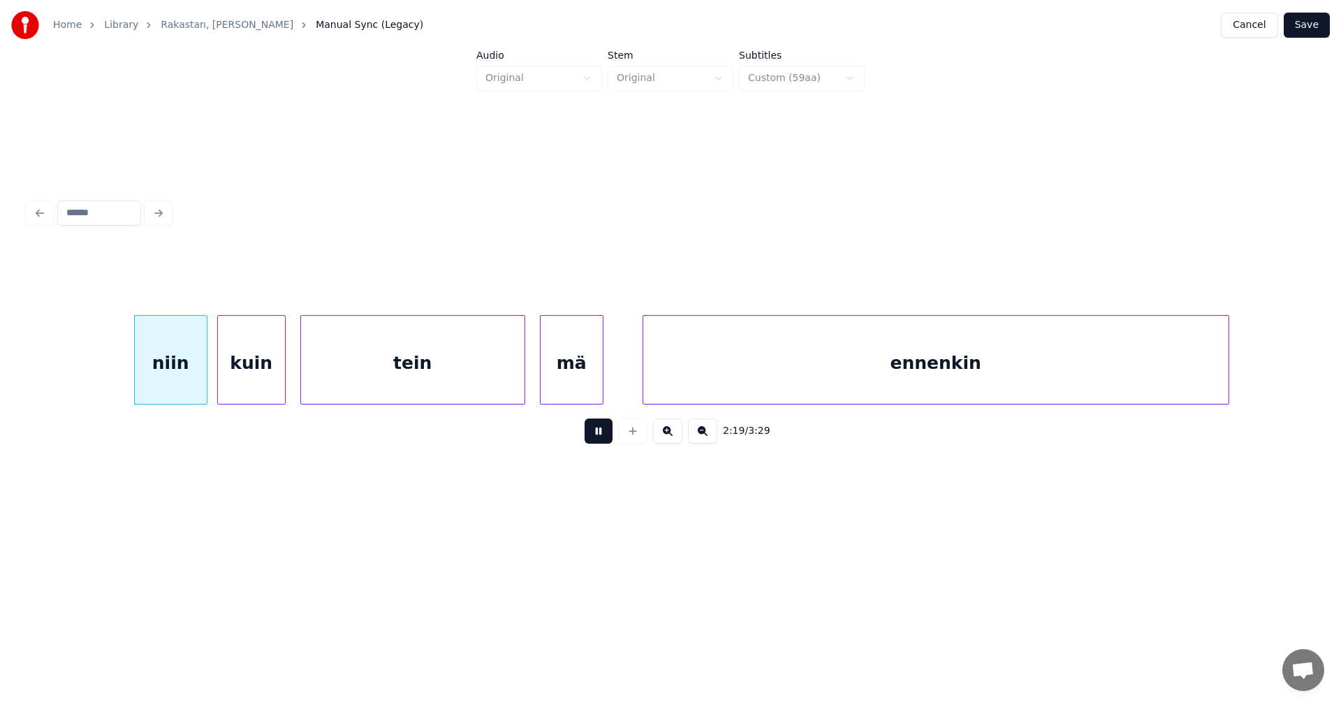
click at [613, 434] on div "2:19 / 3:29" at bounding box center [670, 431] width 1263 height 31
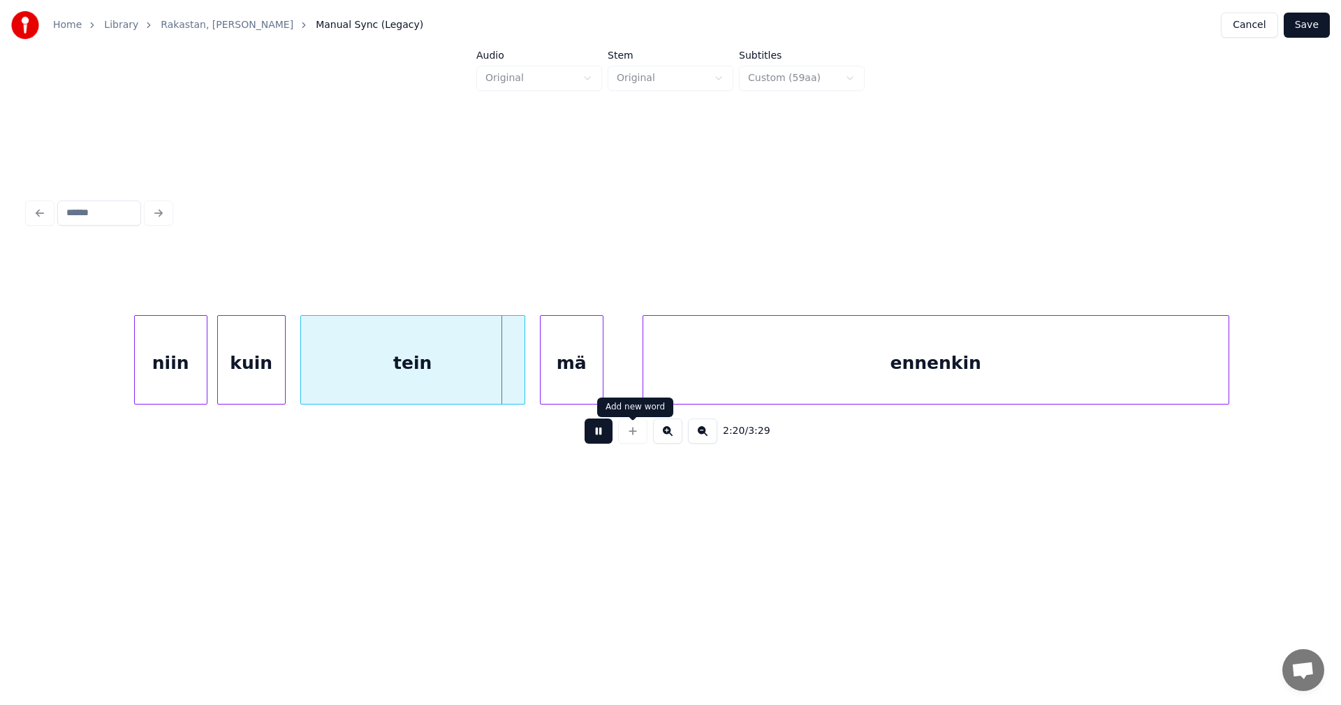
click at [603, 438] on button at bounding box center [599, 430] width 28 height 25
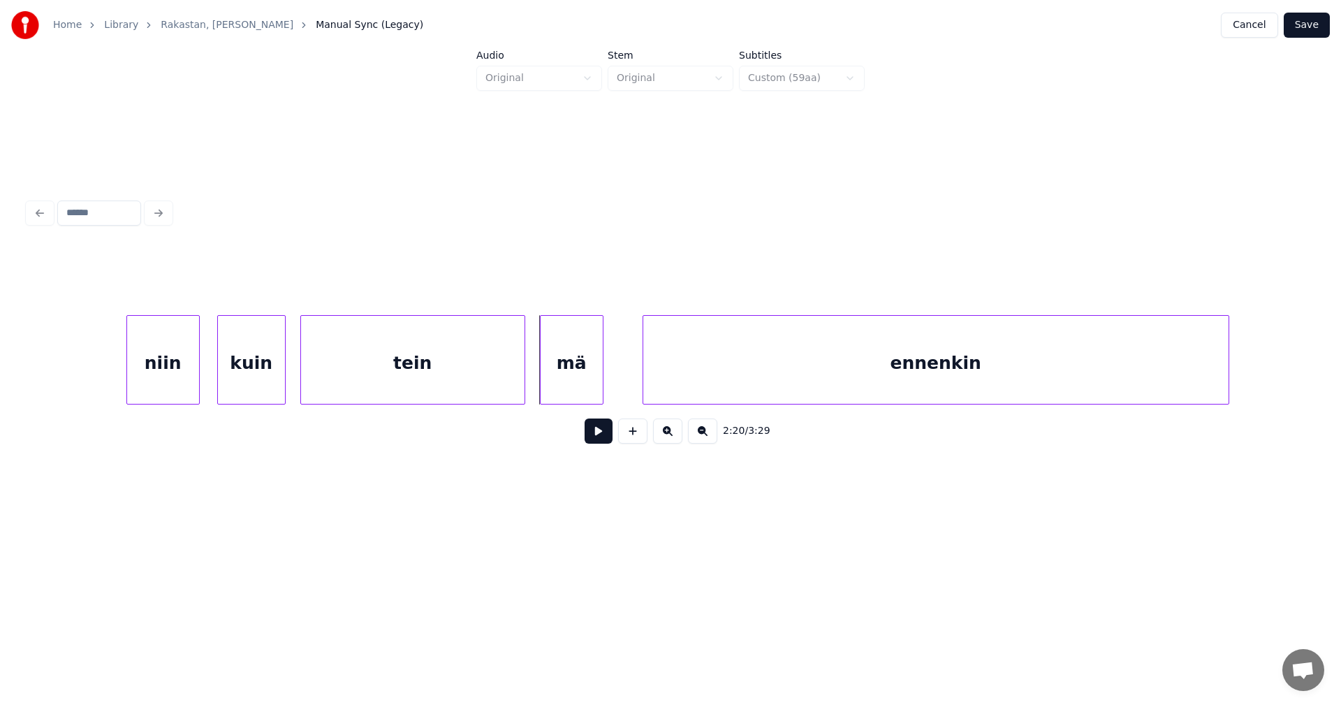
click at [192, 388] on div "niin" at bounding box center [163, 363] width 72 height 95
click at [108, 378] on div at bounding box center [108, 360] width 4 height 88
click at [248, 377] on div "kuin" at bounding box center [246, 363] width 67 height 95
click at [173, 381] on div "niin" at bounding box center [152, 363] width 92 height 95
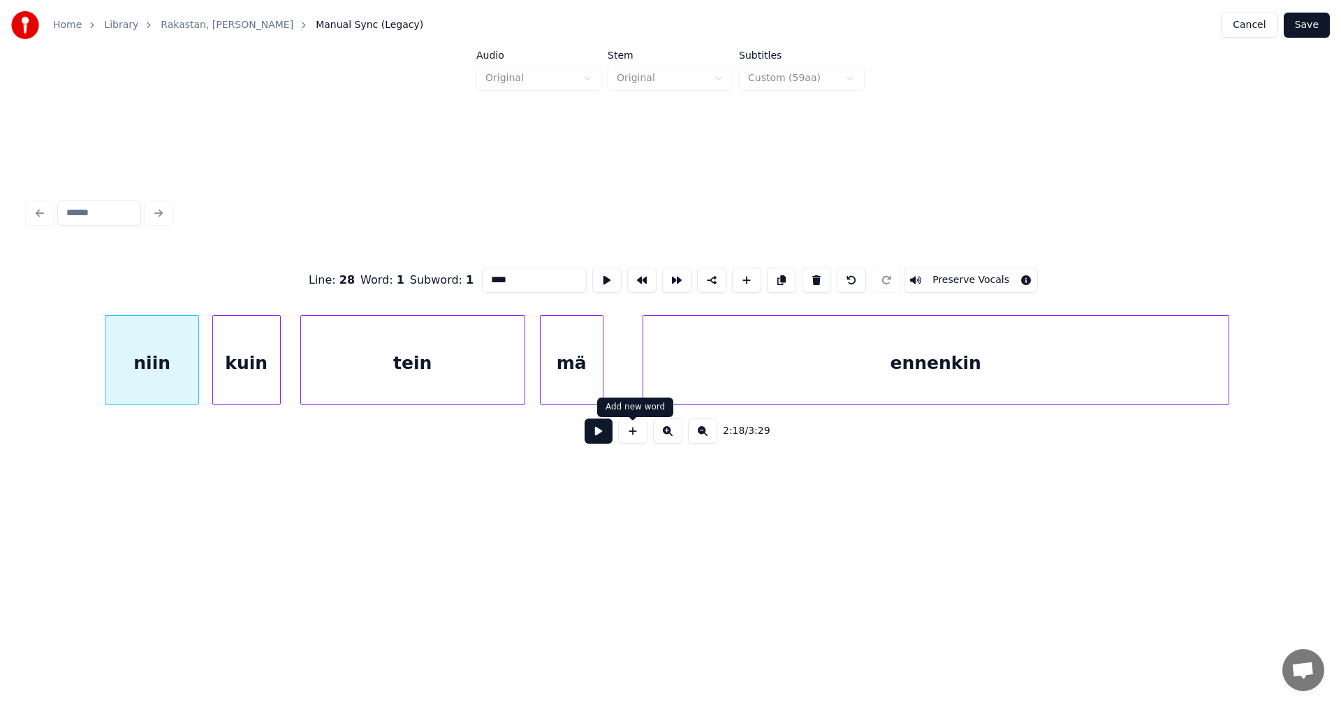
click at [608, 435] on button at bounding box center [599, 430] width 28 height 25
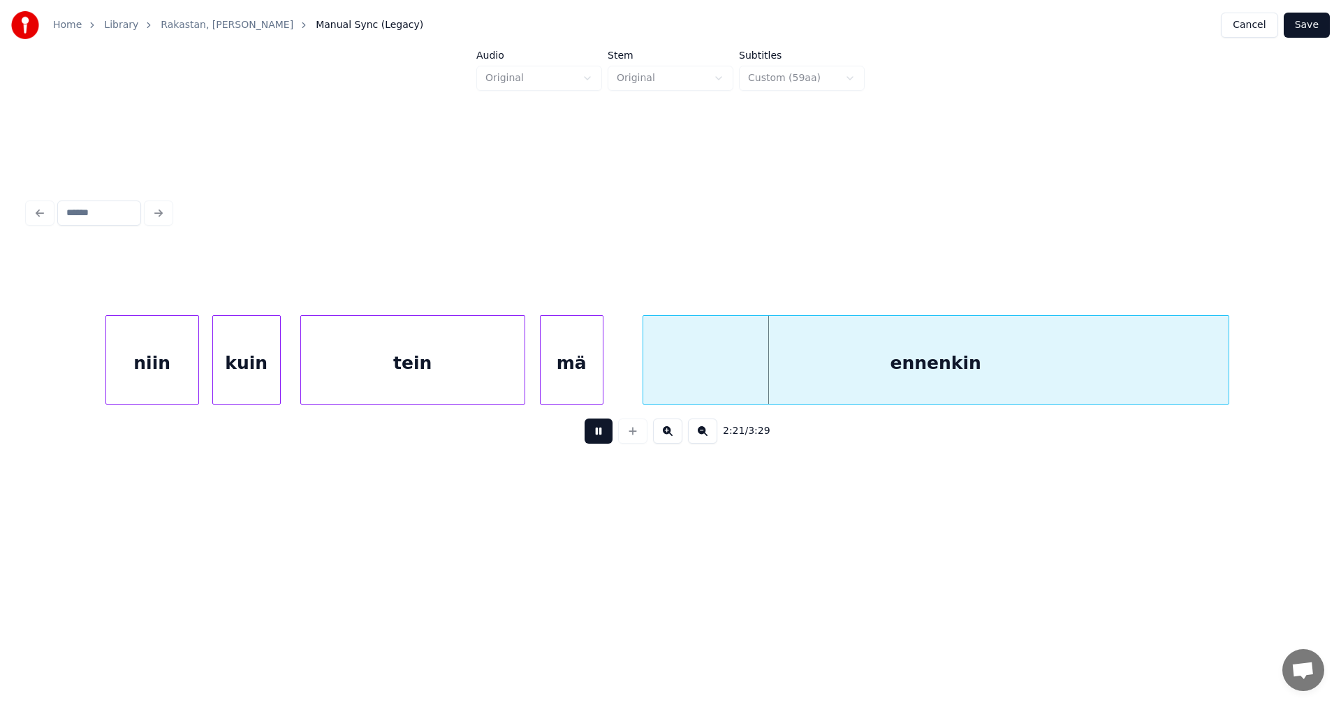
drag, startPoint x: 606, startPoint y: 434, endPoint x: 621, endPoint y: 426, distance: 17.5
click at [606, 434] on button at bounding box center [599, 430] width 28 height 25
click at [698, 372] on div "ennenkin" at bounding box center [930, 363] width 585 height 95
click at [602, 434] on button at bounding box center [599, 430] width 28 height 25
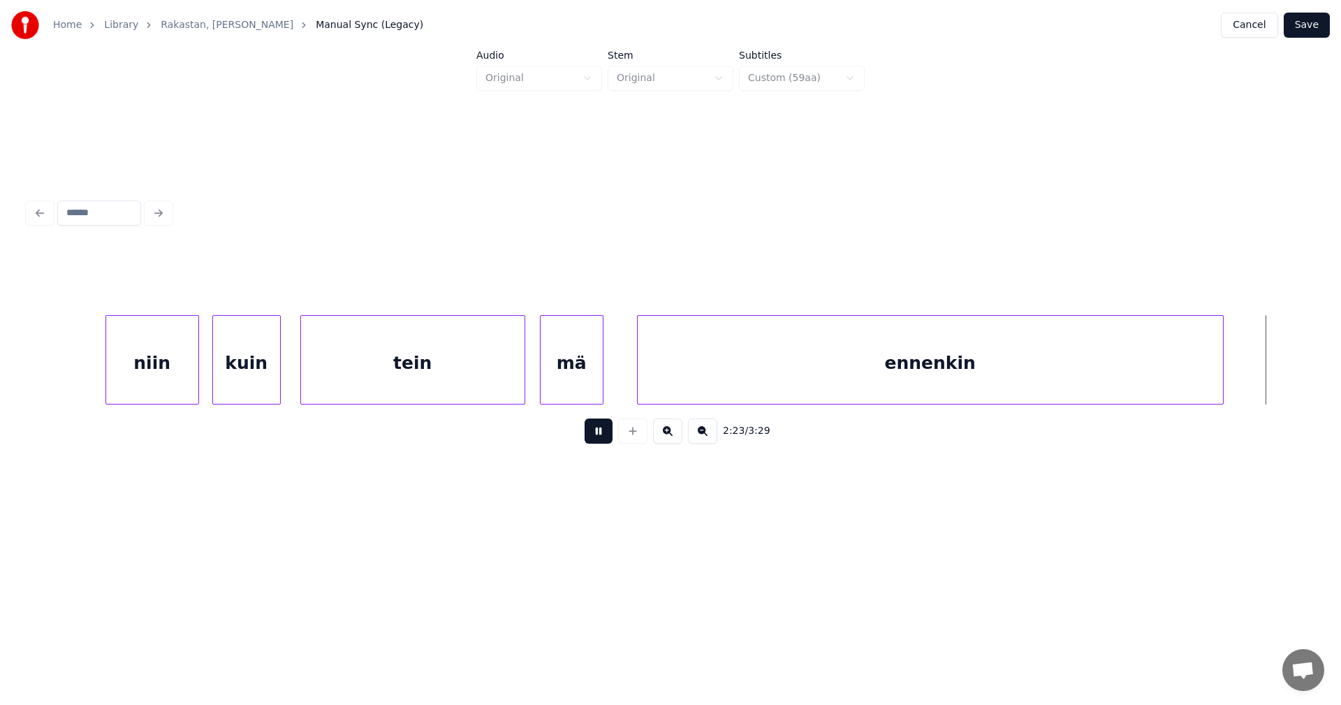
drag, startPoint x: 603, startPoint y: 434, endPoint x: 669, endPoint y: 433, distance: 66.4
click at [604, 434] on button at bounding box center [599, 430] width 28 height 25
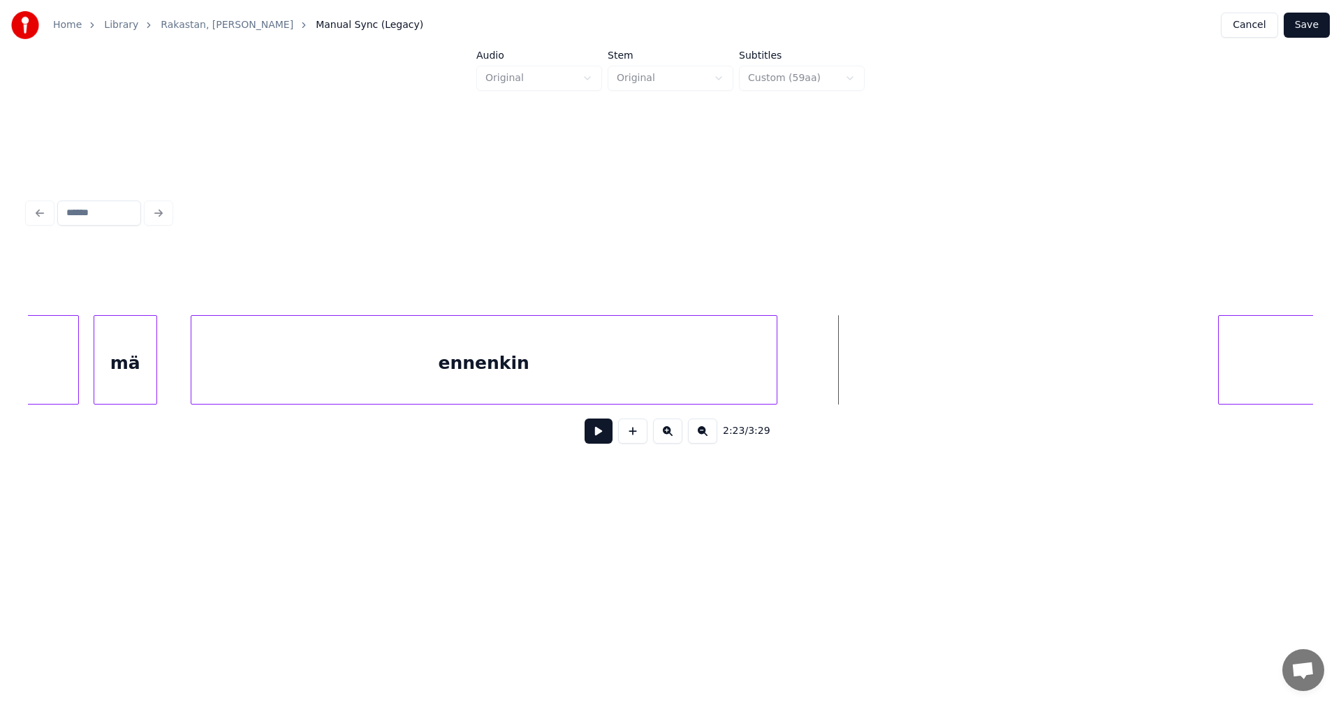
scroll to position [0, 34332]
click at [765, 380] on div "ennenkin" at bounding box center [483, 363] width 585 height 95
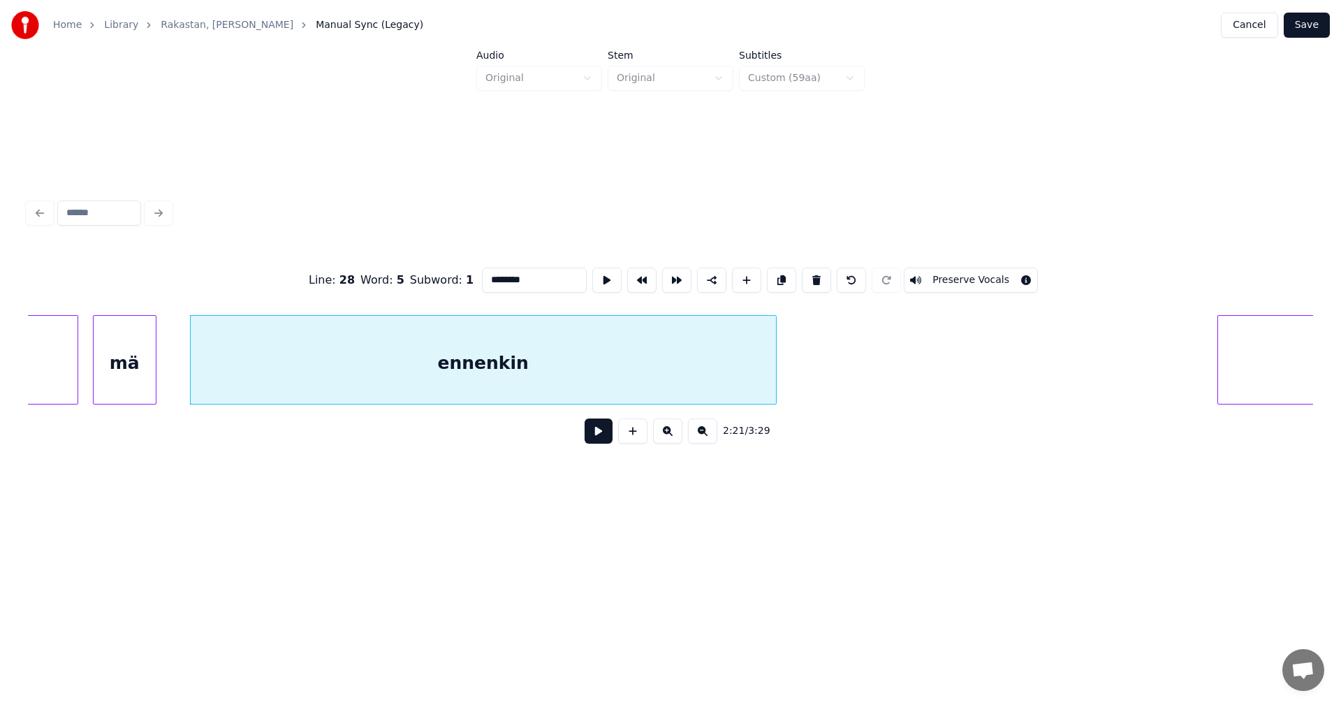
click at [603, 438] on button at bounding box center [599, 430] width 28 height 25
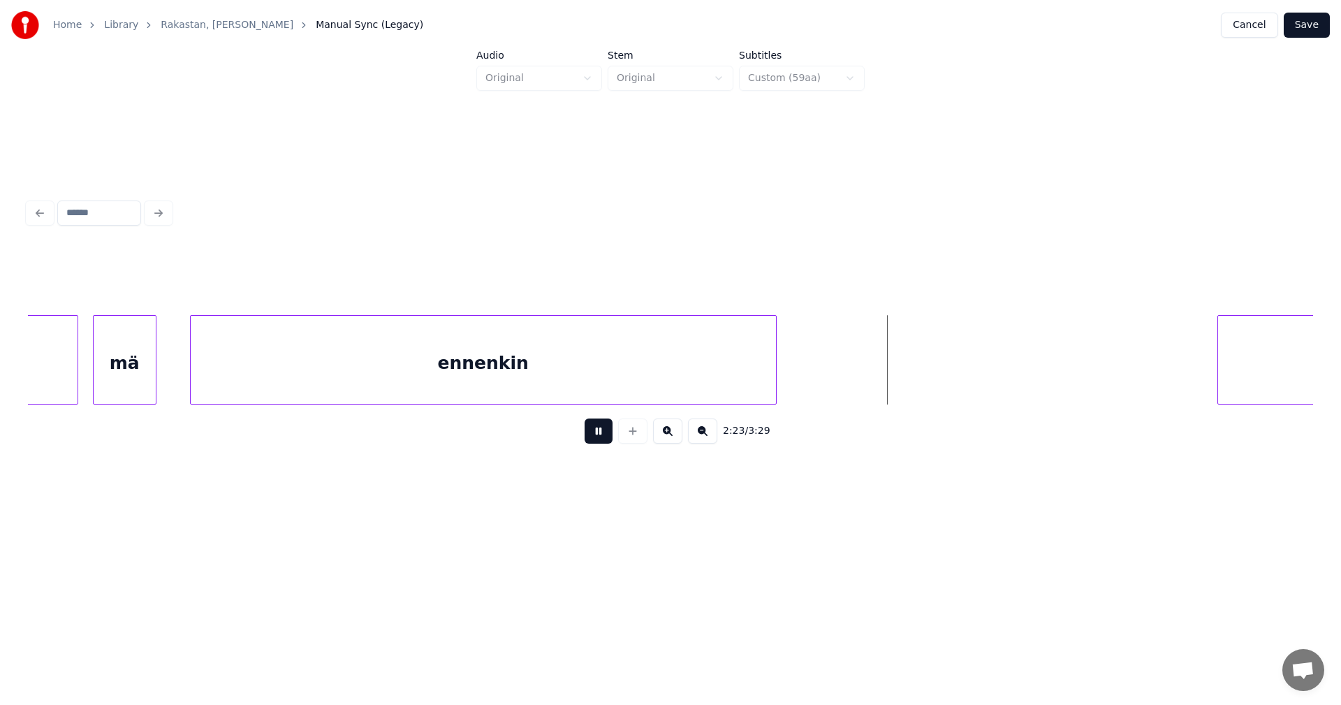
click at [606, 436] on button at bounding box center [599, 430] width 28 height 25
click at [925, 367] on div at bounding box center [924, 360] width 4 height 88
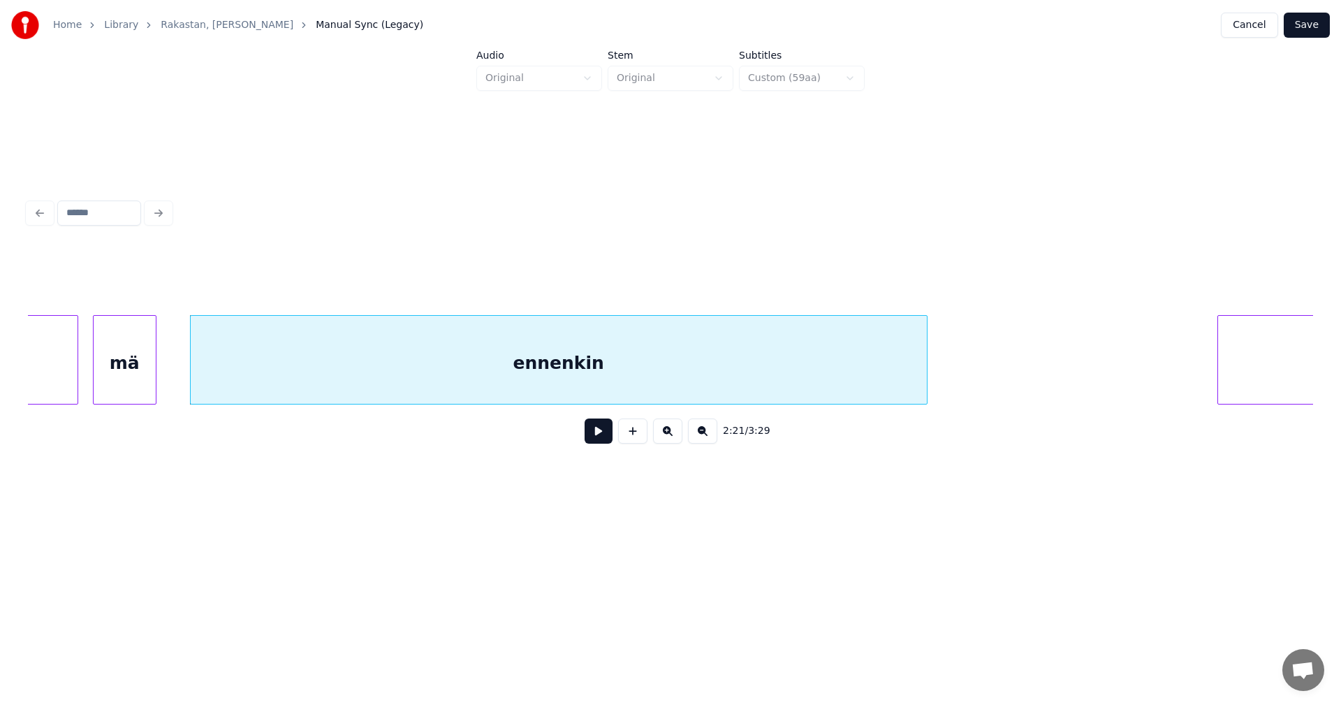
click at [863, 367] on div "ennenkin" at bounding box center [559, 363] width 736 height 95
click at [539, 280] on input "********" at bounding box center [534, 279] width 105 height 25
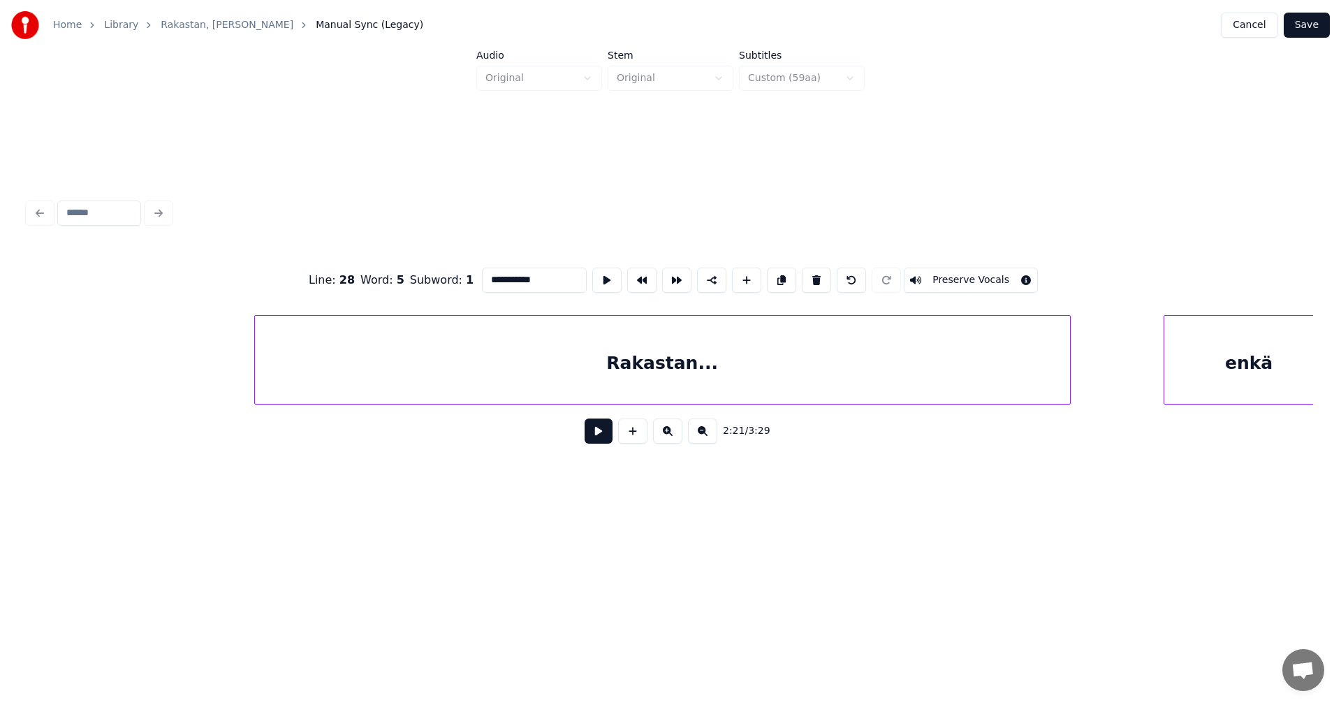
scroll to position [0, 35323]
click at [879, 374] on div "Rakastan..." at bounding box center [633, 363] width 815 height 95
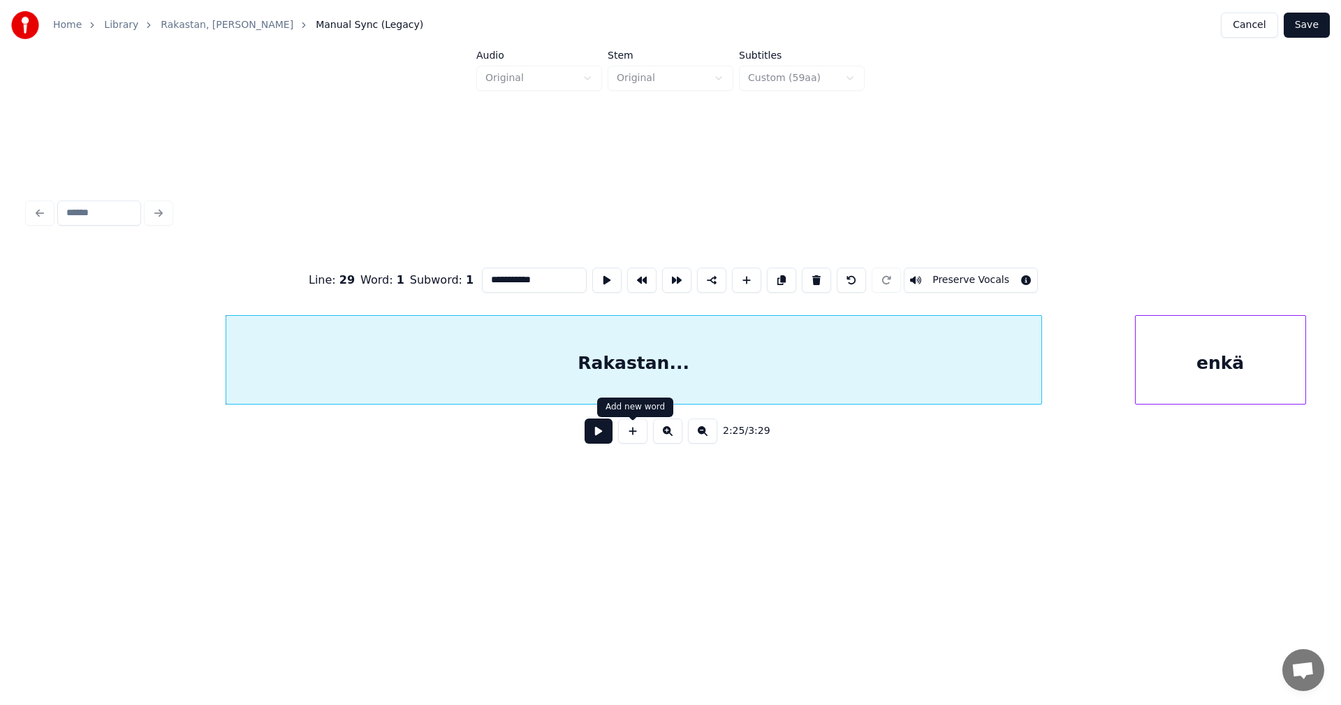
type input "**********"
click at [602, 436] on button at bounding box center [599, 430] width 28 height 25
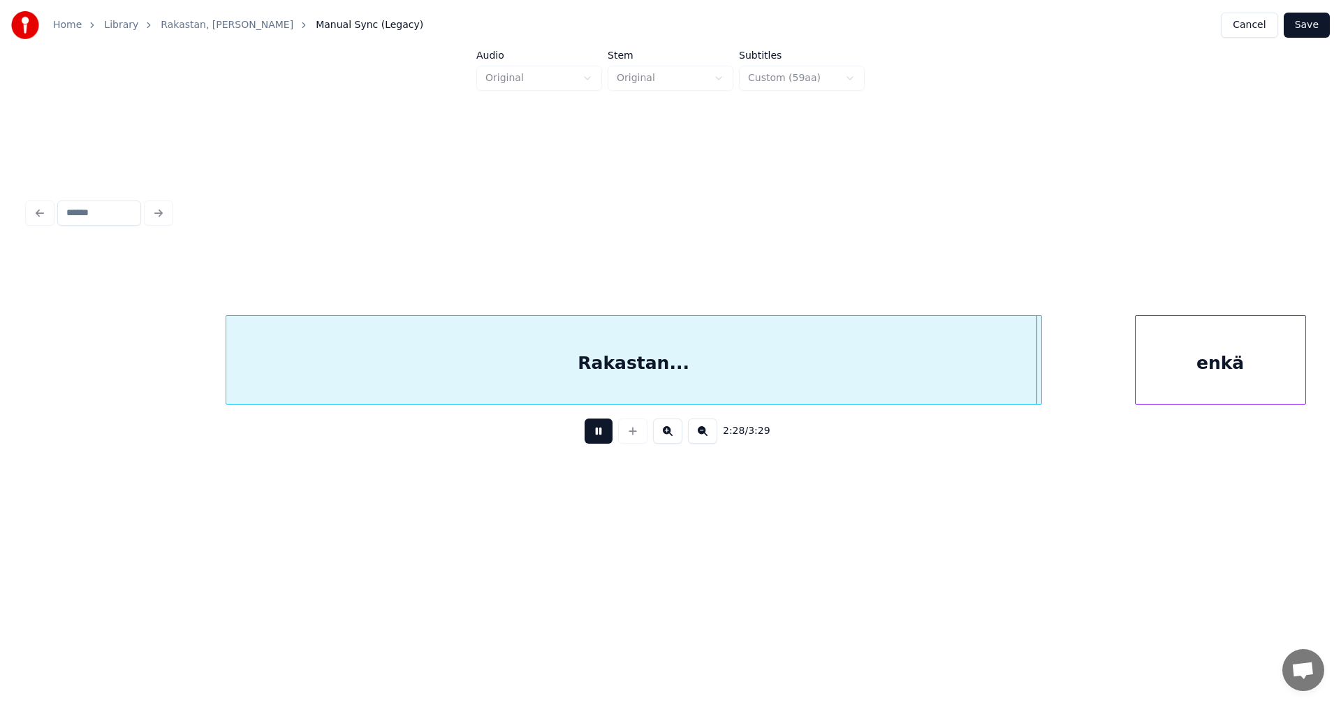
click at [606, 432] on button at bounding box center [599, 430] width 28 height 25
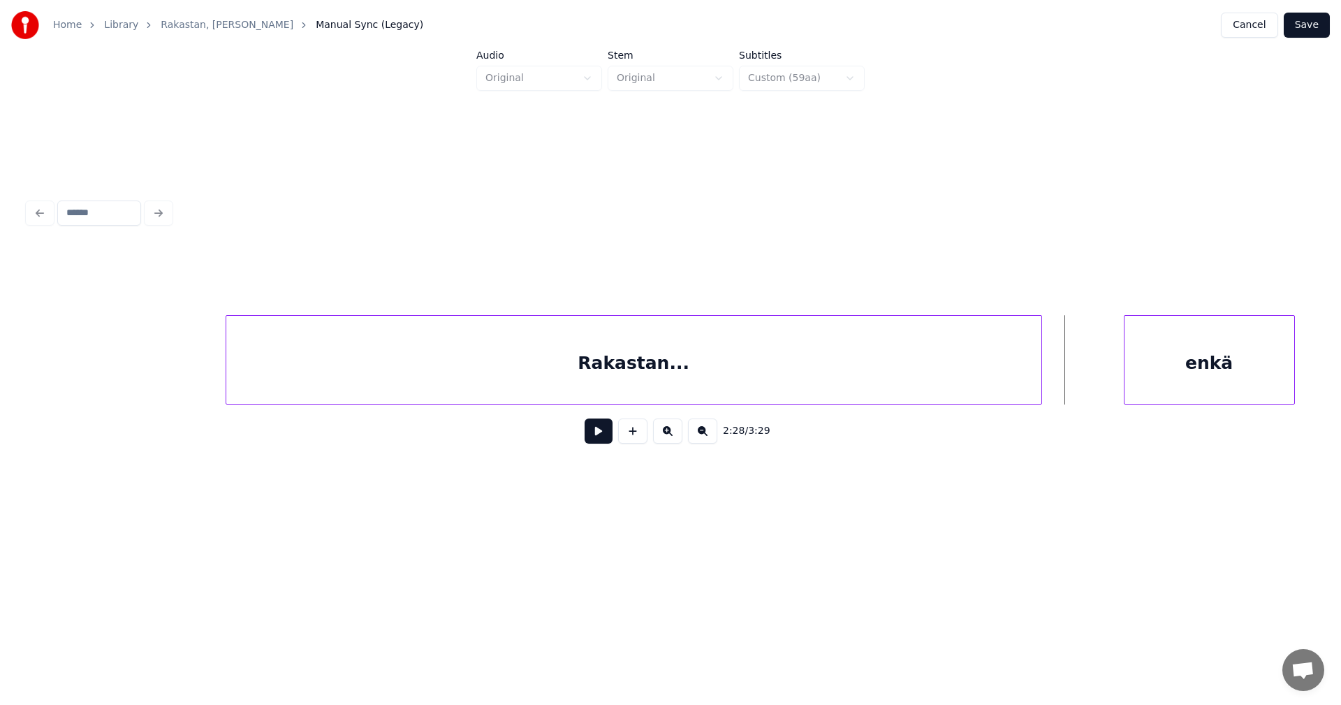
click at [1147, 383] on div "enkä" at bounding box center [1209, 363] width 170 height 95
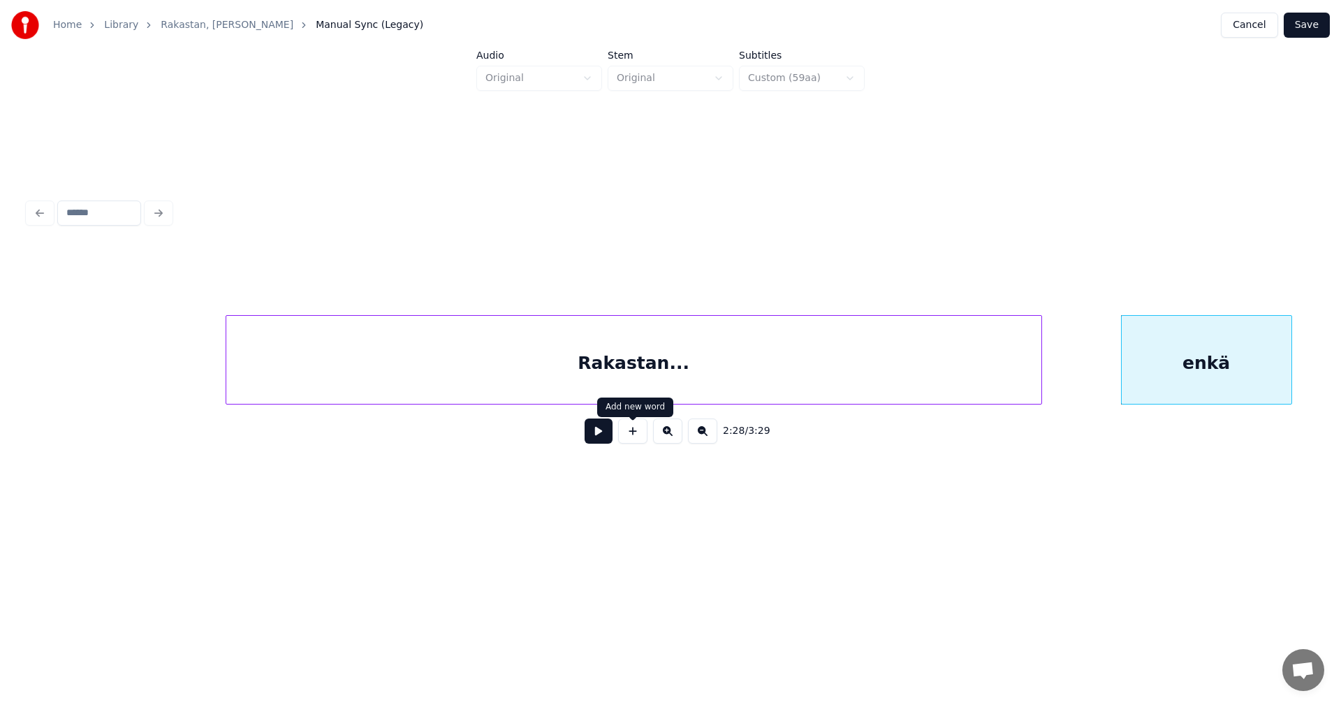
click at [602, 439] on button at bounding box center [599, 430] width 28 height 25
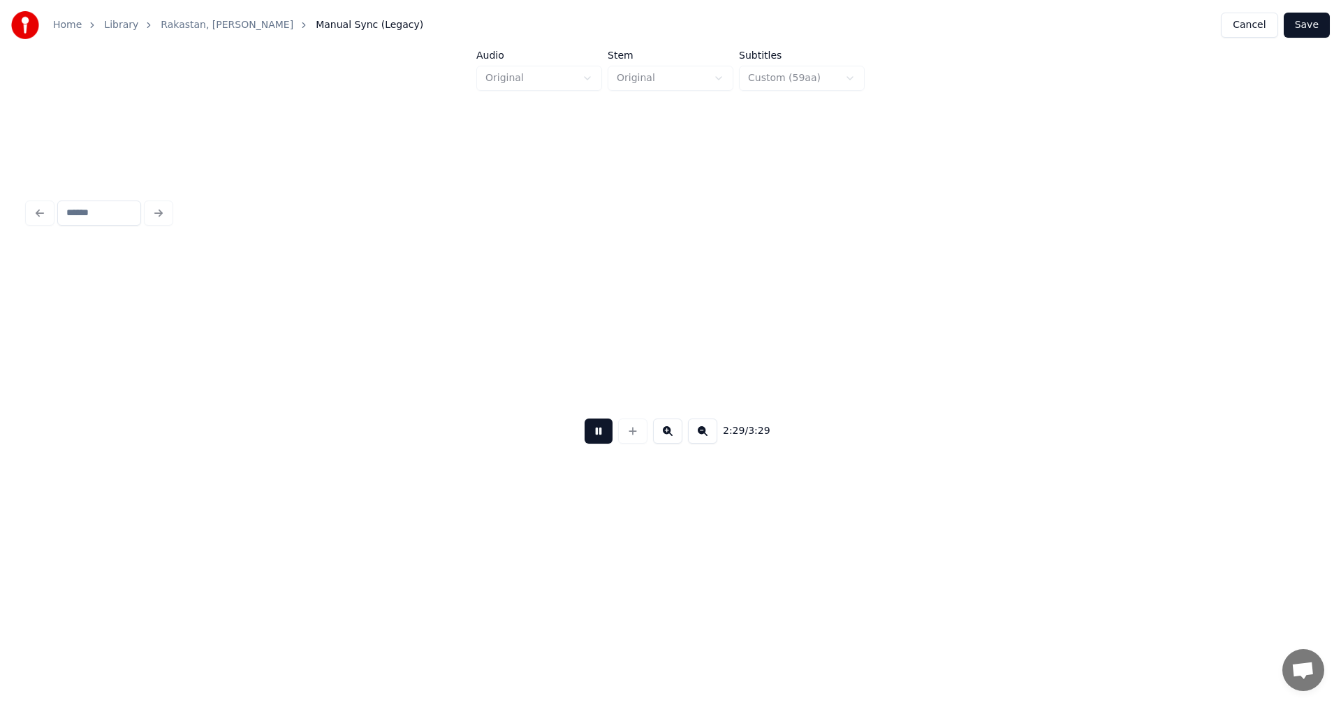
scroll to position [0, 36610]
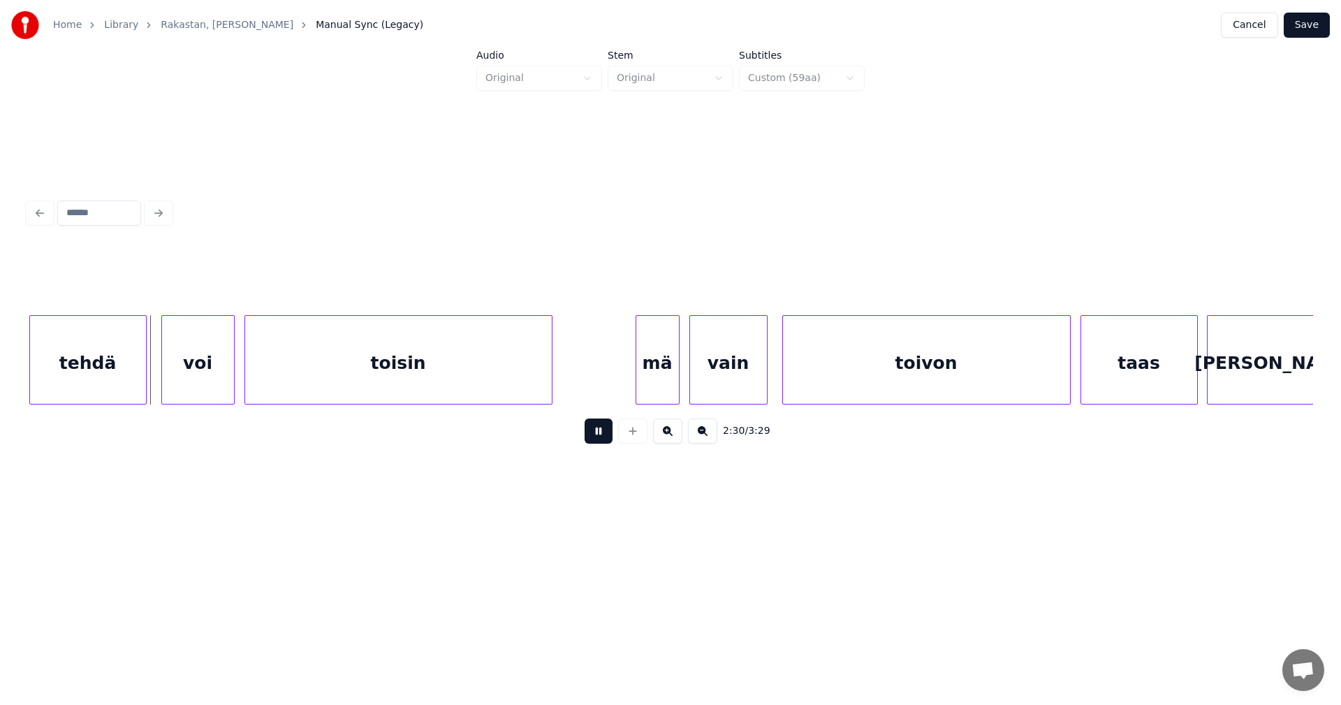
click at [602, 439] on button at bounding box center [599, 430] width 28 height 25
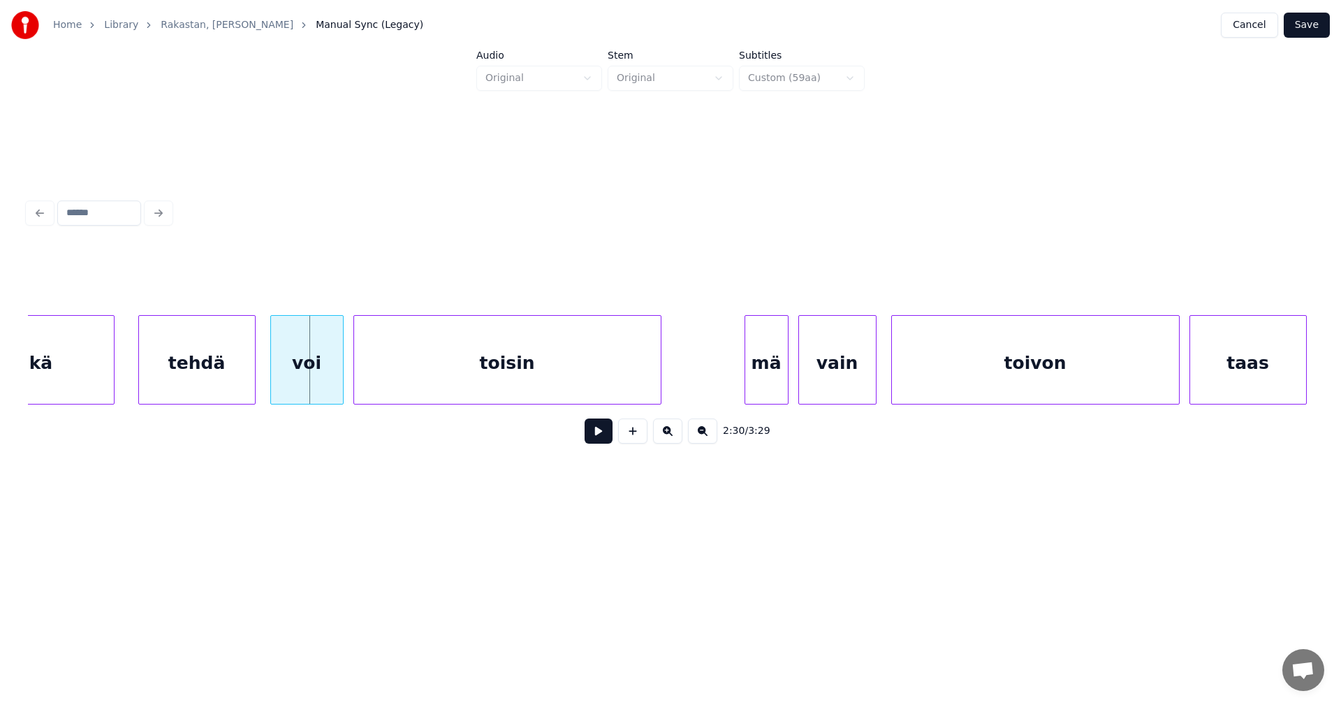
scroll to position [0, 36470]
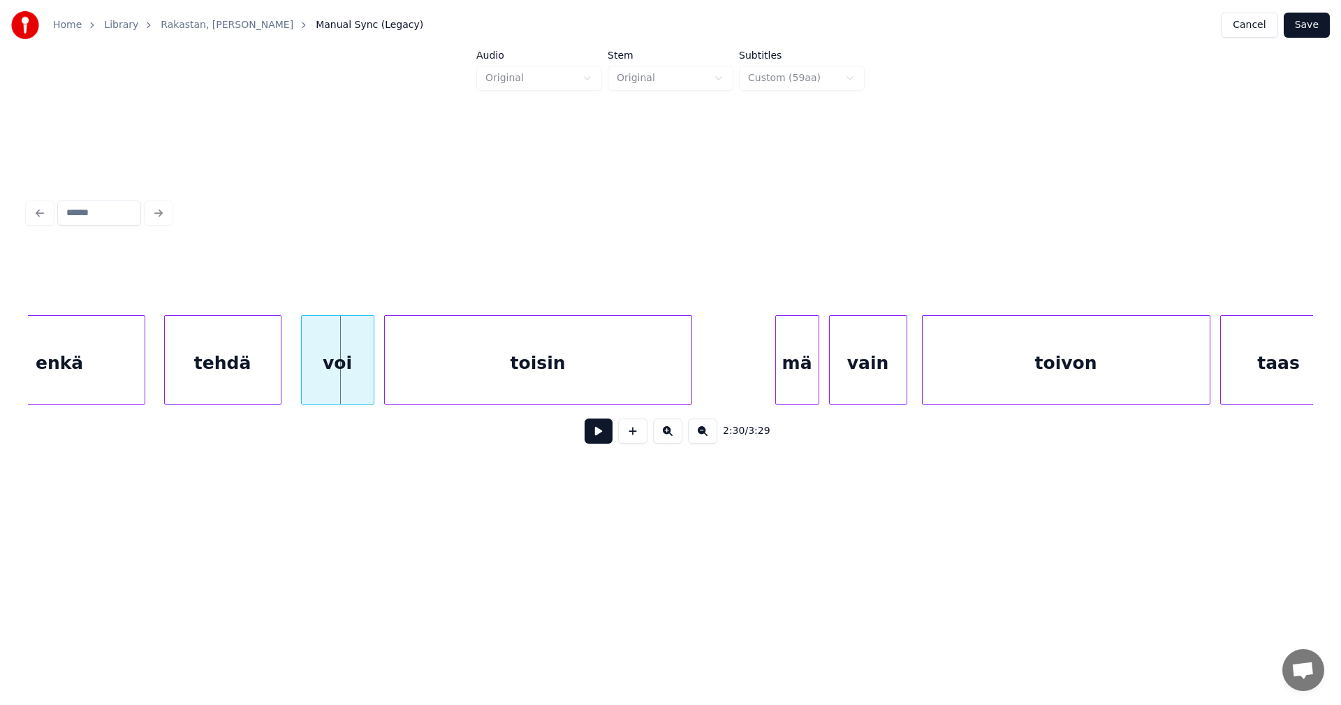
click at [216, 381] on div "tehdä" at bounding box center [223, 363] width 116 height 95
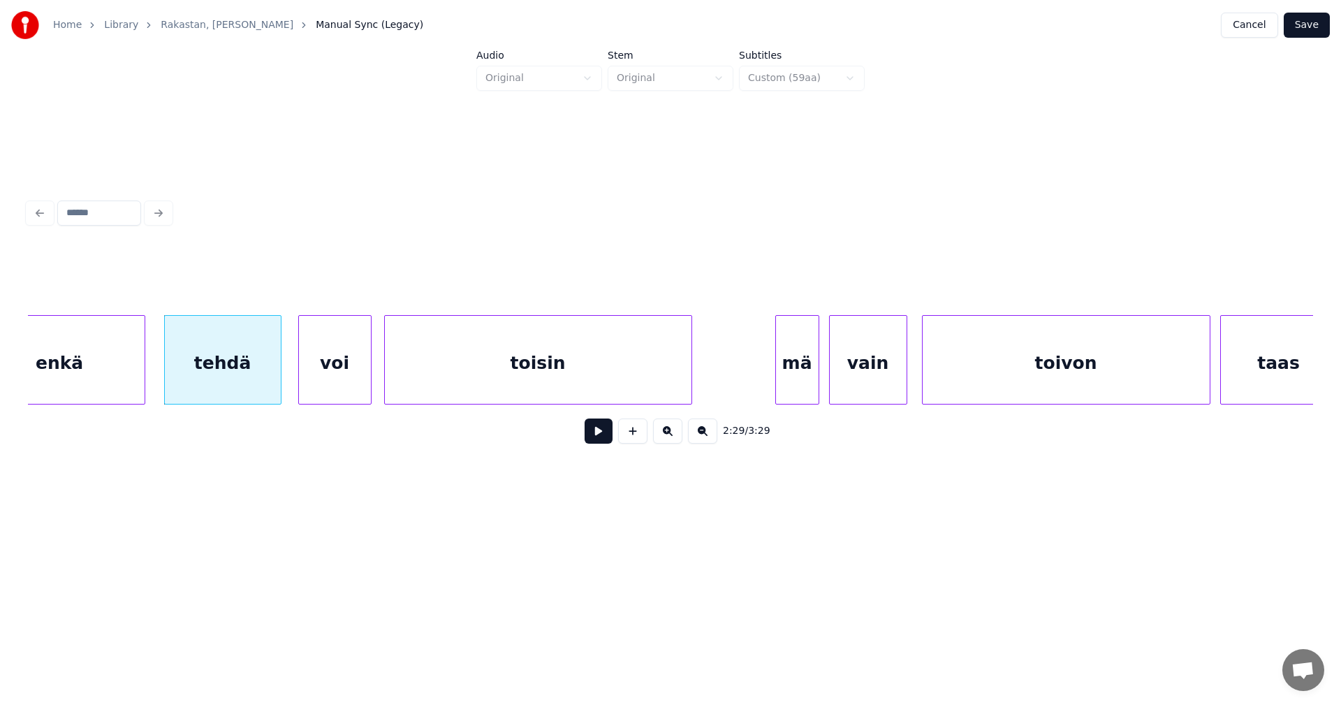
click at [352, 381] on div "voi" at bounding box center [335, 363] width 72 height 95
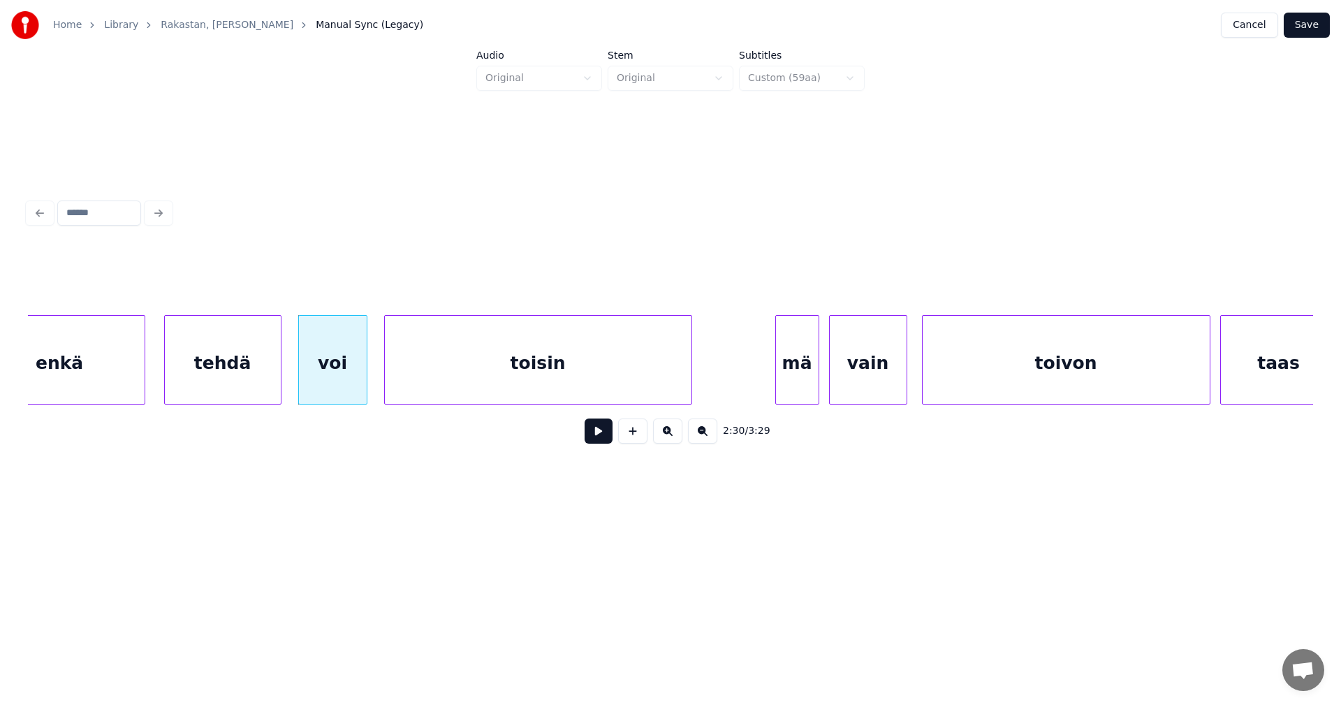
click at [366, 383] on div at bounding box center [364, 360] width 4 height 88
click at [603, 439] on button at bounding box center [599, 430] width 28 height 25
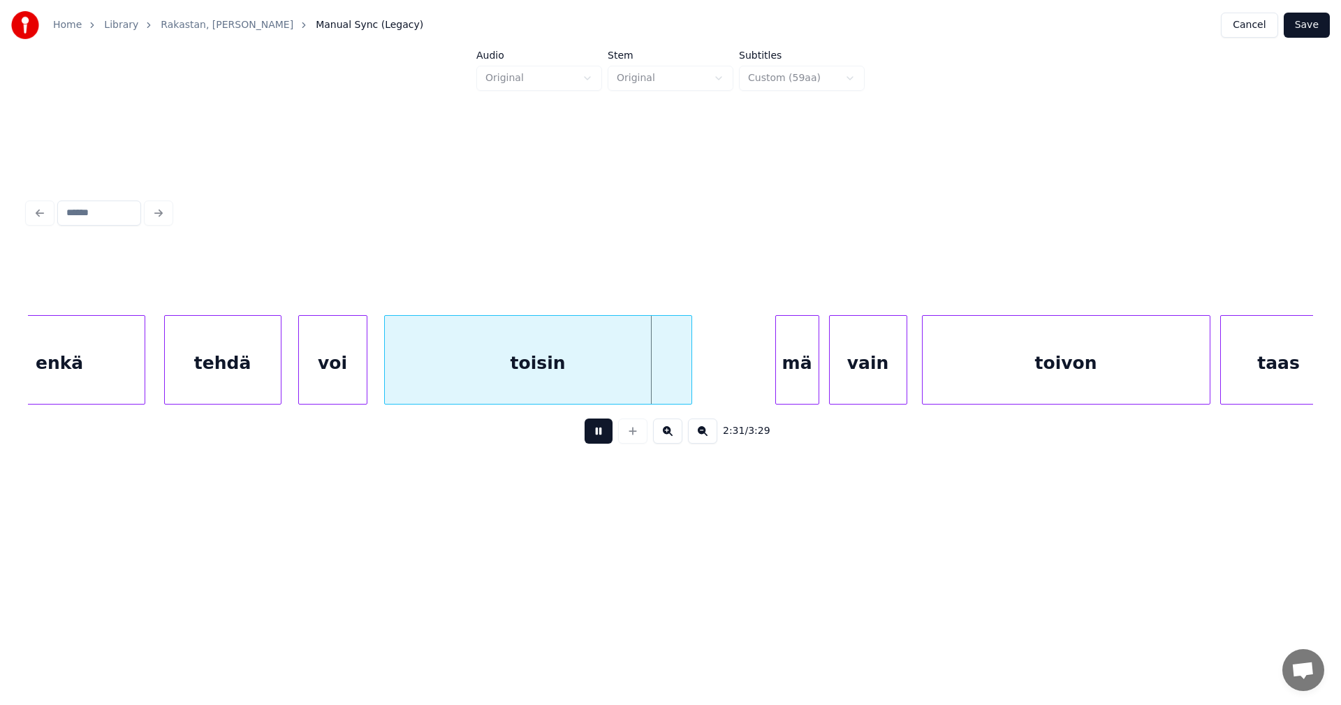
click at [603, 439] on button at bounding box center [599, 430] width 28 height 25
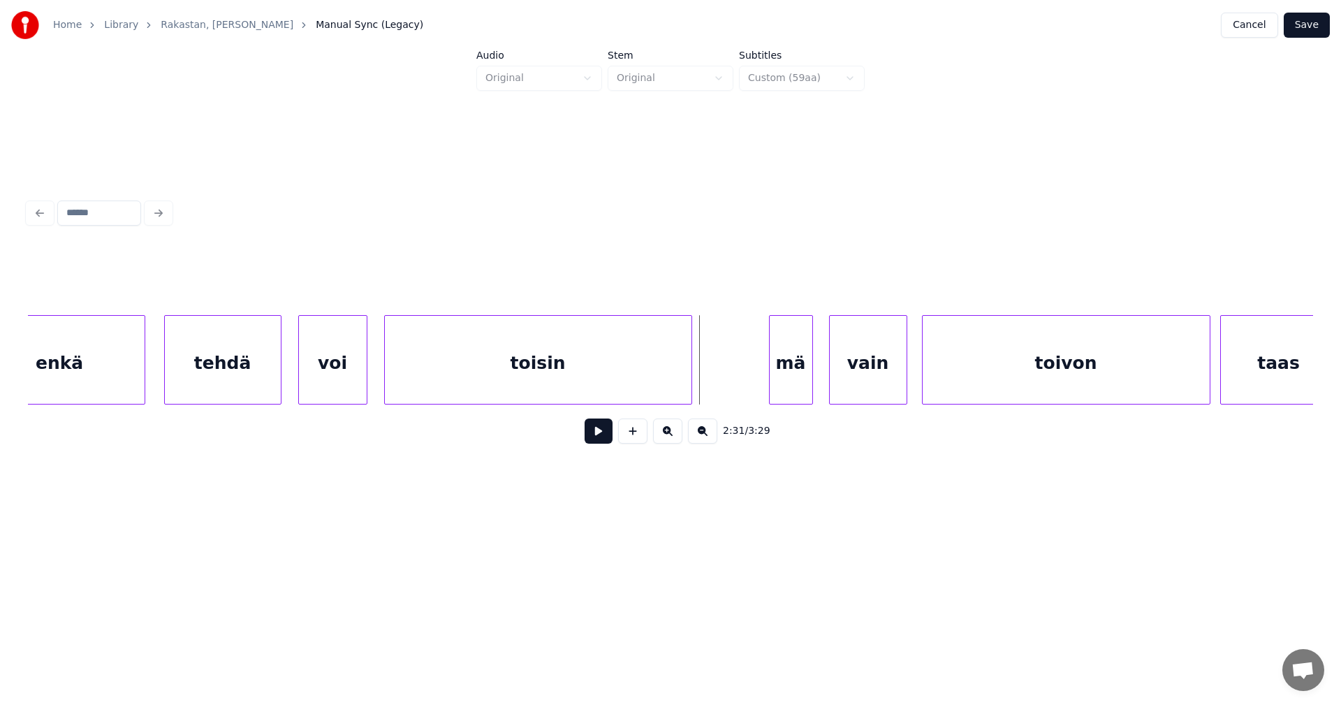
click at [790, 376] on div "mä" at bounding box center [791, 363] width 43 height 95
click at [607, 439] on button at bounding box center [599, 430] width 28 height 25
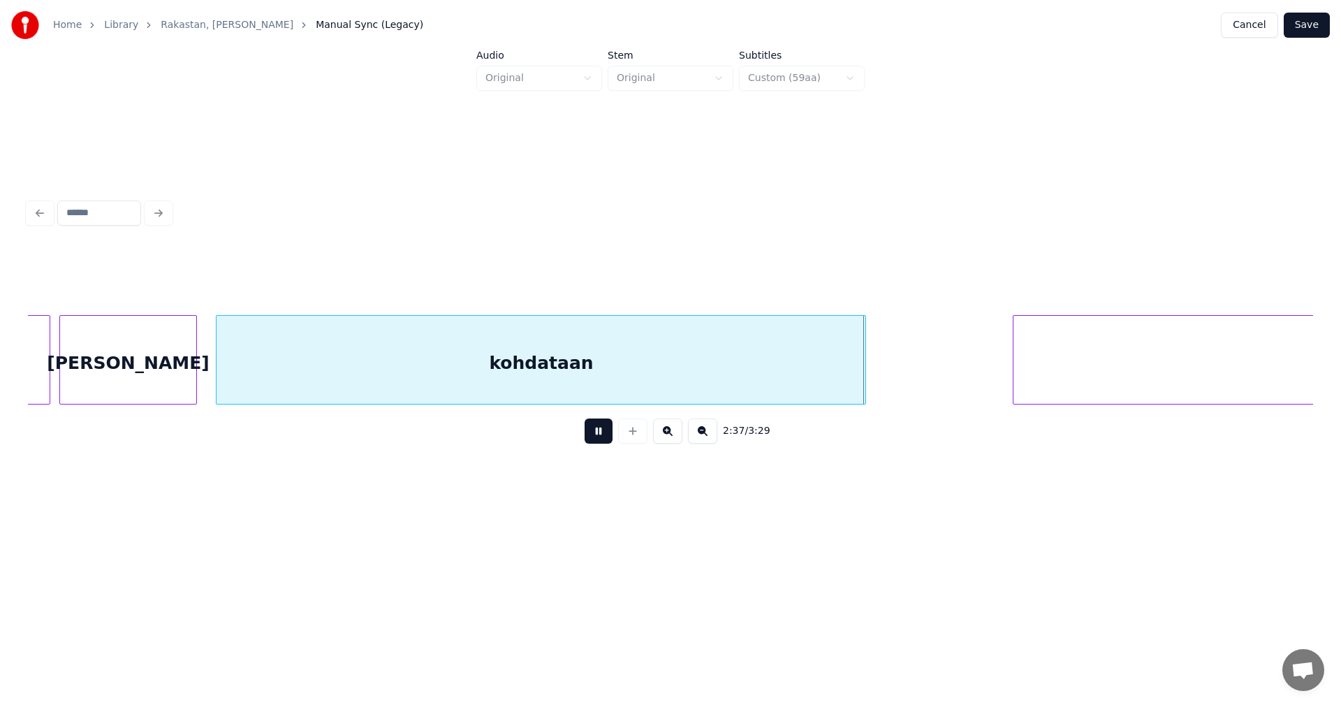
click at [603, 438] on button at bounding box center [599, 430] width 28 height 25
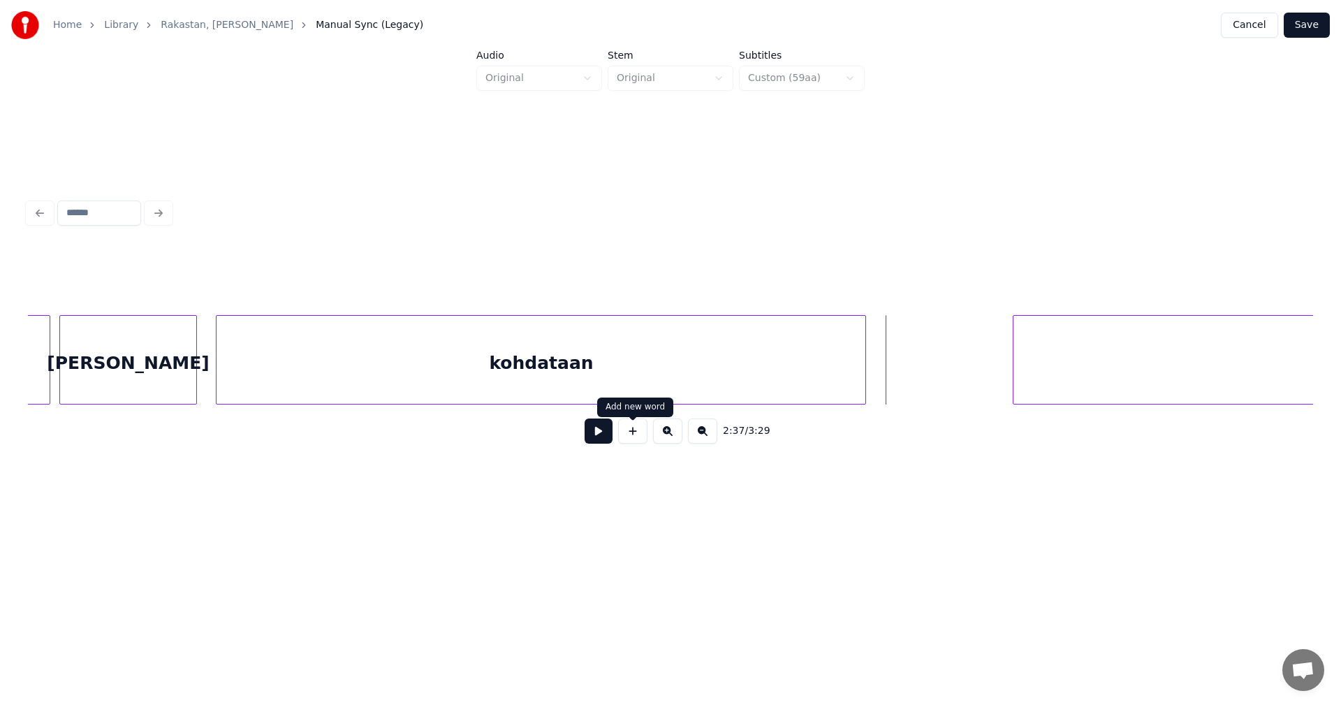
click at [647, 379] on div "kohdataan" at bounding box center [541, 363] width 649 height 95
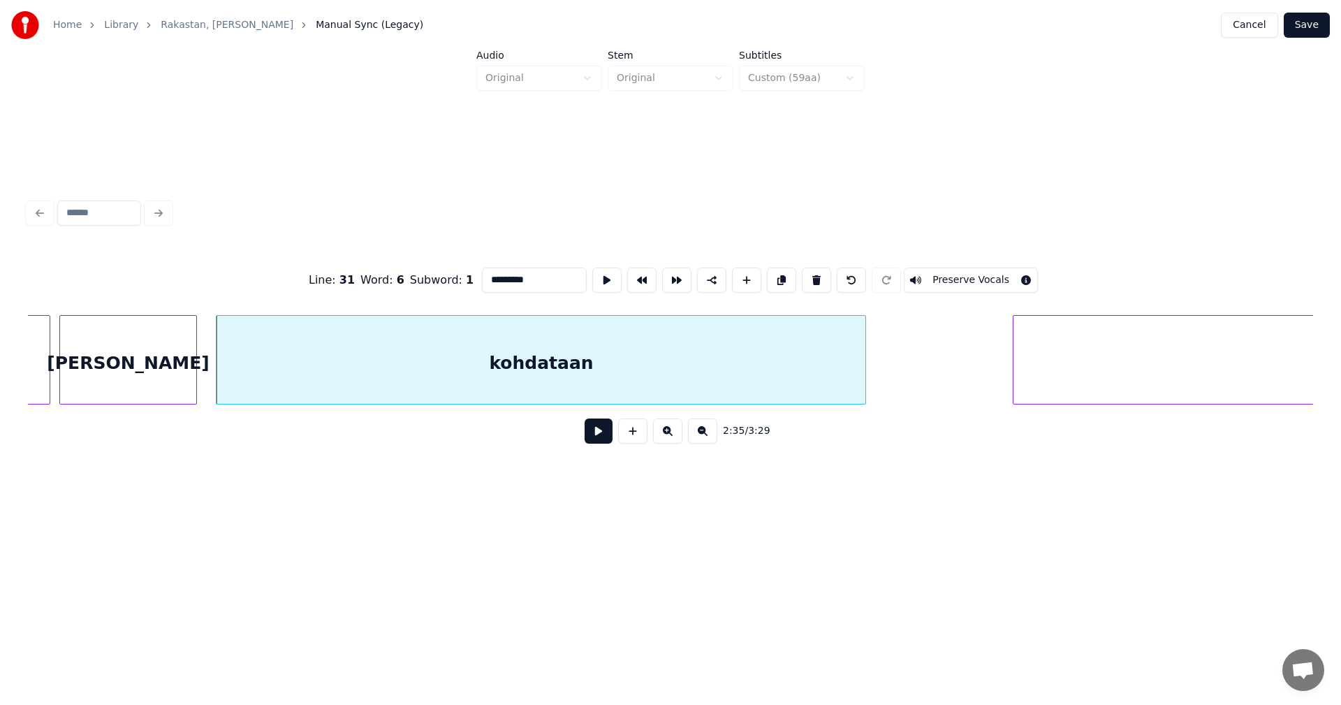
click at [560, 283] on input "*********" at bounding box center [534, 279] width 105 height 25
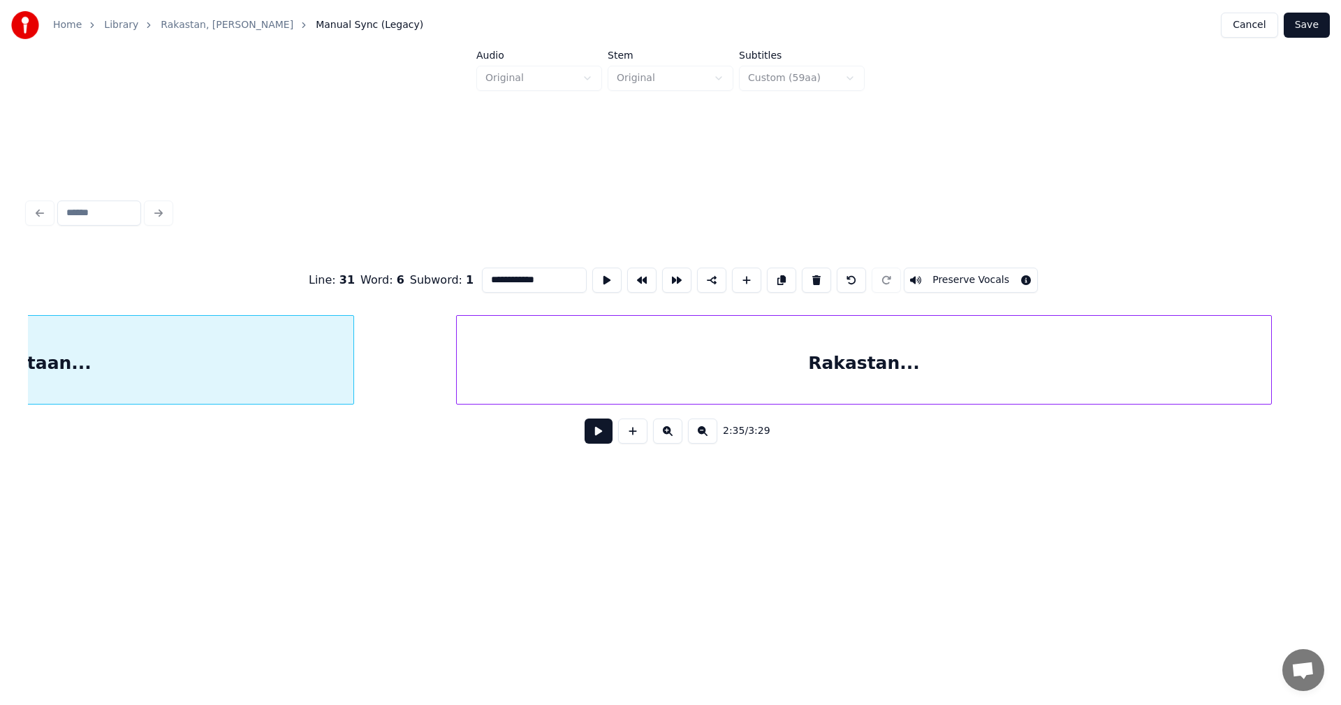
click at [1023, 373] on div "Rakastan..." at bounding box center [864, 363] width 815 height 95
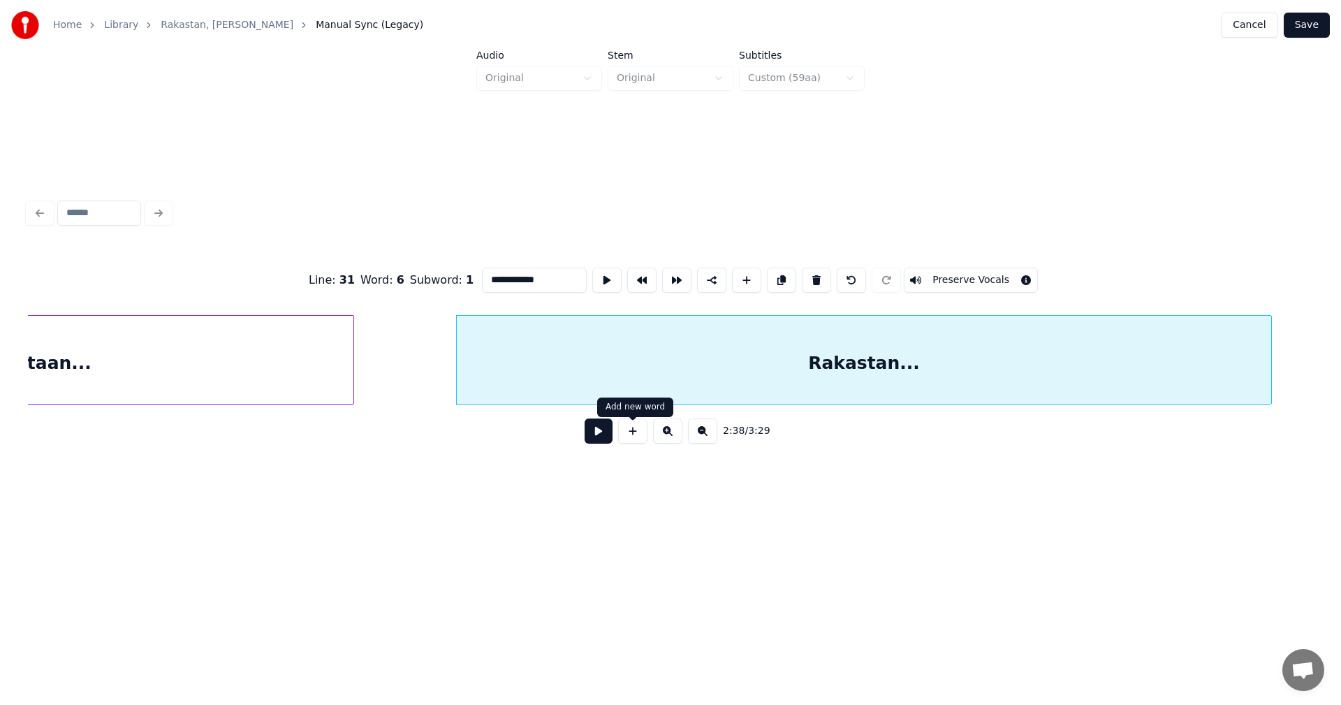
type input "**********"
click at [604, 443] on button at bounding box center [599, 430] width 28 height 25
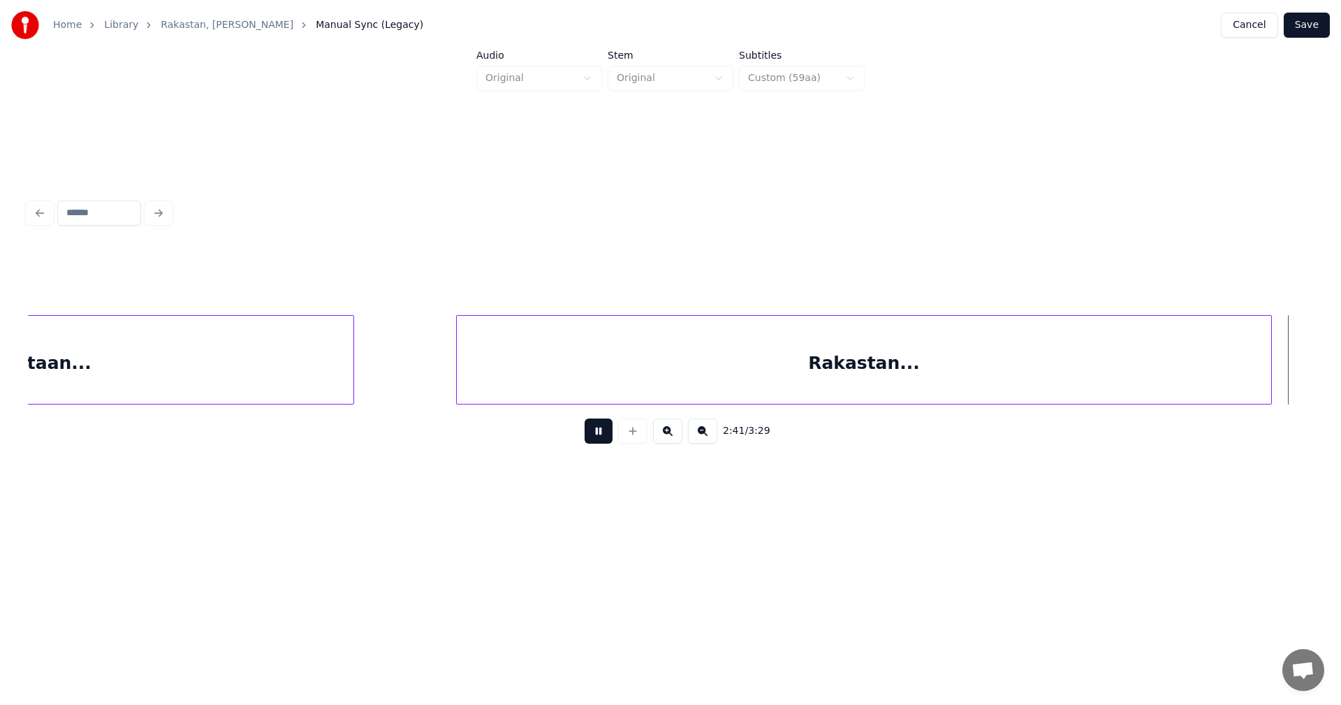
click at [606, 441] on button at bounding box center [599, 430] width 28 height 25
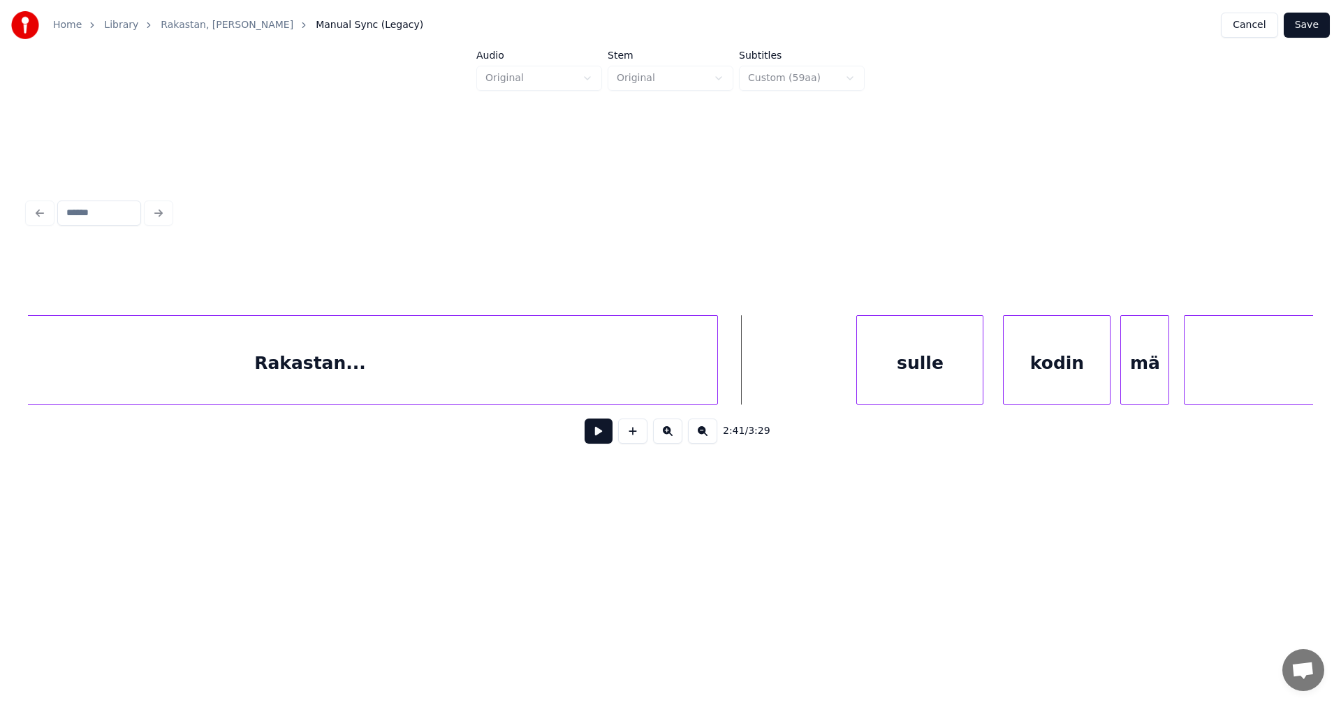
scroll to position [0, 38828]
click at [747, 378] on div at bounding box center [747, 360] width 4 height 88
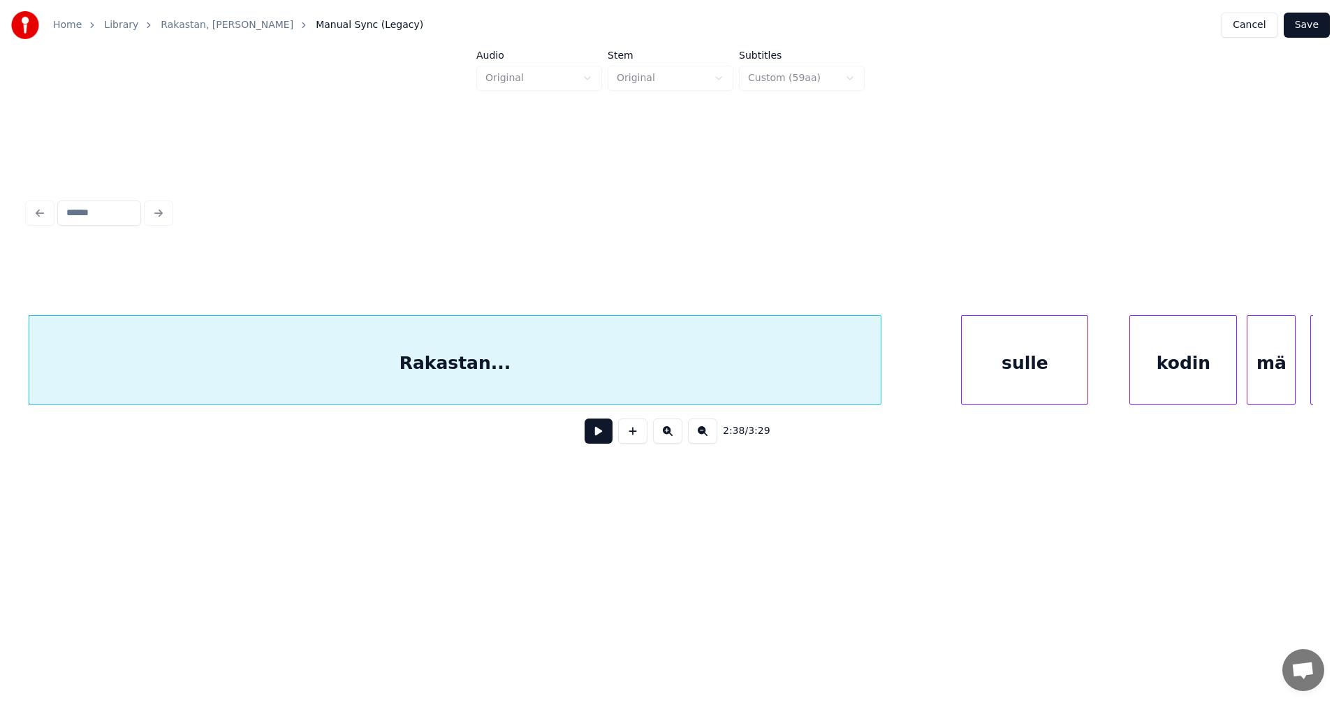
click at [1002, 367] on div "sulle" at bounding box center [1025, 363] width 126 height 95
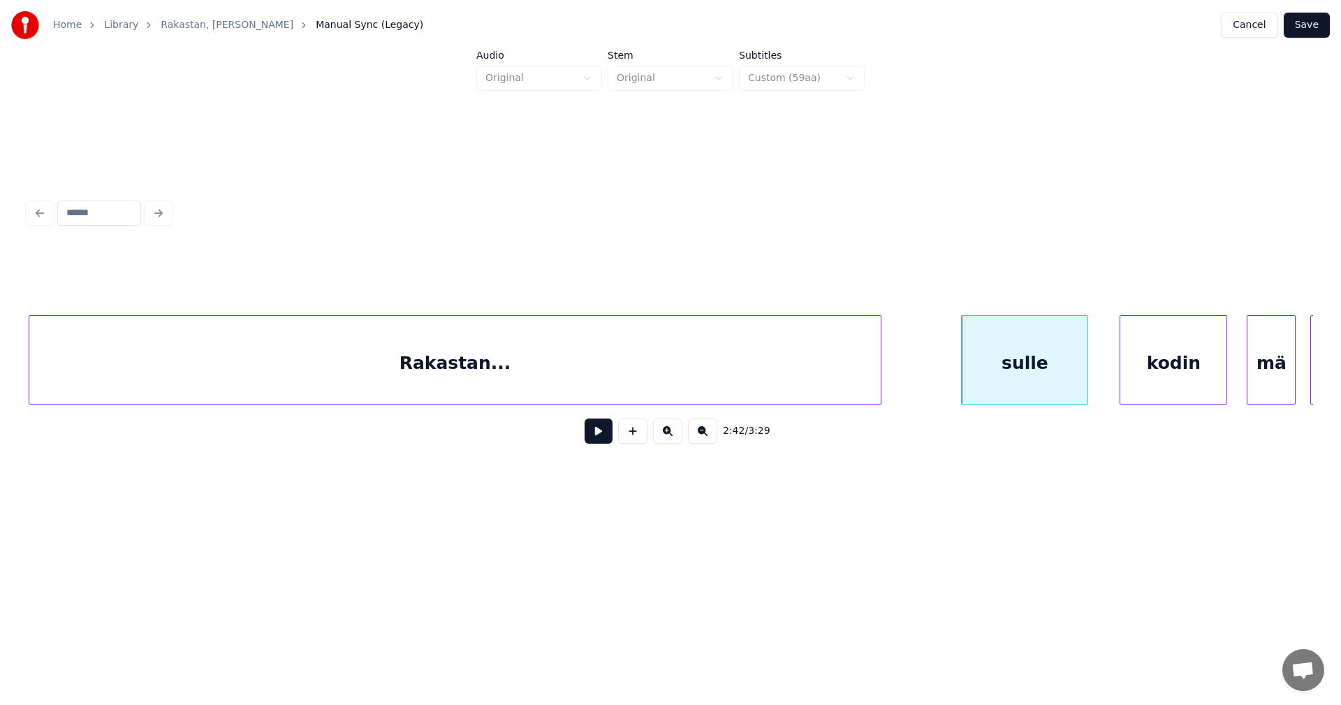
click at [1157, 372] on div "kodin" at bounding box center [1173, 363] width 106 height 95
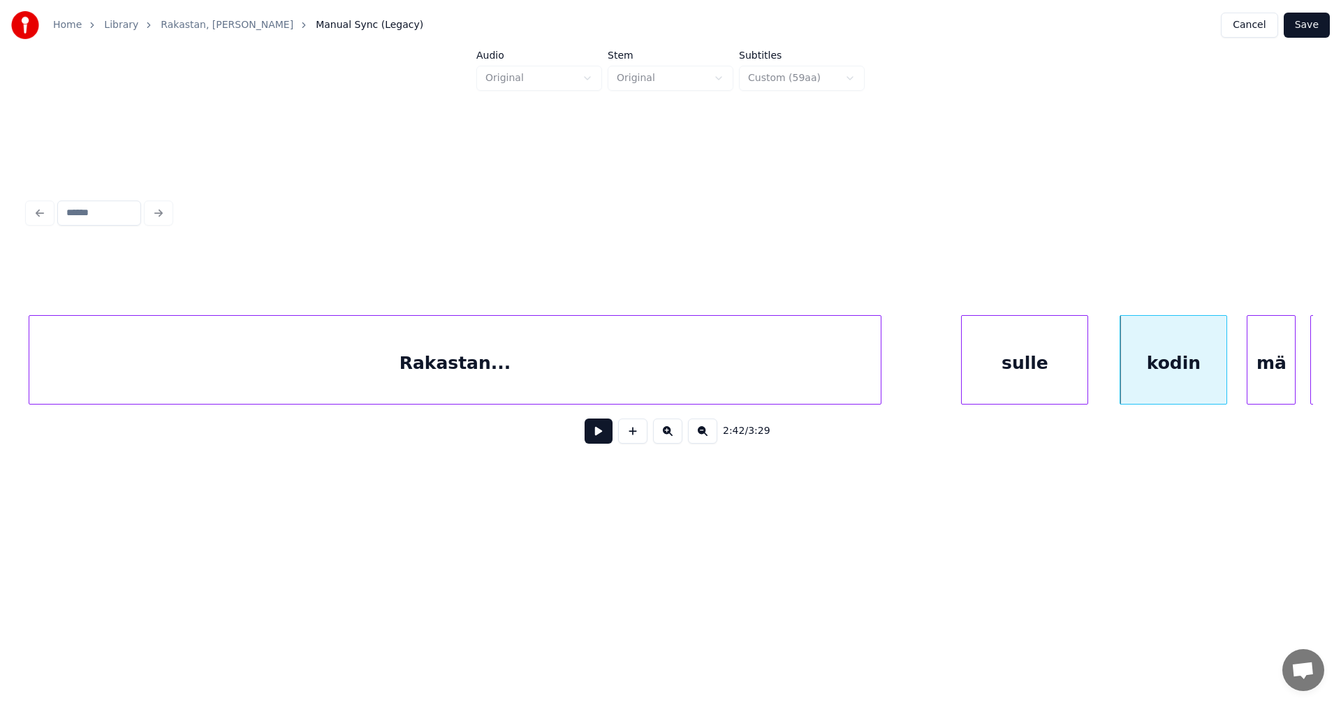
click at [594, 436] on button at bounding box center [599, 430] width 28 height 25
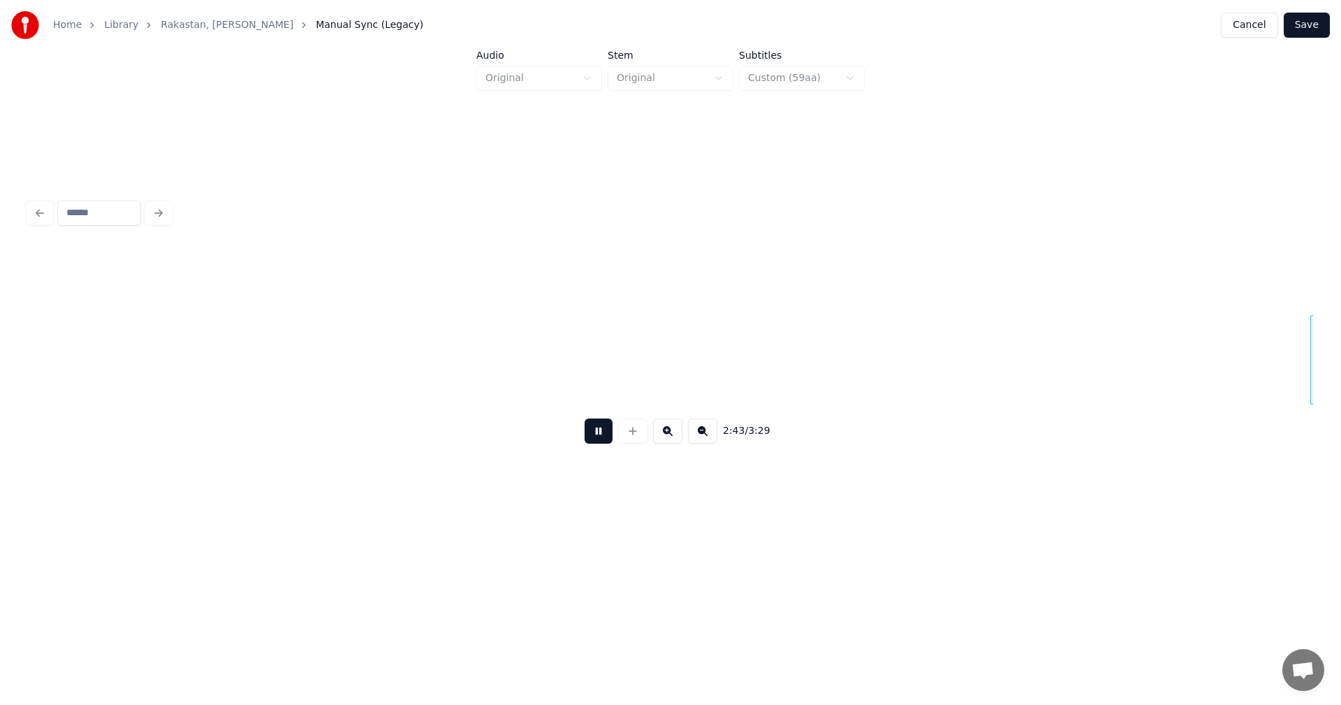
scroll to position [0, 39982]
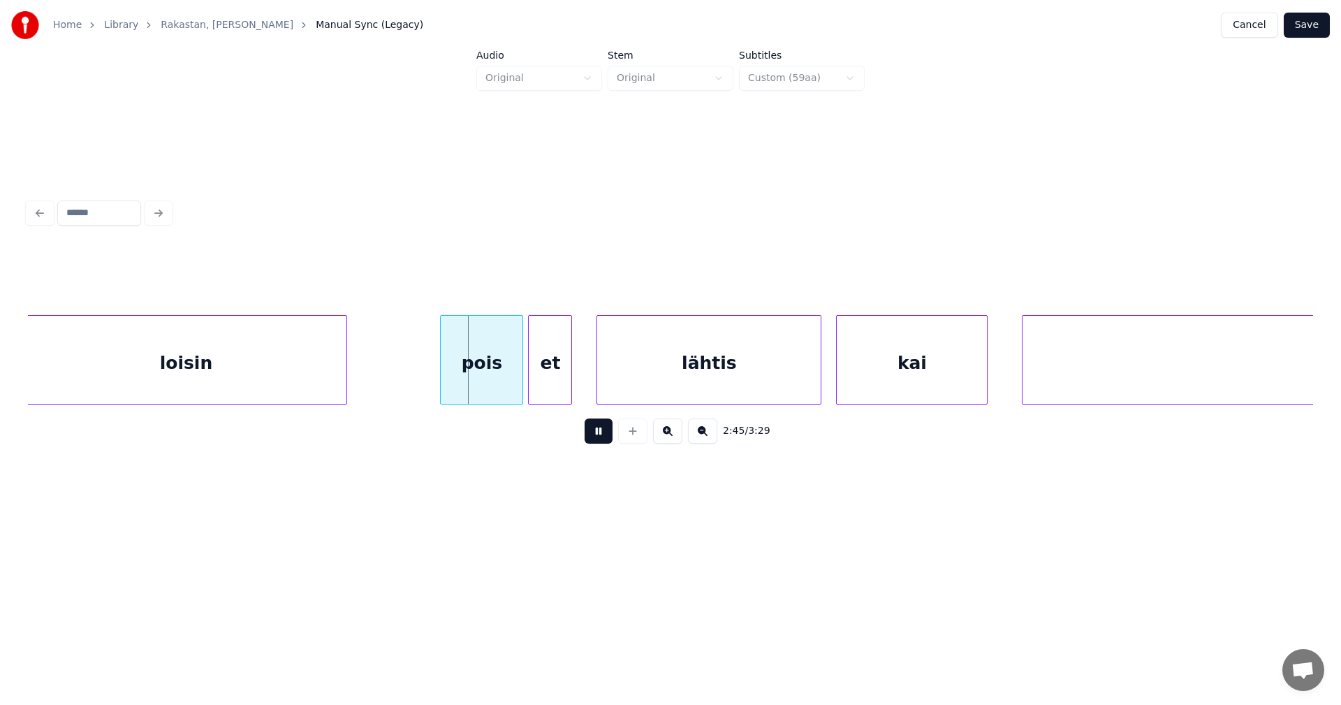
click at [594, 436] on button at bounding box center [599, 430] width 28 height 25
click at [504, 390] on div "pois" at bounding box center [478, 363] width 82 height 95
click at [589, 434] on button at bounding box center [599, 430] width 28 height 25
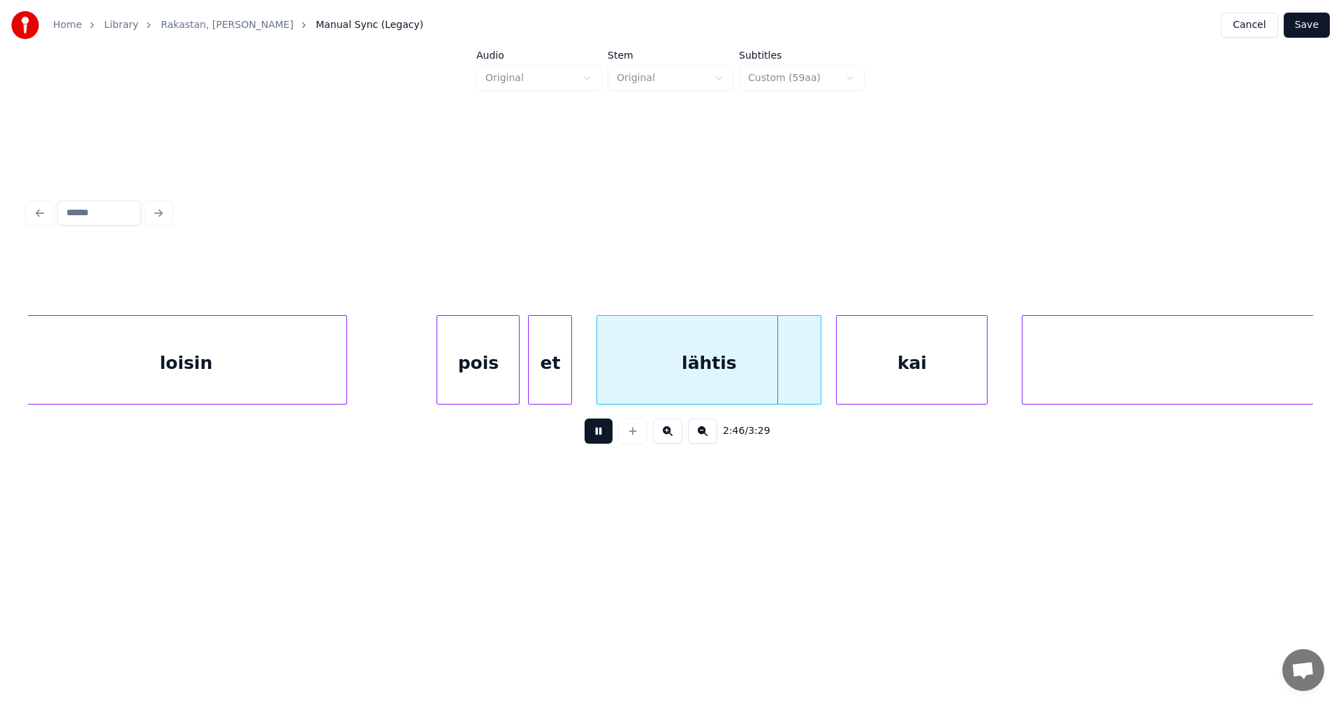
click at [593, 434] on button at bounding box center [599, 430] width 28 height 25
click at [668, 385] on div "lähtis" at bounding box center [701, 363] width 223 height 95
click at [603, 439] on button at bounding box center [599, 430] width 28 height 25
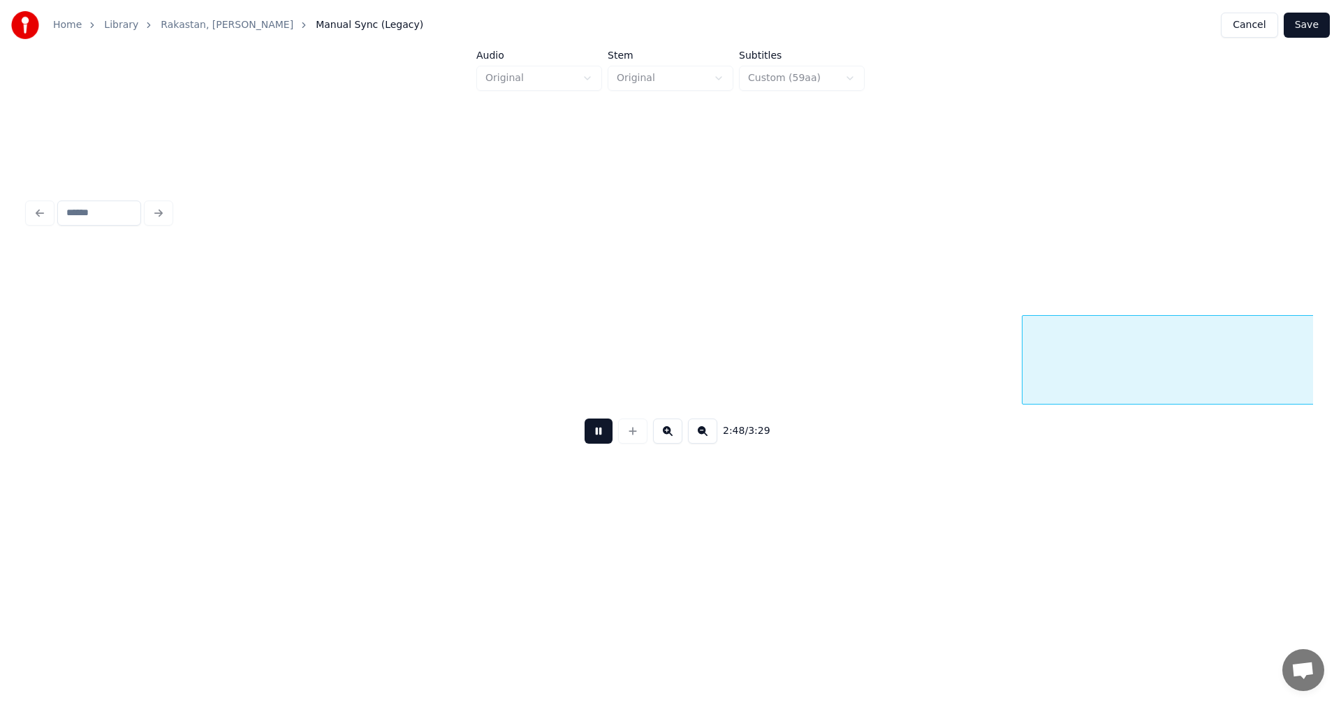
scroll to position [0, 41269]
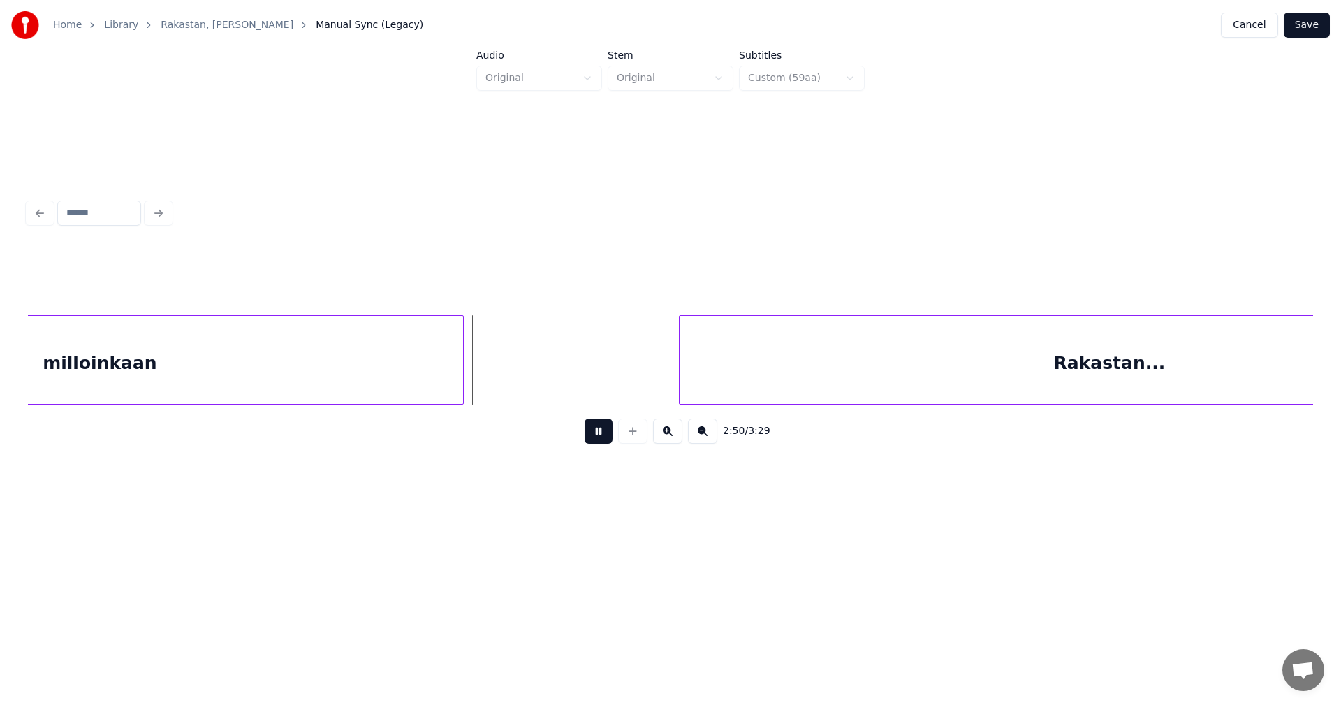
click at [603, 437] on button at bounding box center [599, 430] width 28 height 25
click at [443, 386] on div "milloinkaan" at bounding box center [99, 363] width 727 height 95
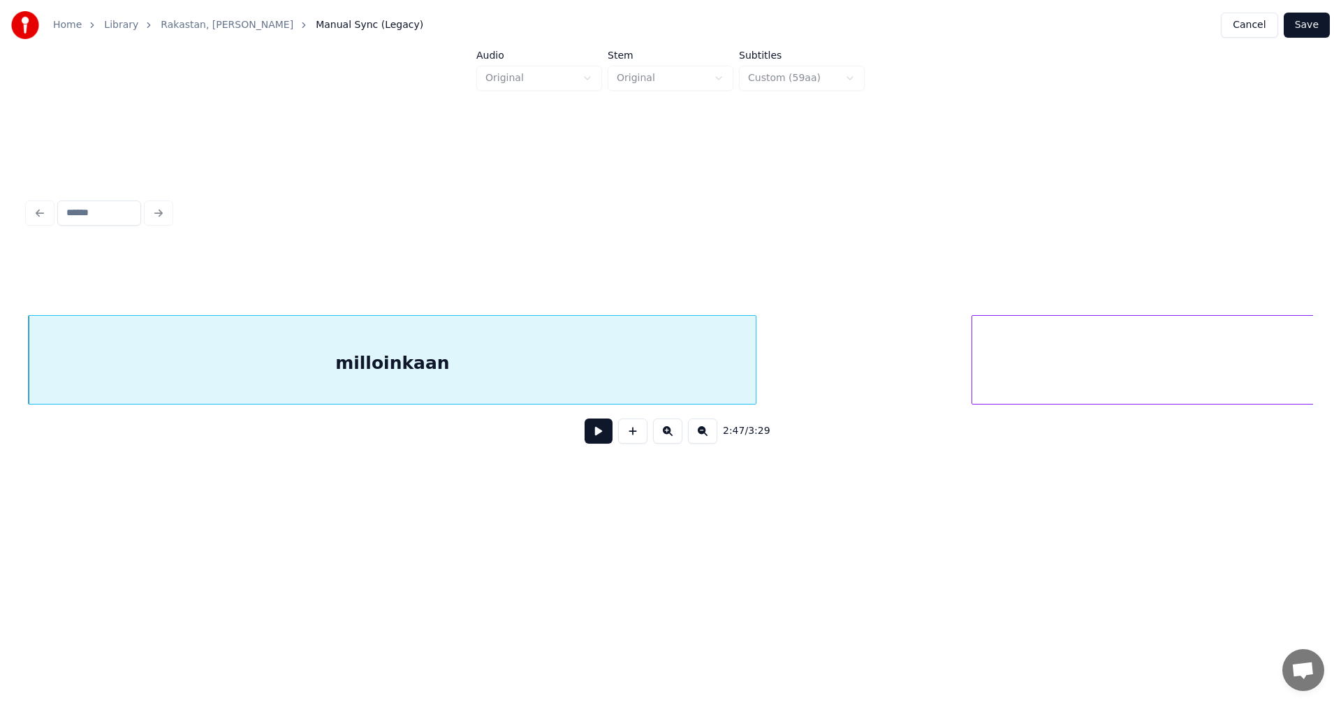
click at [499, 361] on div "milloinkaan" at bounding box center [392, 363] width 727 height 95
click at [554, 283] on input "**********" at bounding box center [534, 279] width 105 height 25
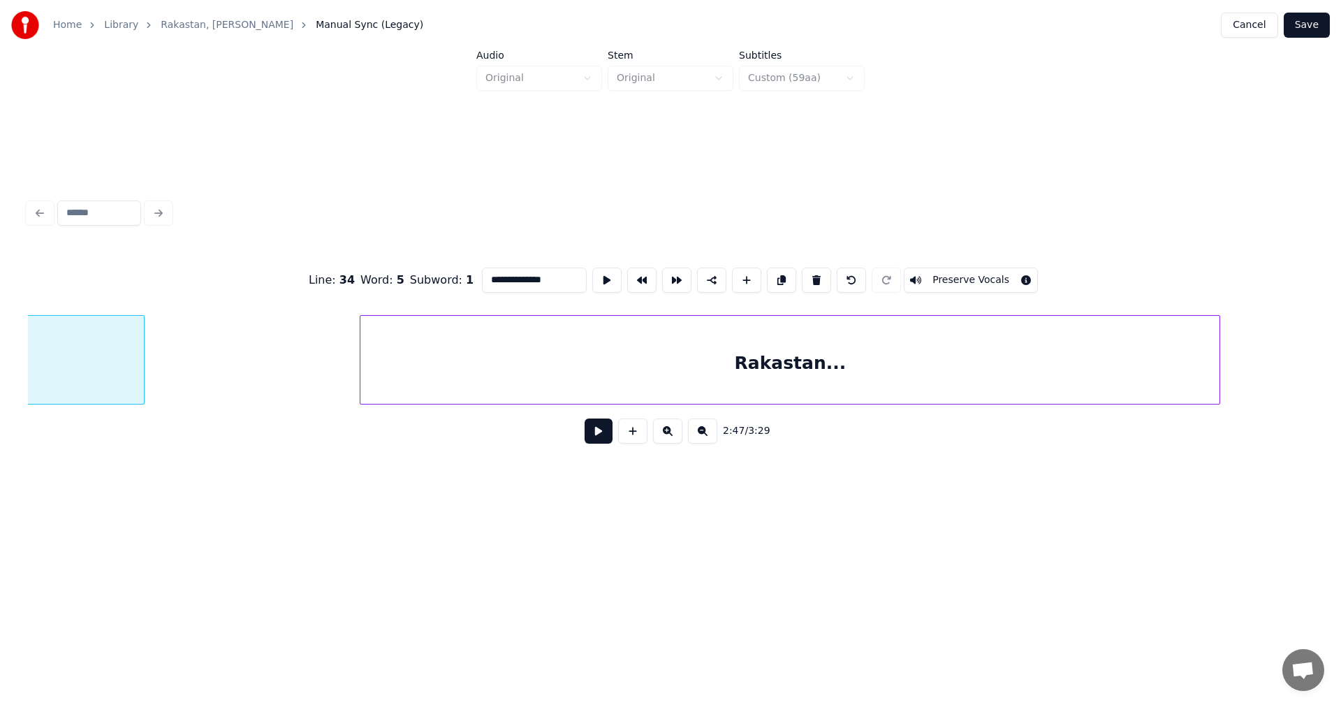
scroll to position [0, 41591]
click at [793, 382] on div "Rakastan..." at bounding box center [757, 363] width 859 height 95
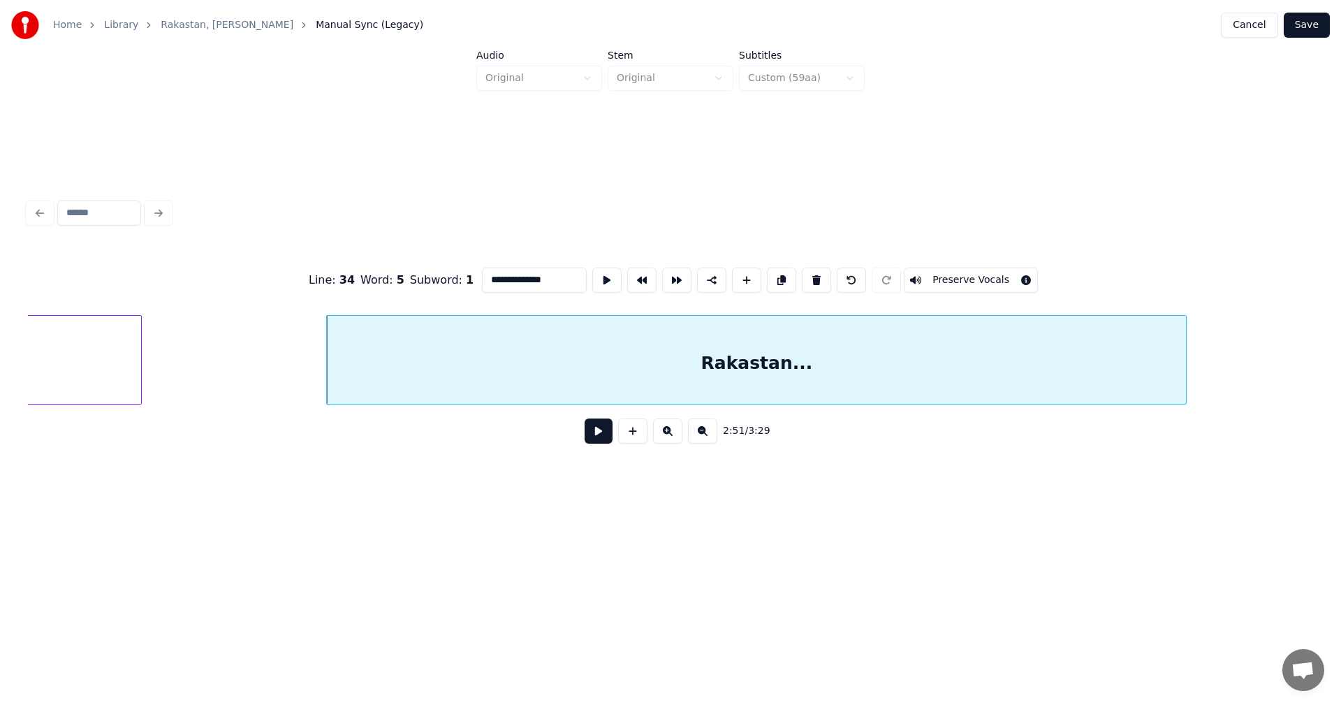
type input "**********"
click at [595, 440] on button at bounding box center [599, 430] width 28 height 25
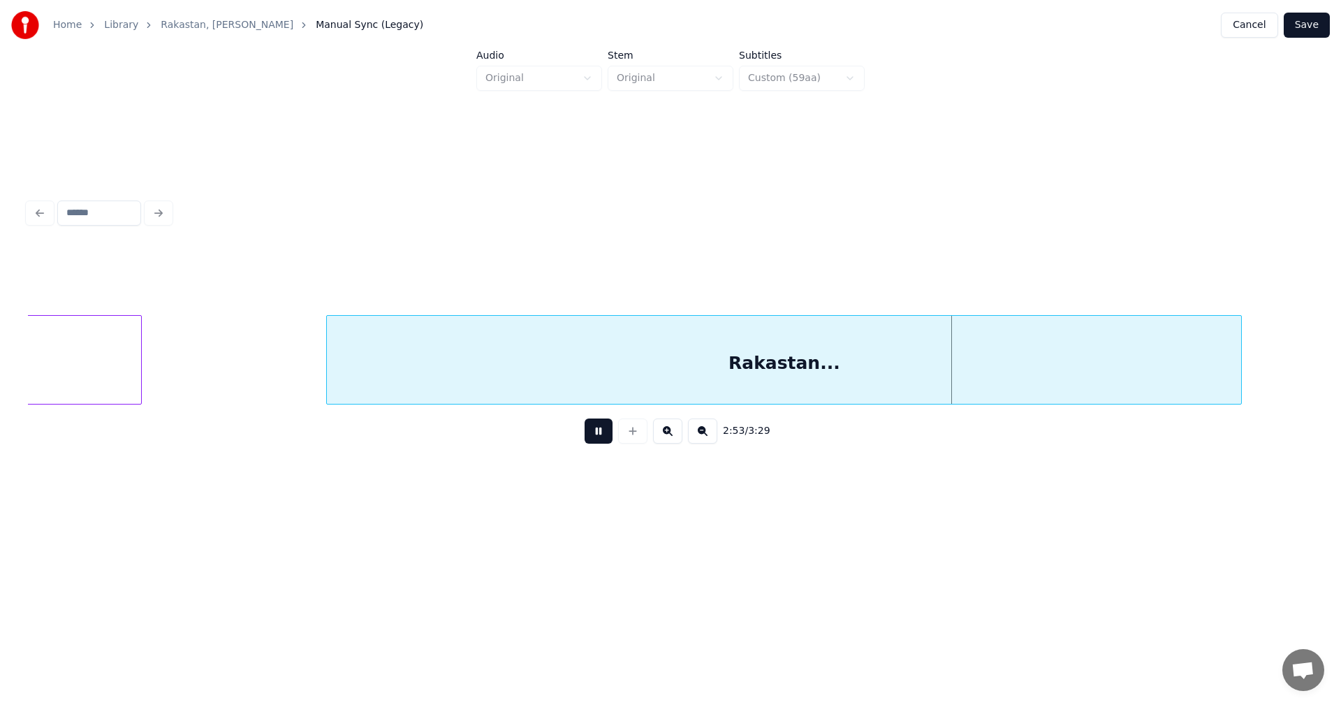
click at [1238, 376] on div at bounding box center [1239, 360] width 4 height 88
click at [601, 439] on button at bounding box center [599, 430] width 28 height 25
click at [598, 441] on button at bounding box center [599, 430] width 28 height 25
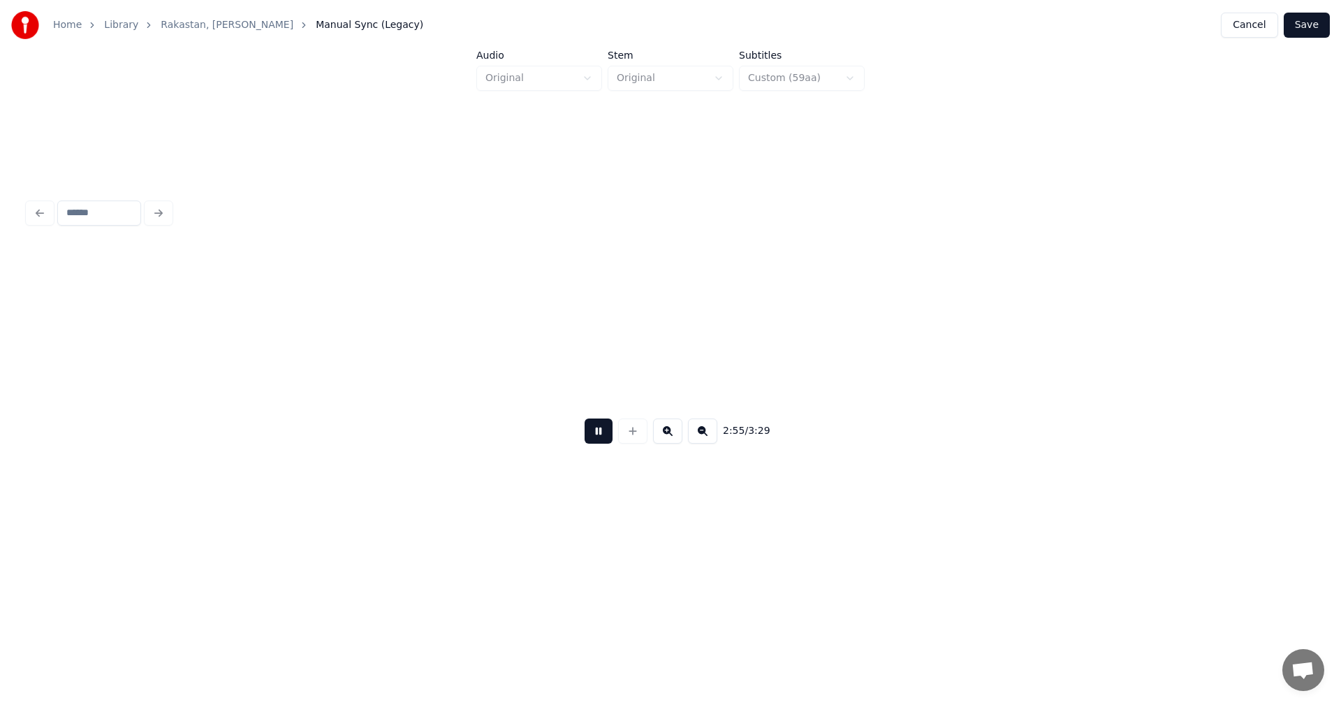
scroll to position [0, 42876]
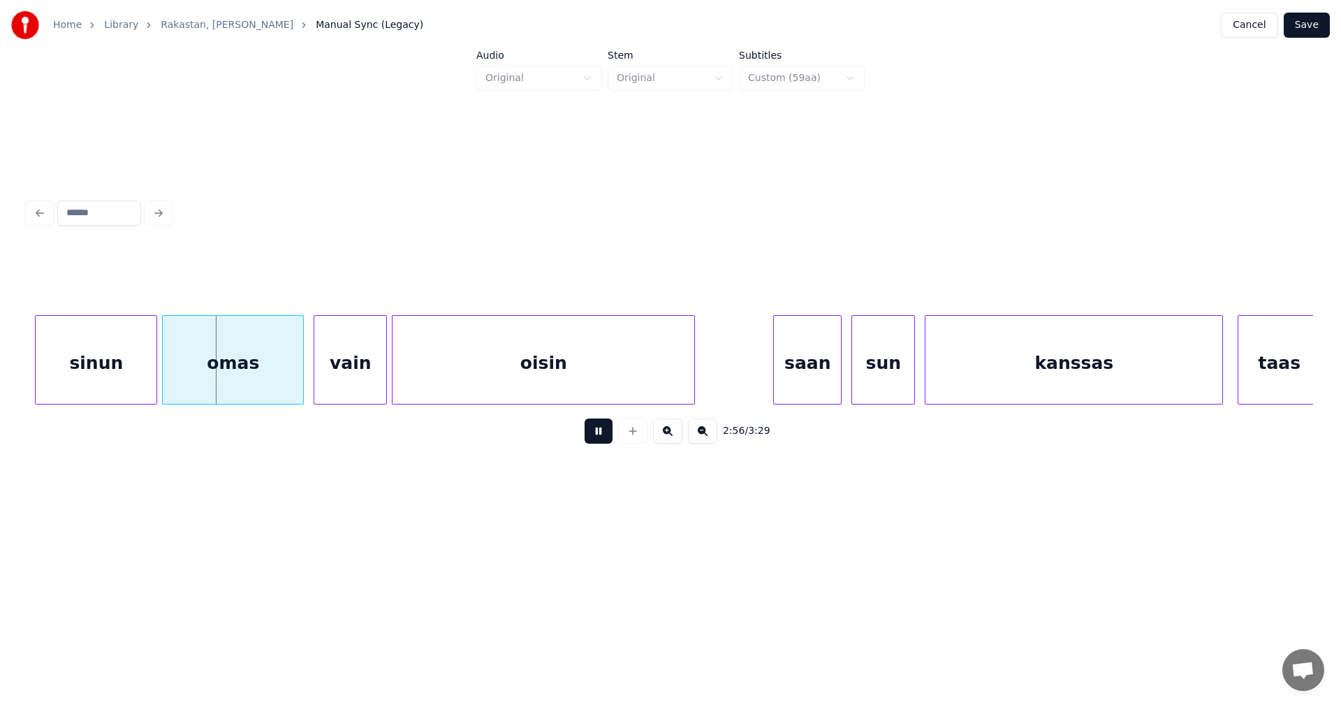
drag, startPoint x: 598, startPoint y: 439, endPoint x: 305, endPoint y: 427, distance: 292.9
click at [595, 438] on button at bounding box center [599, 430] width 28 height 25
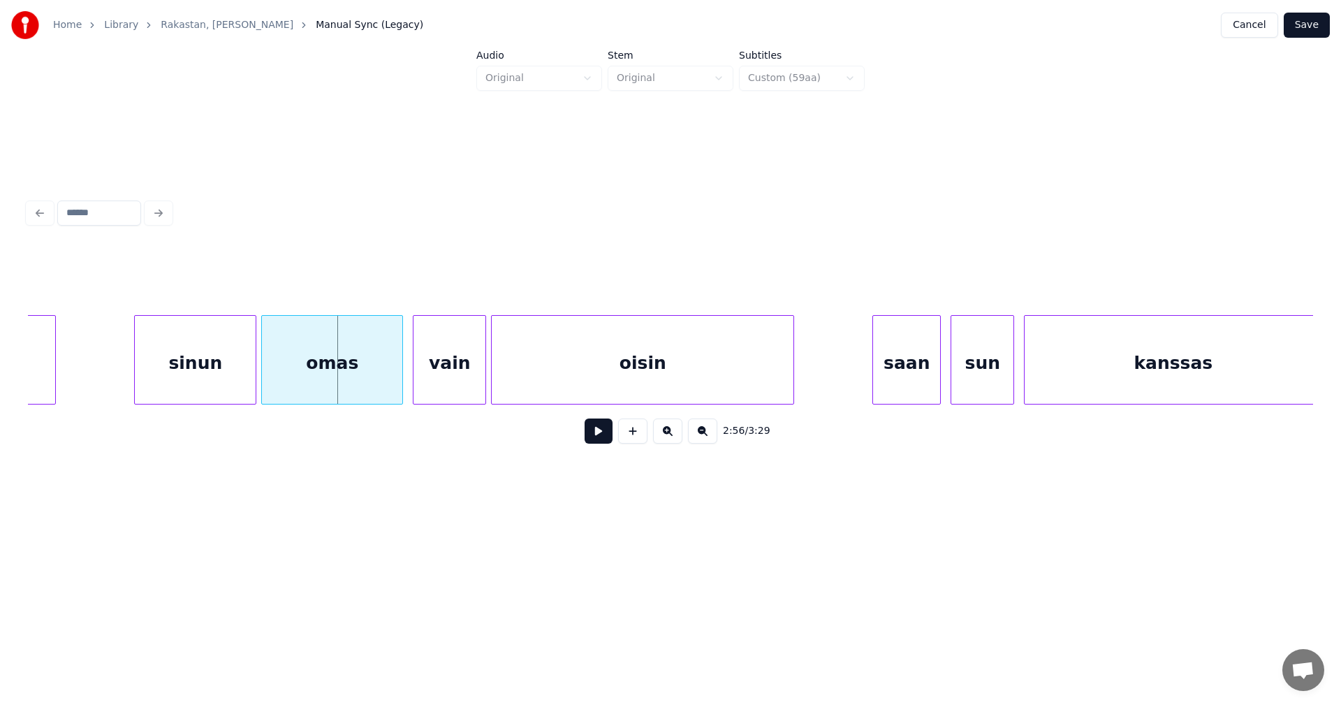
scroll to position [0, 42764]
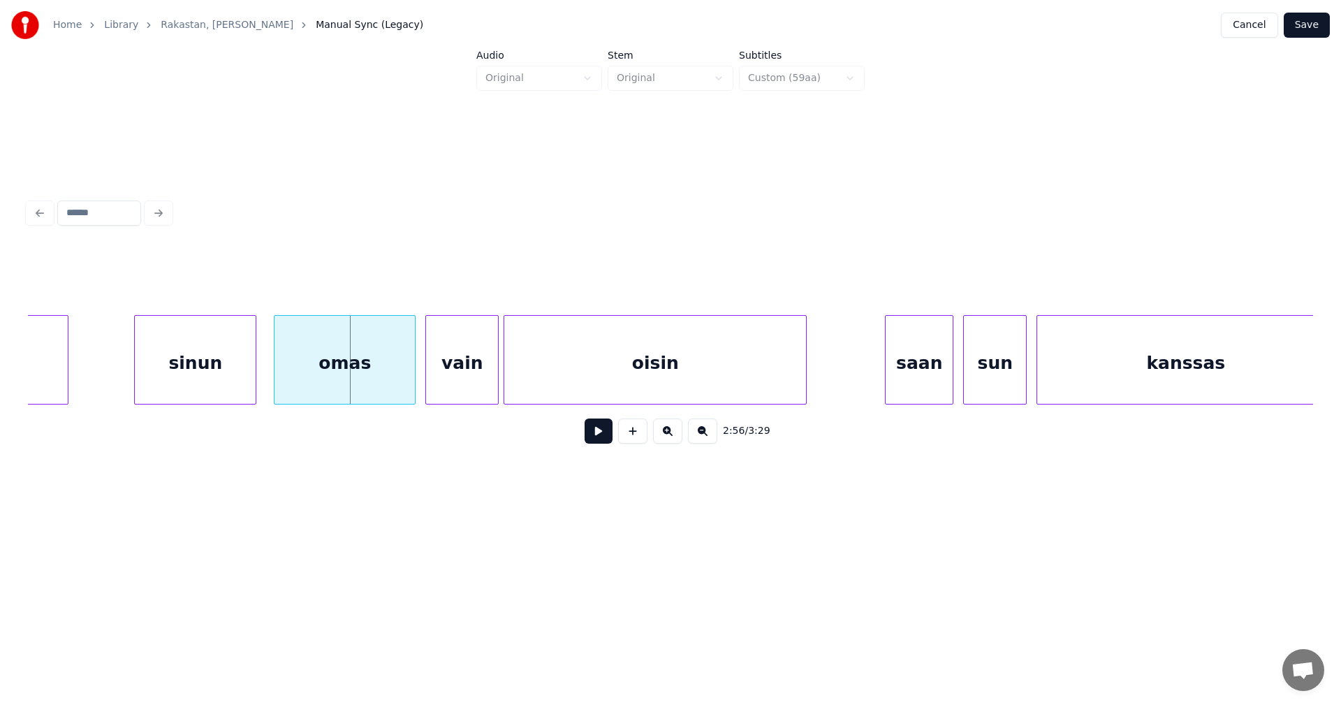
click at [183, 379] on div "sinun" at bounding box center [195, 363] width 121 height 95
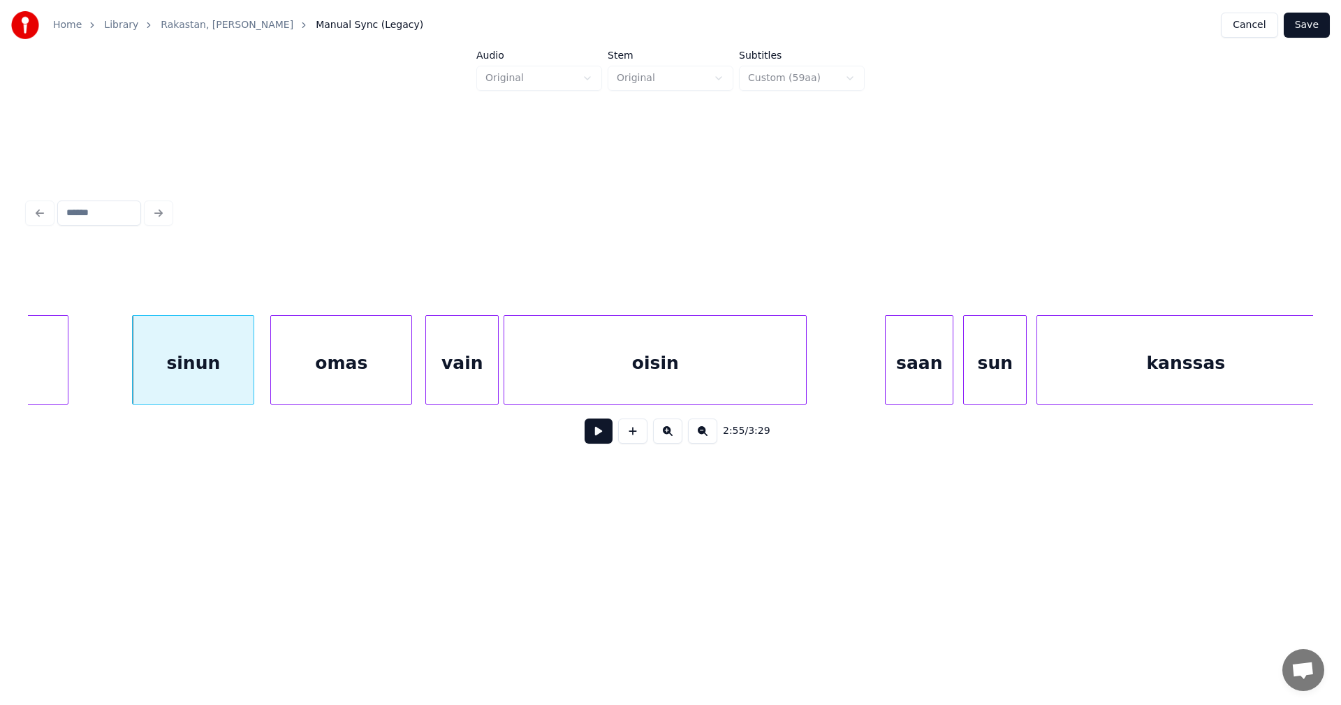
click at [372, 386] on div "omas" at bounding box center [341, 363] width 140 height 95
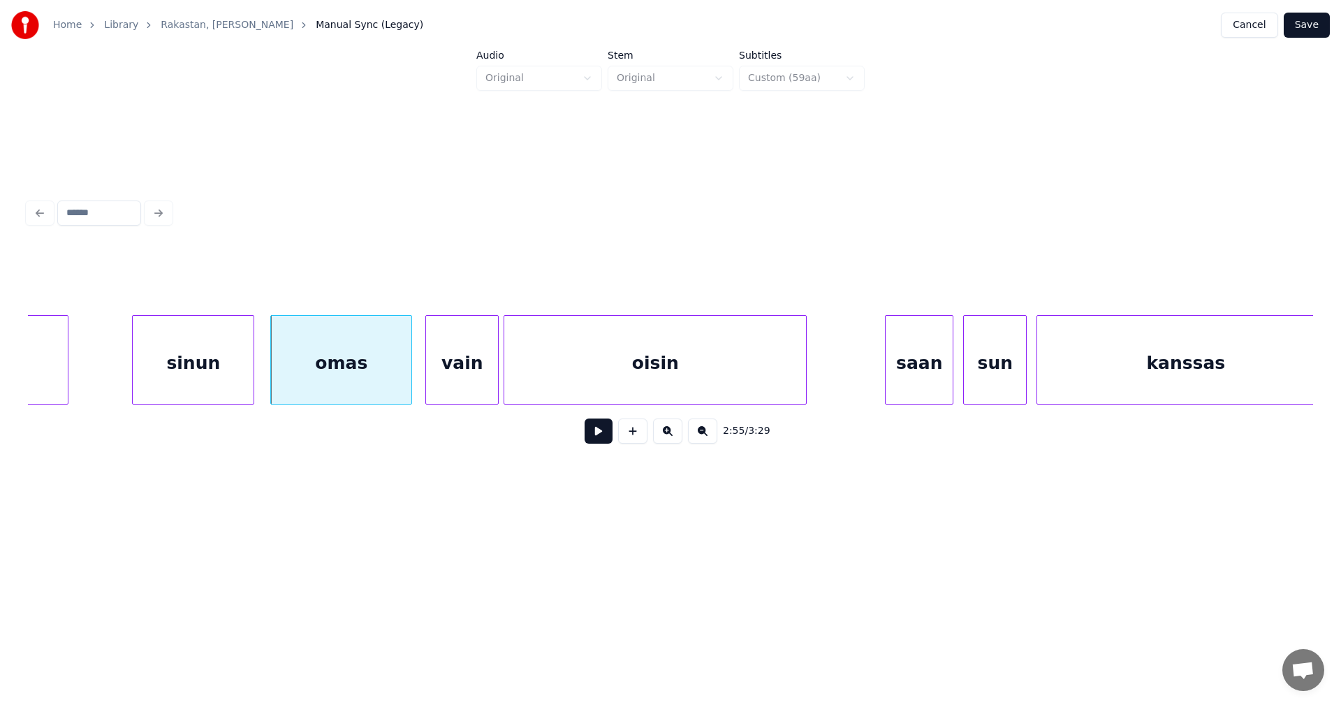
click at [603, 433] on button at bounding box center [599, 430] width 28 height 25
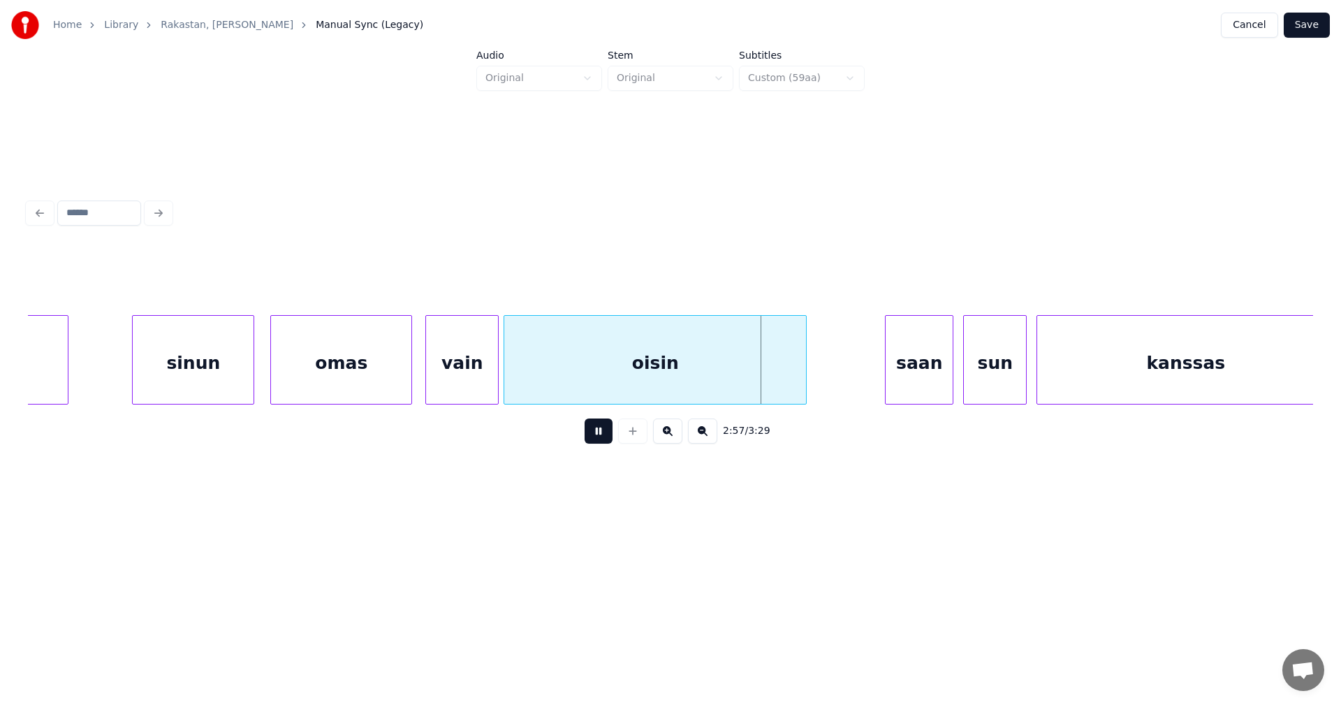
click at [603, 435] on button at bounding box center [599, 430] width 28 height 25
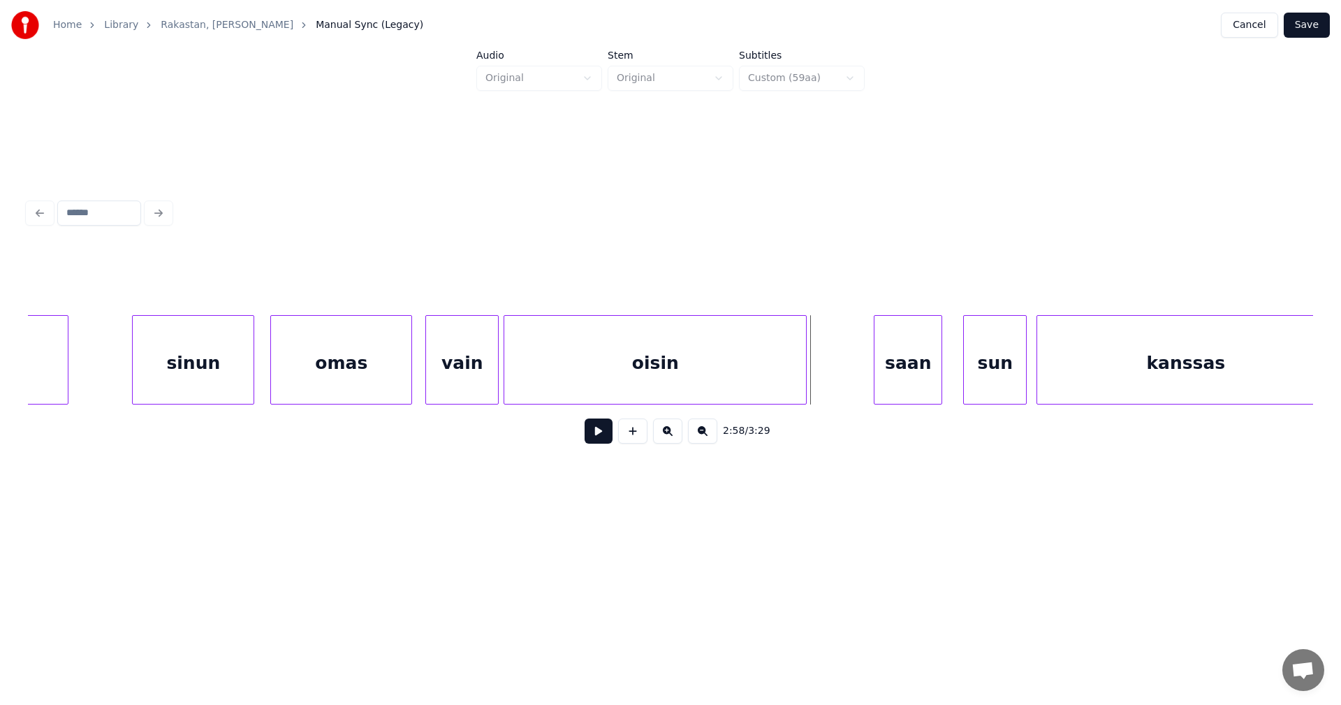
click at [912, 372] on div "saan" at bounding box center [907, 363] width 67 height 95
click at [985, 377] on div "sun" at bounding box center [990, 363] width 62 height 95
click at [607, 439] on button at bounding box center [599, 430] width 28 height 25
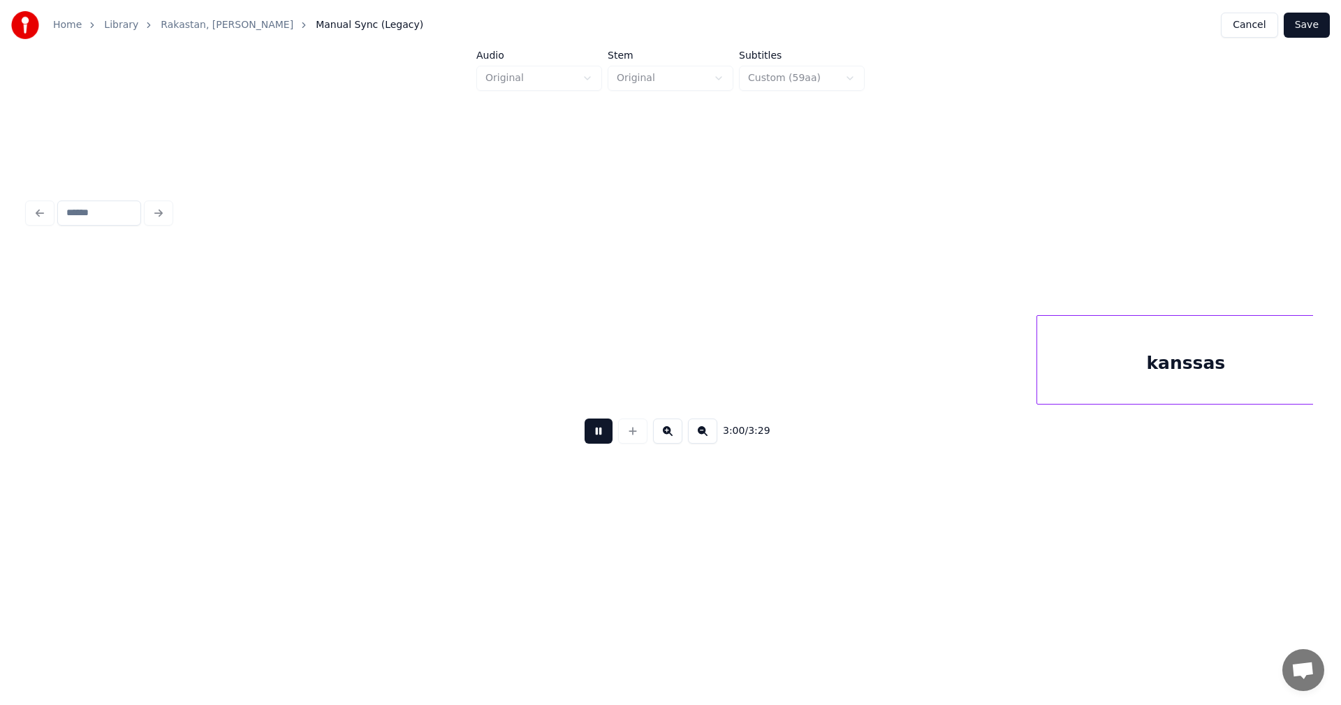
scroll to position [0, 44053]
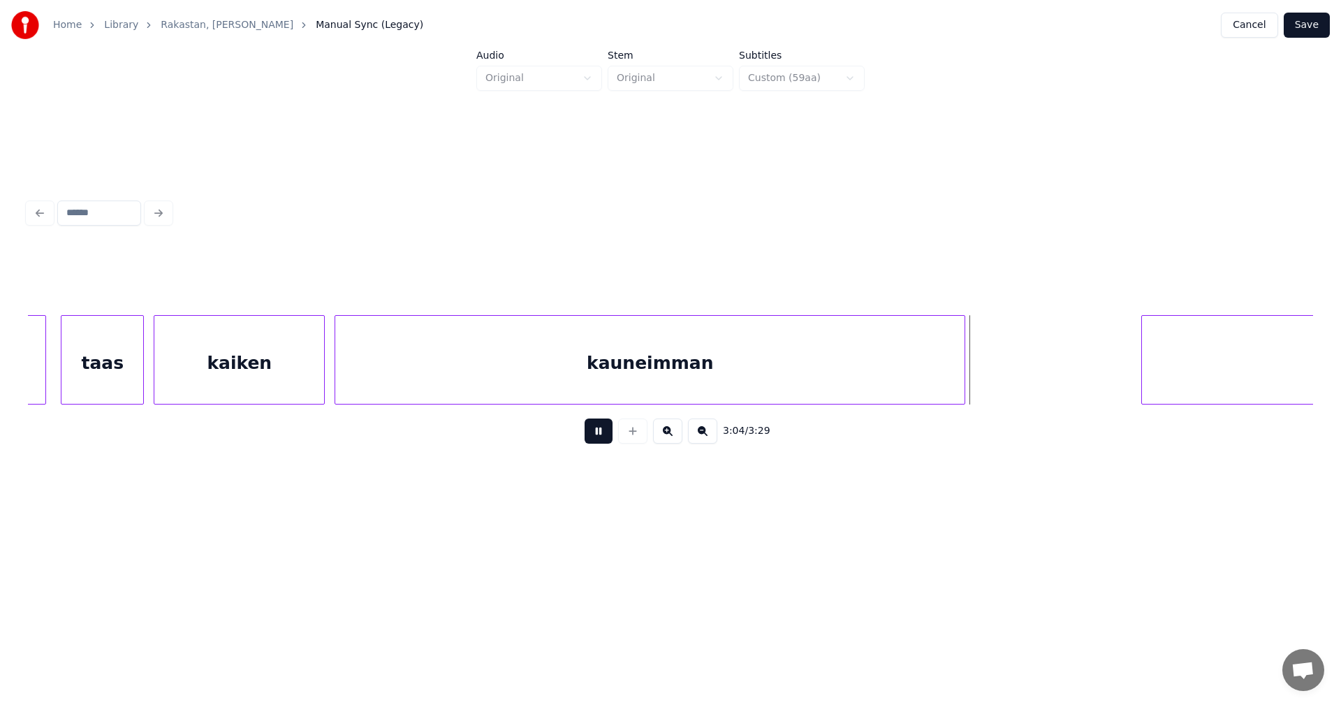
drag, startPoint x: 607, startPoint y: 439, endPoint x: 617, endPoint y: 428, distance: 14.8
click at [608, 438] on button at bounding box center [599, 430] width 28 height 25
click at [651, 373] on div "kauneimman" at bounding box center [649, 363] width 629 height 95
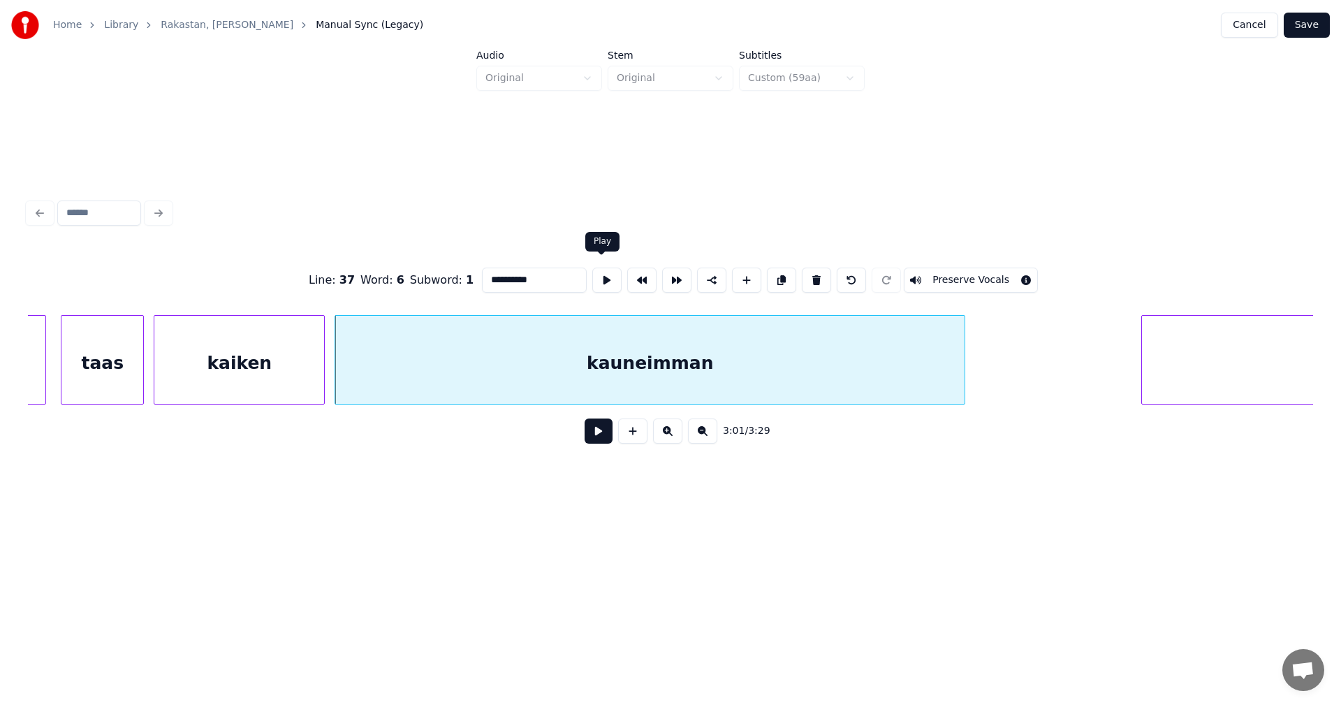
click at [573, 273] on input "**********" at bounding box center [534, 279] width 105 height 25
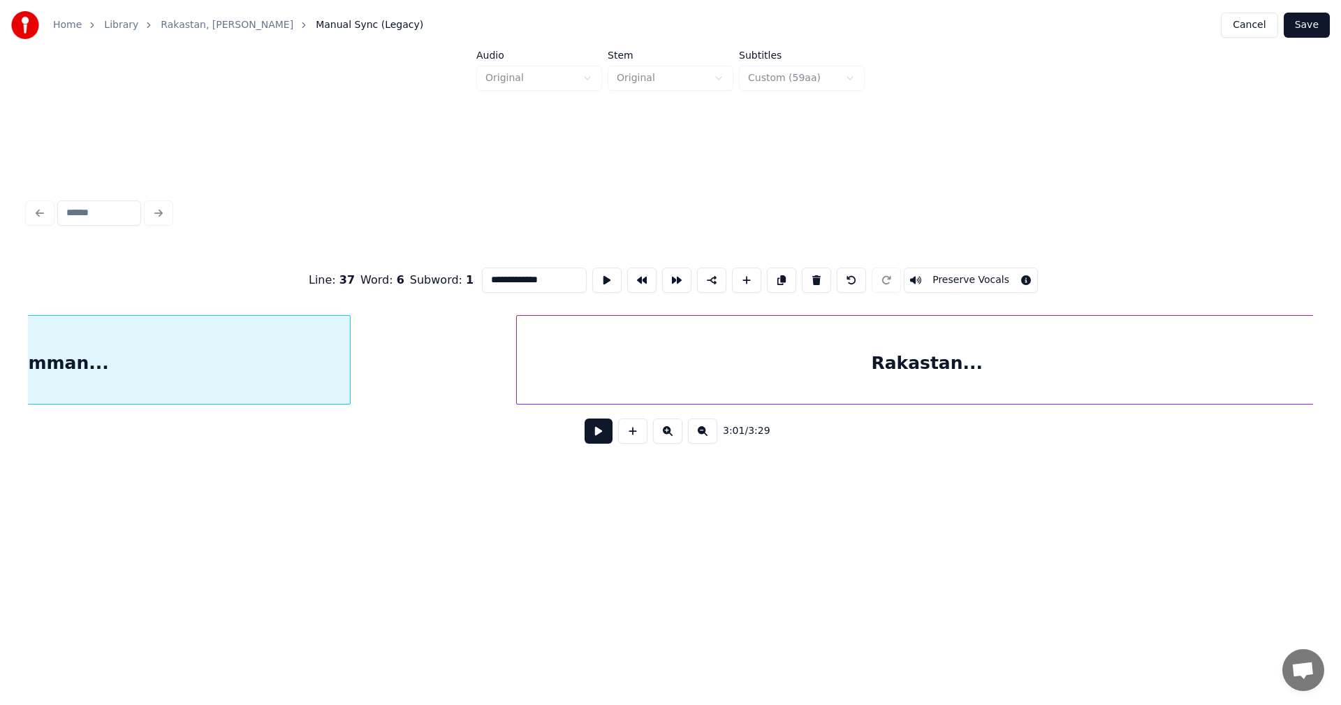
scroll to position [0, 44699]
click at [1076, 368] on div "Rakastan..." at bounding box center [887, 363] width 820 height 95
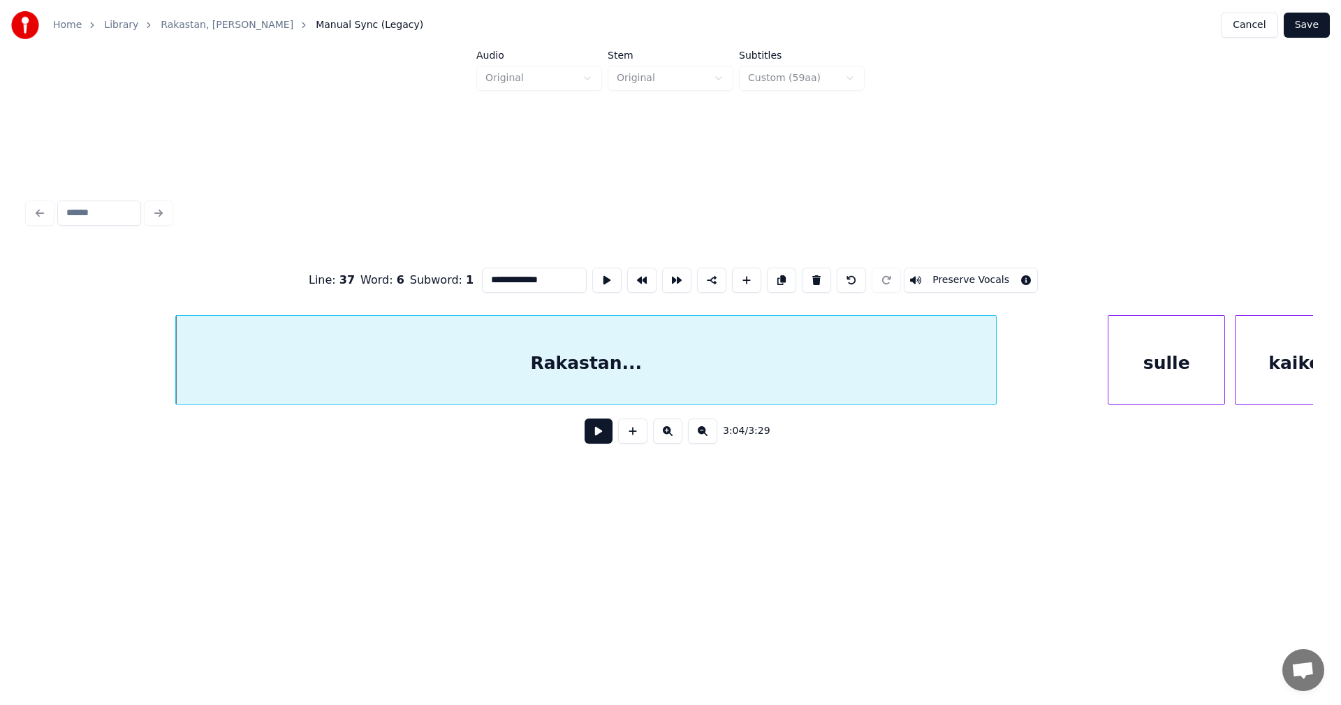
scroll to position [0, 45035]
click at [982, 382] on div at bounding box center [983, 360] width 4 height 88
click at [934, 382] on div "Rakastan..." at bounding box center [564, 363] width 844 height 95
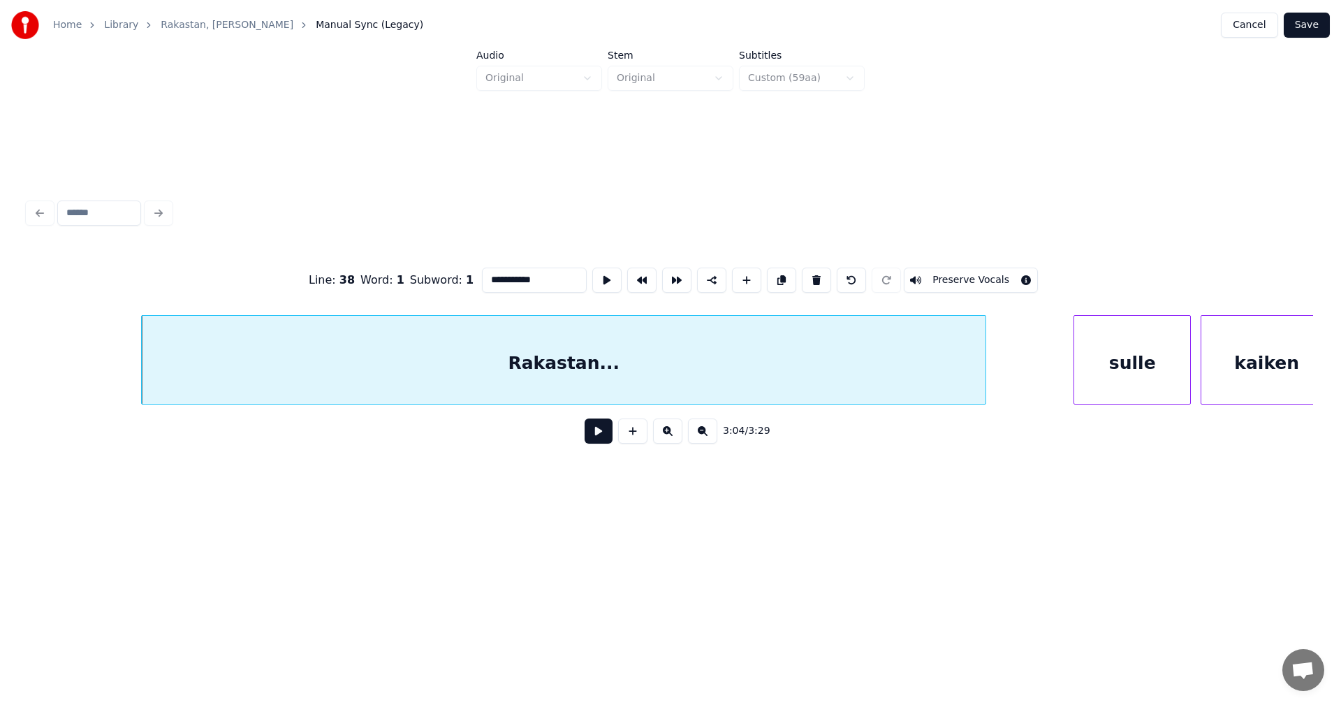
type input "**********"
drag, startPoint x: 601, startPoint y: 444, endPoint x: 659, endPoint y: 435, distance: 58.7
click at [601, 443] on button at bounding box center [599, 430] width 28 height 25
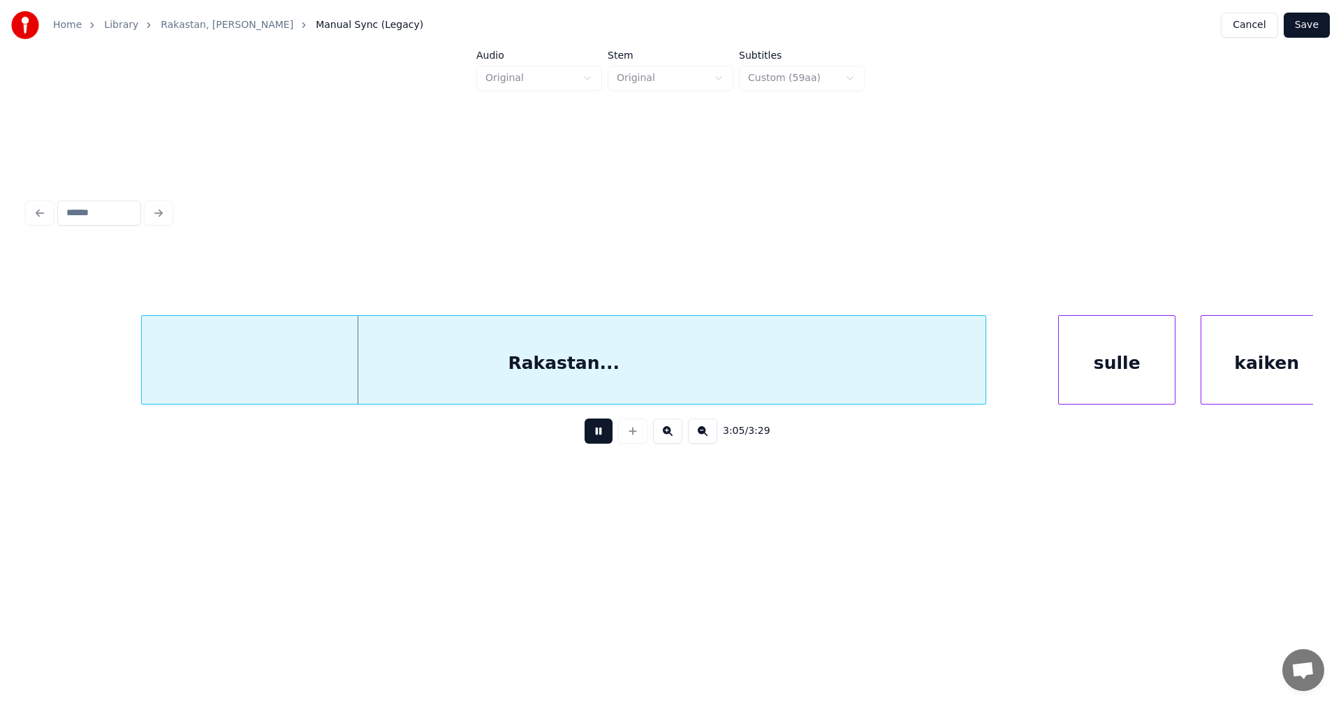
click at [1110, 384] on div "sulle" at bounding box center [1117, 363] width 116 height 95
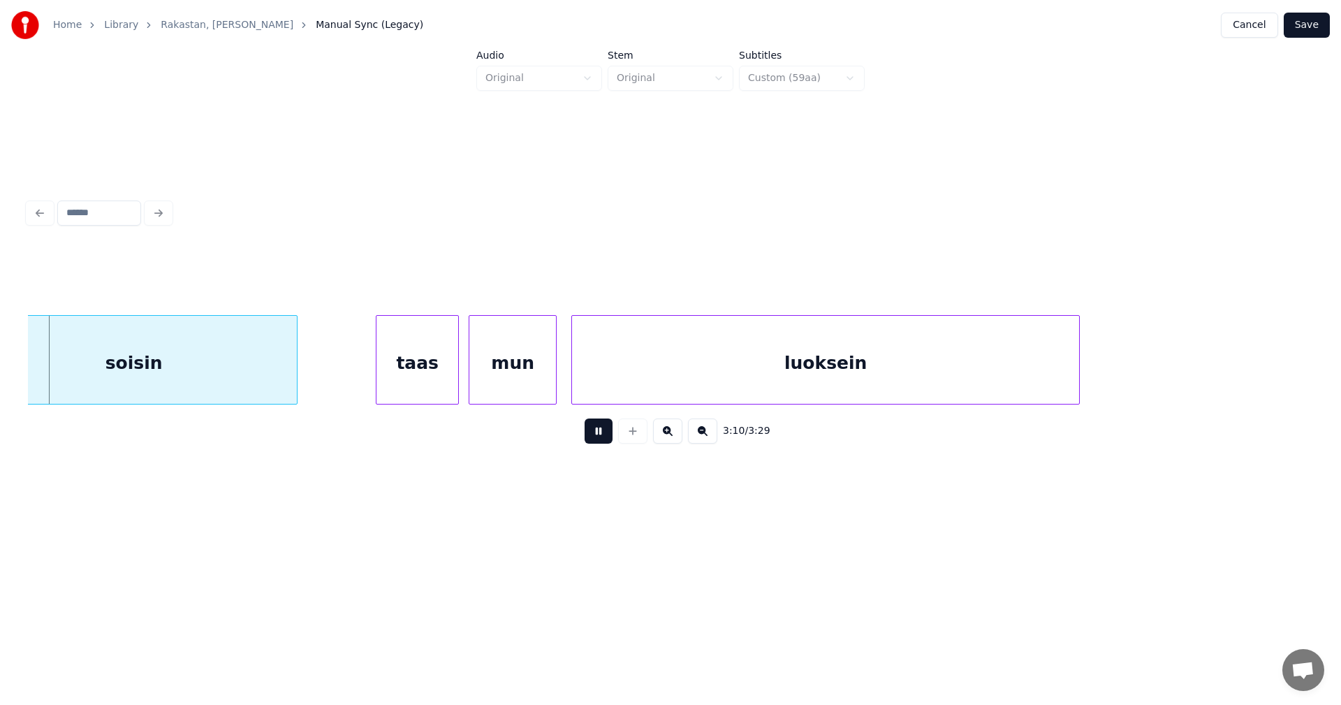
scroll to position [0, 46492]
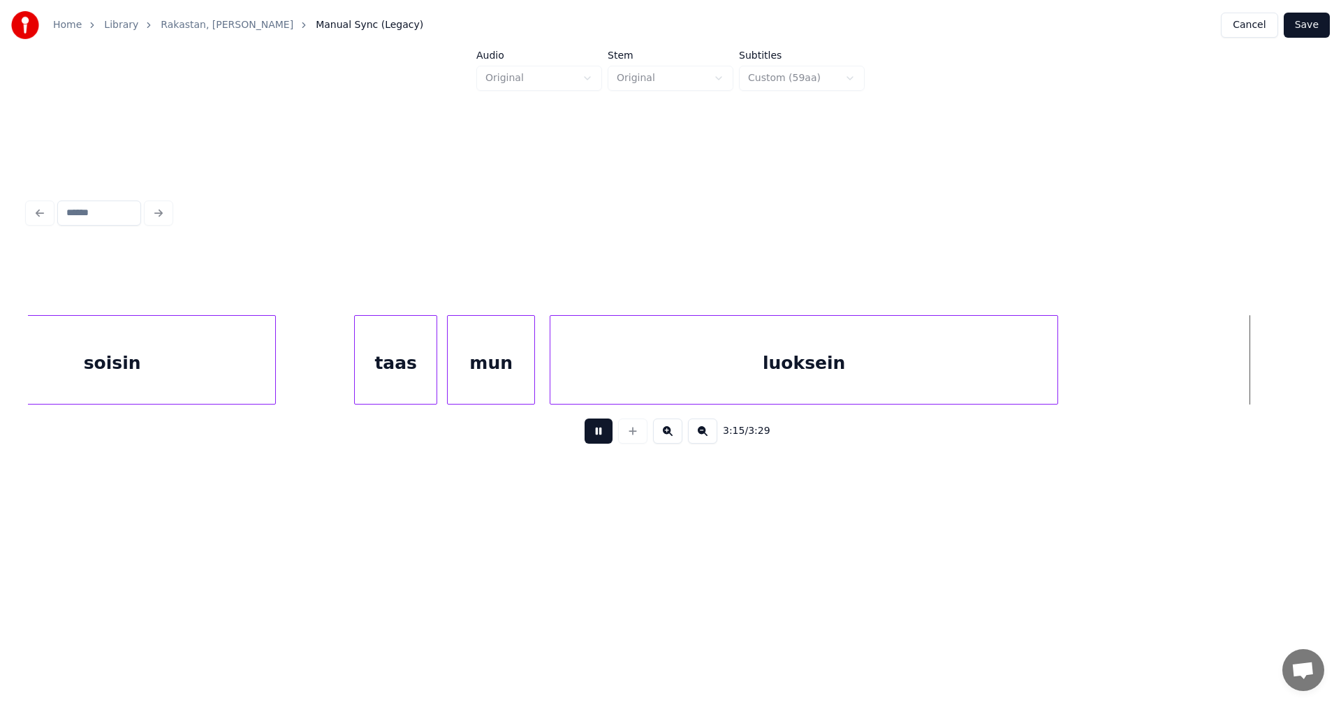
click at [601, 439] on button at bounding box center [599, 430] width 28 height 25
click at [876, 360] on div "luoksein" at bounding box center [803, 363] width 507 height 95
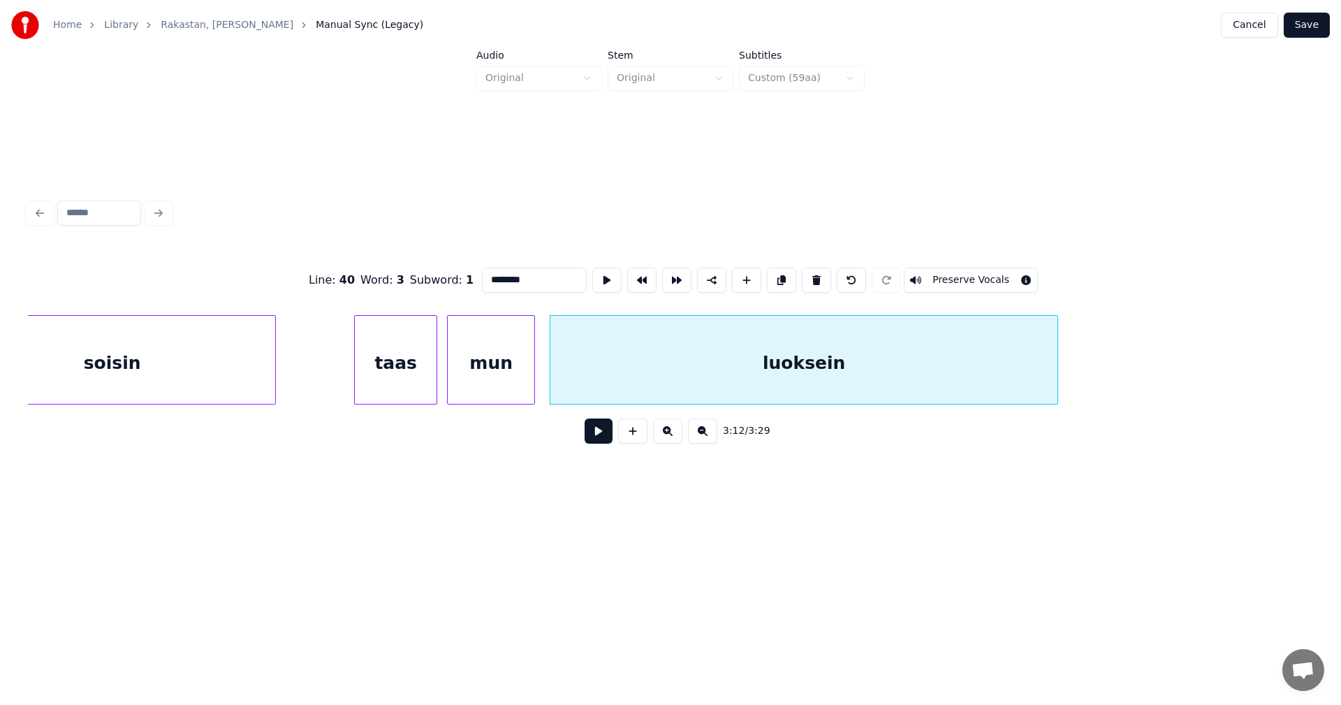
click at [593, 438] on button at bounding box center [599, 430] width 28 height 25
click at [600, 435] on button at bounding box center [599, 430] width 28 height 25
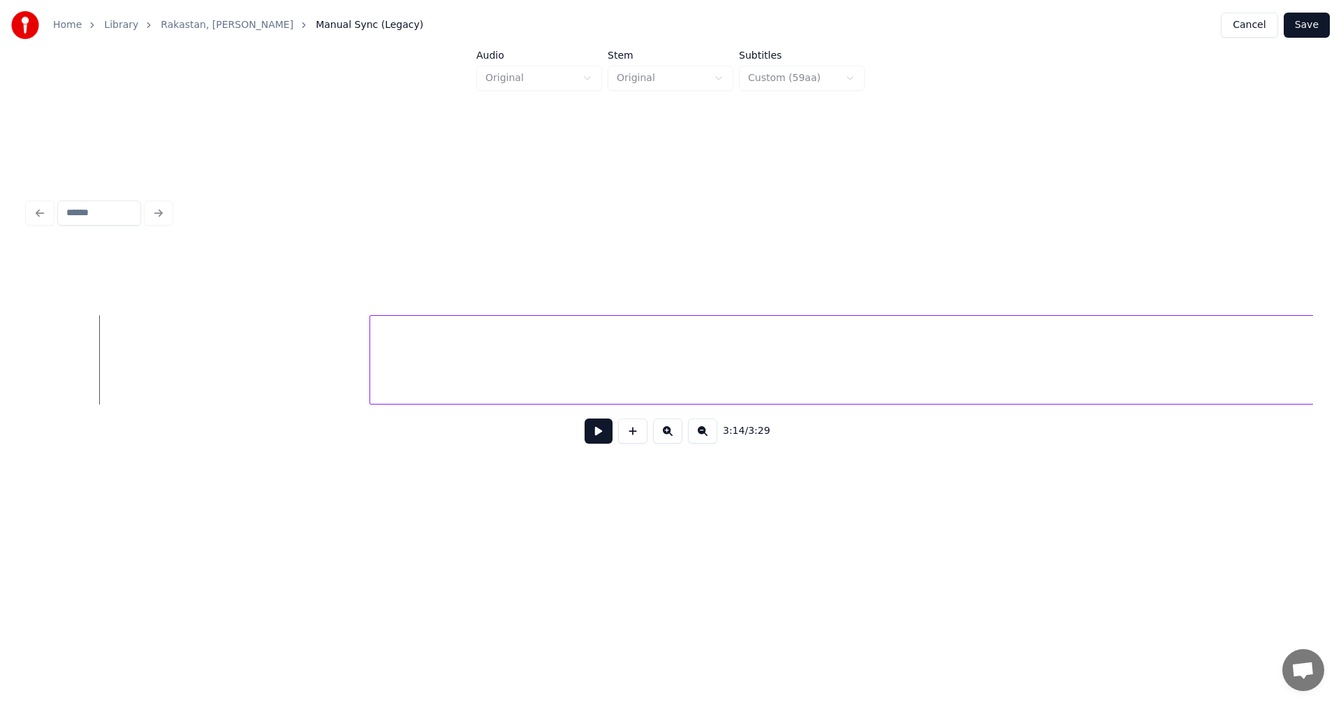
scroll to position [0, 47775]
click at [1132, 383] on div "saavuthan..." at bounding box center [1091, 363] width 2125 height 95
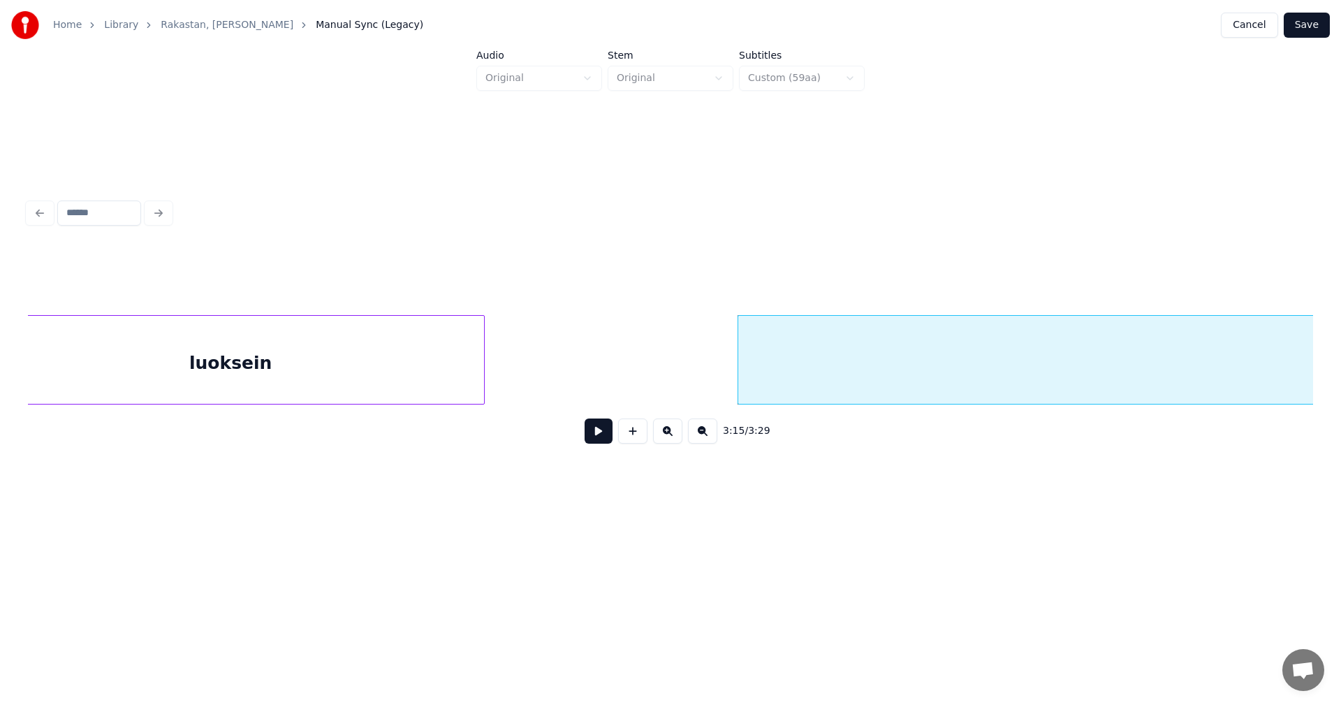
scroll to position [0, 47098]
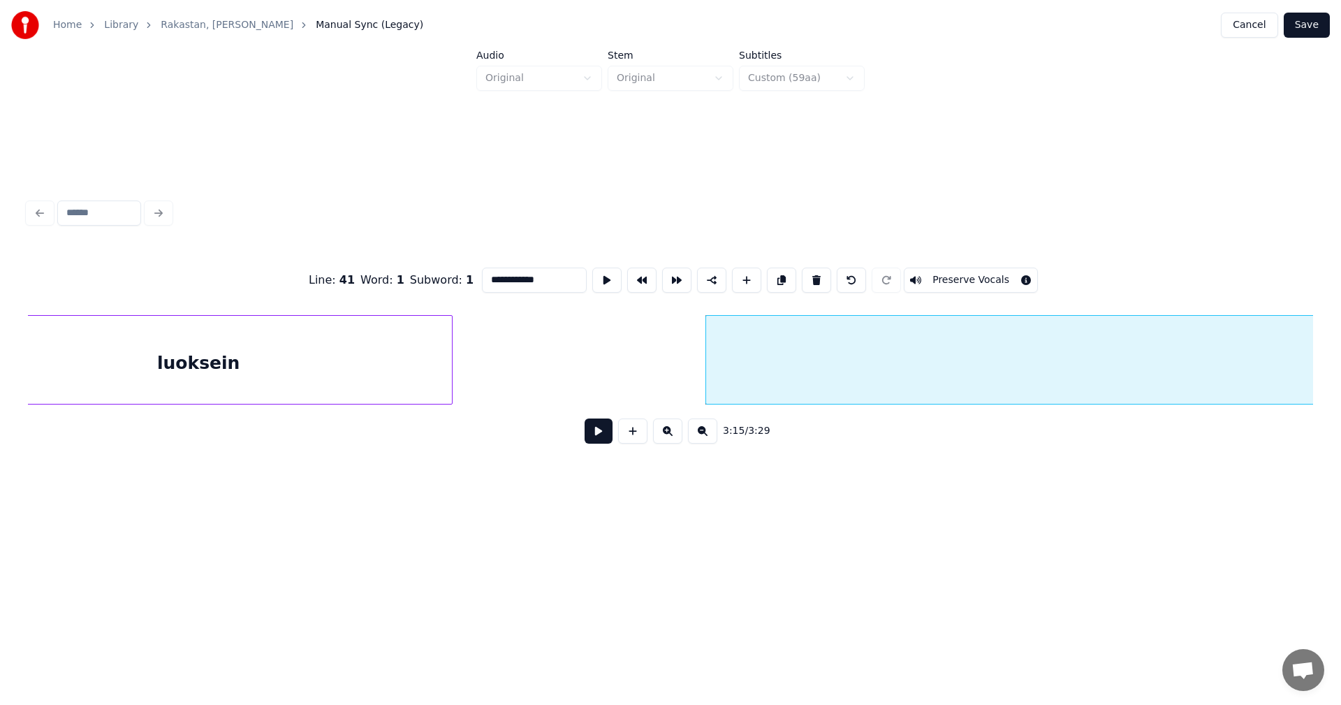
click at [597, 432] on button at bounding box center [599, 430] width 28 height 25
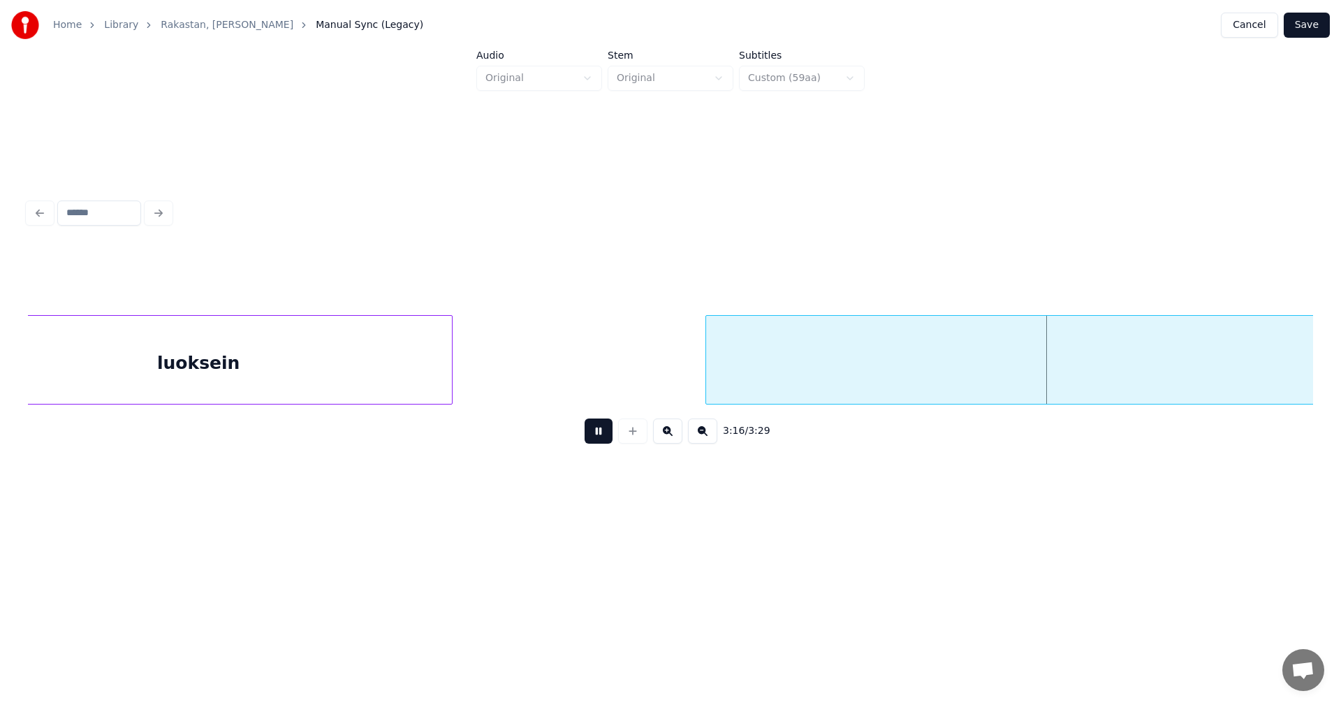
click at [610, 439] on button at bounding box center [599, 430] width 28 height 25
click at [698, 395] on div at bounding box center [697, 360] width 4 height 88
click at [598, 442] on button at bounding box center [599, 430] width 28 height 25
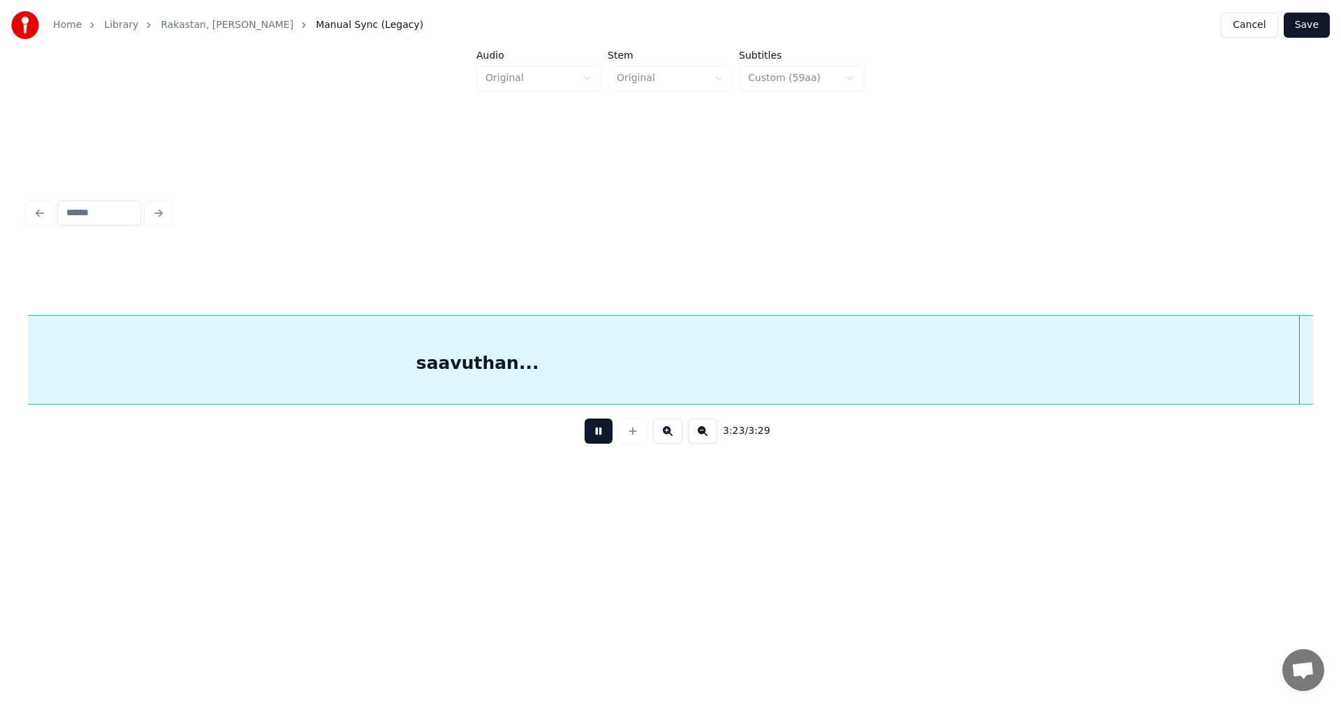
scroll to position [0, 49671]
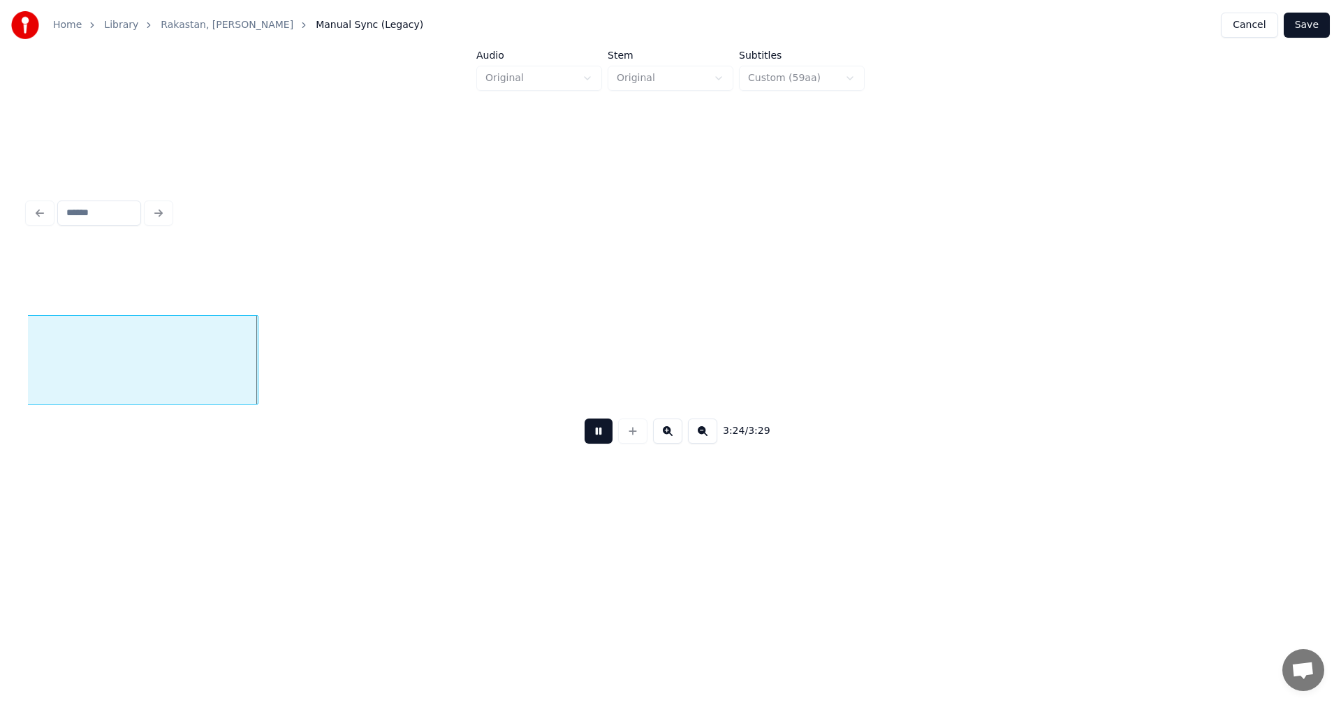
click at [602, 437] on button at bounding box center [599, 430] width 28 height 25
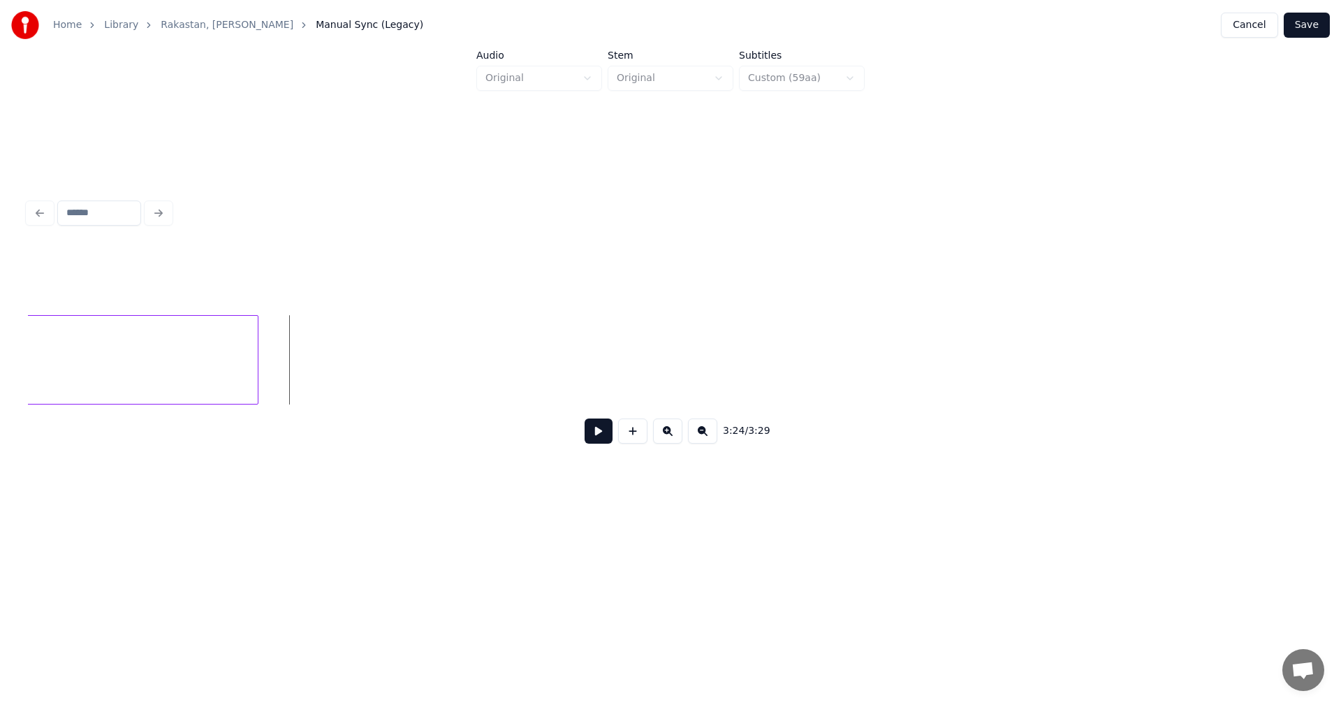
click at [1299, 25] on button "Save" at bounding box center [1307, 25] width 46 height 25
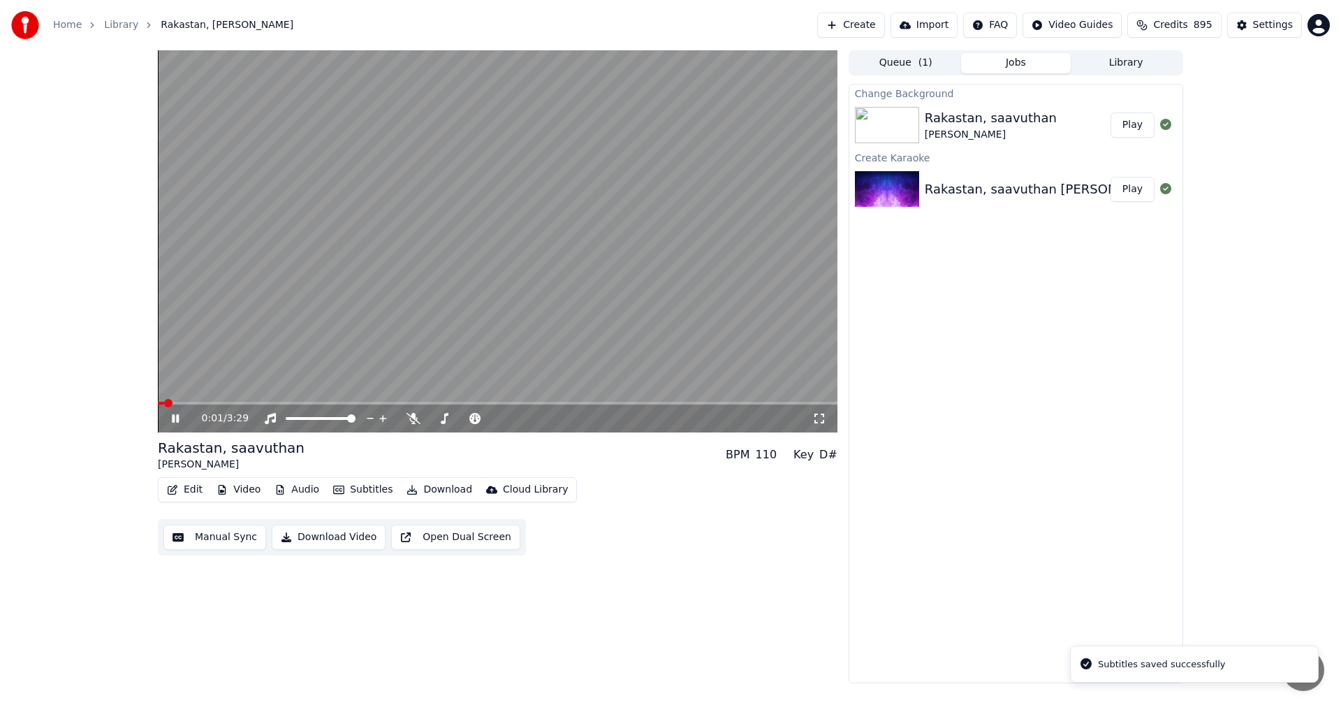
click at [199, 486] on button "Edit" at bounding box center [184, 490] width 47 height 20
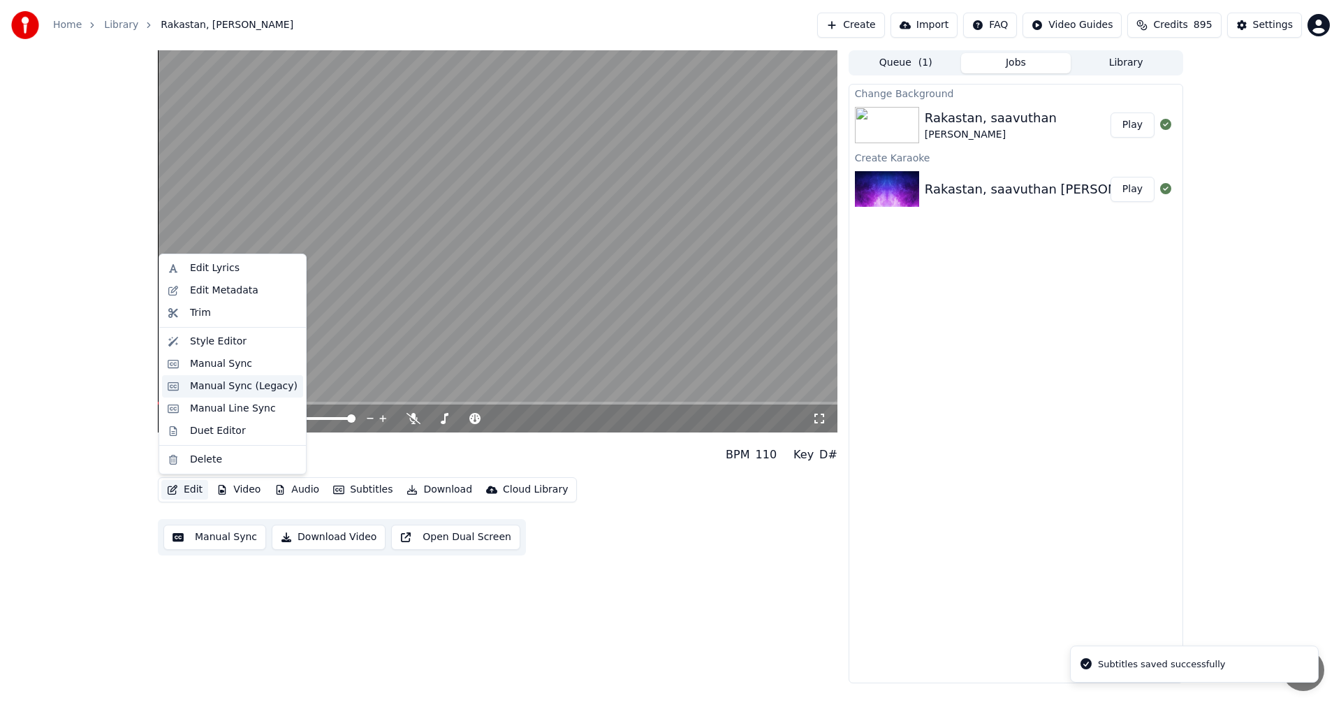
click at [228, 390] on div "Manual Sync (Legacy)" at bounding box center [244, 386] width 108 height 14
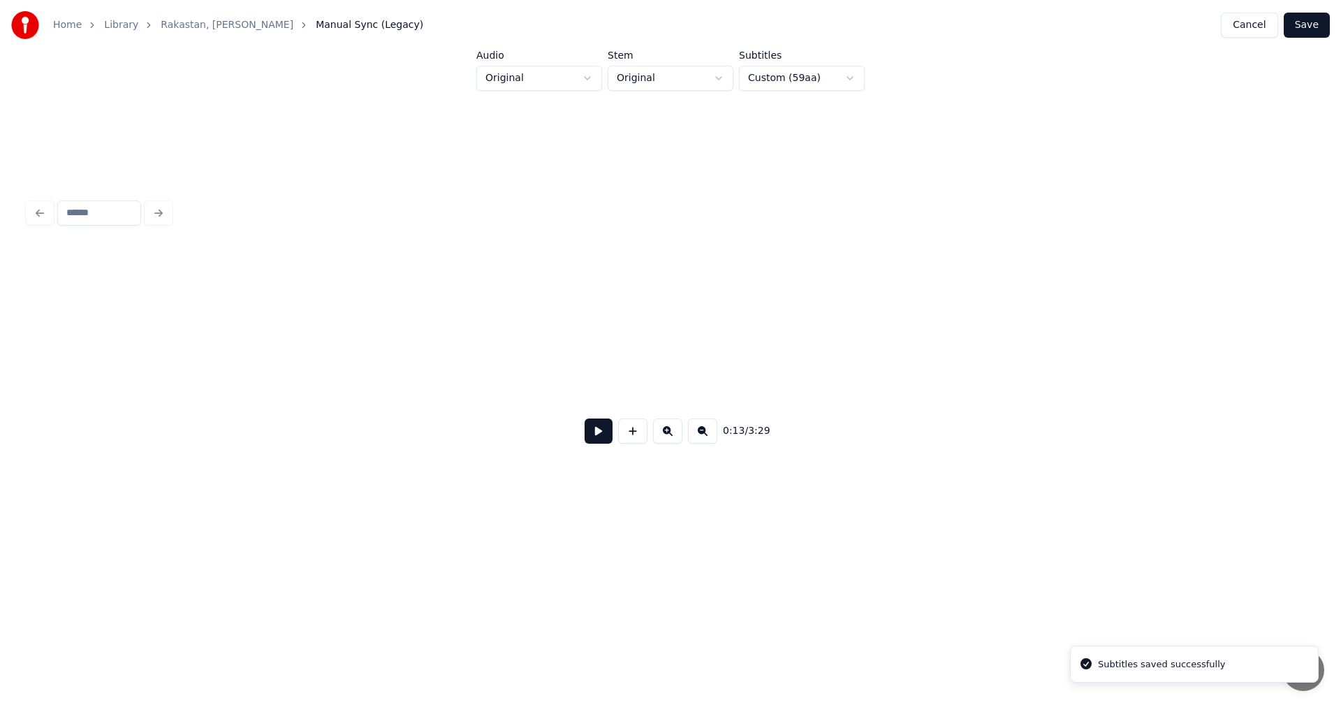
scroll to position [0, 3241]
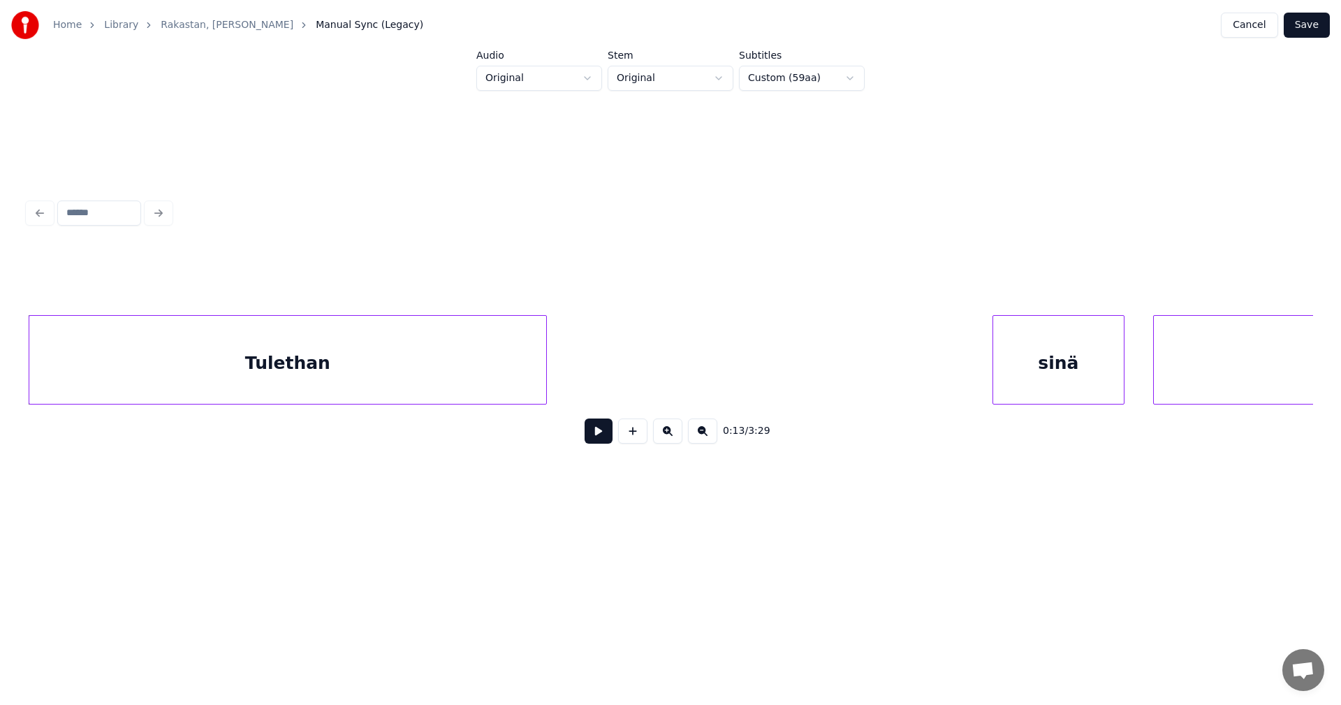
click at [591, 440] on button at bounding box center [599, 430] width 28 height 25
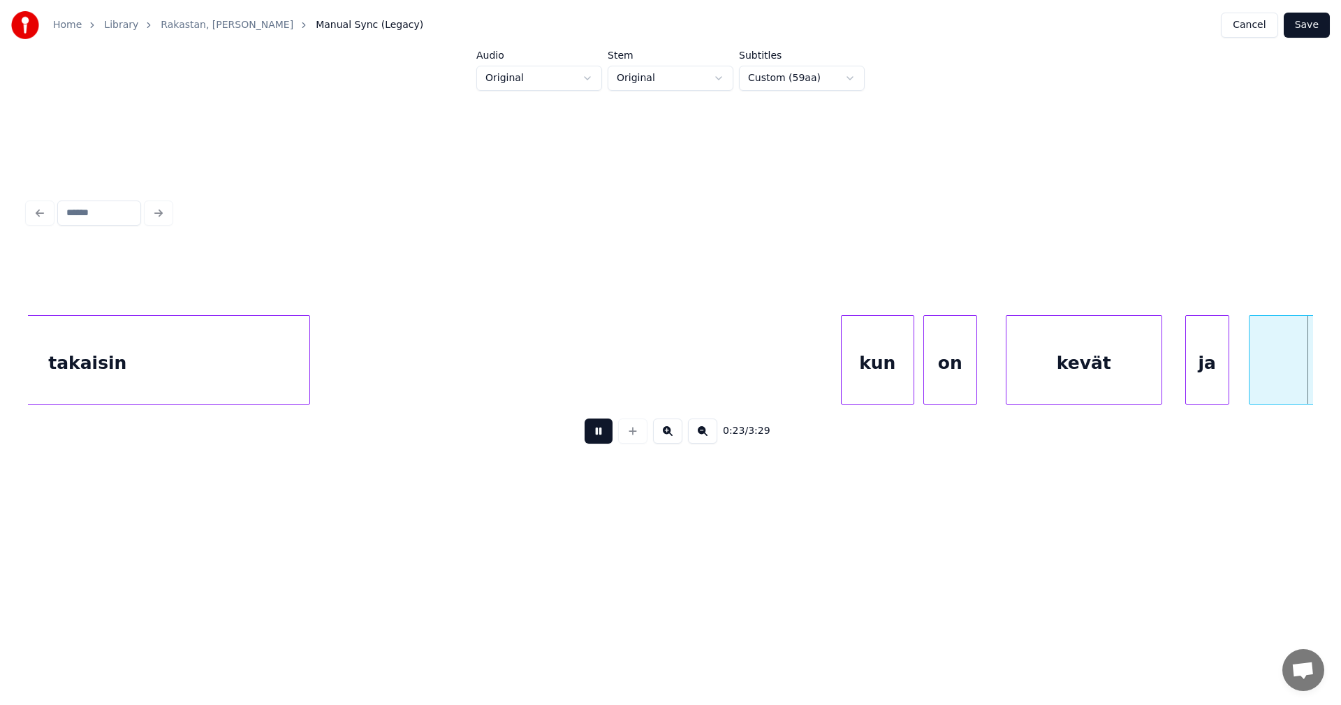
scroll to position [0, 5816]
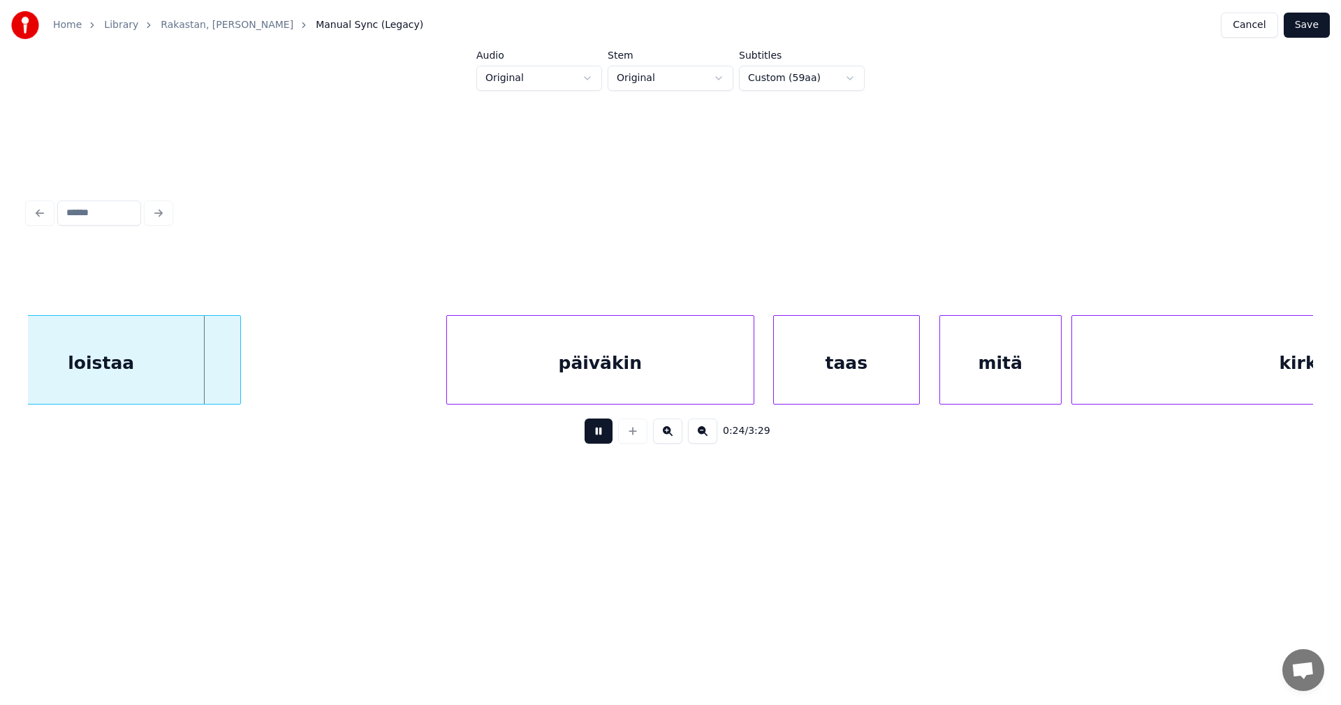
click at [592, 439] on button at bounding box center [599, 430] width 28 height 25
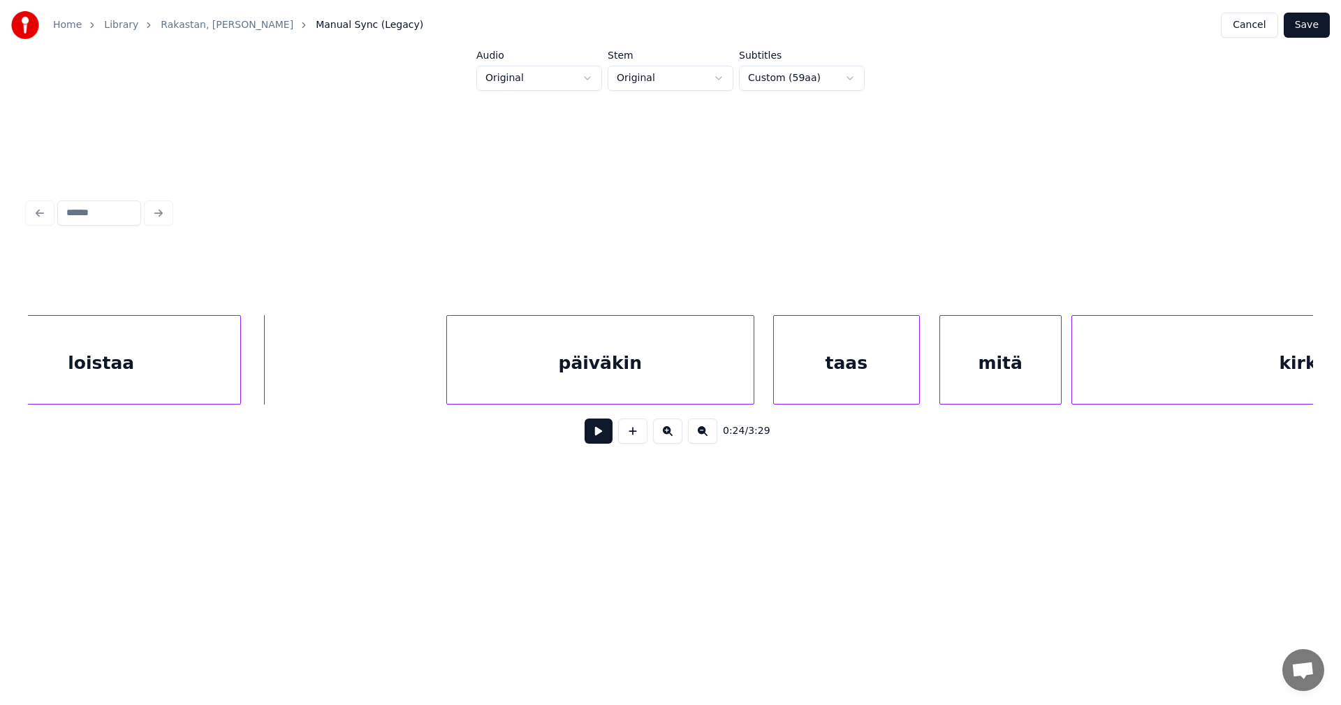
click at [1318, 37] on div "Home Library Rakastan, [PERSON_NAME] Manual Sync (Legacy) Cancel Save" at bounding box center [670, 25] width 1341 height 50
click at [1323, 31] on button "Save" at bounding box center [1307, 25] width 46 height 25
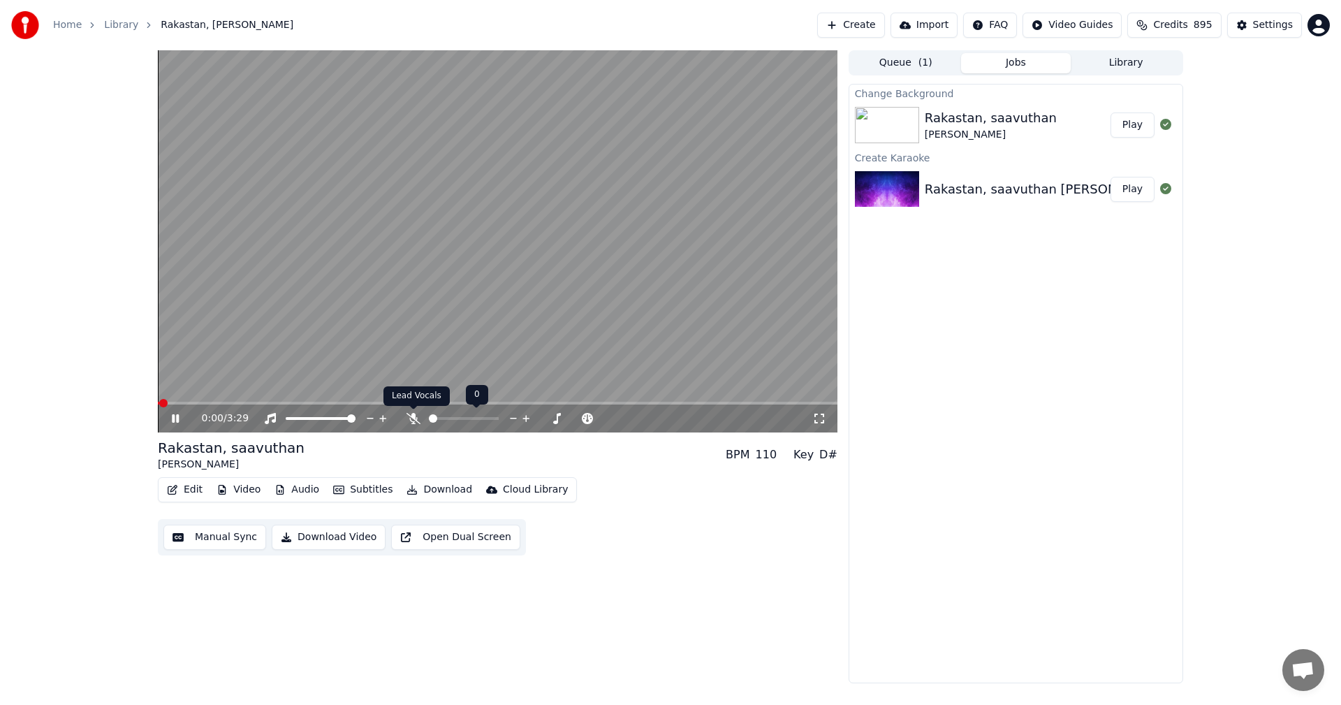
click at [410, 420] on icon at bounding box center [413, 418] width 14 height 11
click at [170, 418] on icon at bounding box center [185, 418] width 33 height 11
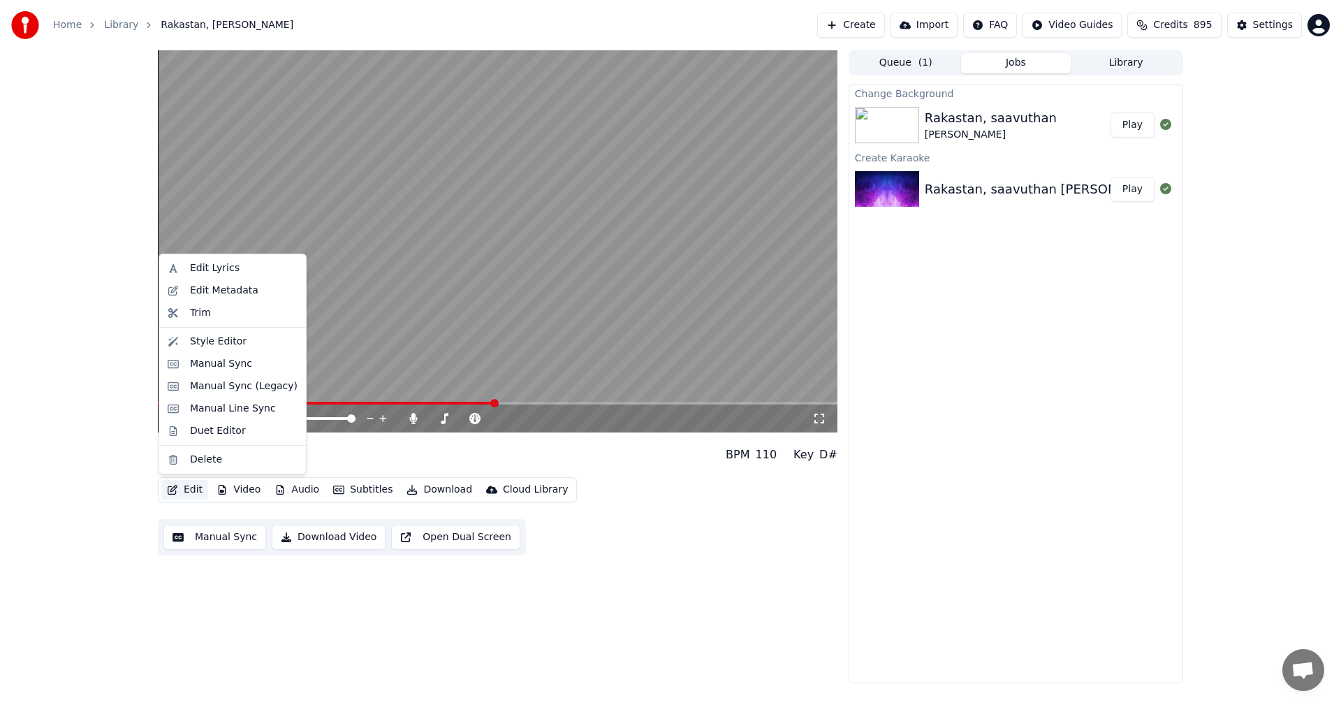
click at [193, 489] on button "Edit" at bounding box center [184, 490] width 47 height 20
click at [241, 389] on div "Manual Sync (Legacy)" at bounding box center [244, 386] width 108 height 14
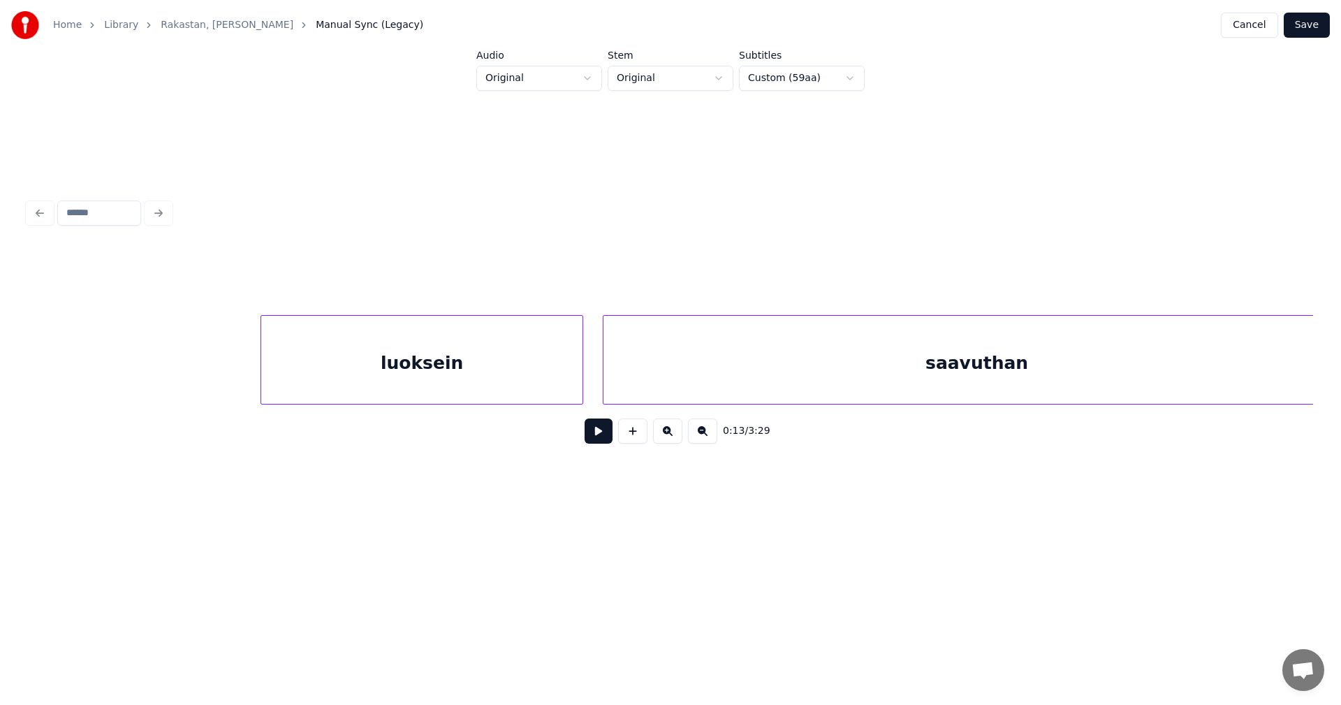
scroll to position [0, 23757]
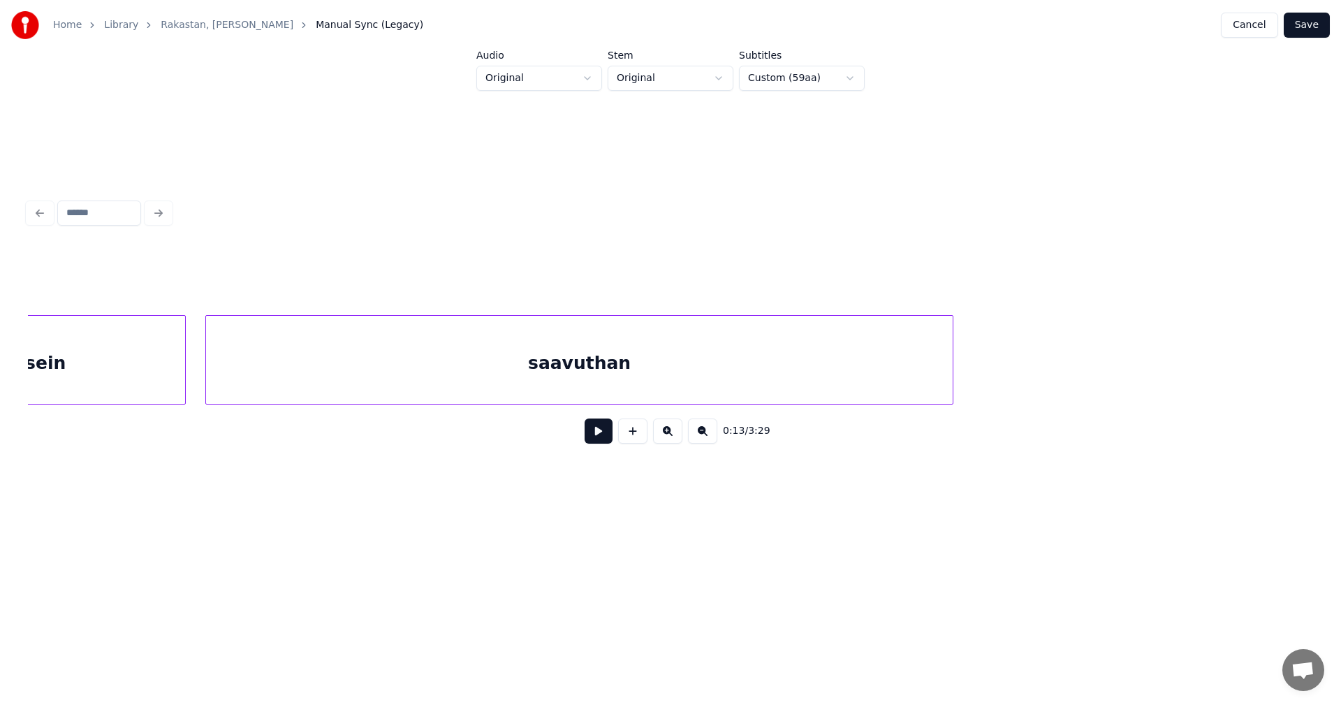
click at [646, 371] on div "saavuthan" at bounding box center [579, 363] width 747 height 95
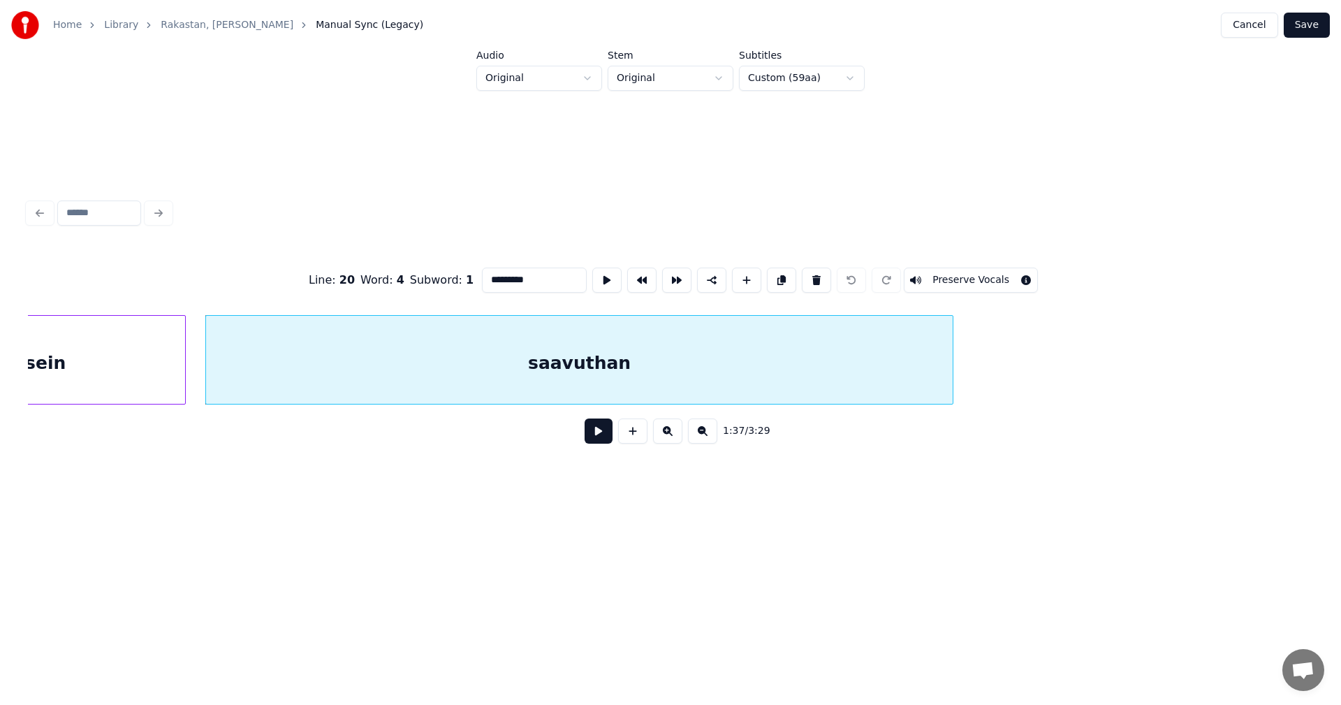
click at [557, 281] on input "*********" at bounding box center [534, 279] width 105 height 25
type input "**********"
click at [1313, 29] on button "Save" at bounding box center [1307, 25] width 46 height 25
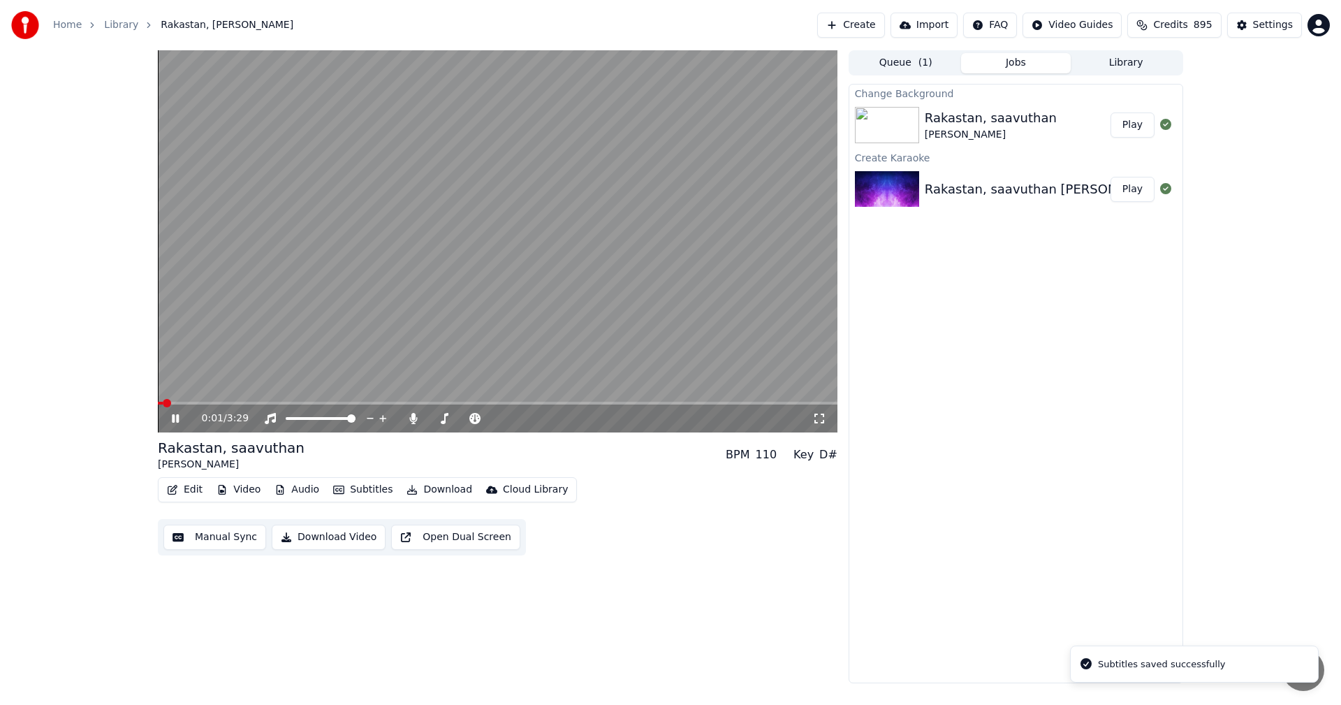
click at [425, 403] on span at bounding box center [498, 403] width 680 height 3
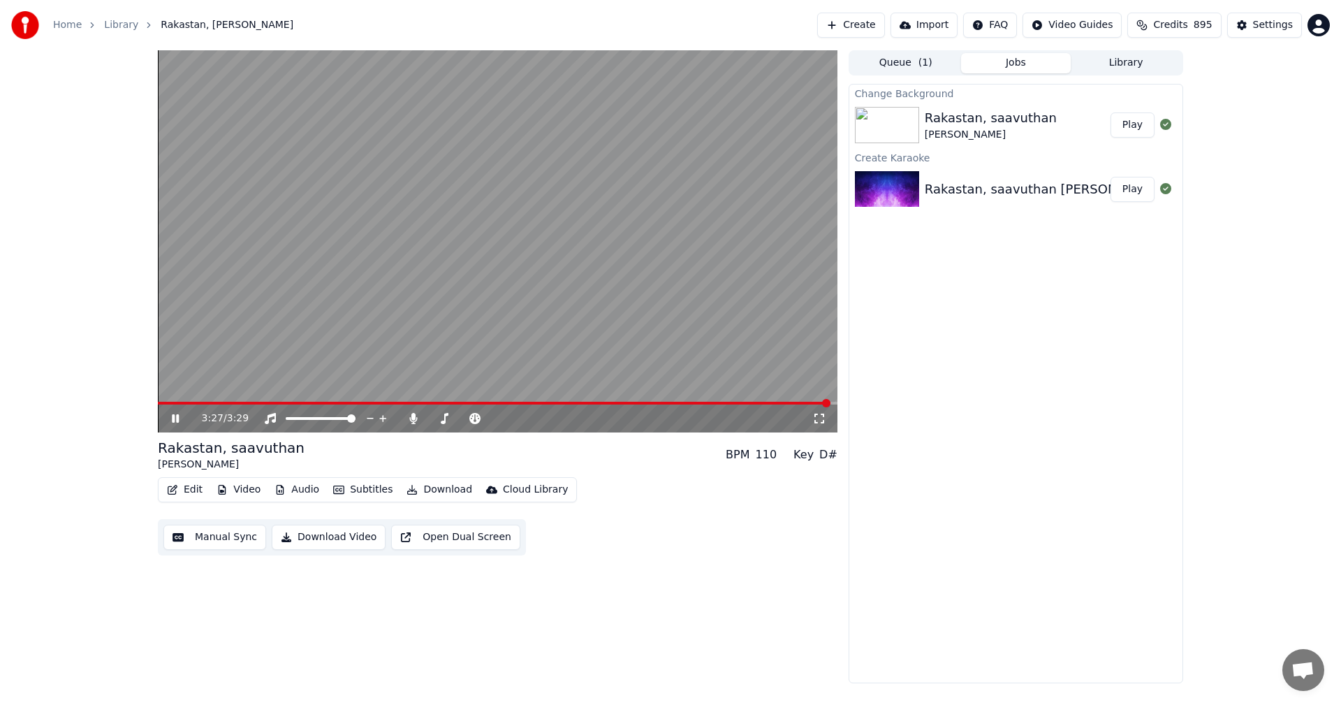
click at [177, 416] on div "3:27 / 3:29" at bounding box center [497, 418] width 668 height 14
click at [179, 420] on icon at bounding box center [175, 418] width 7 height 8
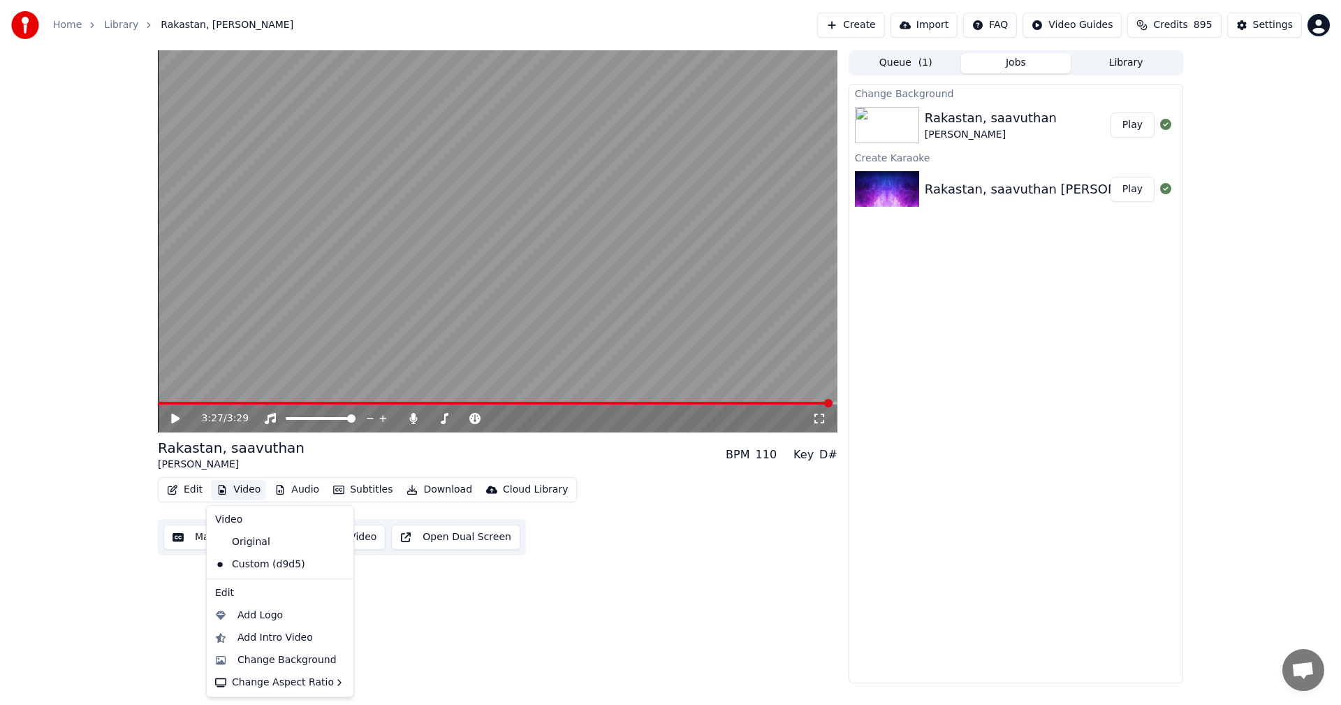
click at [258, 494] on button "Video" at bounding box center [238, 490] width 55 height 20
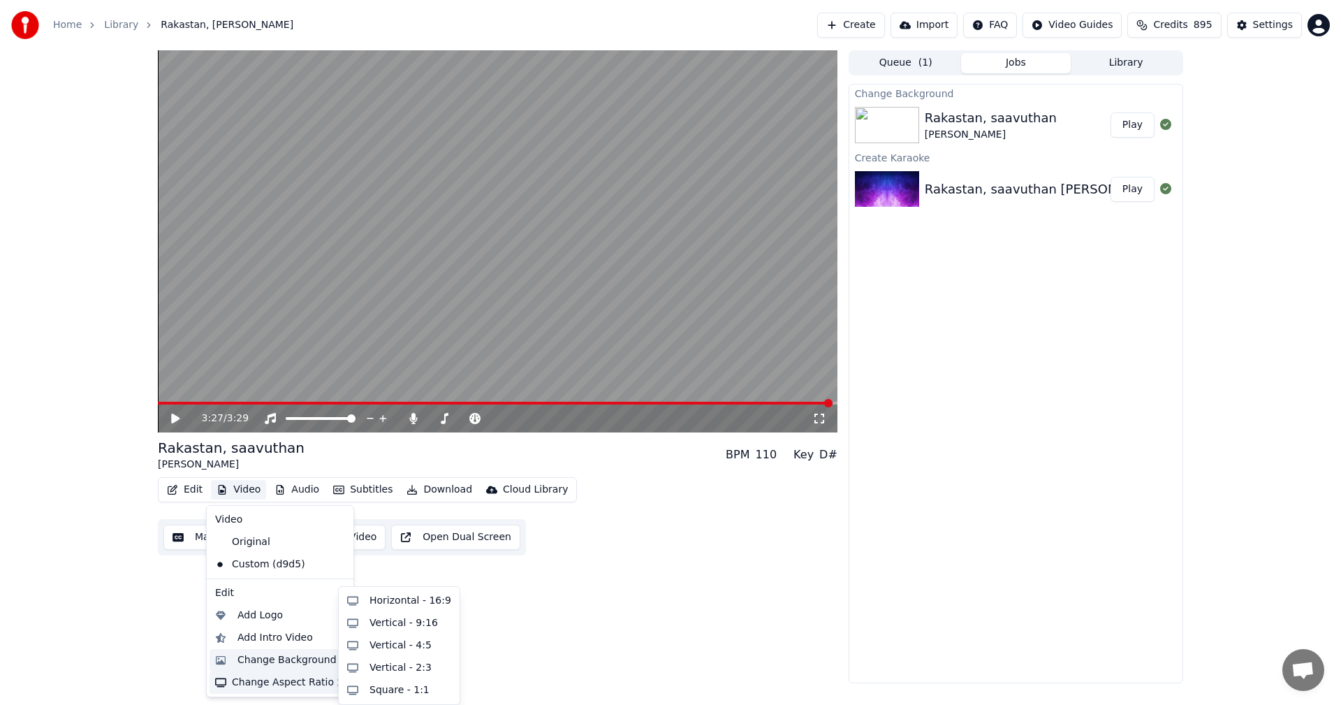
click at [279, 666] on div "Change Background" at bounding box center [286, 660] width 99 height 14
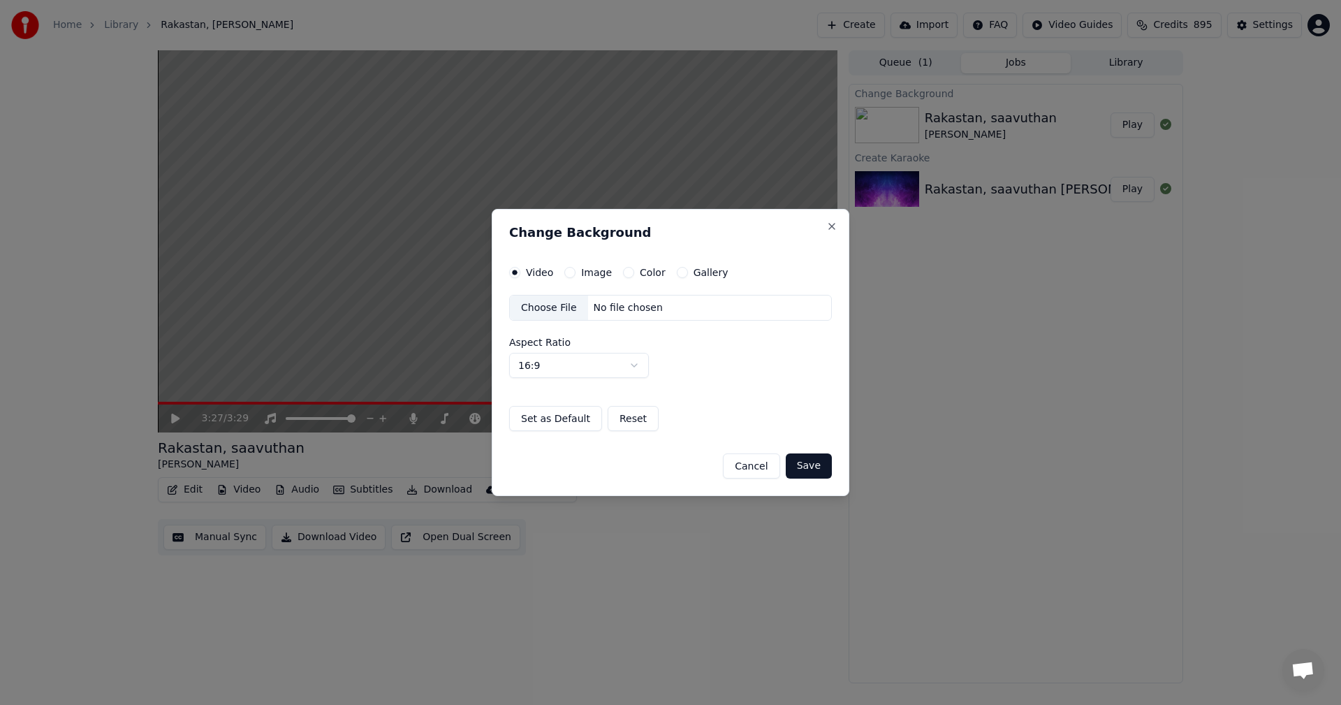
click at [568, 272] on button "Image" at bounding box center [569, 272] width 11 height 11
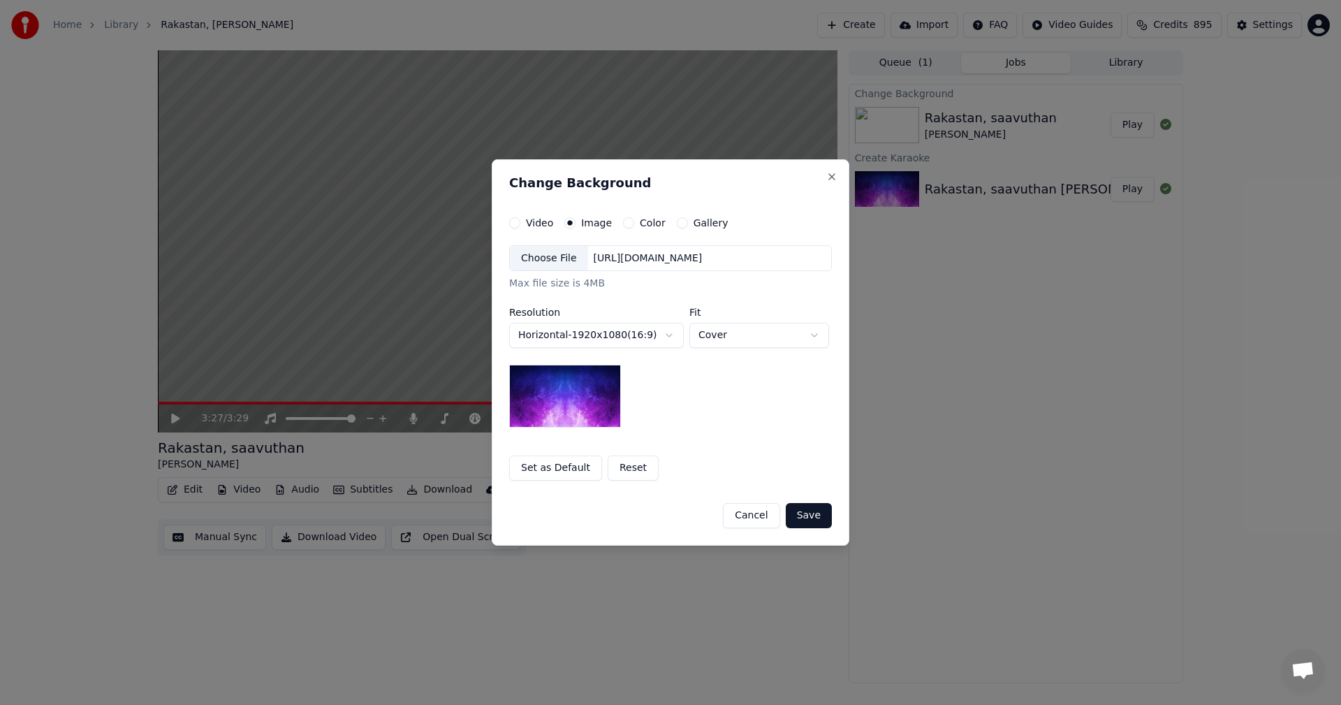
click at [564, 261] on div "Choose File" at bounding box center [549, 258] width 78 height 25
click at [819, 520] on button "Save" at bounding box center [809, 515] width 46 height 25
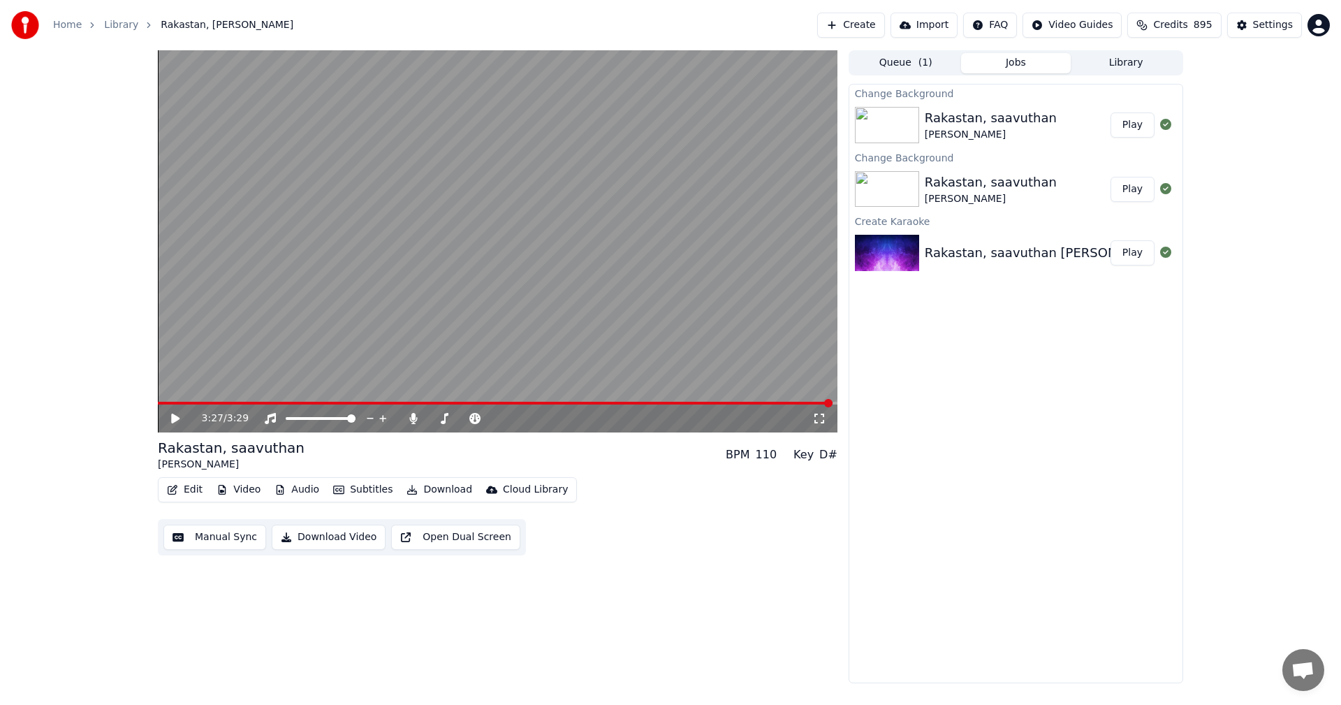
click at [1139, 120] on button "Play" at bounding box center [1132, 124] width 44 height 25
click at [235, 404] on span at bounding box center [498, 403] width 680 height 3
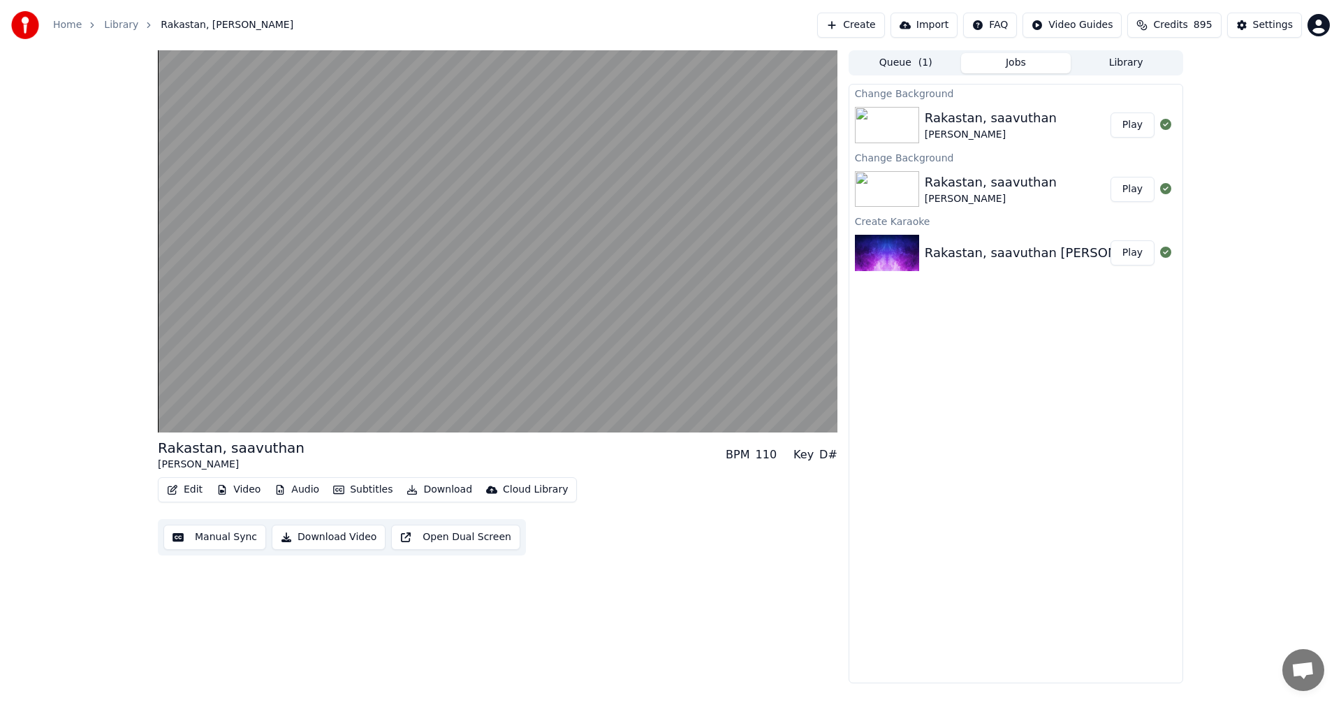
click at [244, 487] on button "Video" at bounding box center [238, 490] width 55 height 20
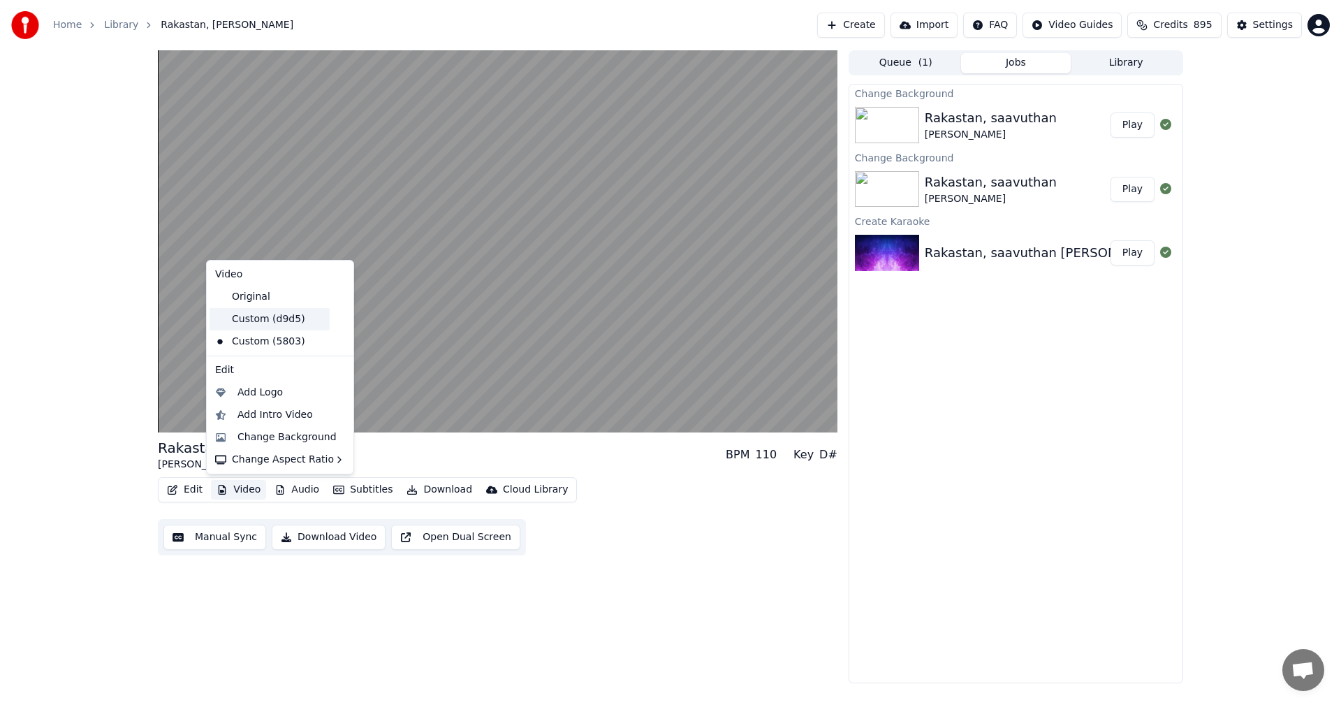
click at [265, 325] on div "Custom (d9d5)" at bounding box center [270, 319] width 120 height 22
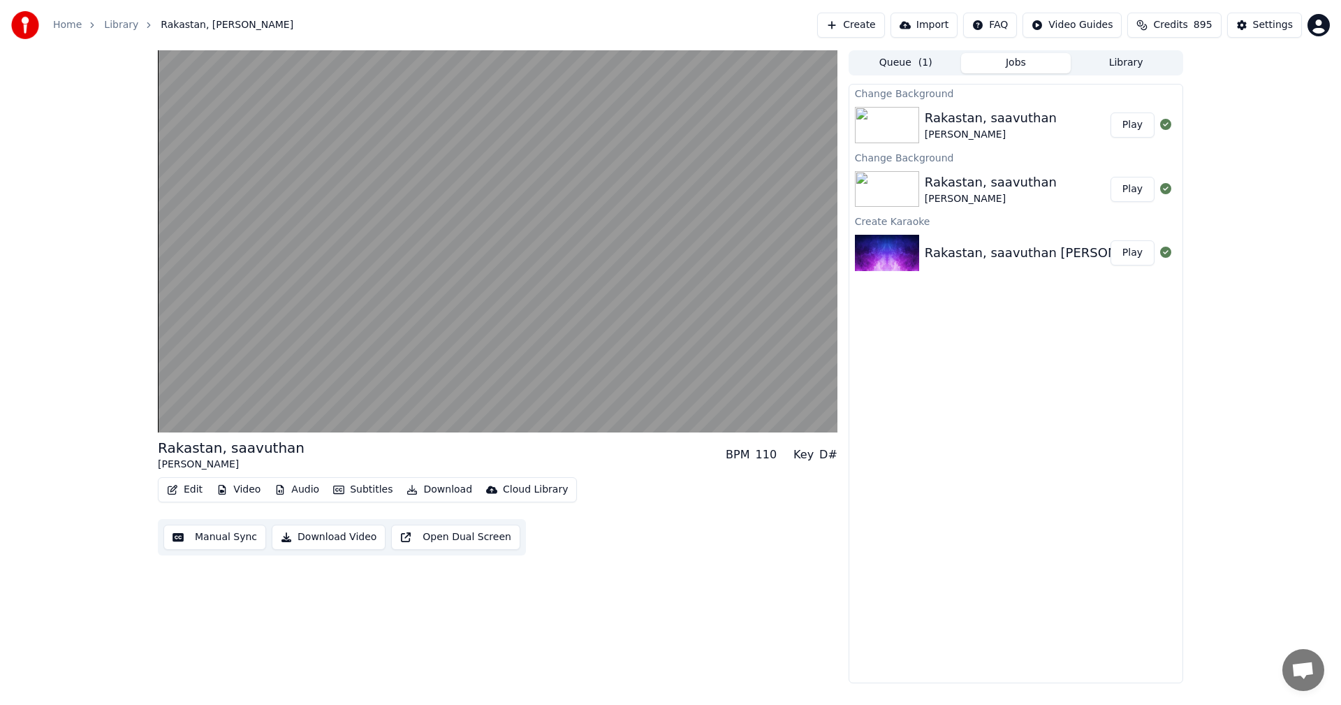
click at [229, 489] on button "Video" at bounding box center [238, 490] width 55 height 20
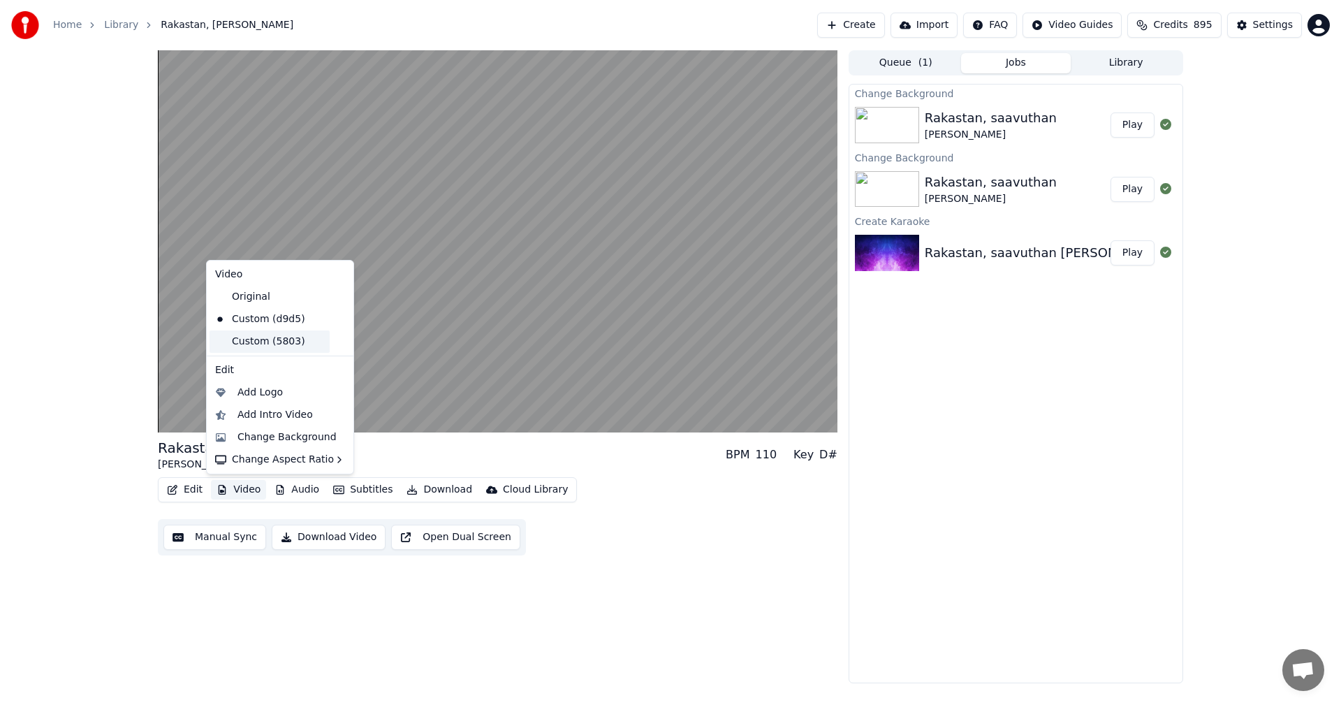
click at [273, 341] on div "Custom (5803)" at bounding box center [270, 341] width 120 height 22
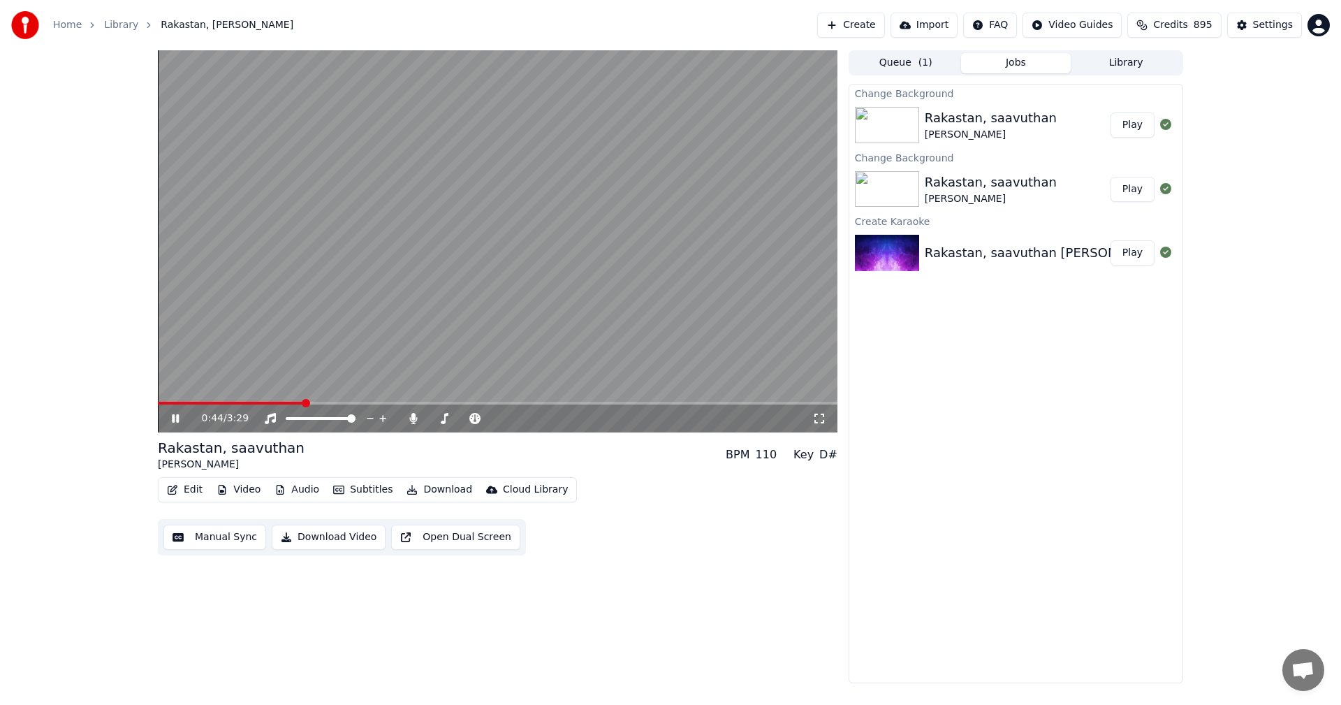
click at [173, 420] on icon at bounding box center [175, 418] width 7 height 8
click at [411, 416] on icon at bounding box center [413, 418] width 14 height 11
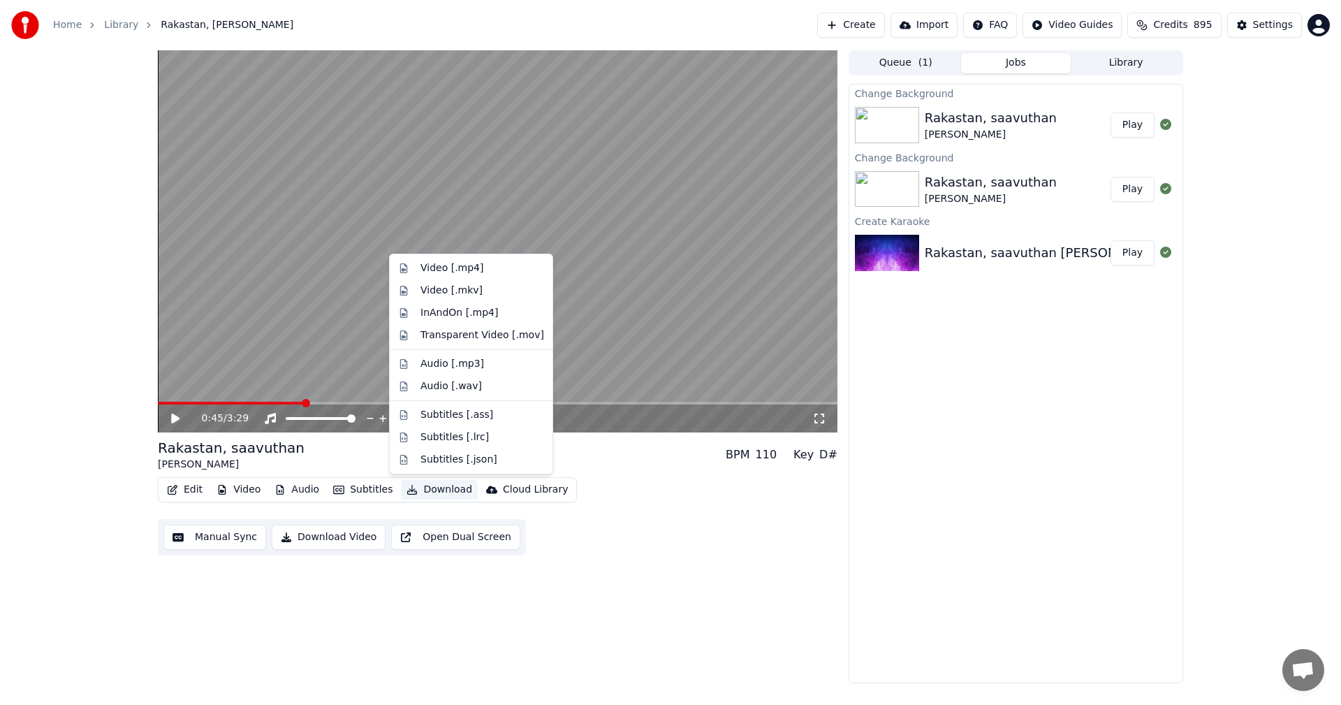
click at [449, 490] on button "Download" at bounding box center [439, 490] width 77 height 20
click at [453, 273] on div "Video [.mp4]" at bounding box center [451, 268] width 63 height 14
